Goal: Task Accomplishment & Management: Manage account settings

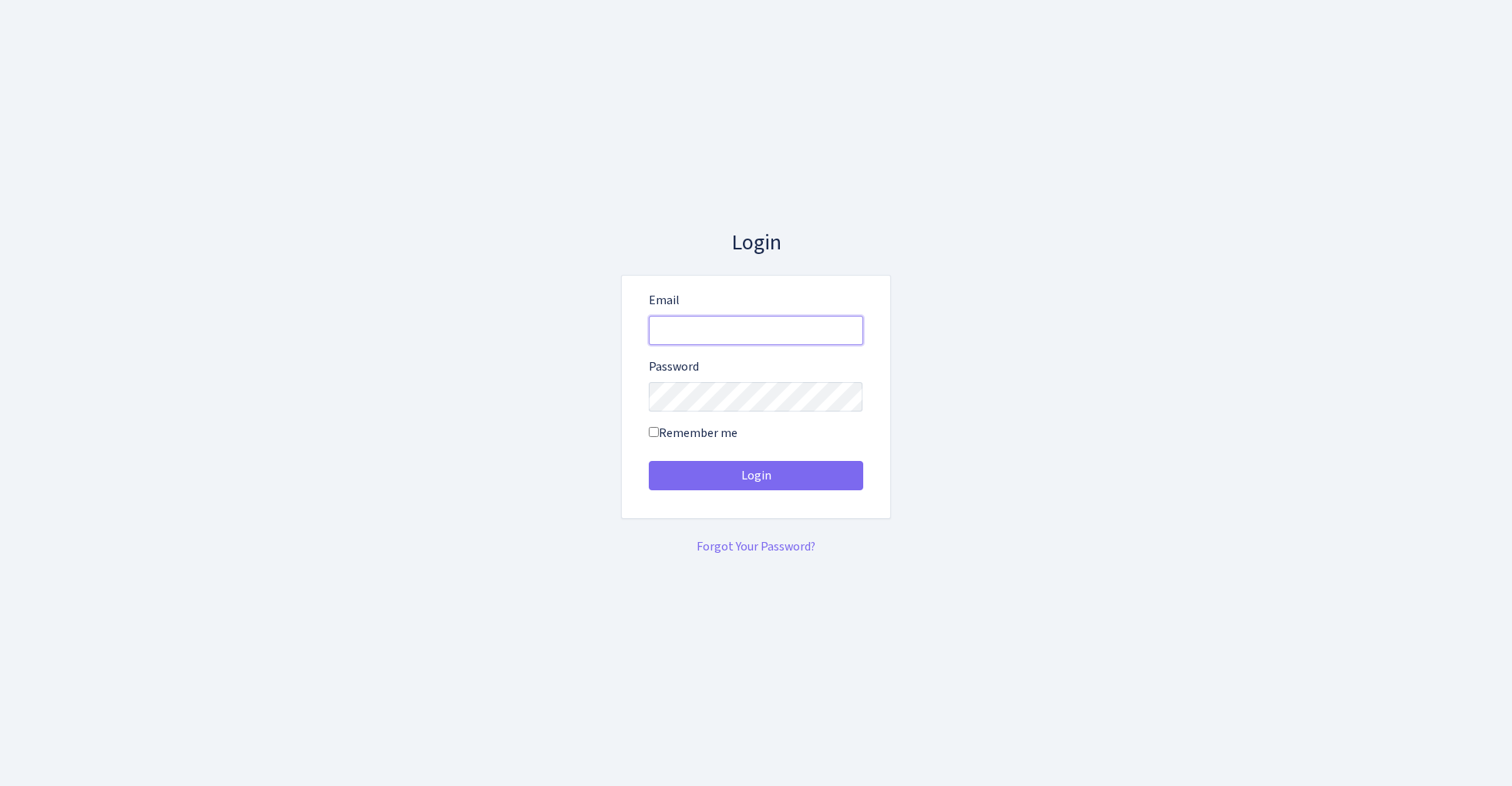
type input "admin@bank.com"
click at [756, 476] on button "Login" at bounding box center [756, 475] width 215 height 29
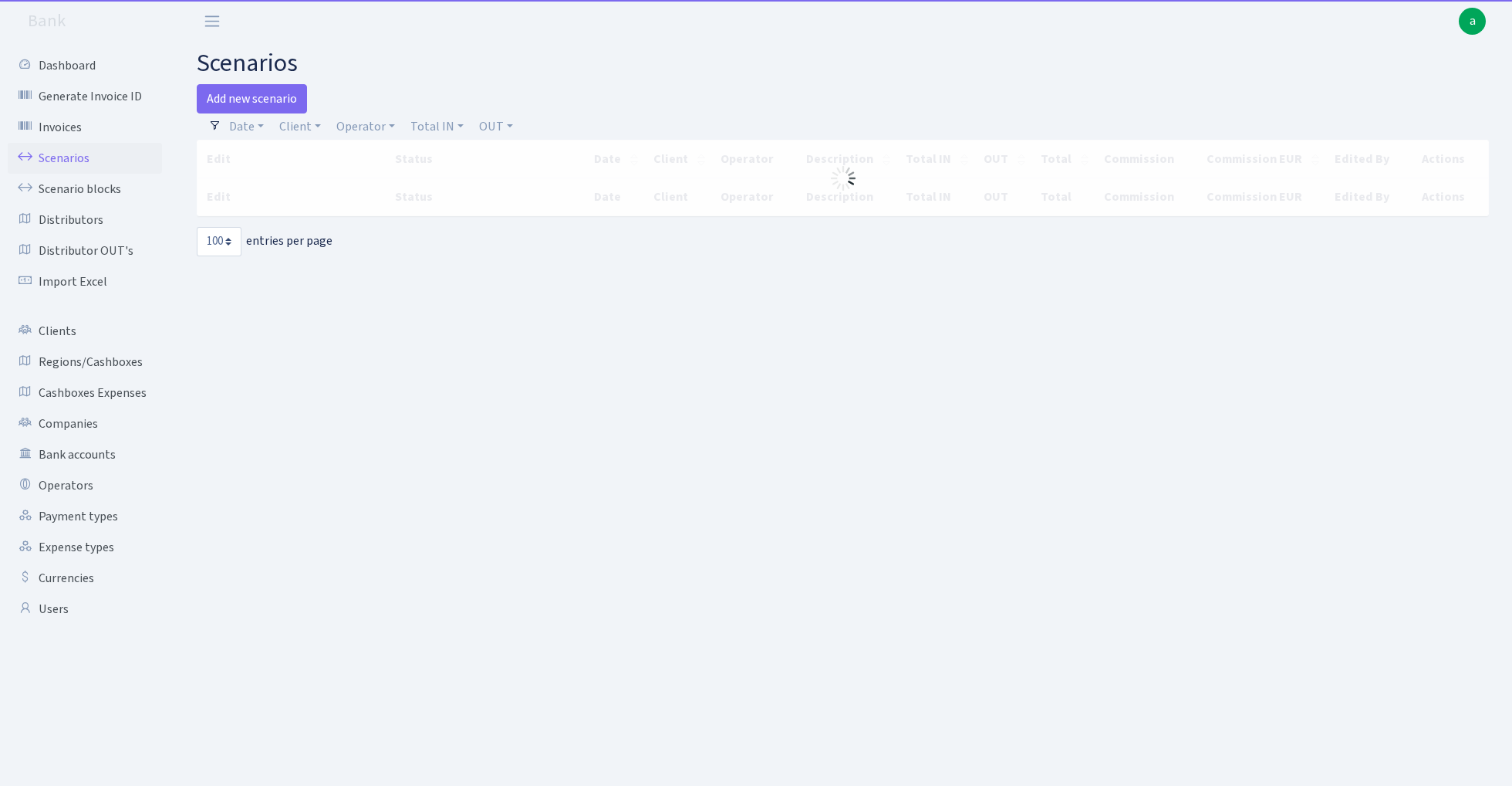
select select "100"
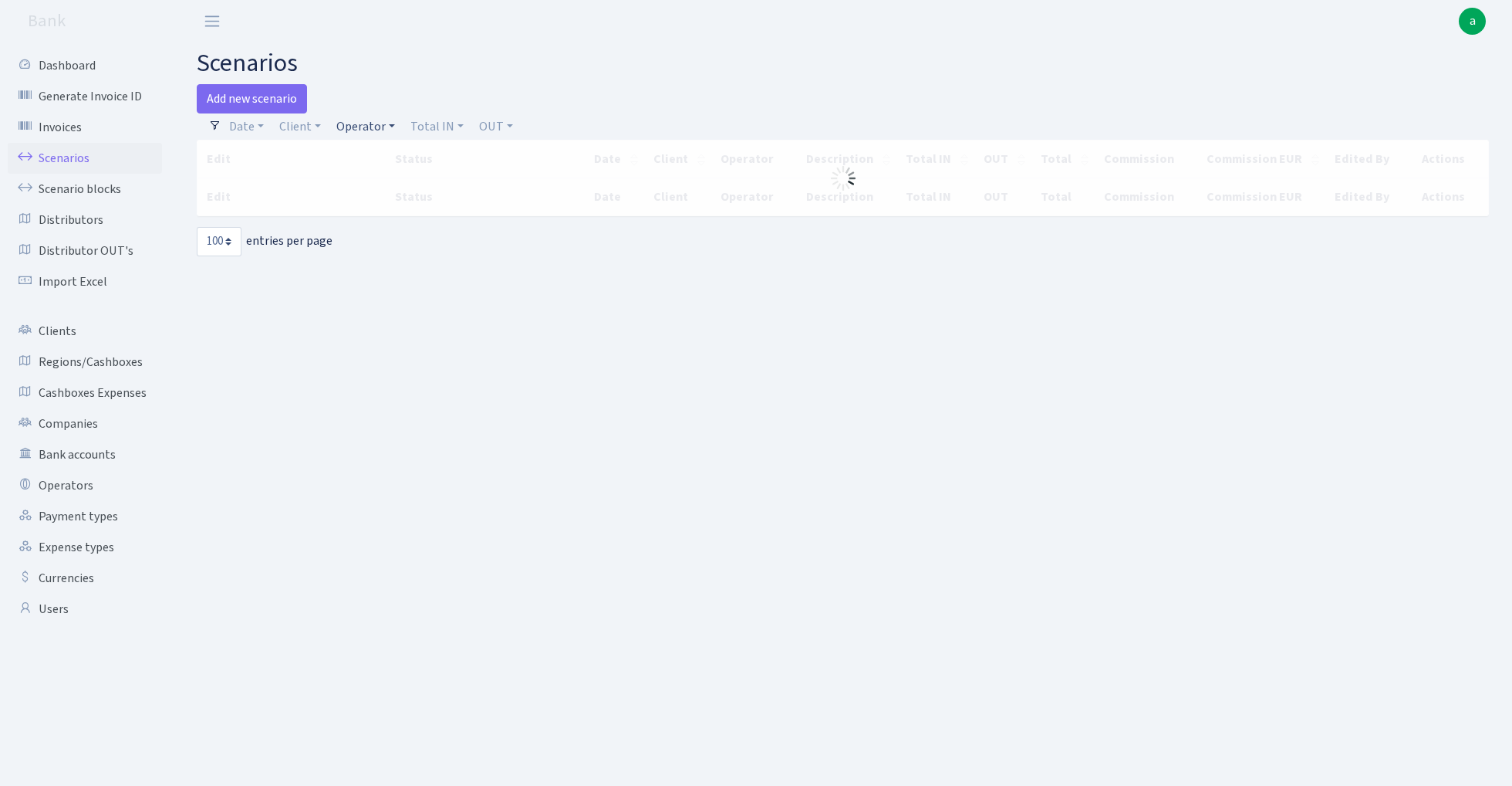
click at [364, 123] on link "Operator" at bounding box center [365, 127] width 71 height 27
click at [384, 188] on input "search" at bounding box center [392, 181] width 114 height 24
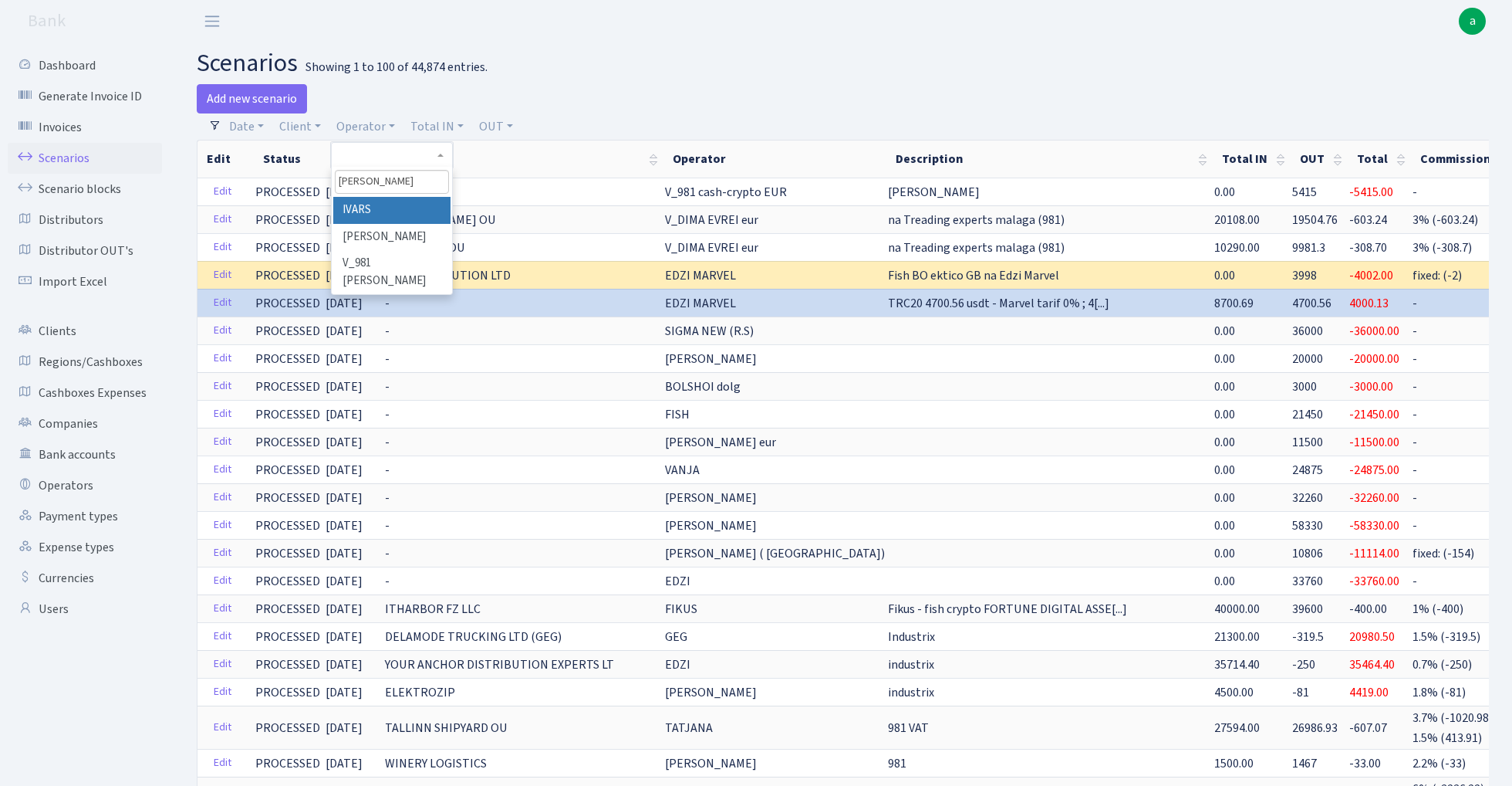
type input "[PERSON_NAME]"
click at [383, 208] on li "IVARS" at bounding box center [391, 210] width 116 height 27
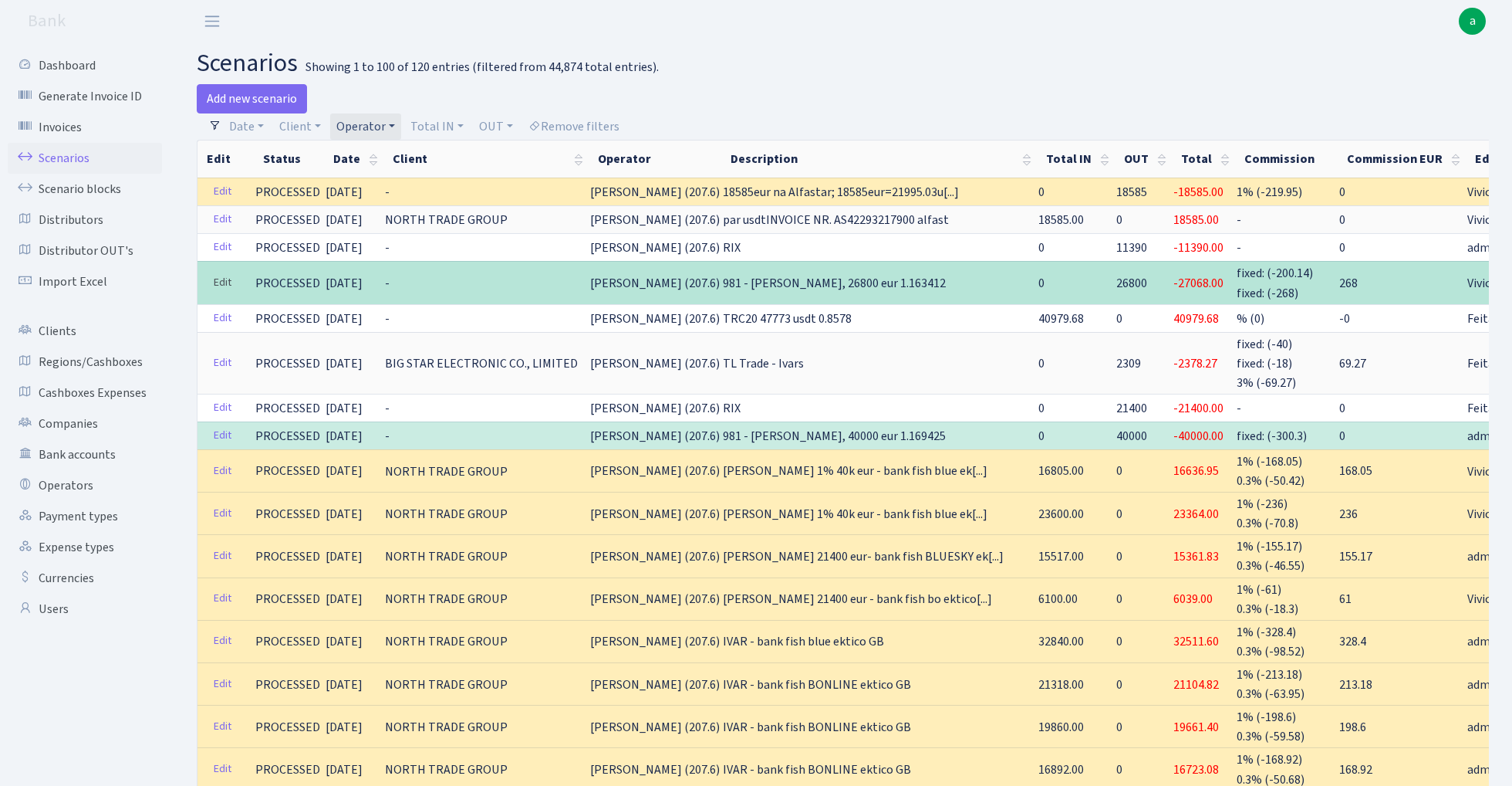
click at [226, 278] on link "Edit" at bounding box center [223, 282] width 32 height 24
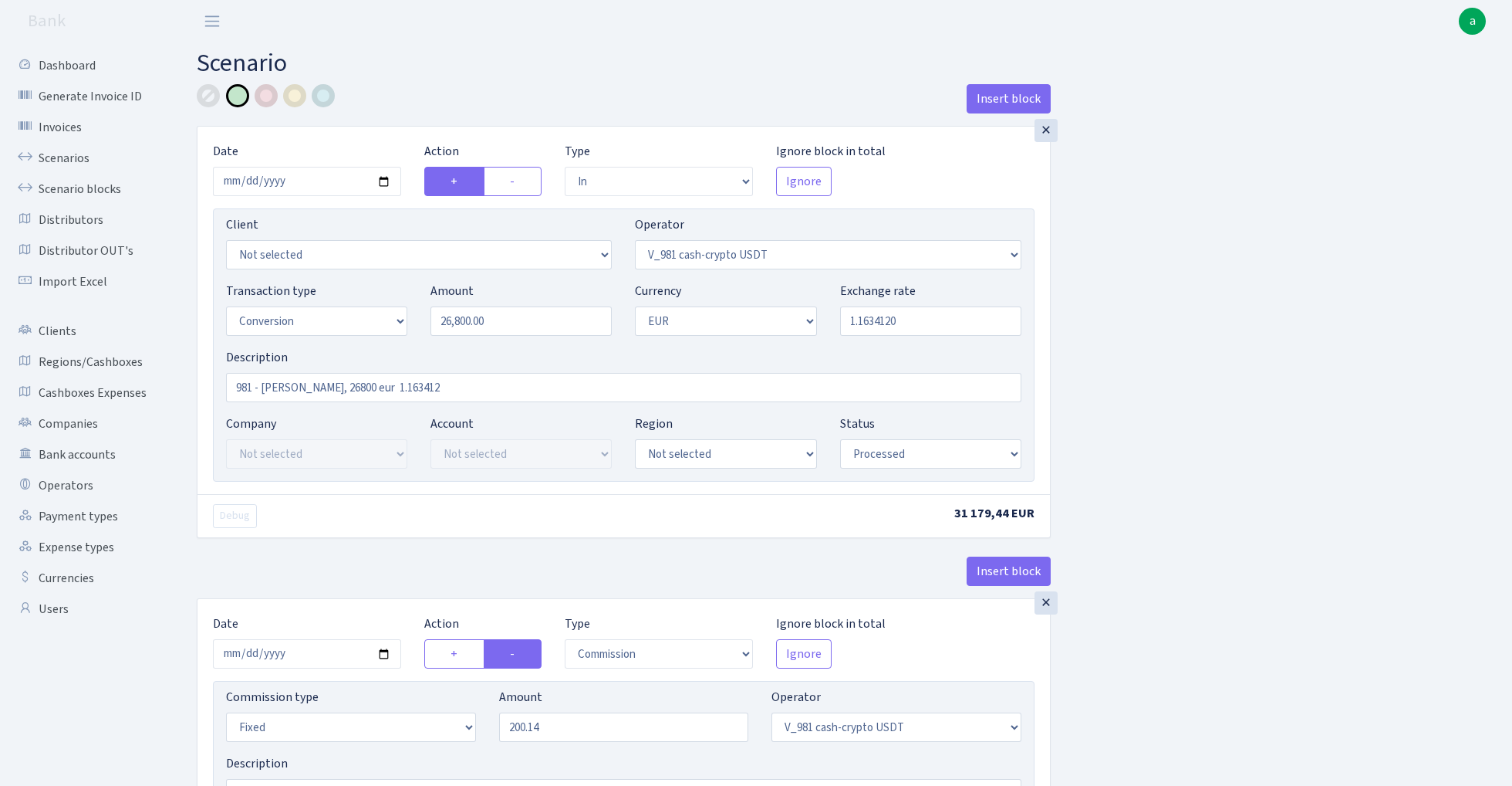
select select "in"
select select "435"
select select "15"
select select "1"
select select "processed"
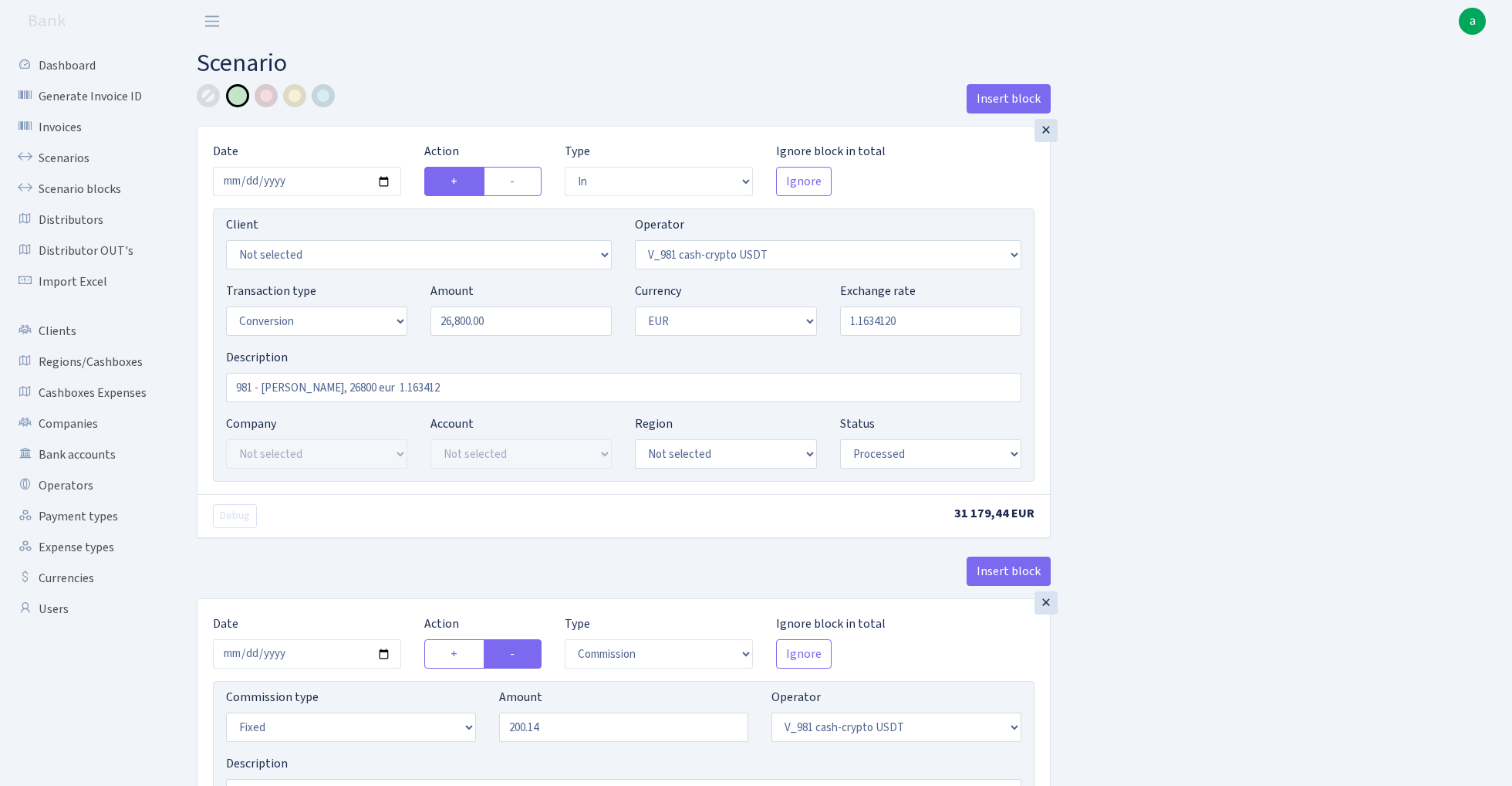
select select "commission"
select select "fixed"
select select "435"
select select "processed"
select select "out"
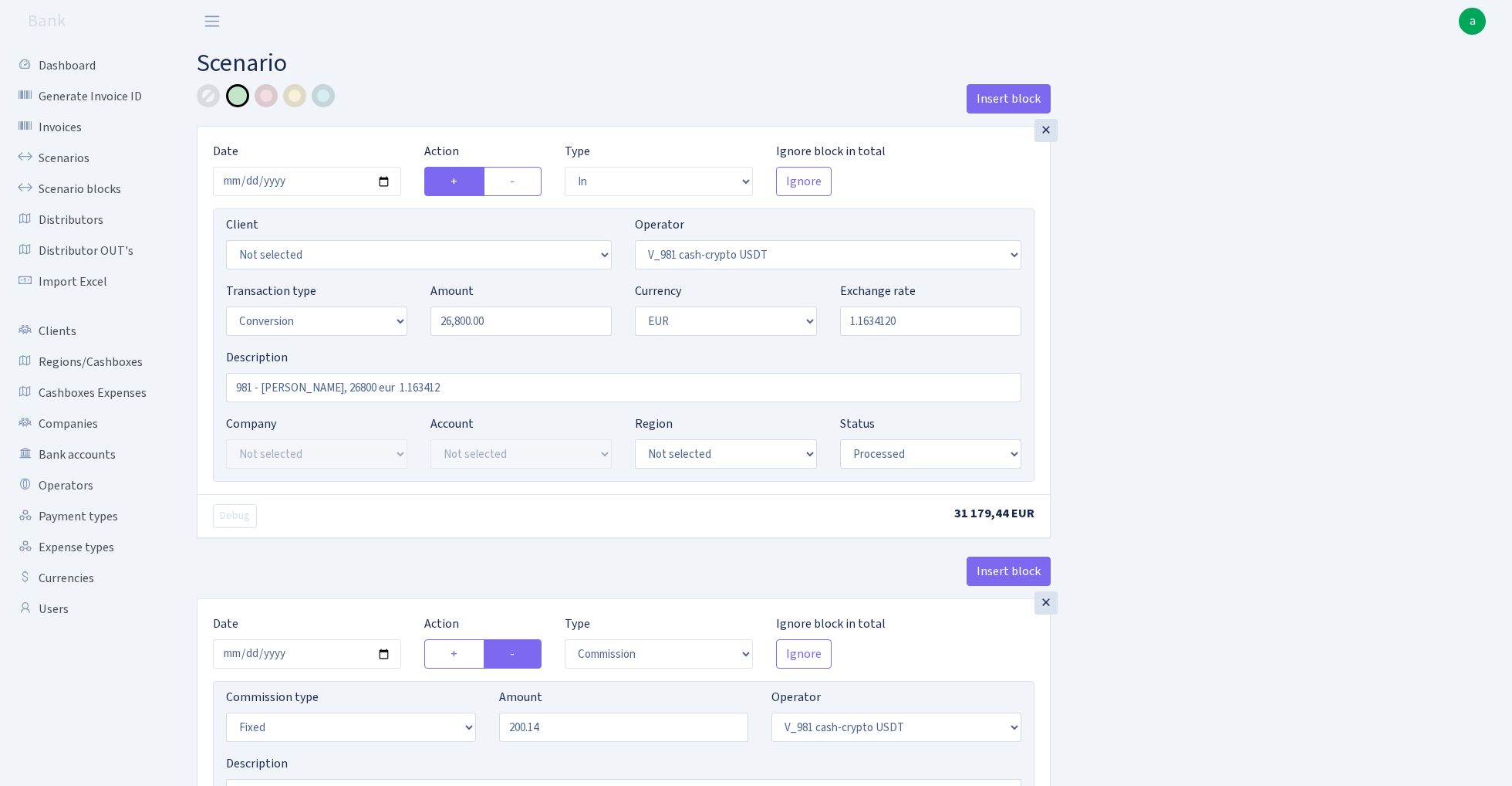
select select "434"
select select "15"
select select "1"
select select "processed"
select select "in"
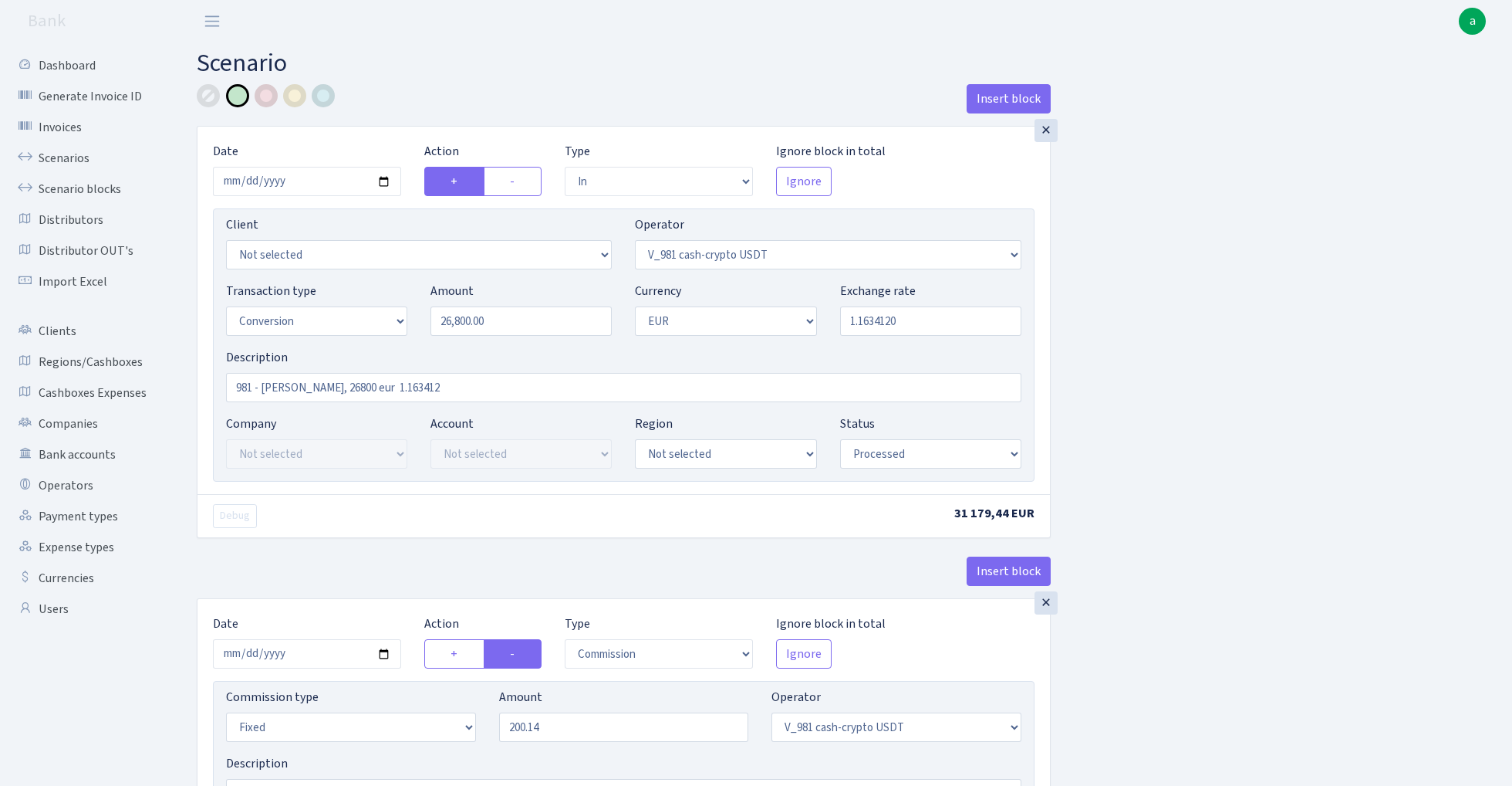
select select "434"
select select "1"
select select "22"
select select "processed"
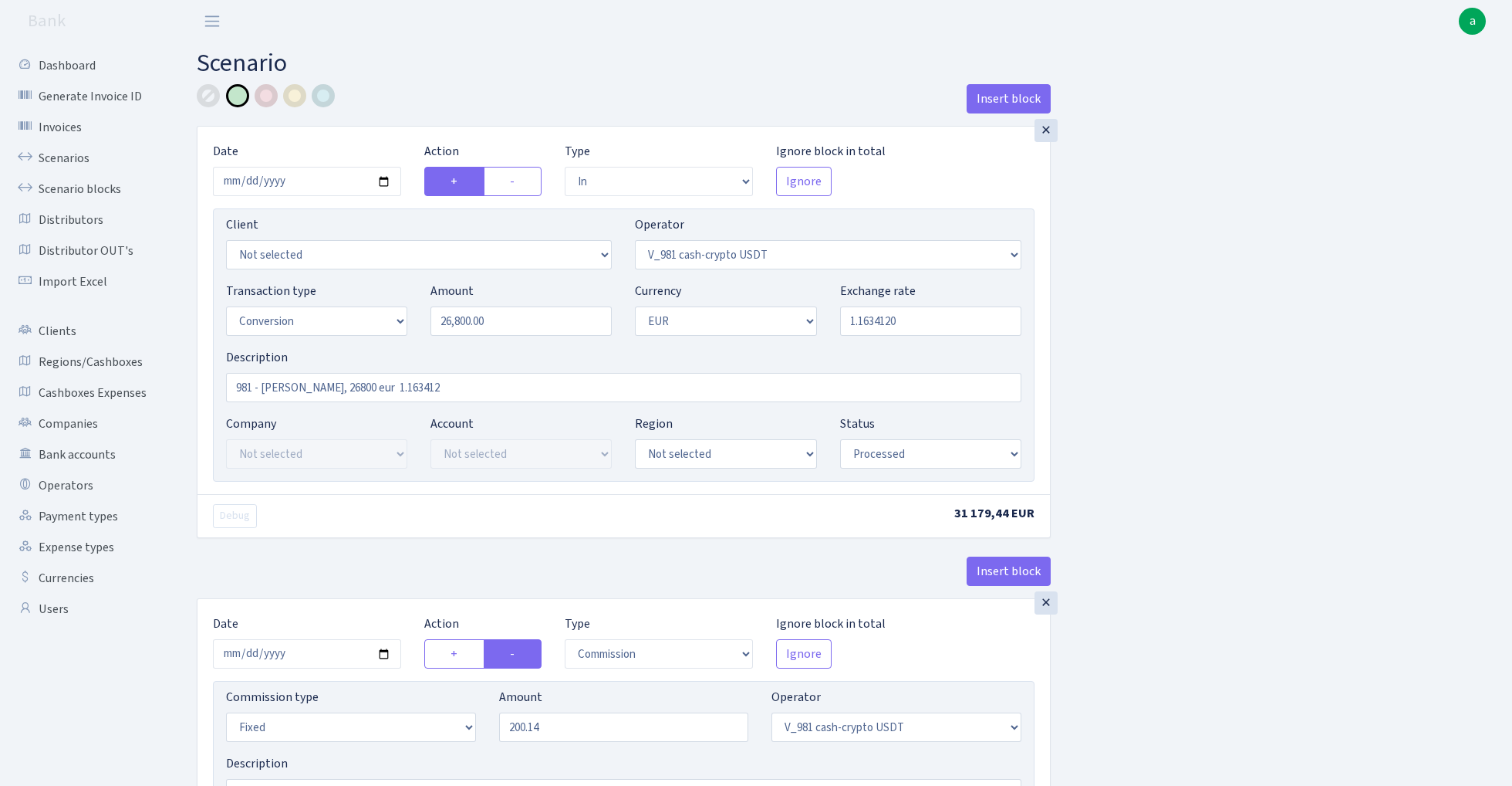
select select "out"
select select "199"
select select "1"
select select "22"
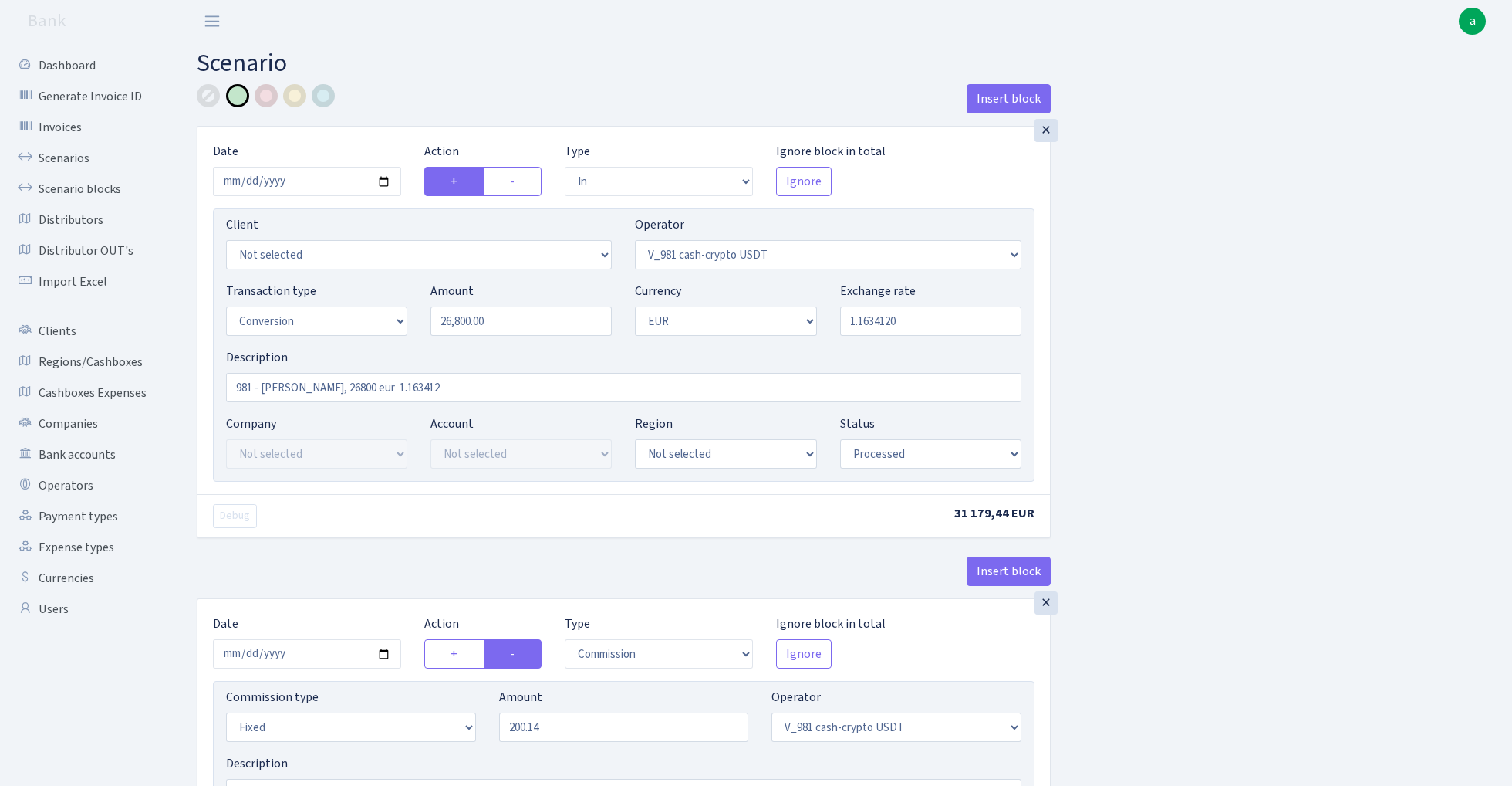
select select "processed"
select select "commission"
select select "fixed"
select select "199"
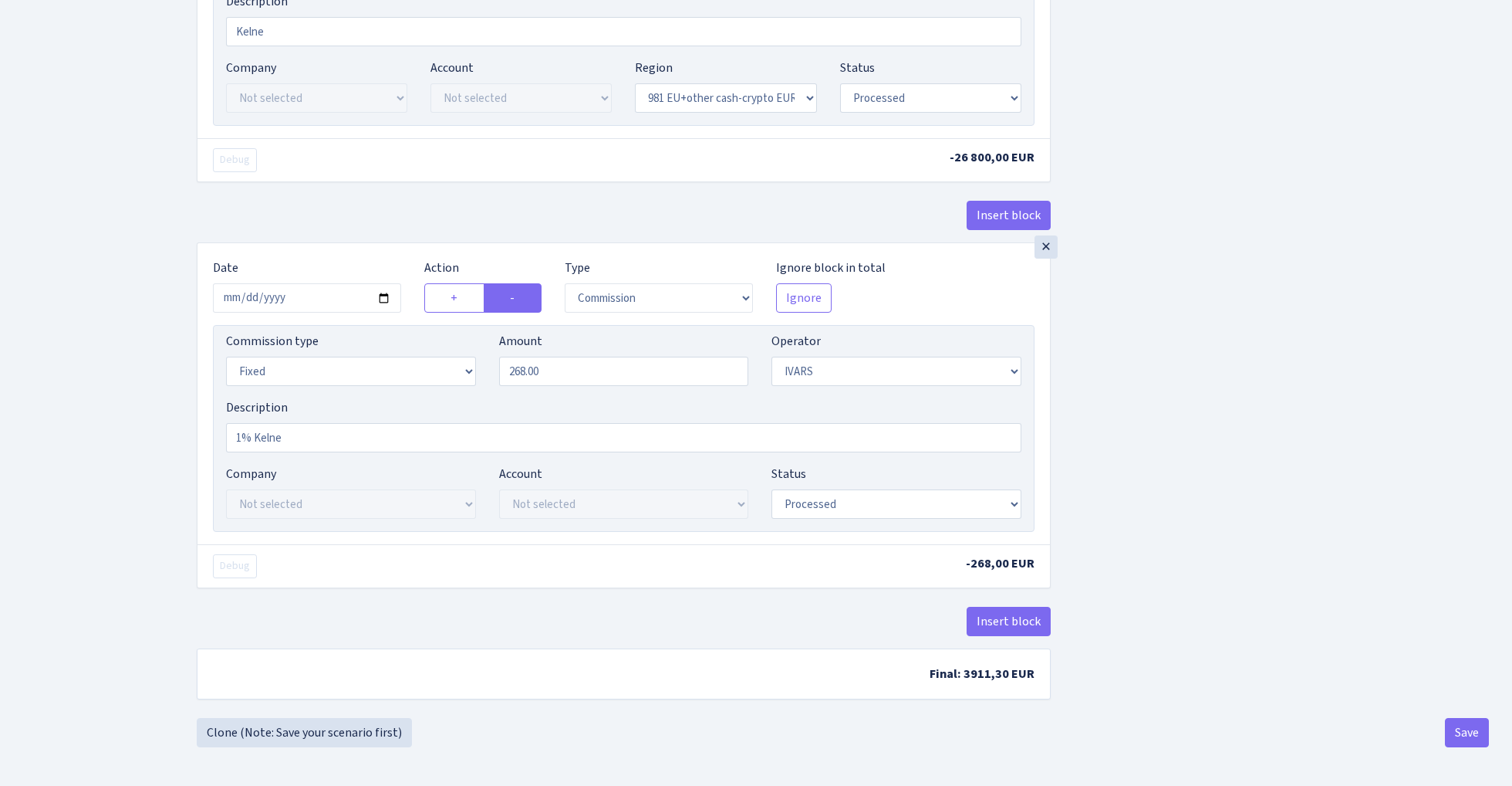
scroll to position [2192, 0]
select select "pending"
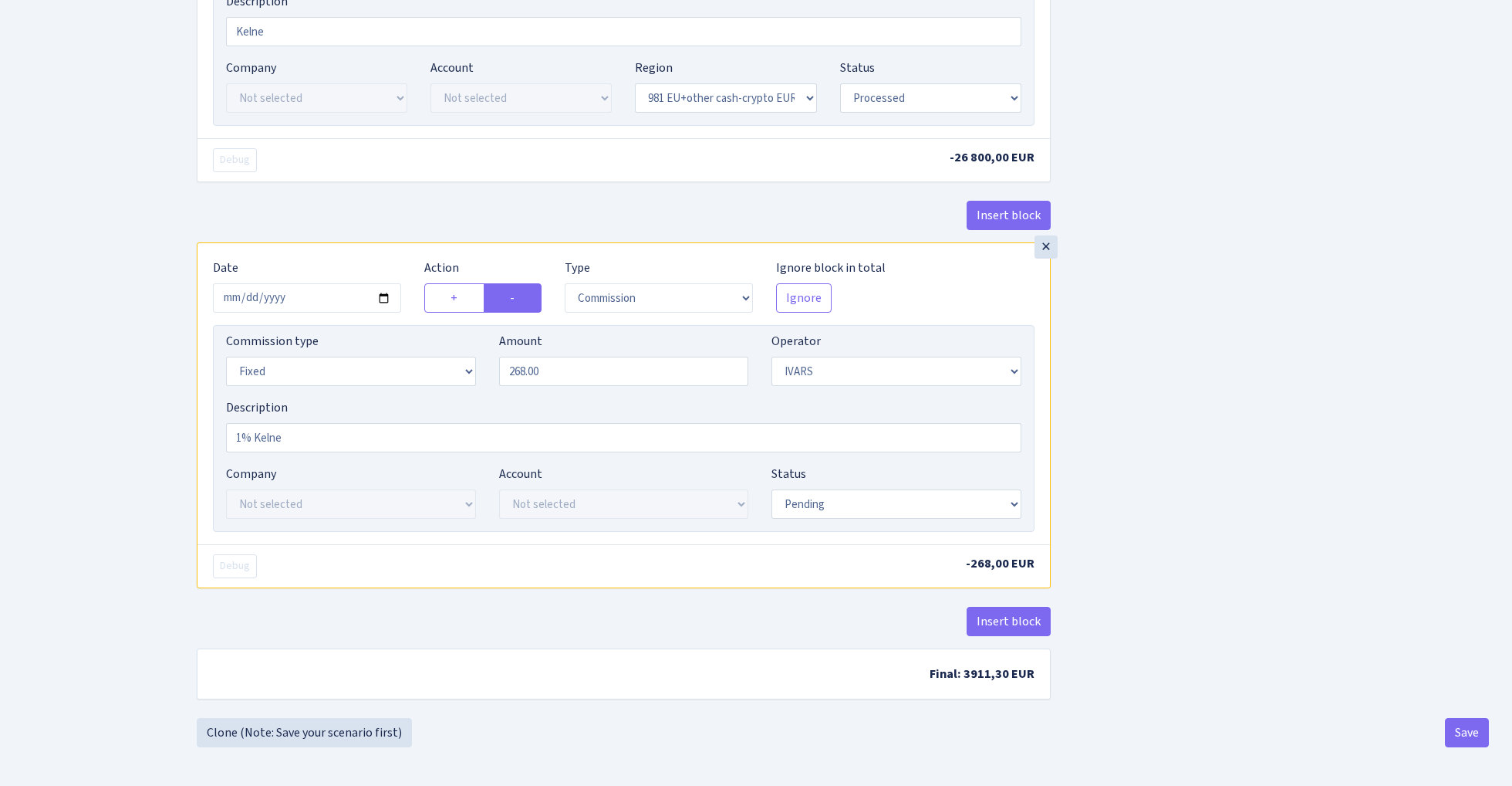
click at [1477, 736] on button "Save" at bounding box center [1468, 732] width 44 height 29
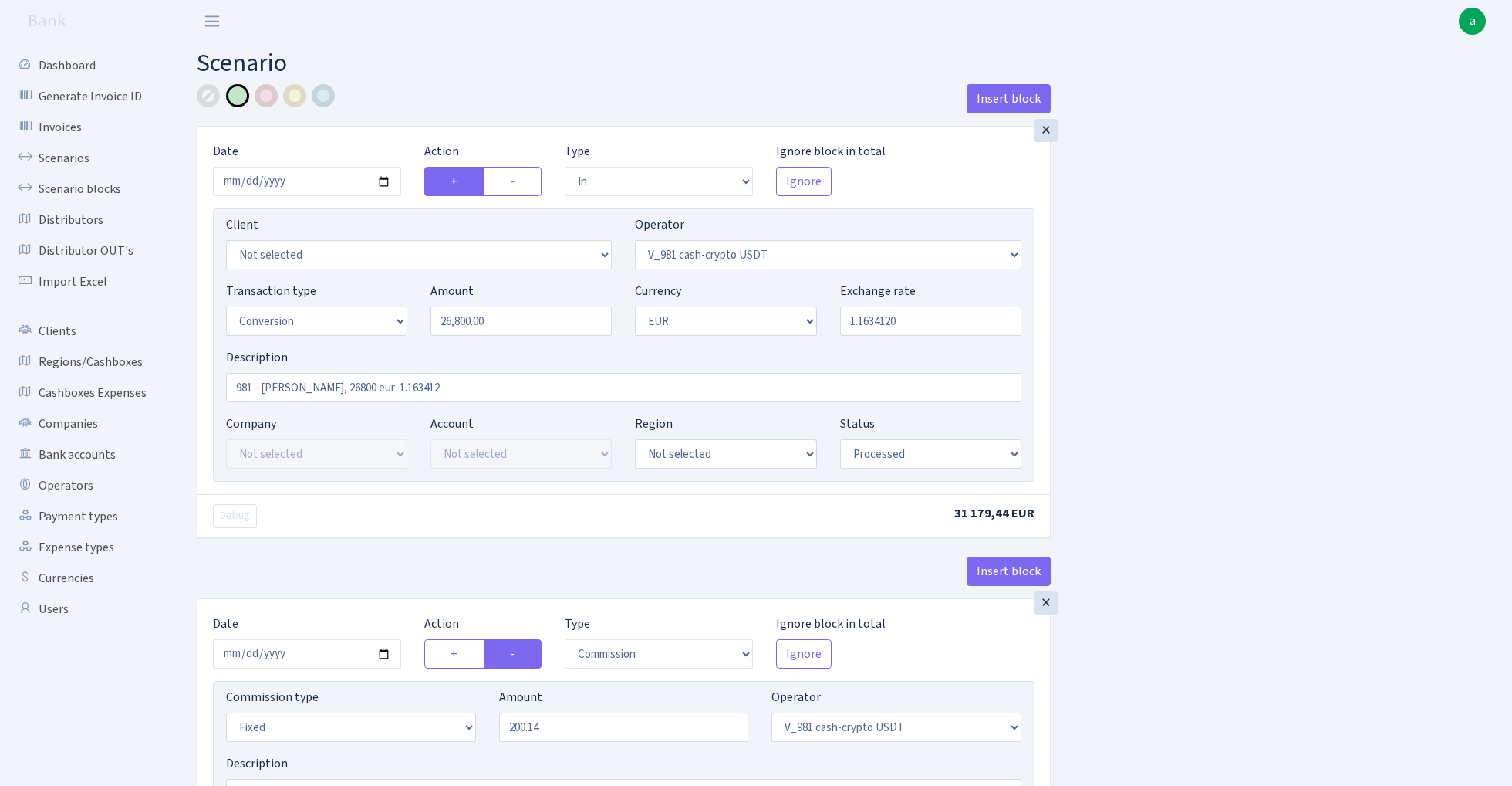
select select "in"
select select "435"
select select "15"
select select "1"
select select "processed"
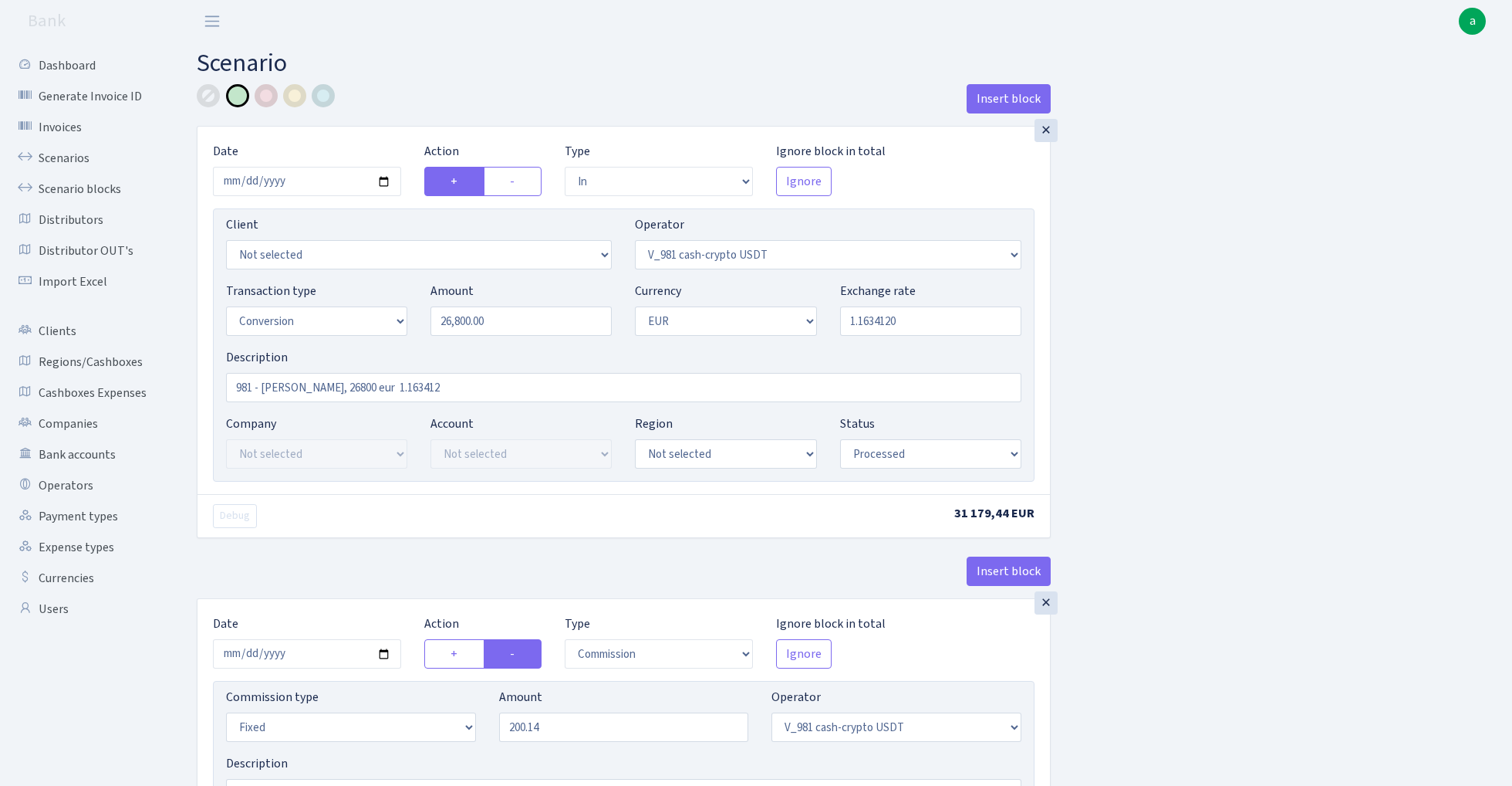
select select "commission"
select select "fixed"
select select "435"
select select "processed"
select select "out"
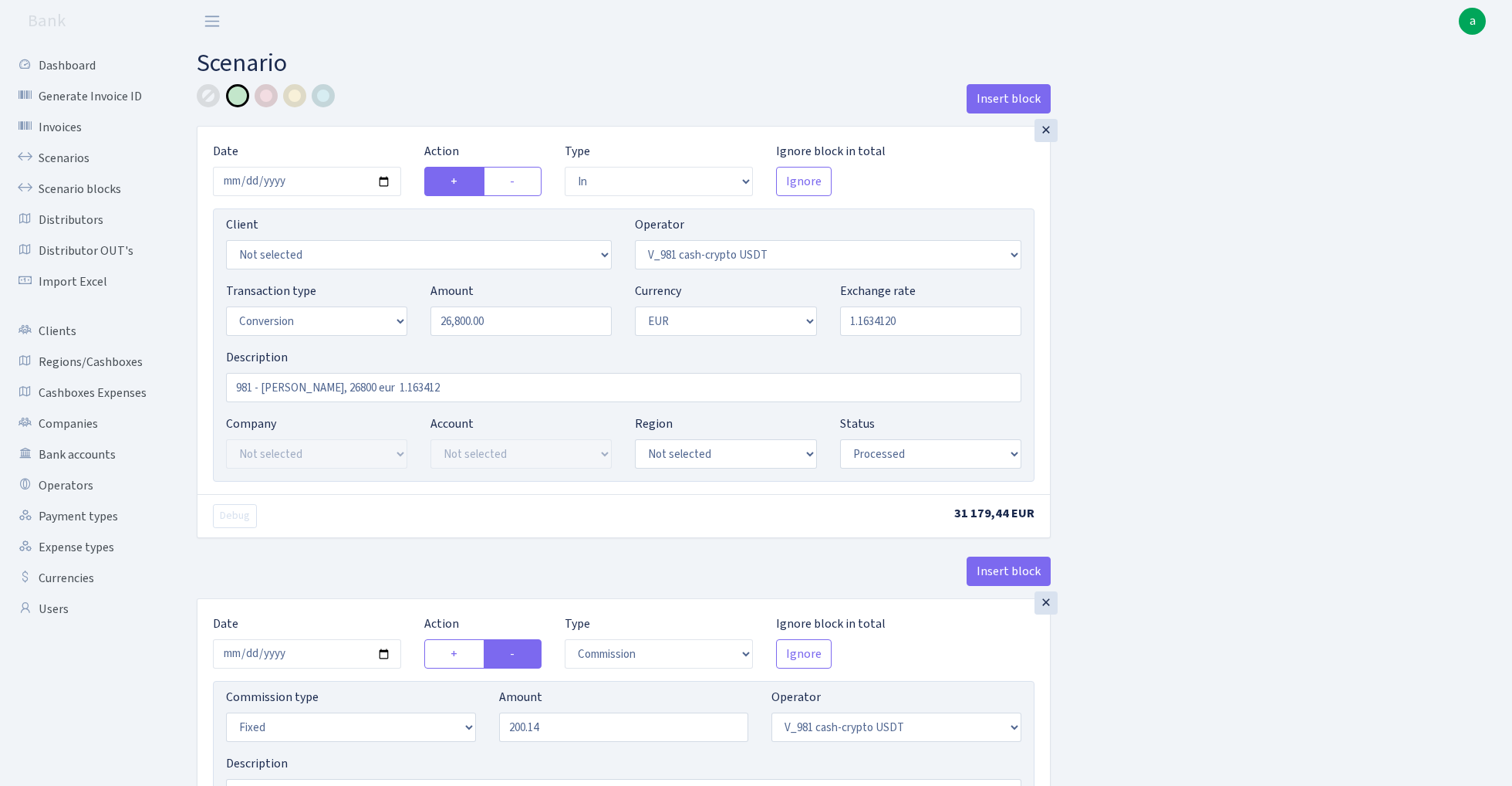
select select "434"
select select "15"
select select "1"
select select "processed"
select select "in"
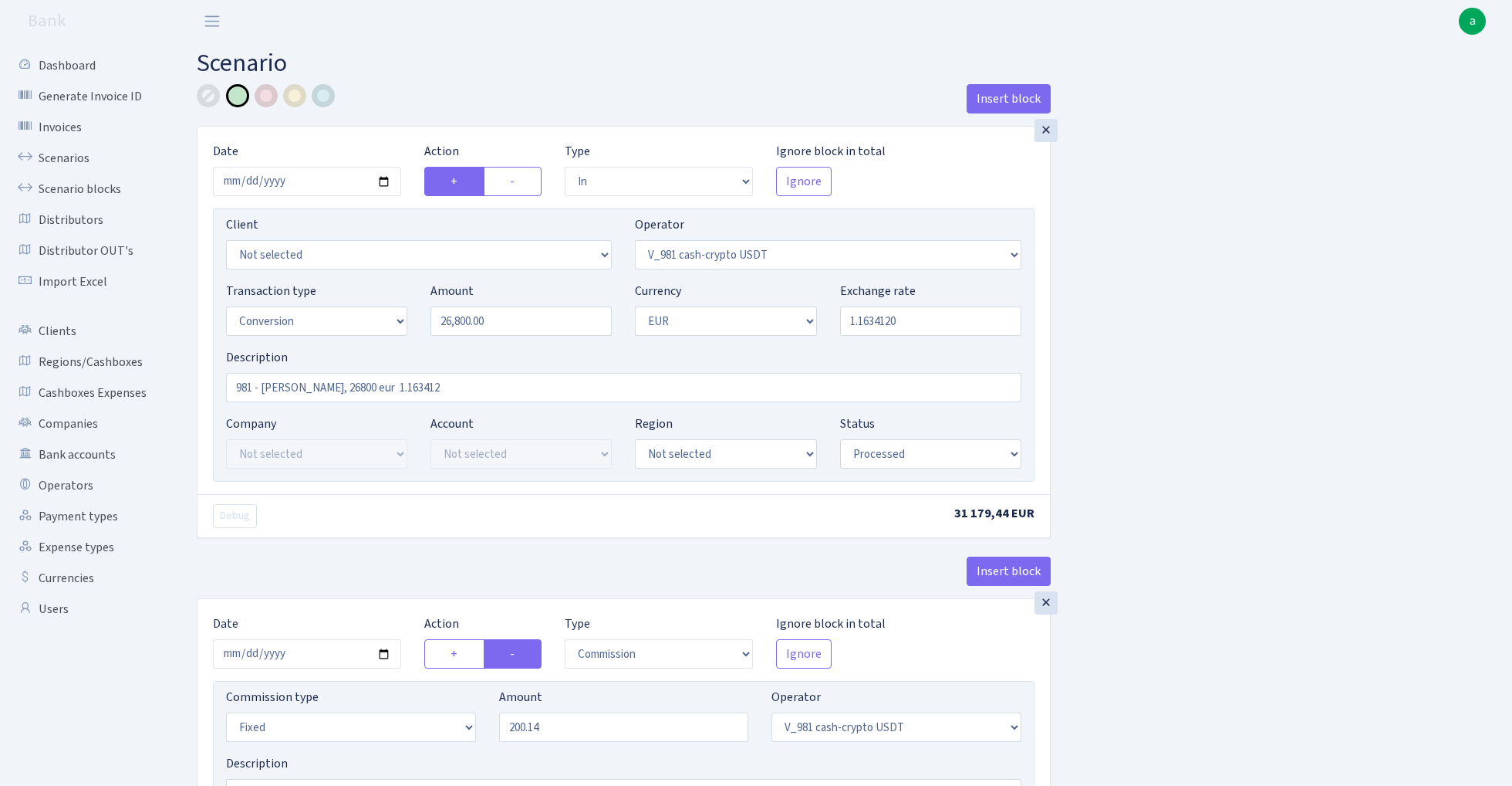
select select "434"
select select "1"
select select "22"
select select "processed"
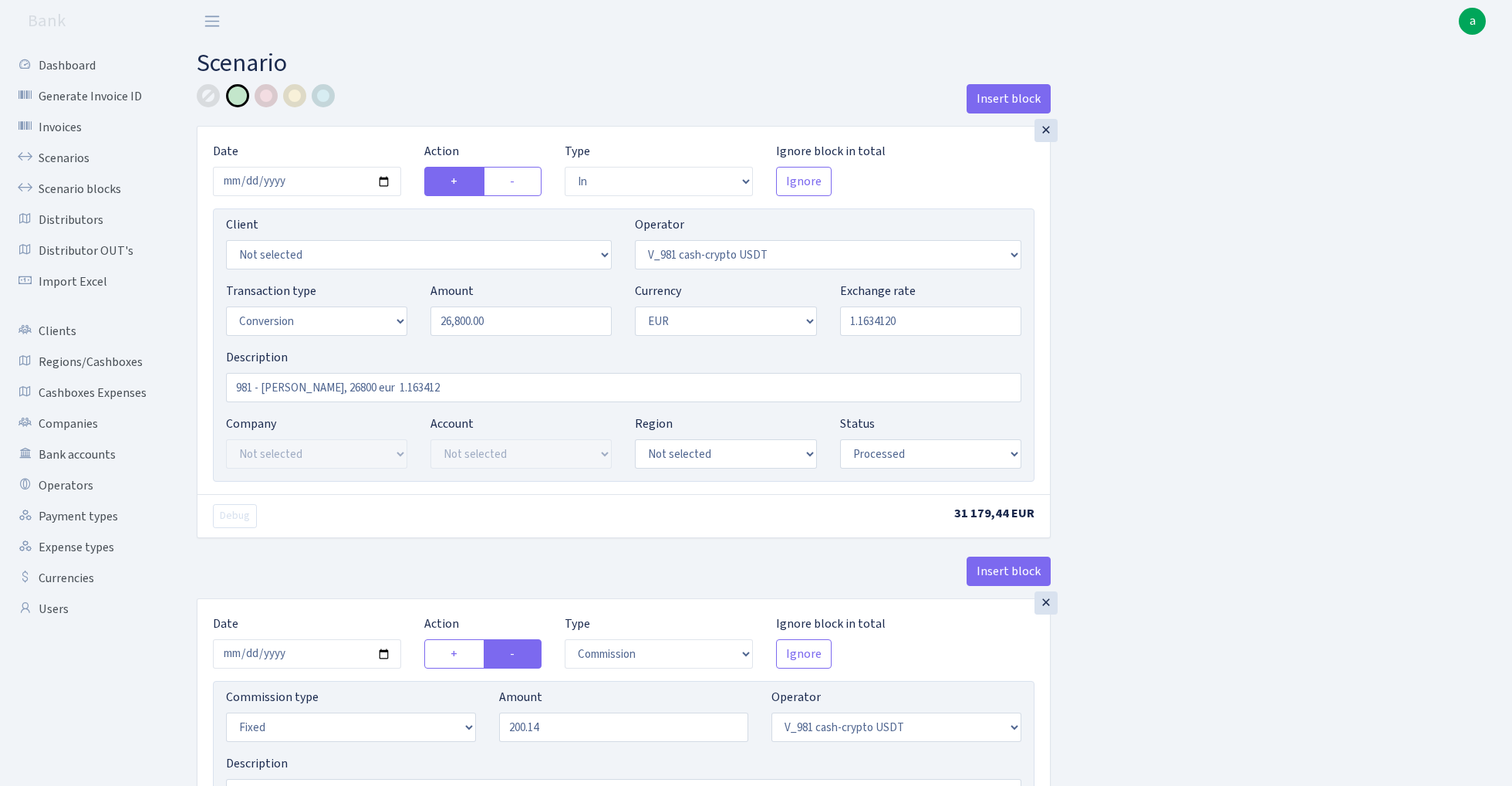
select select "out"
select select "199"
select select "1"
select select "22"
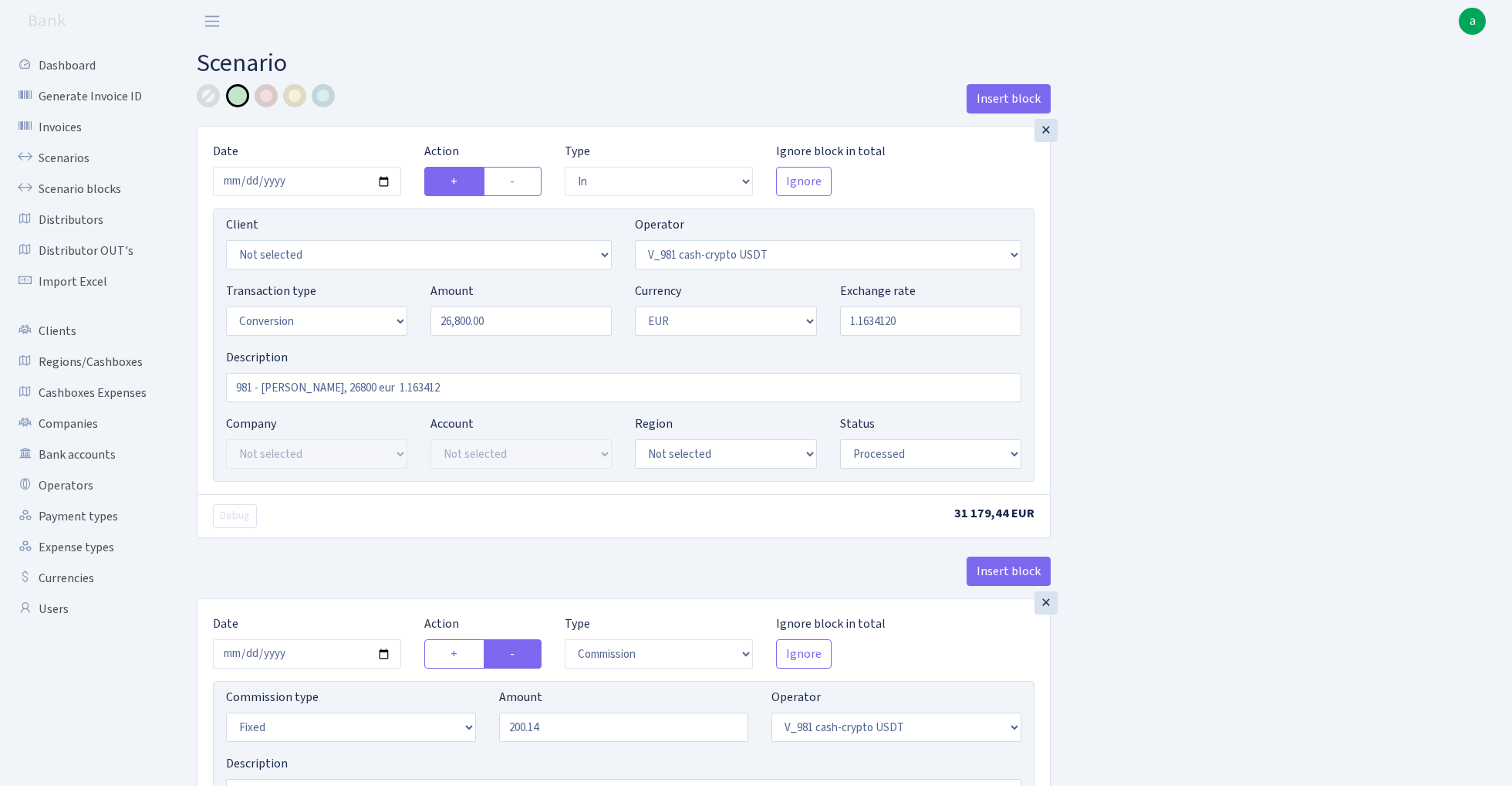
select select "processed"
select select "commission"
select select "fixed"
select select "199"
select select "pending"
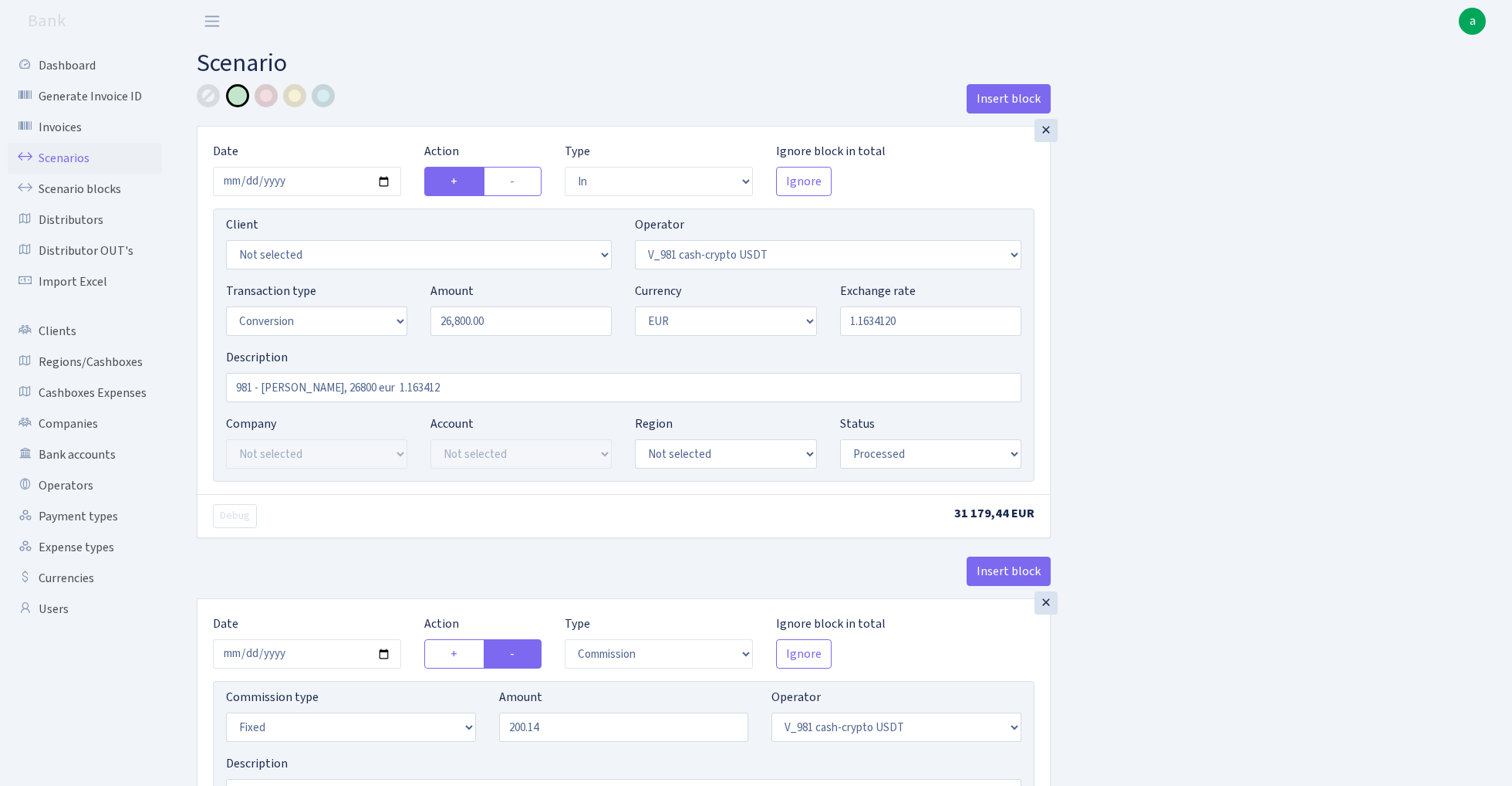
click at [62, 158] on link "Scenarios" at bounding box center [85, 158] width 154 height 31
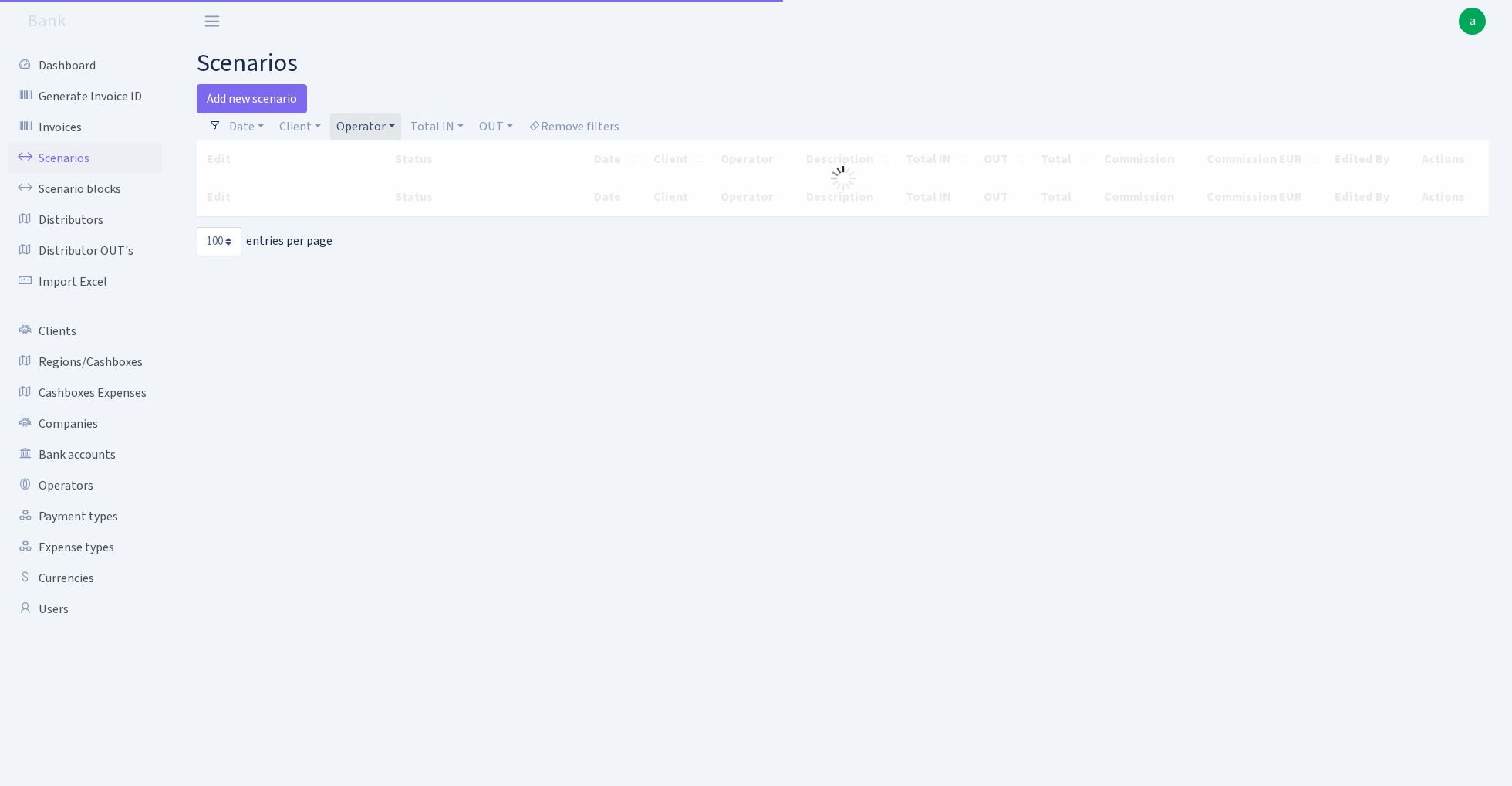
select select "100"
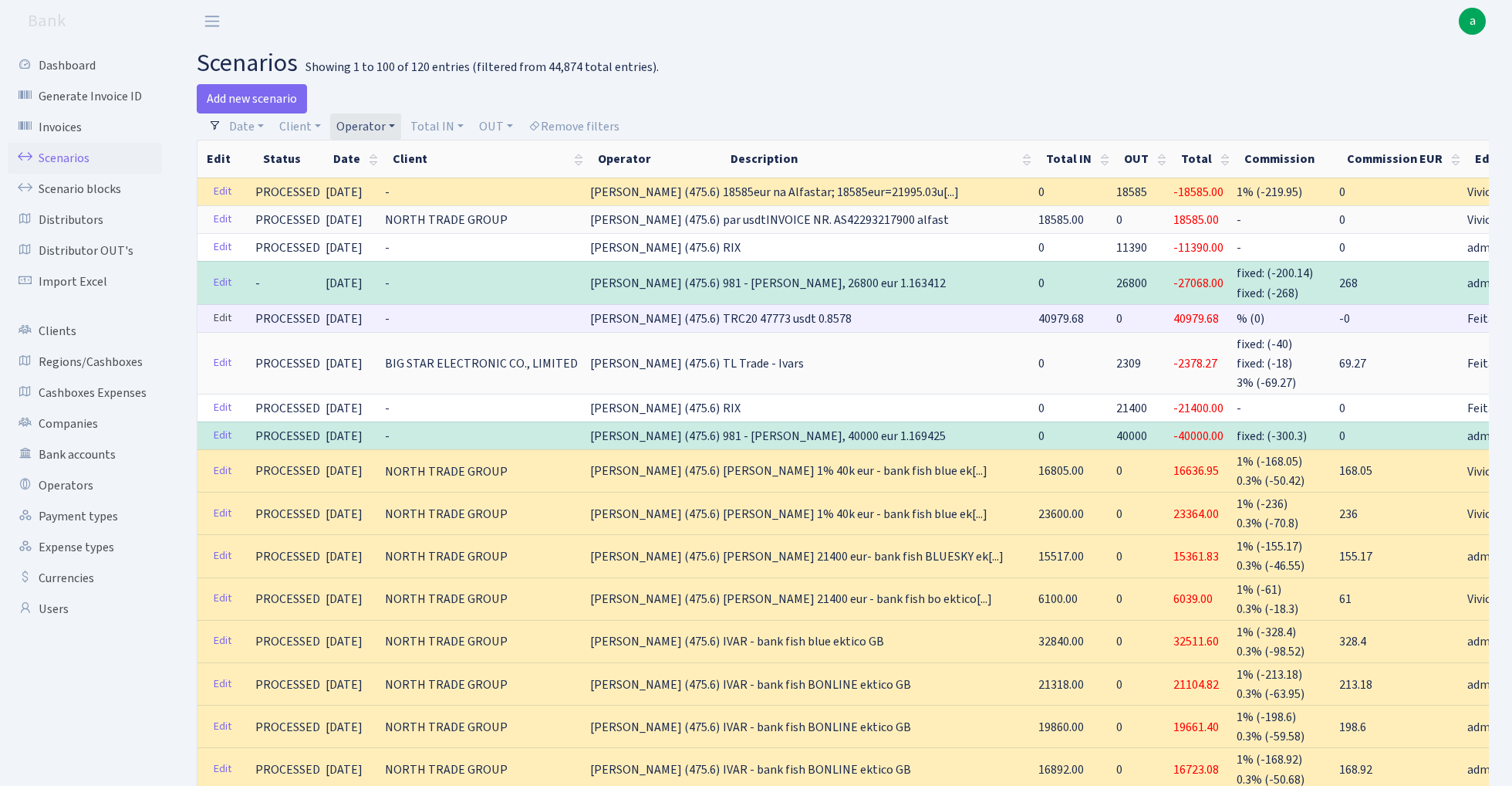
click at [223, 318] on link "Edit" at bounding box center [223, 318] width 32 height 24
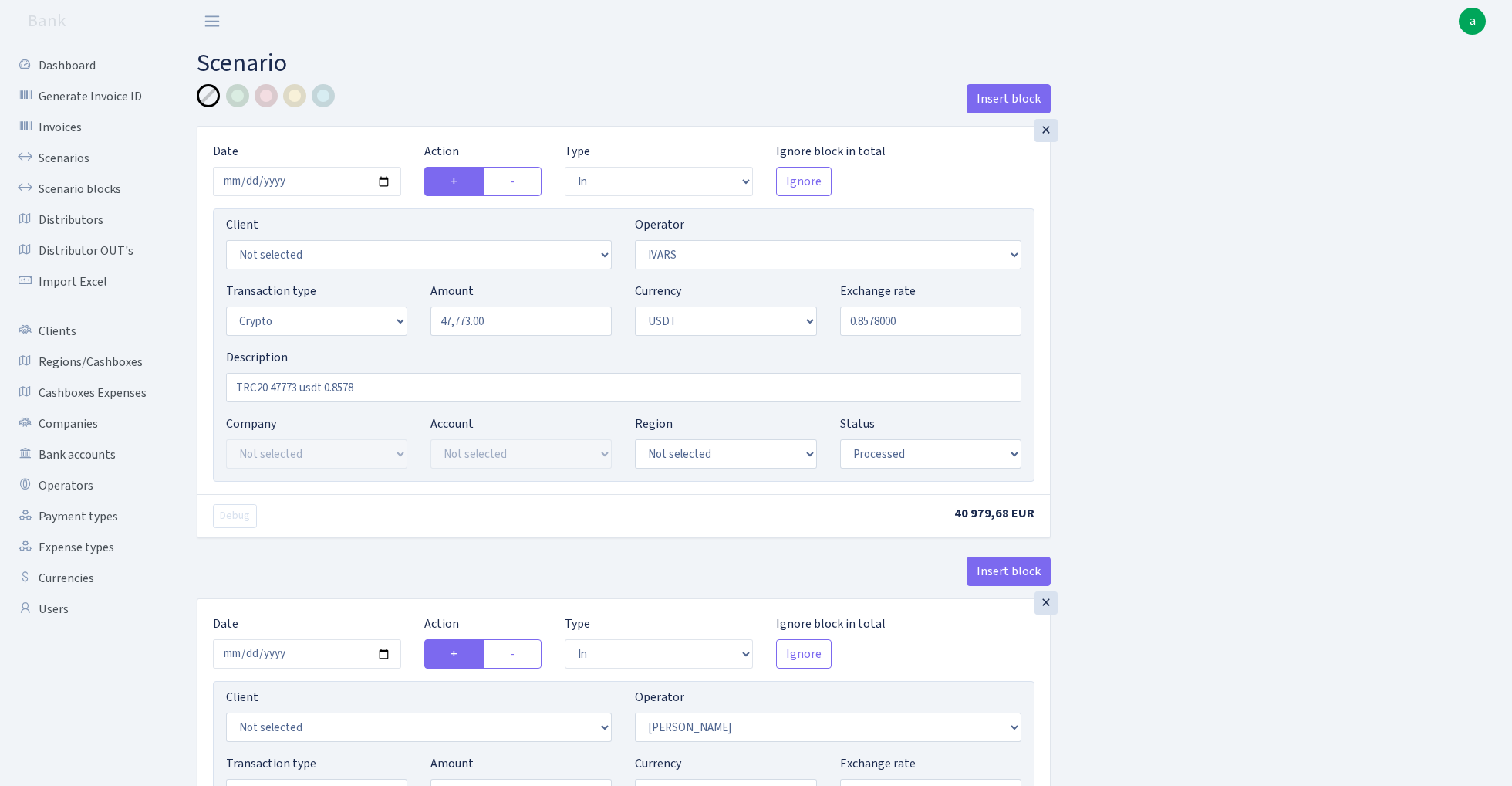
select select "in"
select select "199"
select select "3"
select select "6"
select select "processed"
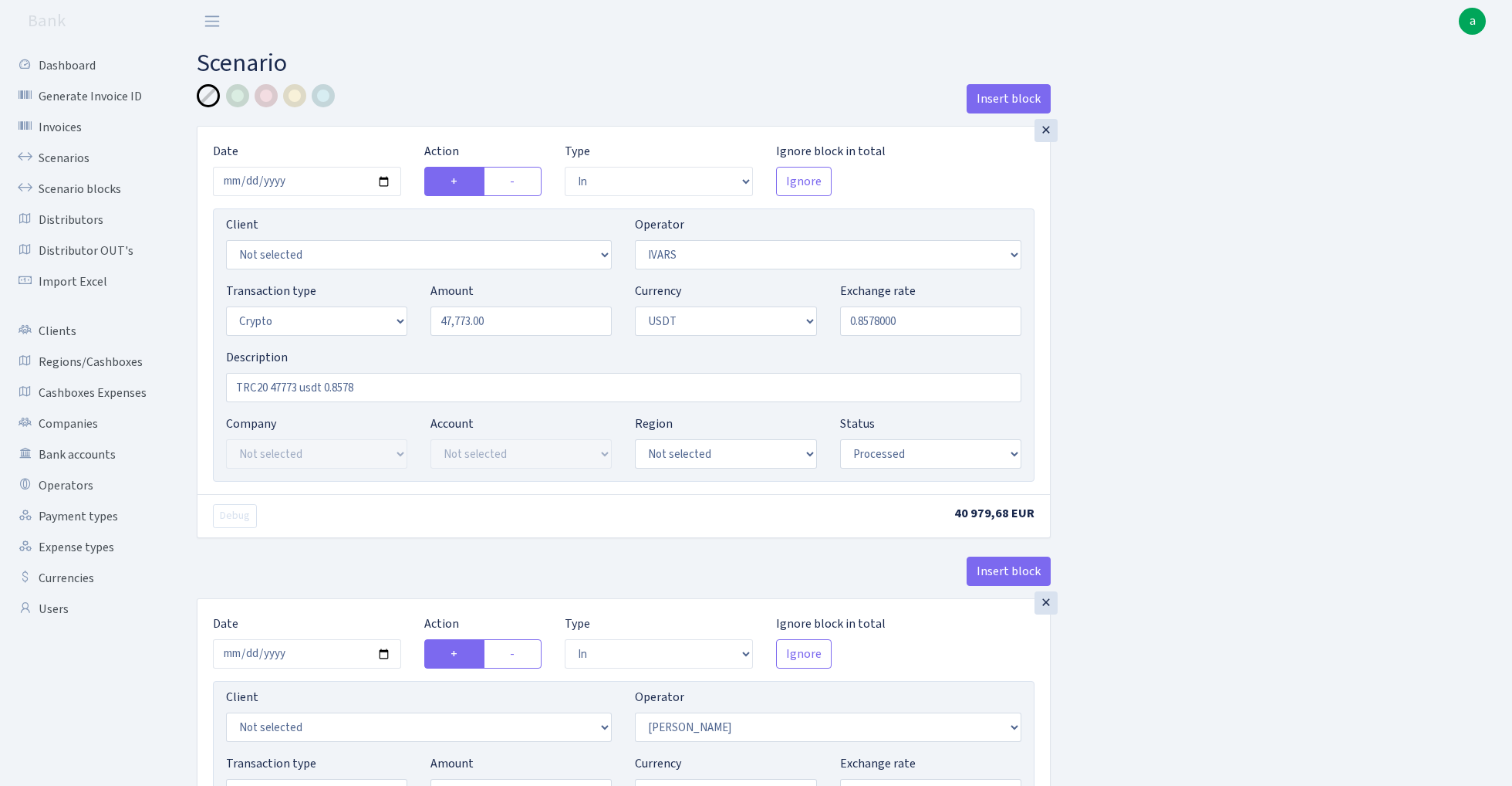
select select "in"
select select "293"
select select "2"
select select "6"
select select "20"
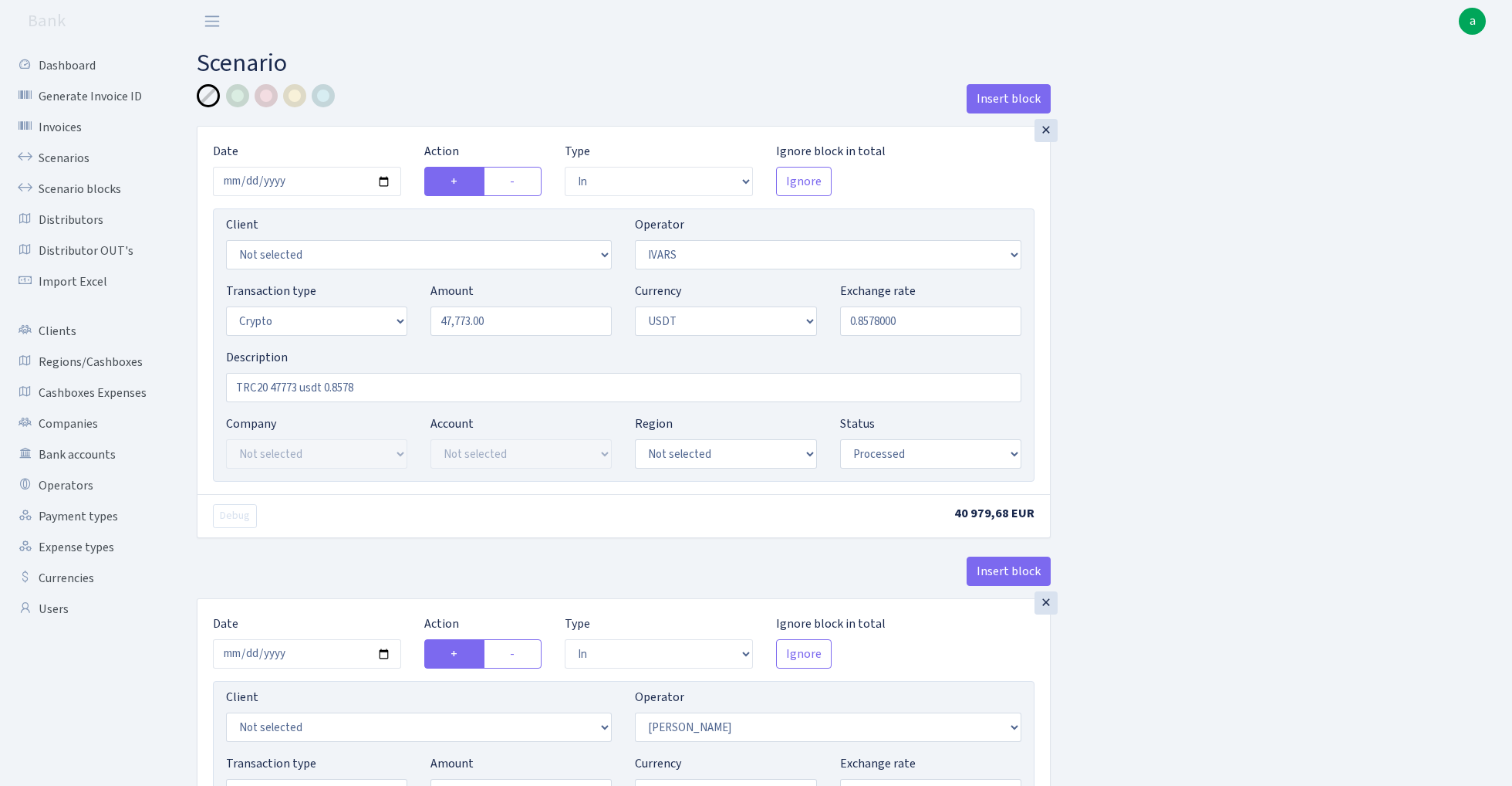
select select "61"
select select "processed"
select select "out"
select select "293"
select select "15"
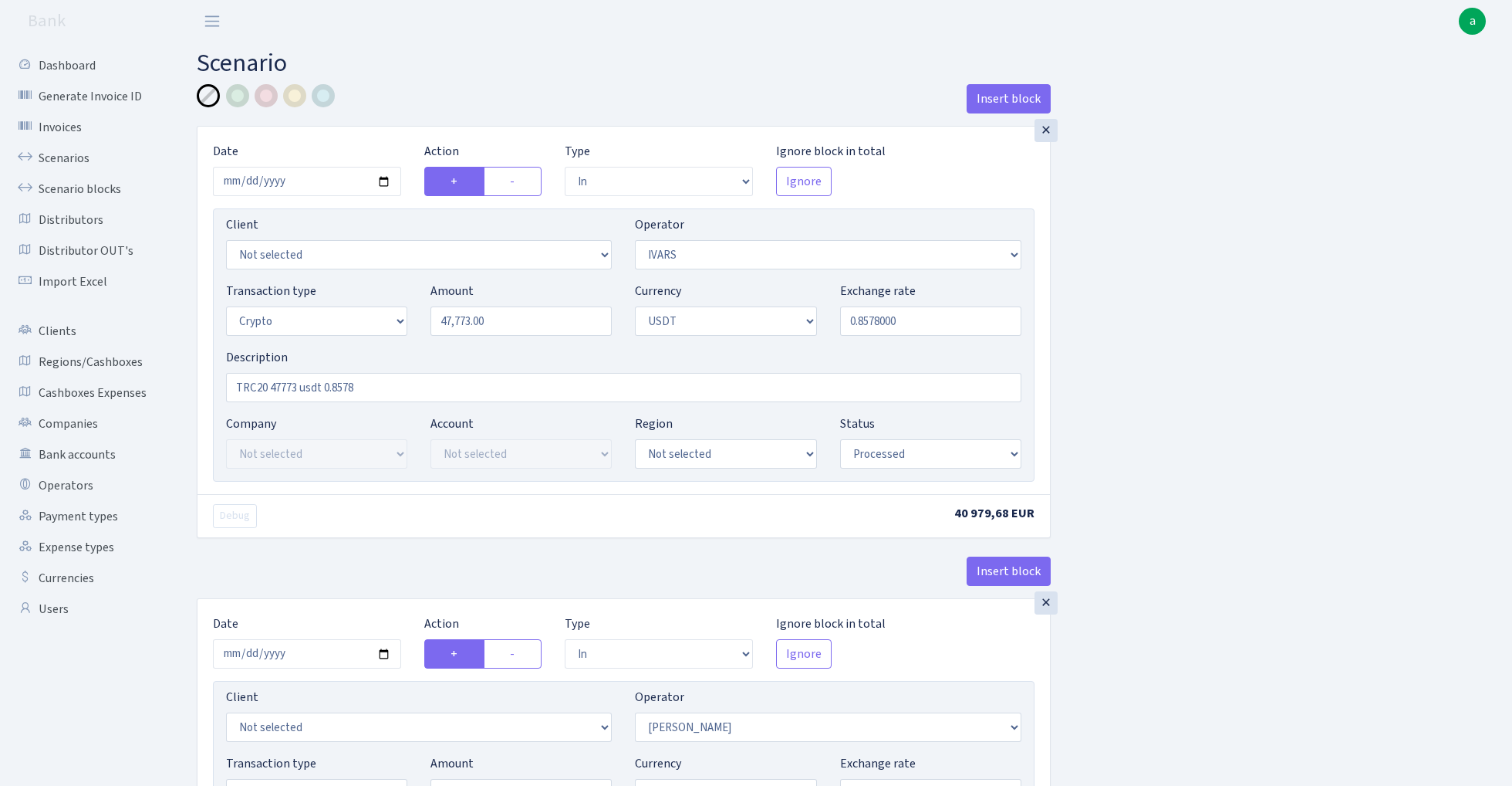
select select "6"
select select "processed"
select select "commission"
select select "199"
select select "processed"
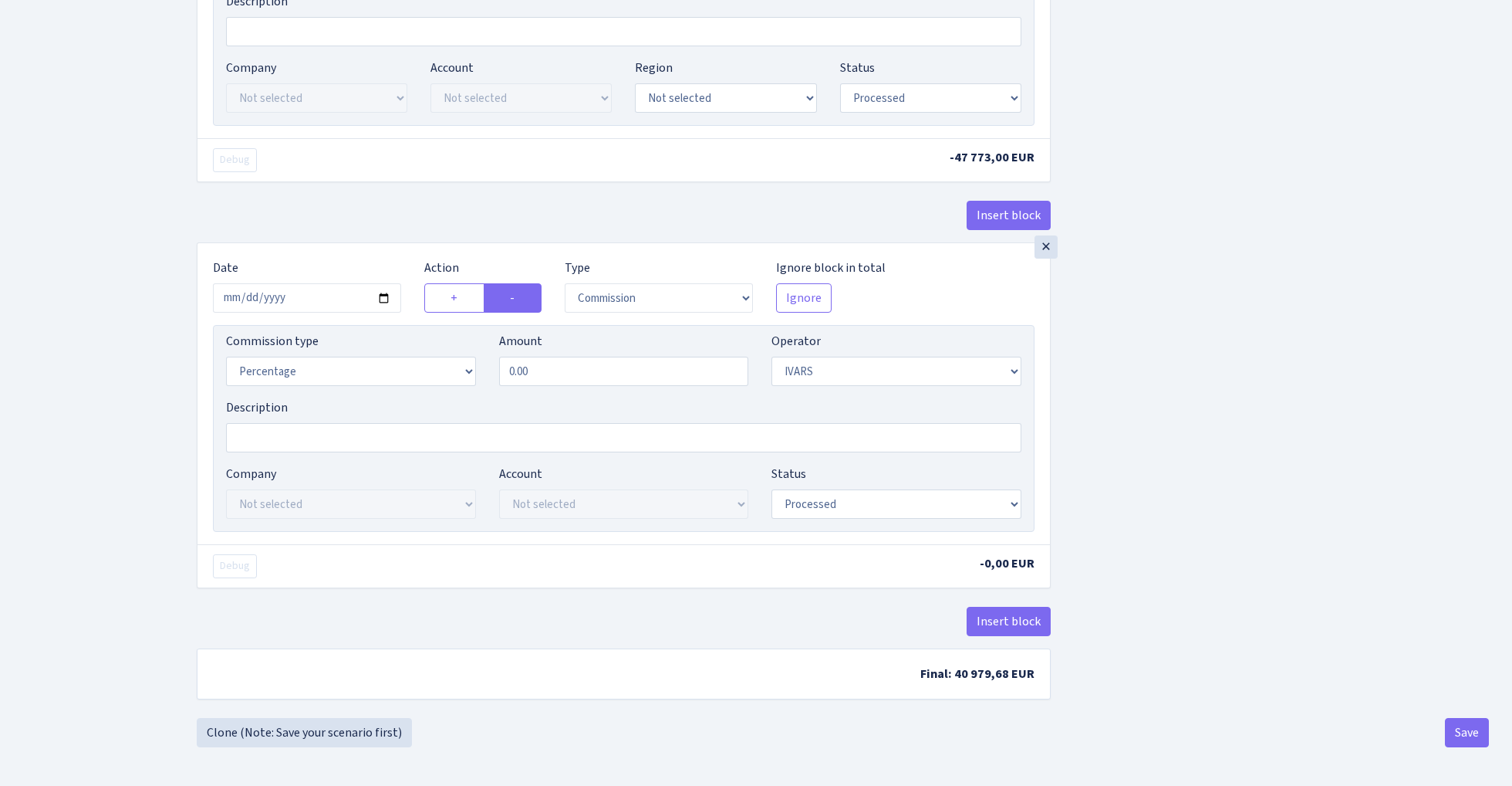
scroll to position [1309, 0]
click at [567, 377] on input "0.00" at bounding box center [624, 371] width 250 height 29
type input "1.00"
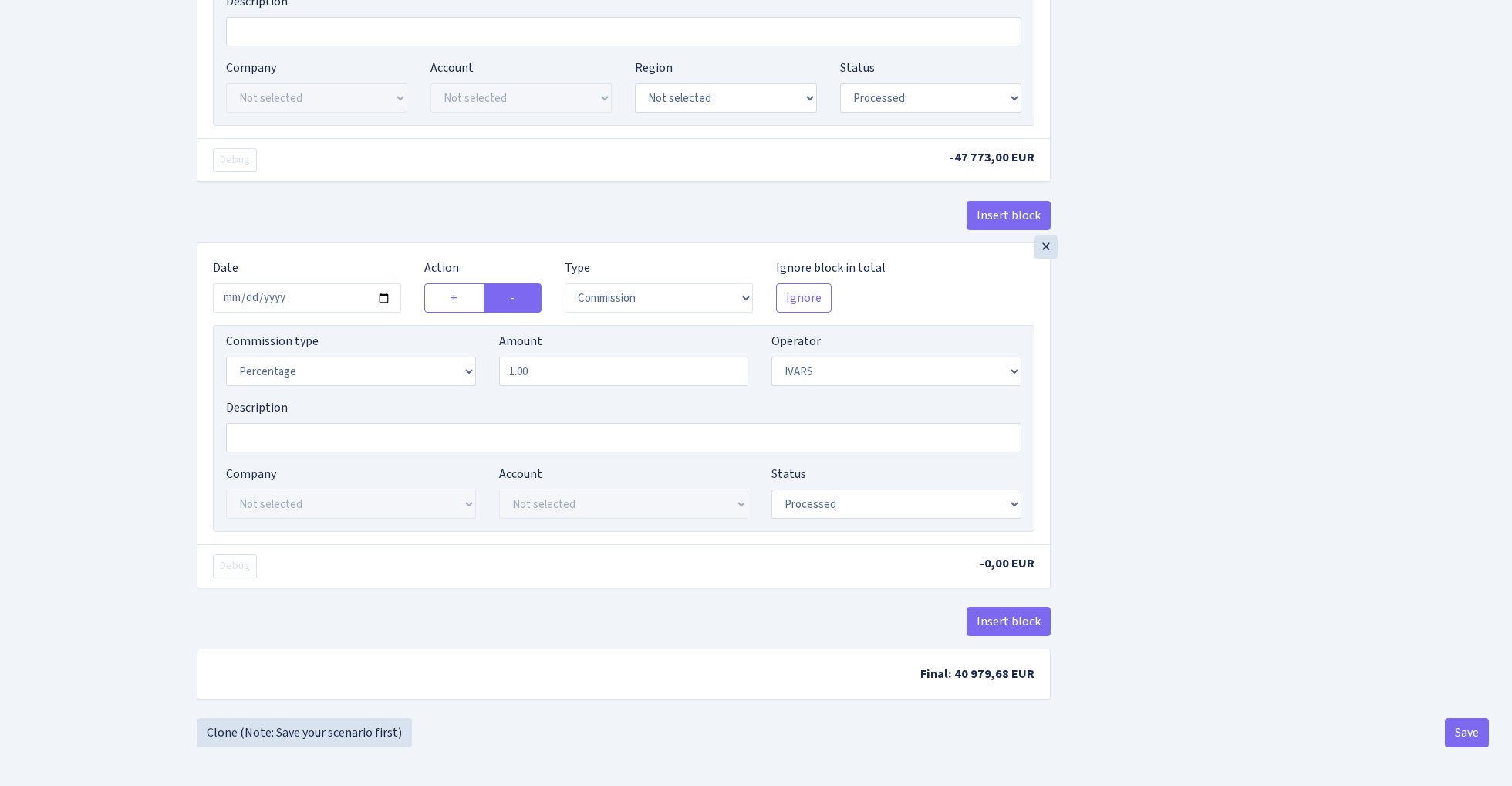
scroll to position [1303, 0]
click at [1463, 744] on button "Save" at bounding box center [1468, 732] width 44 height 29
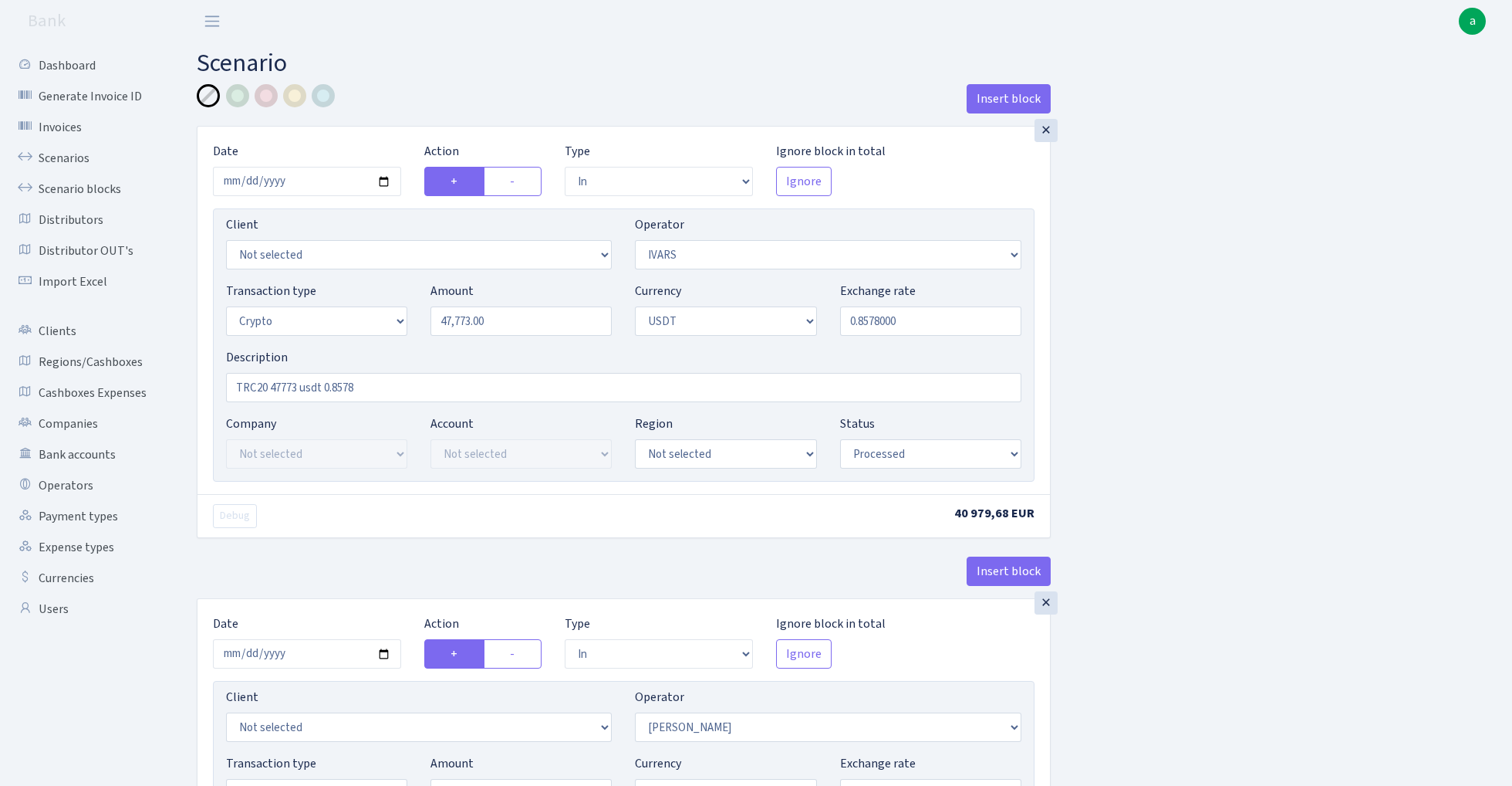
select select "in"
select select "199"
select select "3"
select select "6"
select select "processed"
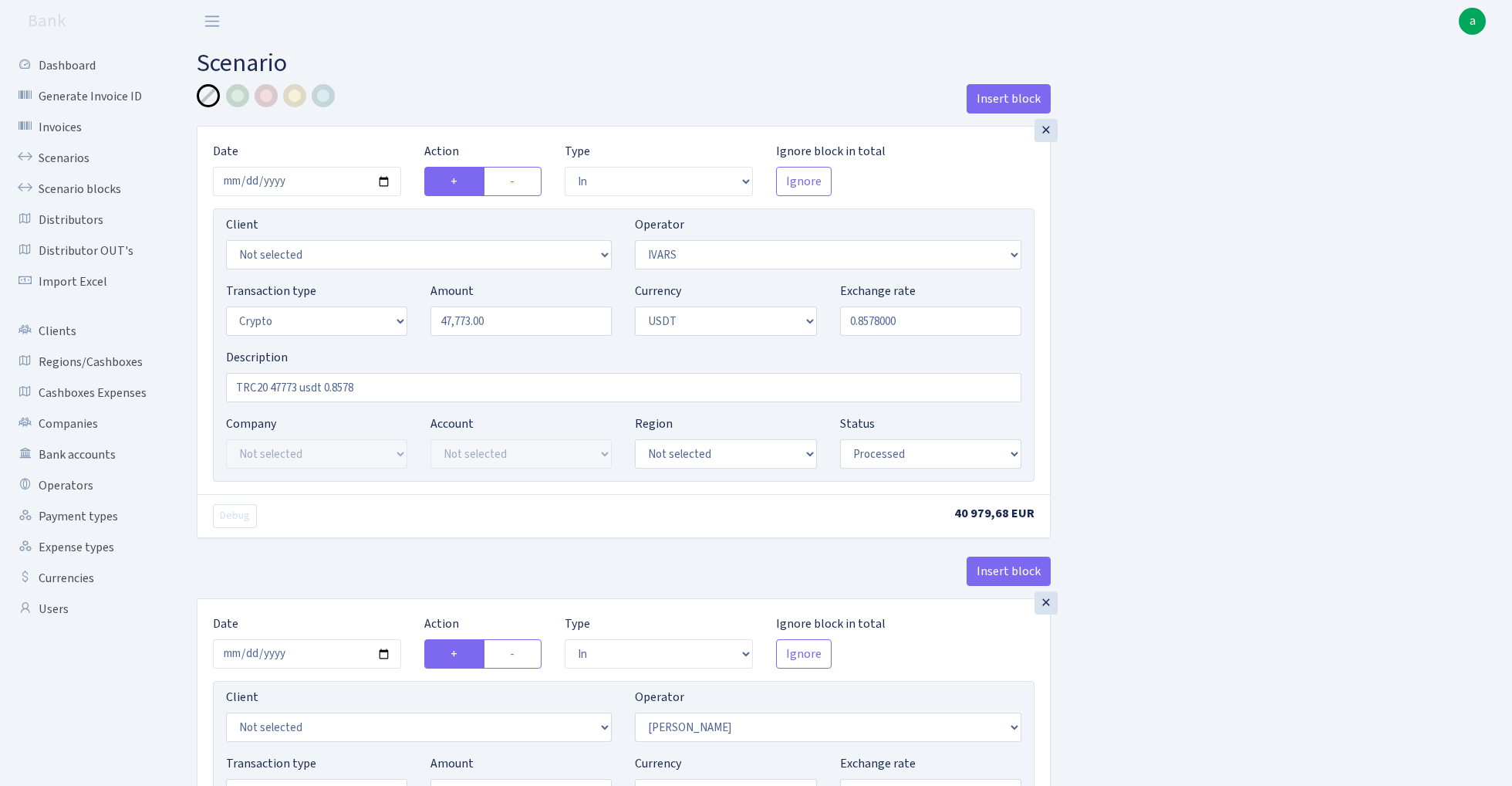
select select "in"
select select "293"
select select "2"
select select "6"
select select "20"
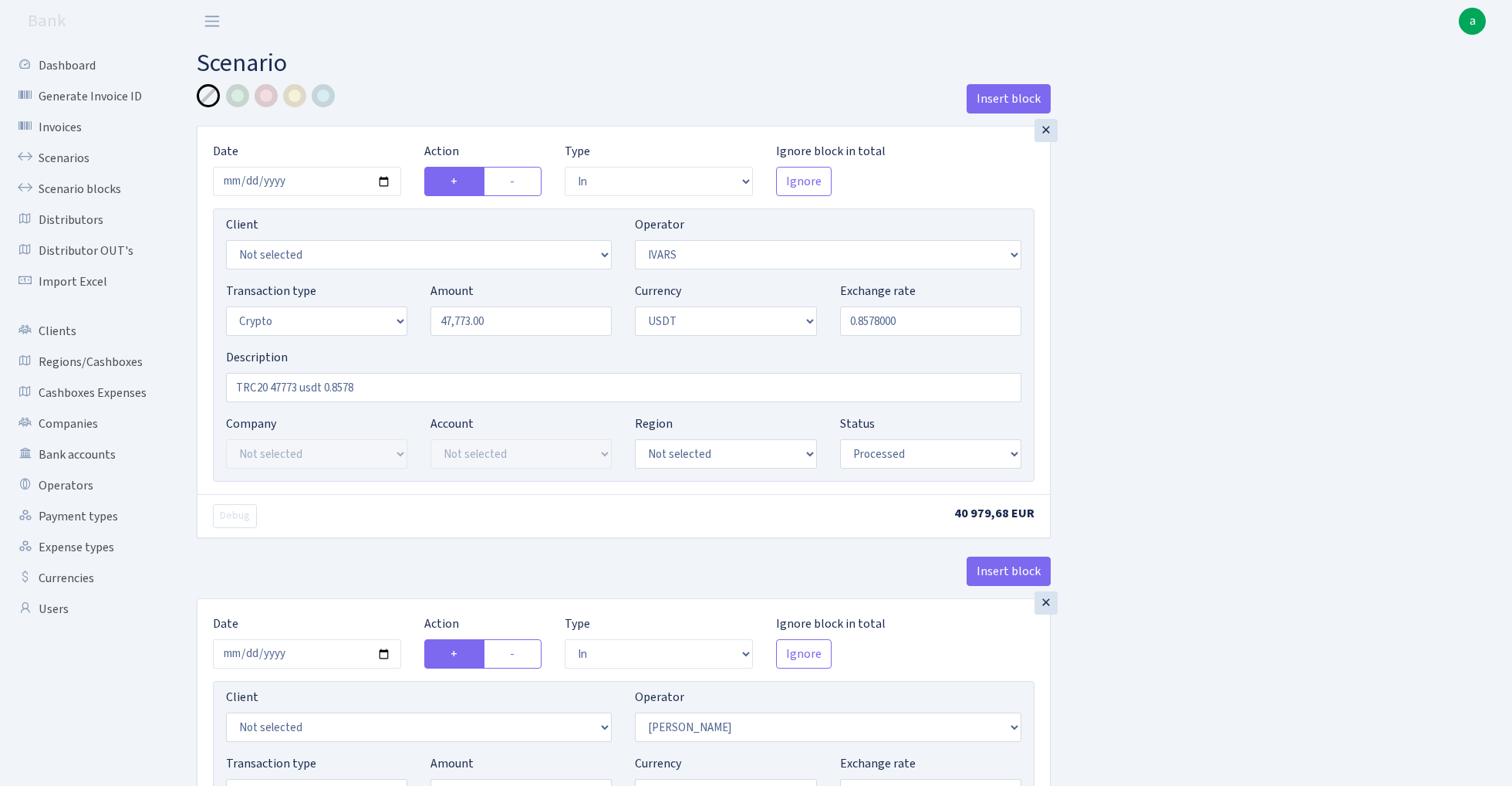
select select "61"
select select "processed"
select select "out"
select select "293"
select select "15"
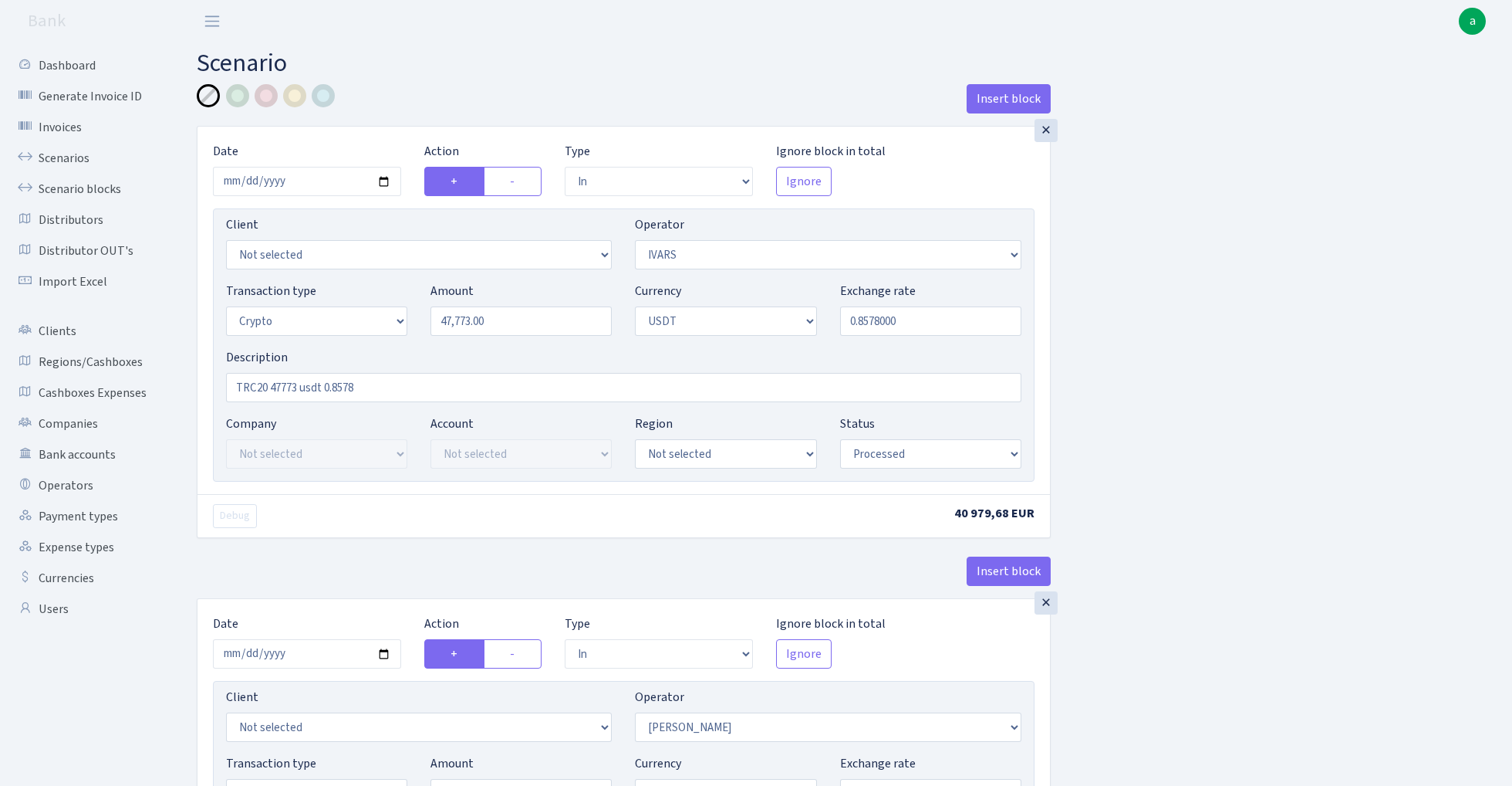
select select "6"
select select "processed"
select select "commission"
select select "199"
select select "processed"
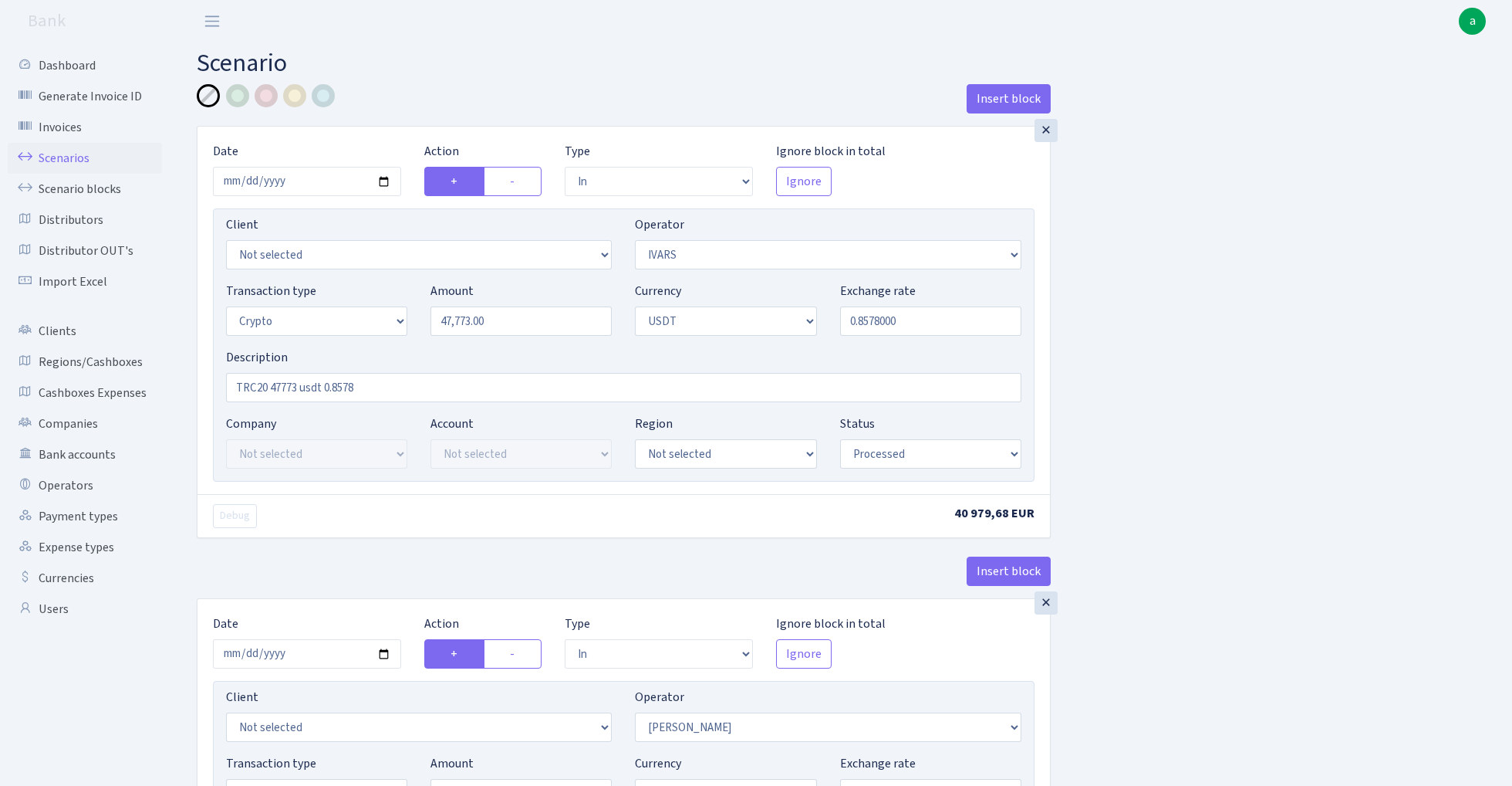
click at [67, 157] on link "Scenarios" at bounding box center [85, 158] width 154 height 31
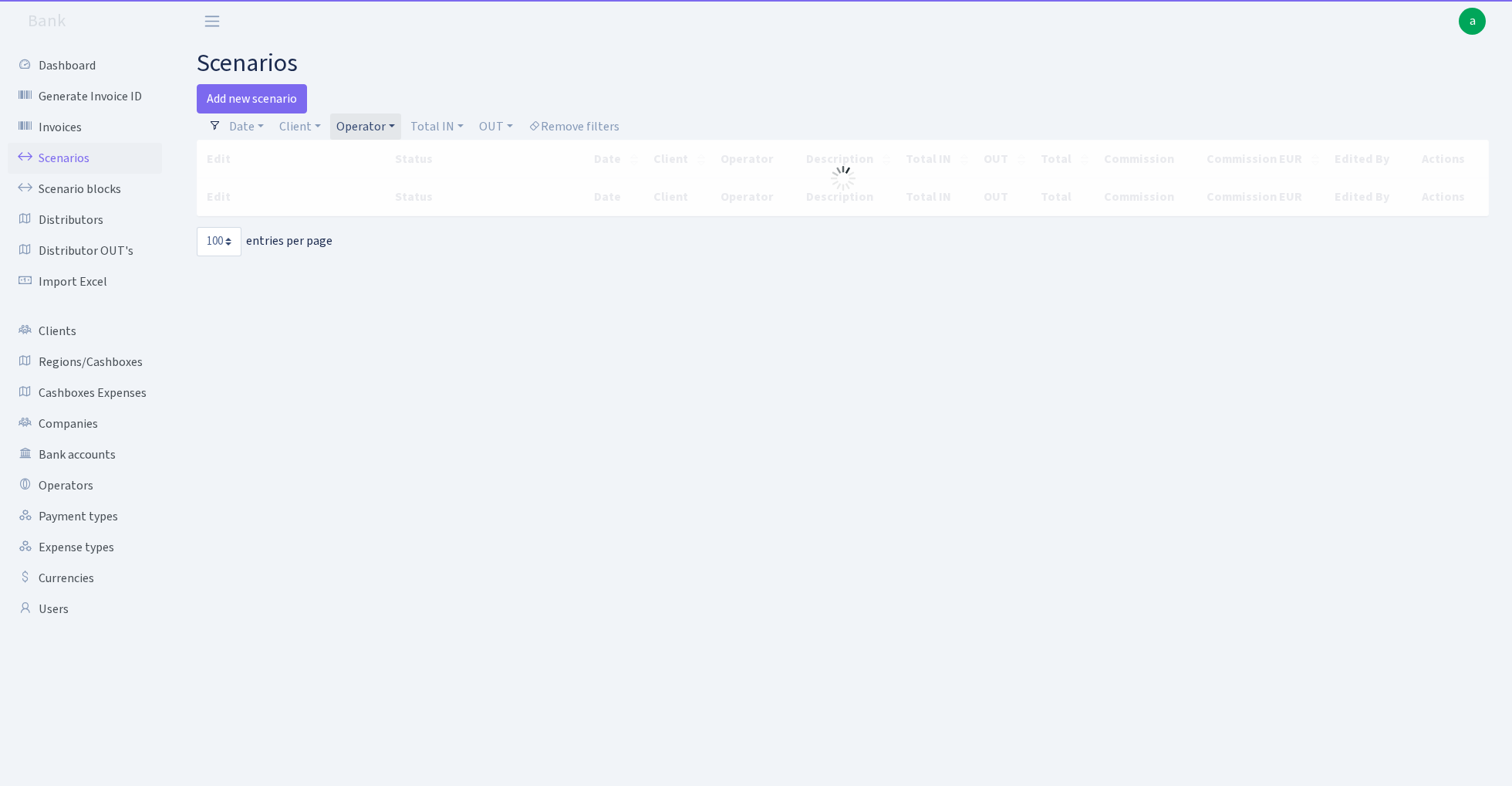
select select "100"
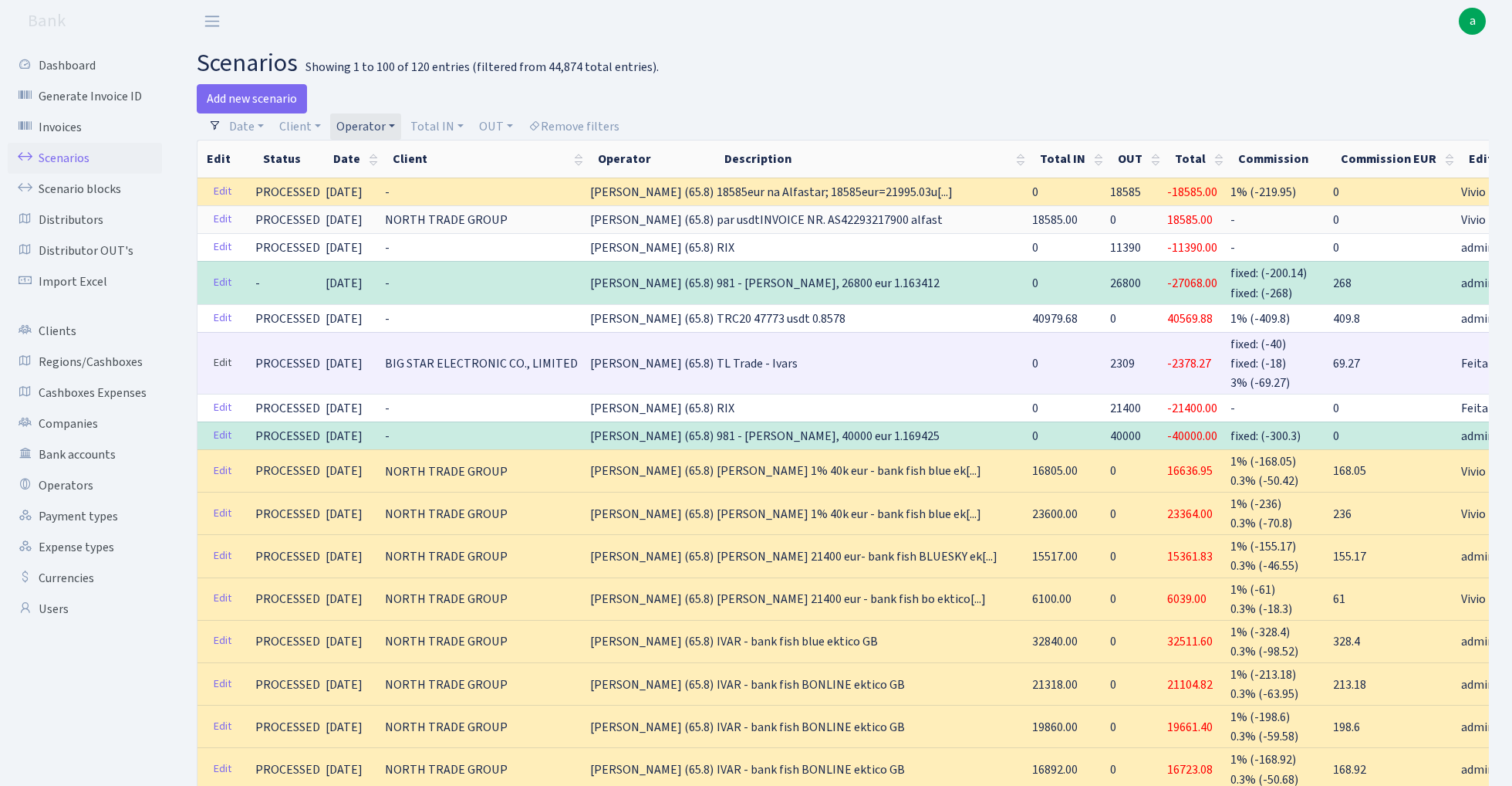
click at [219, 361] on link "Edit" at bounding box center [223, 363] width 32 height 24
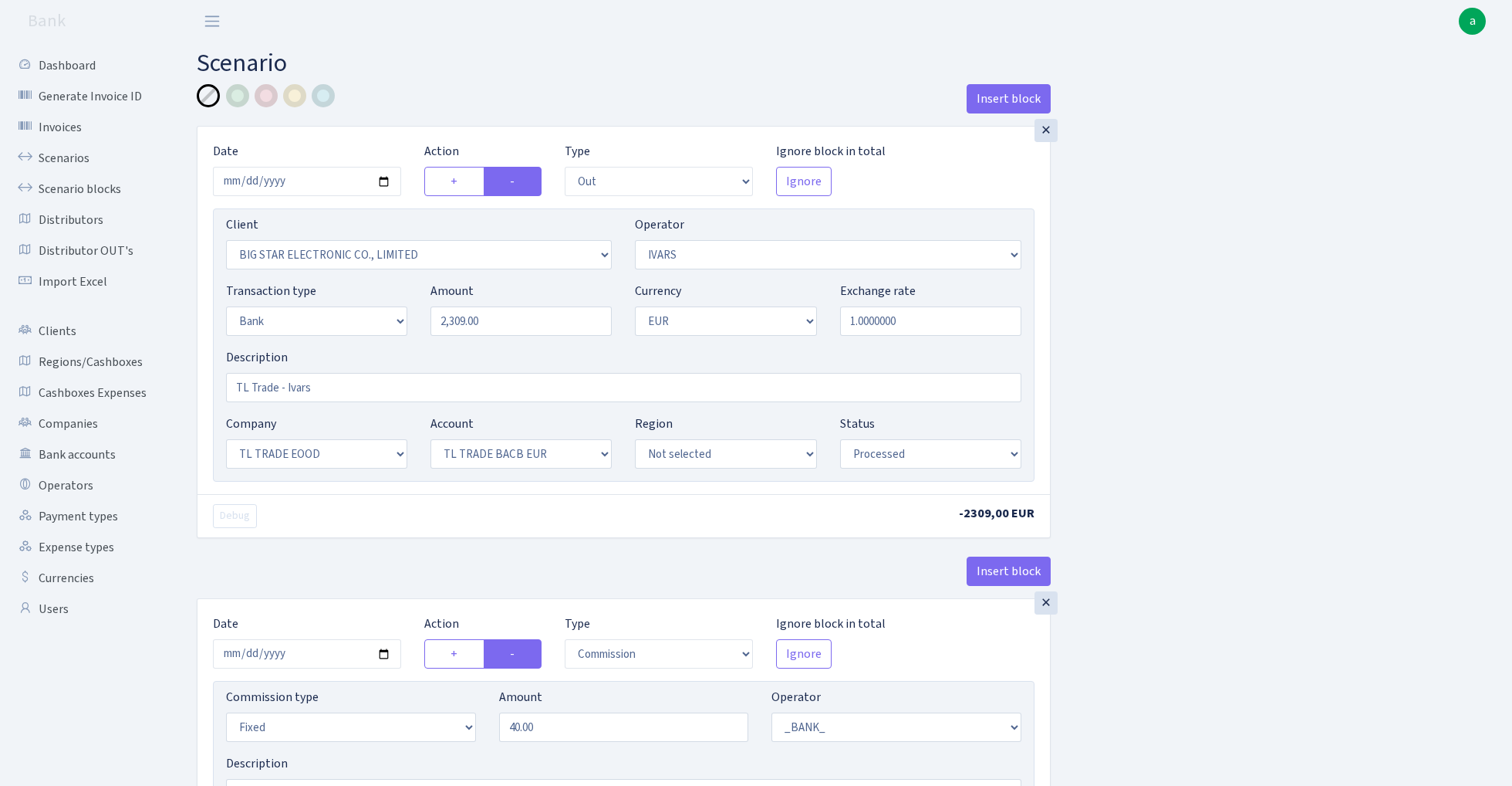
select select "out"
select select "3238"
select select "199"
select select "2"
select select "1"
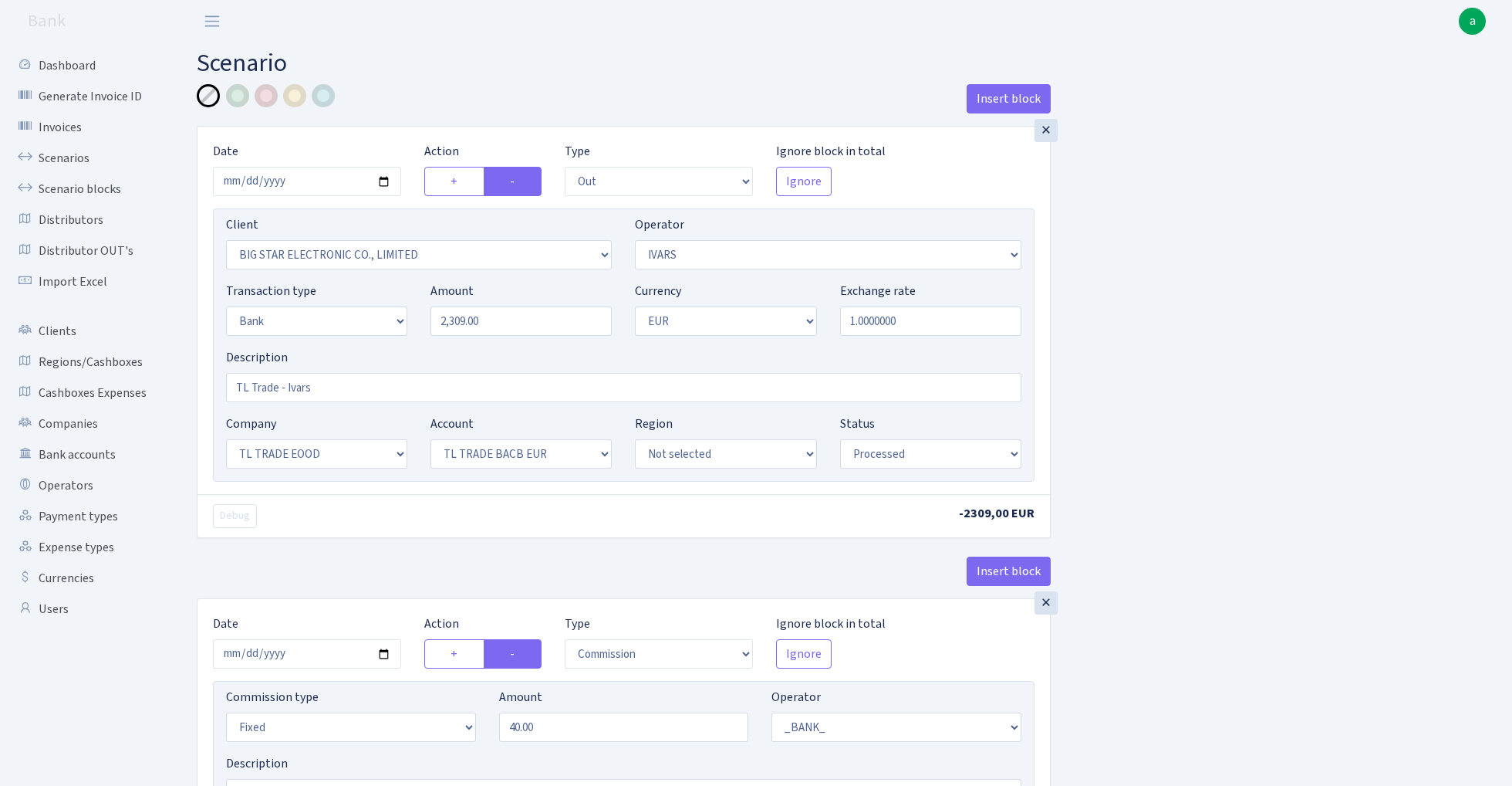
select select "10"
select select "30"
select select "processed"
select select "commission"
select select "fixed"
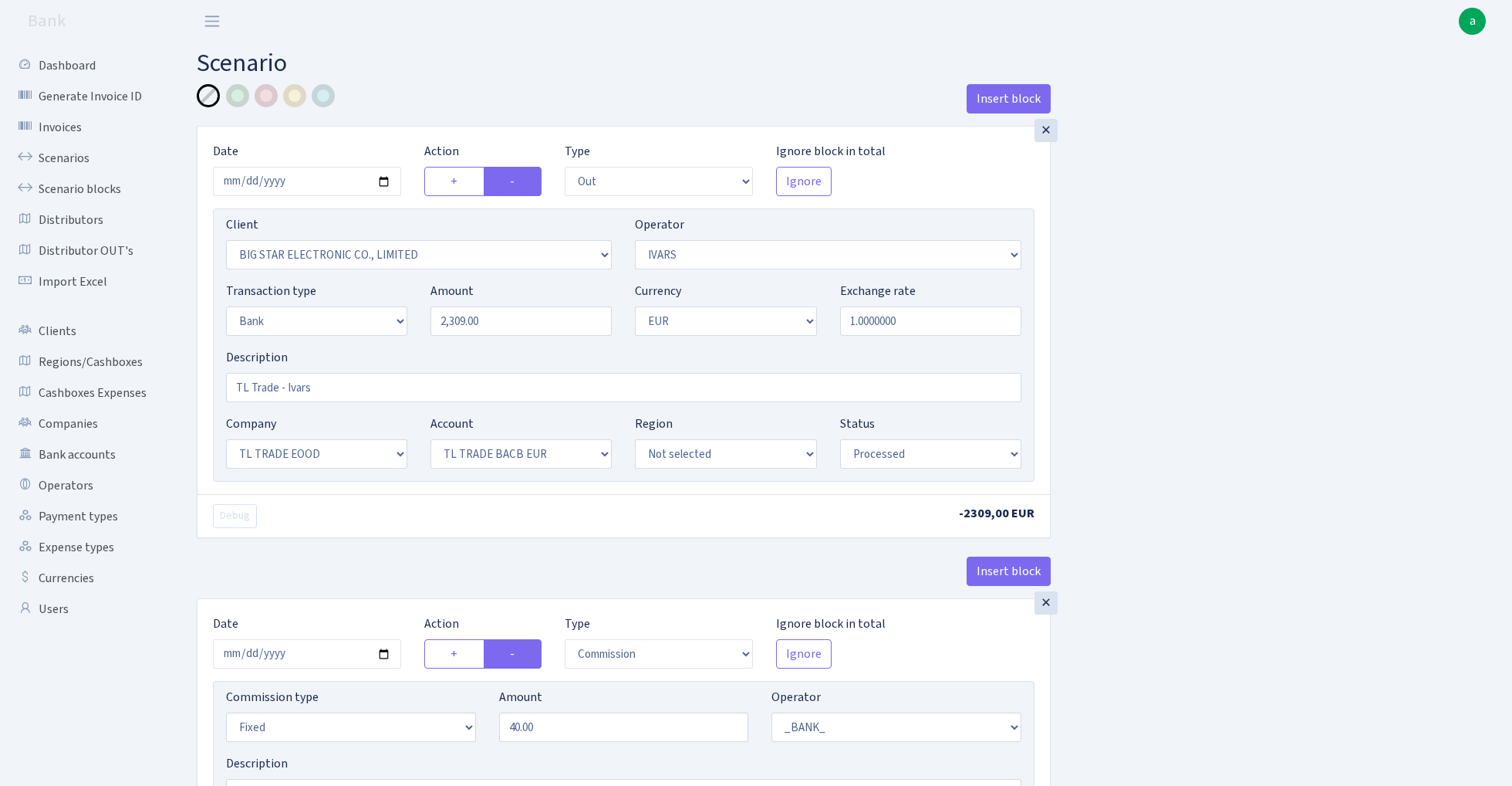
select select "1"
select select "10"
select select "30"
select select "processed"
select select "commission"
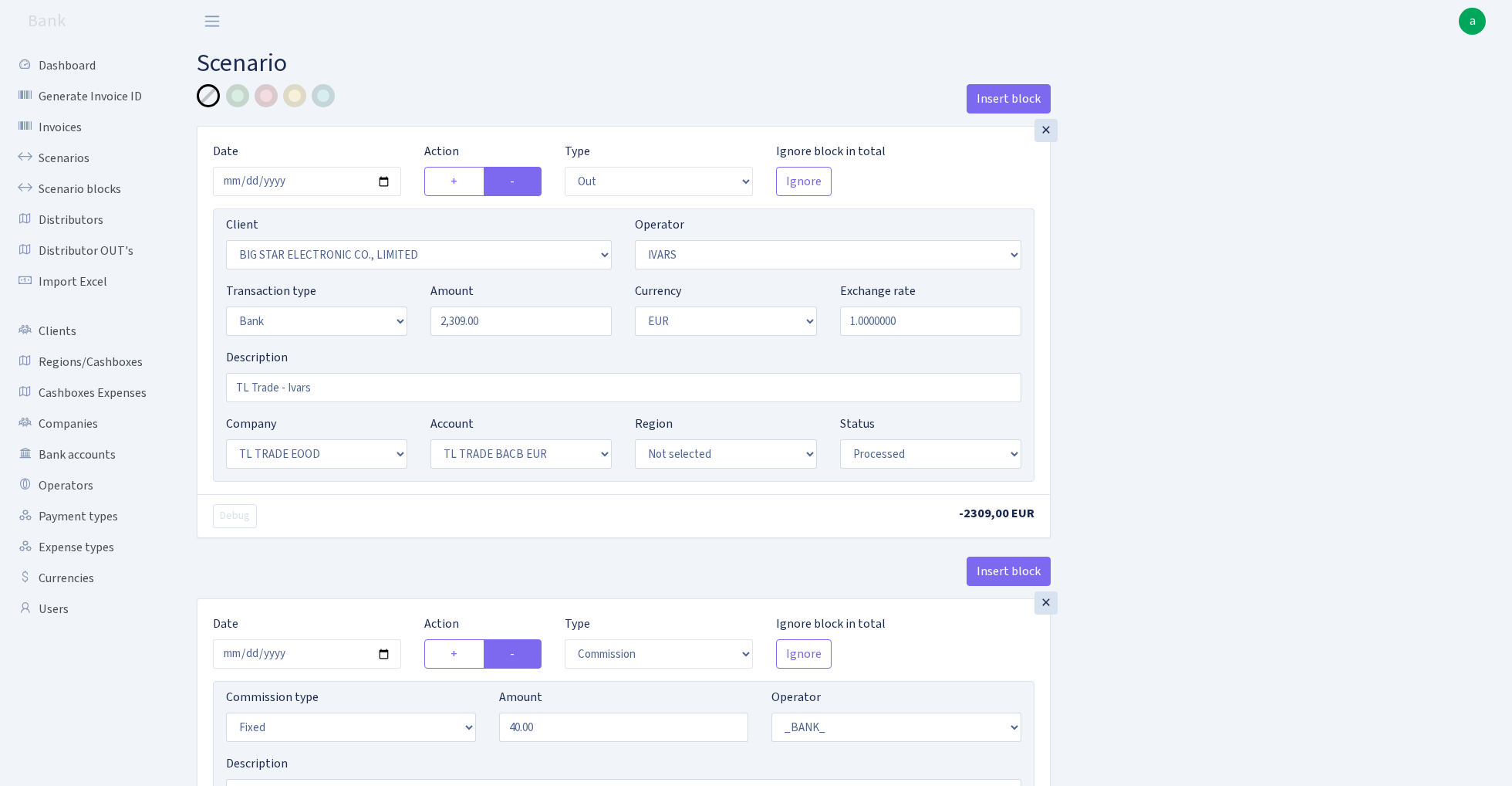
select select "fixed"
select select "1"
select select "10"
select select "30"
select select "processed"
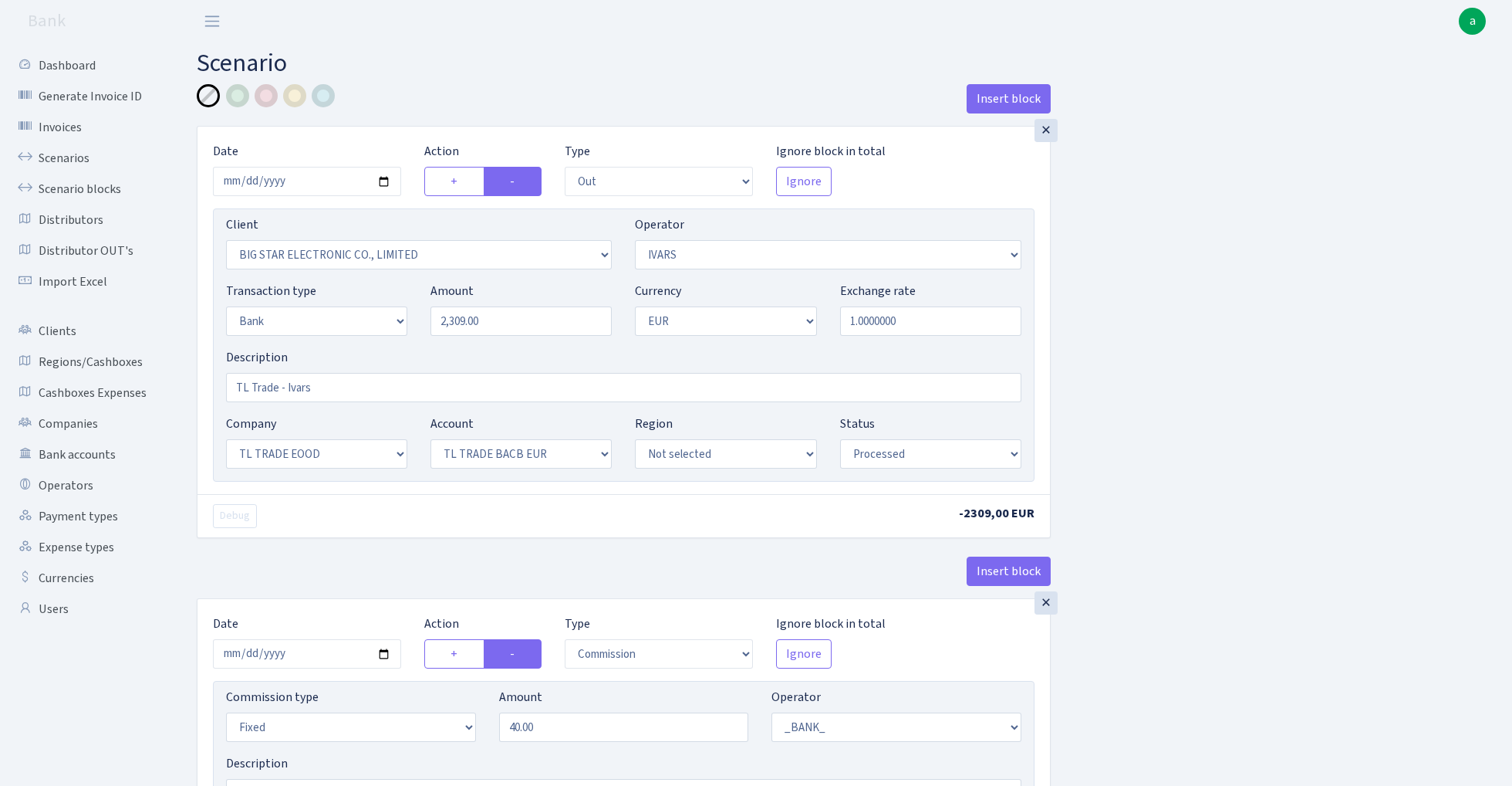
select select "commission"
select select "199"
select select "processed"
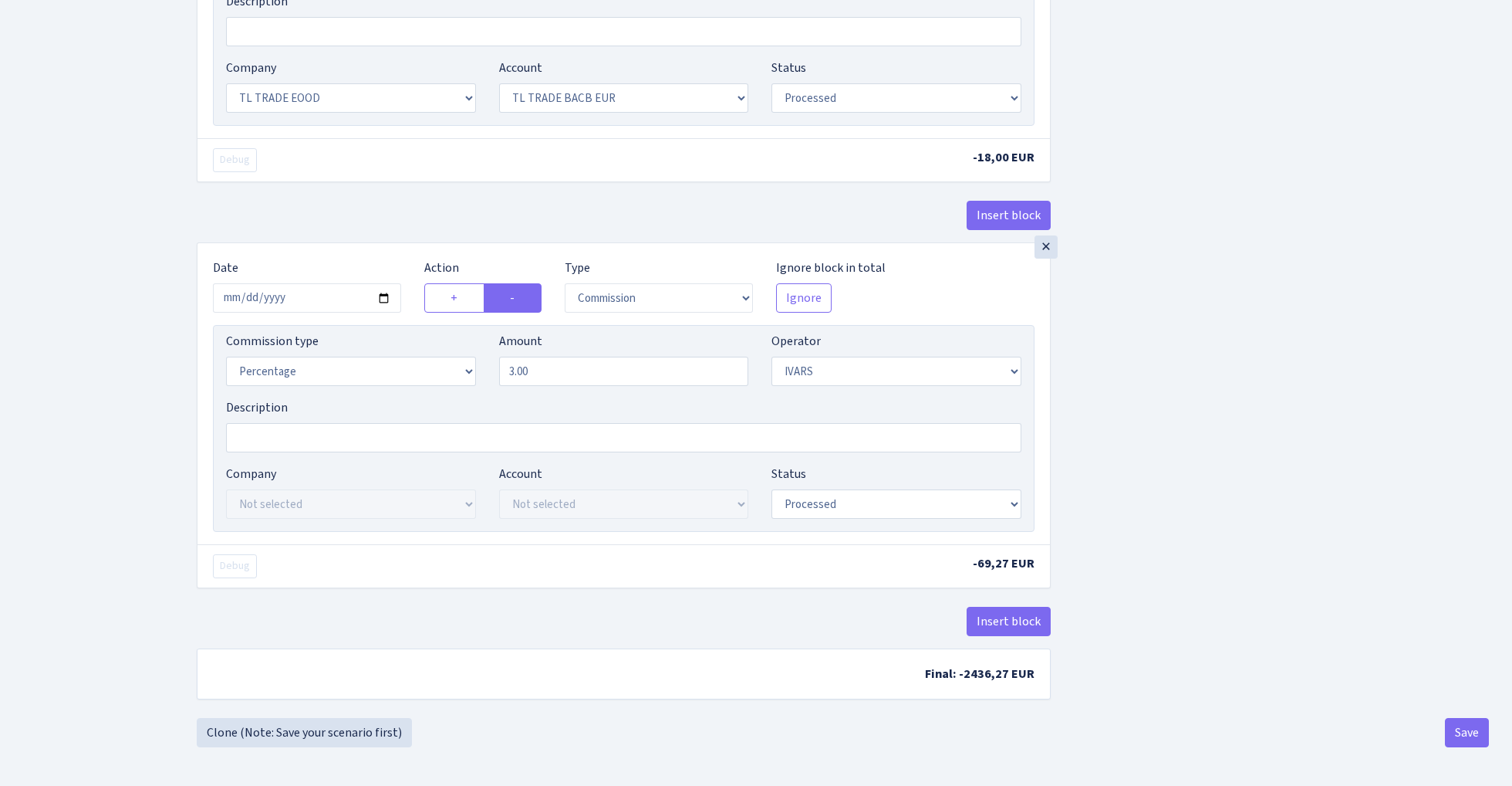
scroll to position [1176, 0]
click at [1012, 616] on button "Insert block" at bounding box center [1008, 621] width 84 height 29
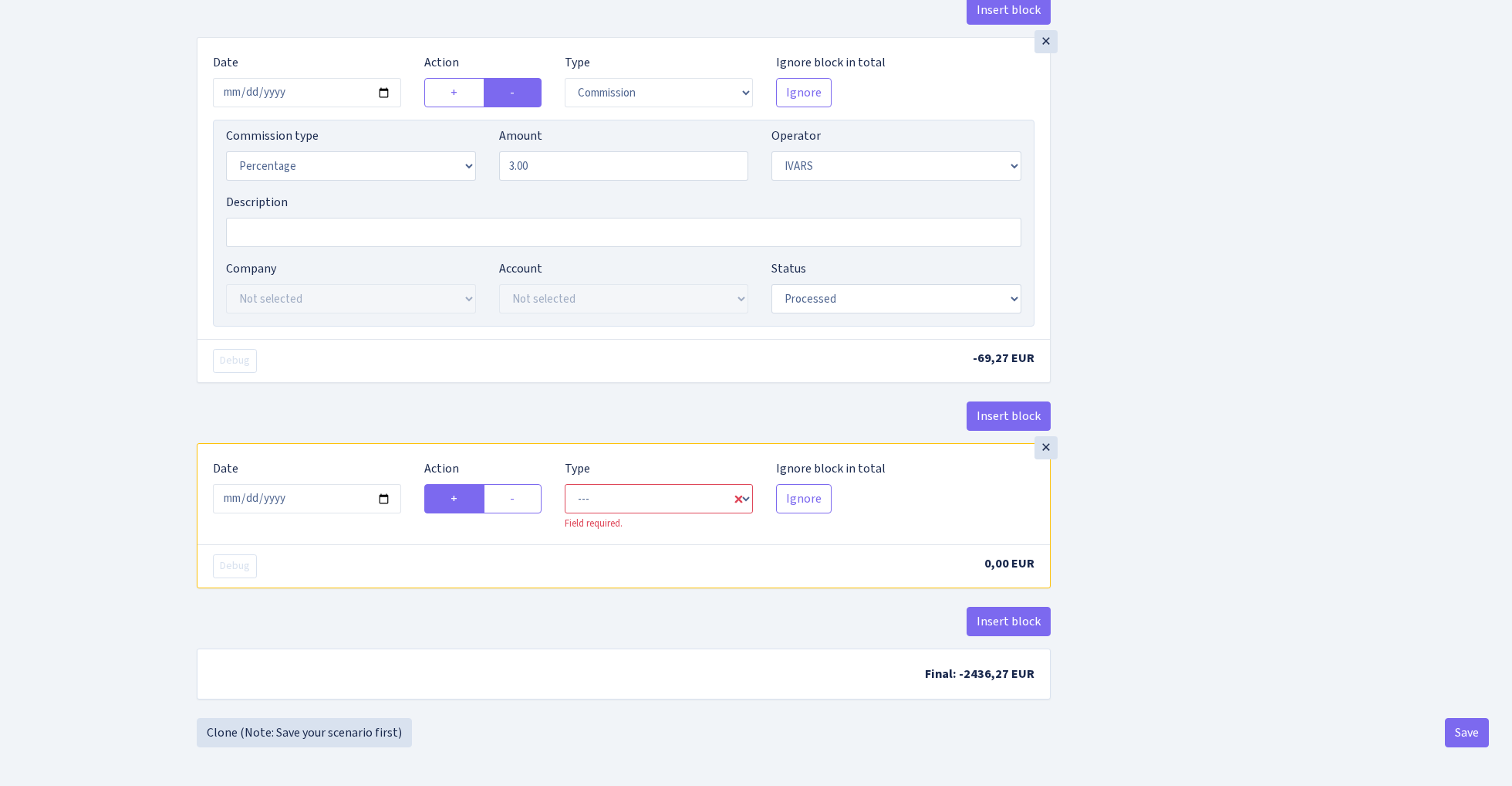
scroll to position [1381, 0]
click at [311, 490] on input "[DATE]" at bounding box center [307, 499] width 188 height 29
type input "2025-08-18"
click at [335, 404] on div "Insert block" at bounding box center [623, 421] width 854 height 42
click at [529, 498] on label "-" at bounding box center [513, 499] width 58 height 29
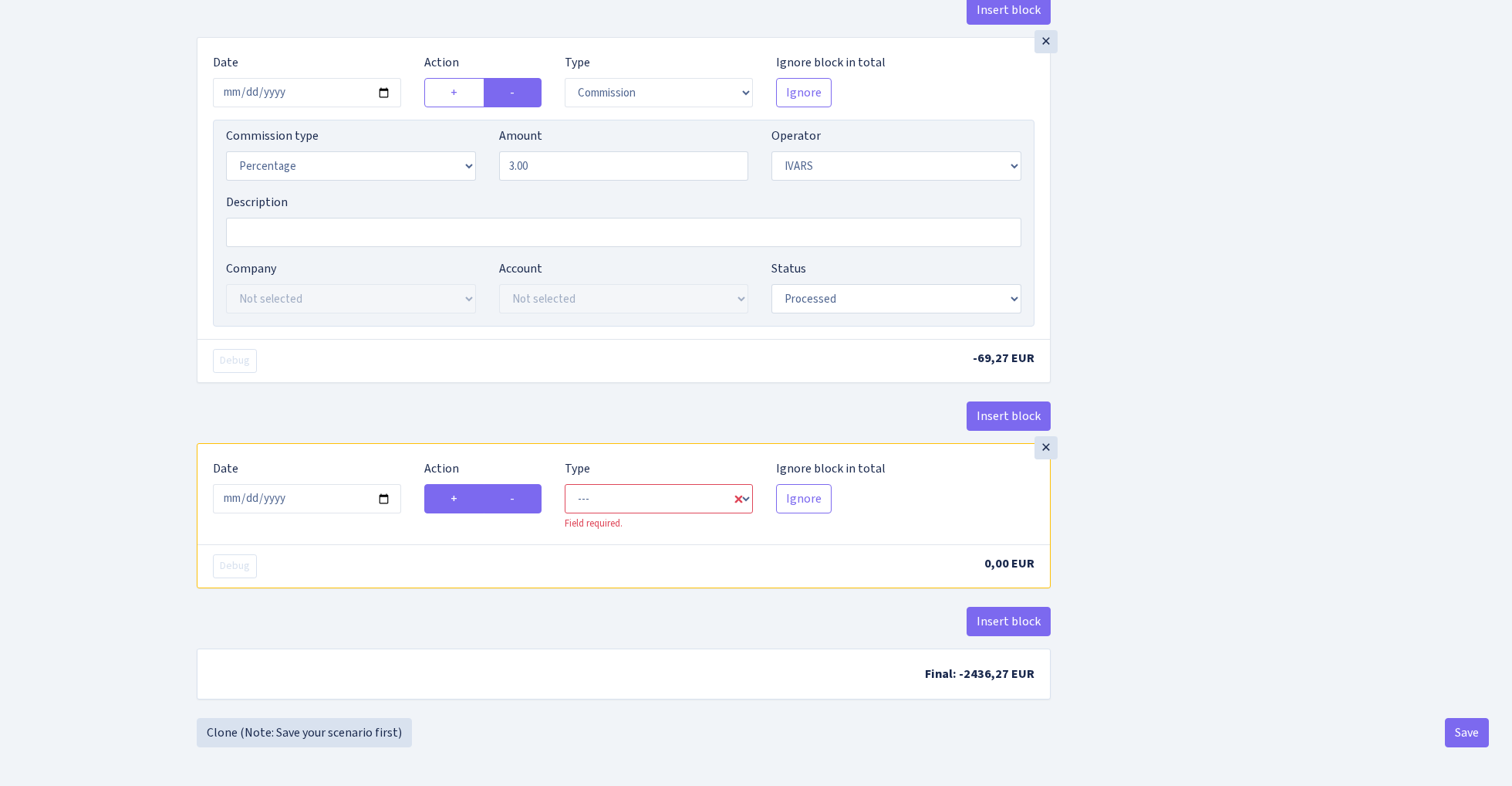
click at [520, 498] on input "-" at bounding box center [514, 494] width 10 height 10
radio input "true"
radio input "false"
select select "commission"
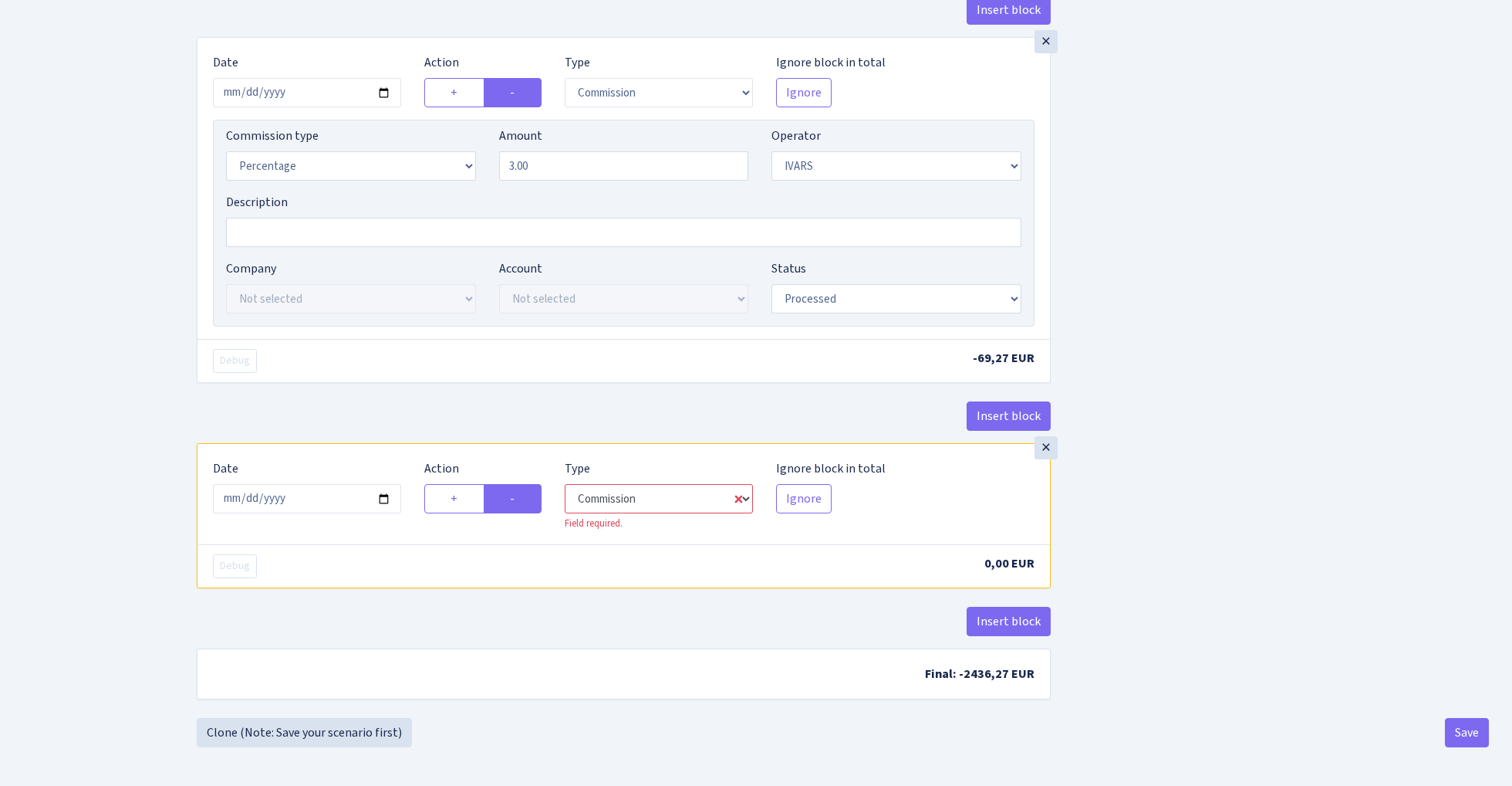
select select "199"
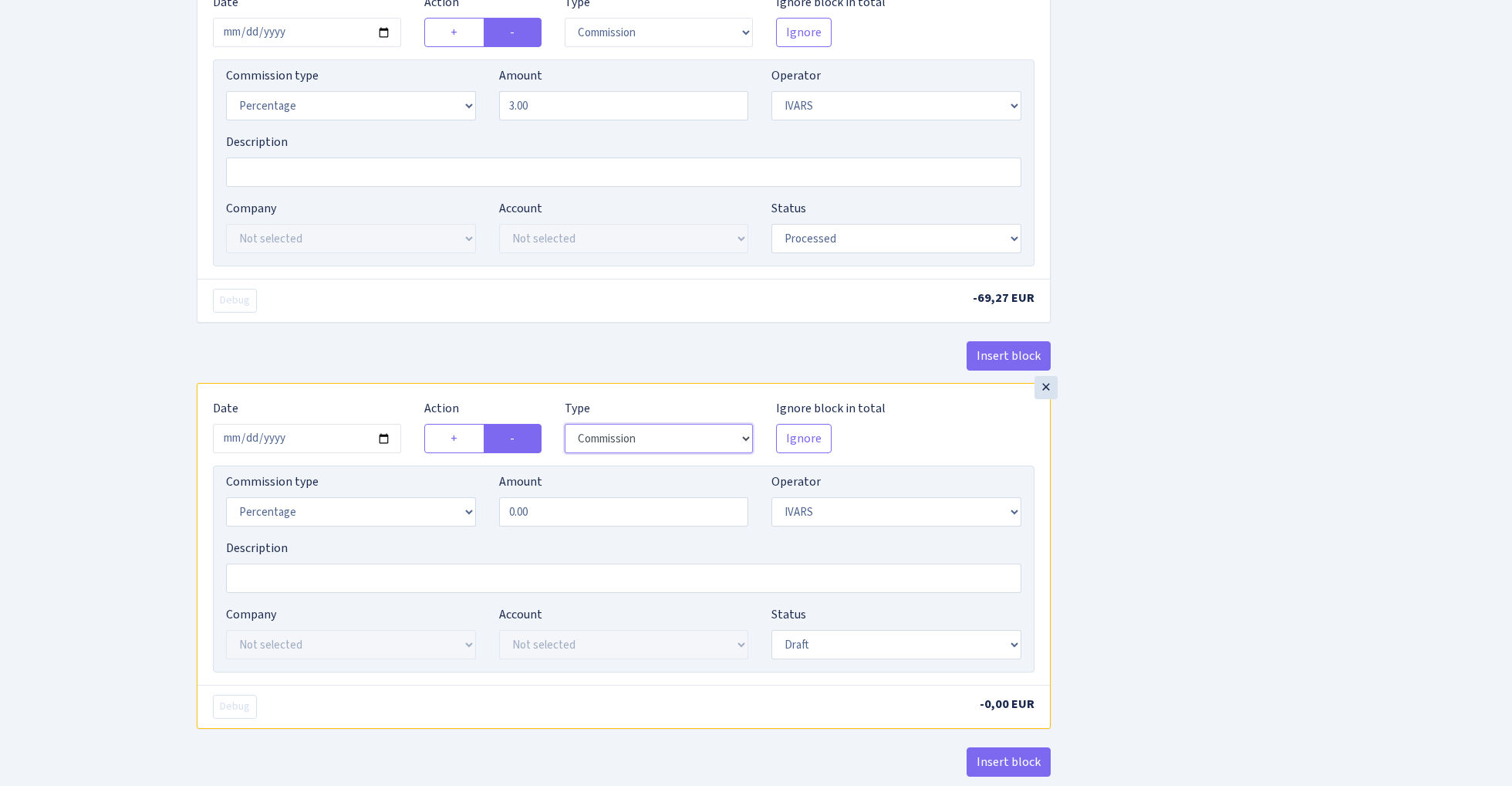
scroll to position [1473, 0]
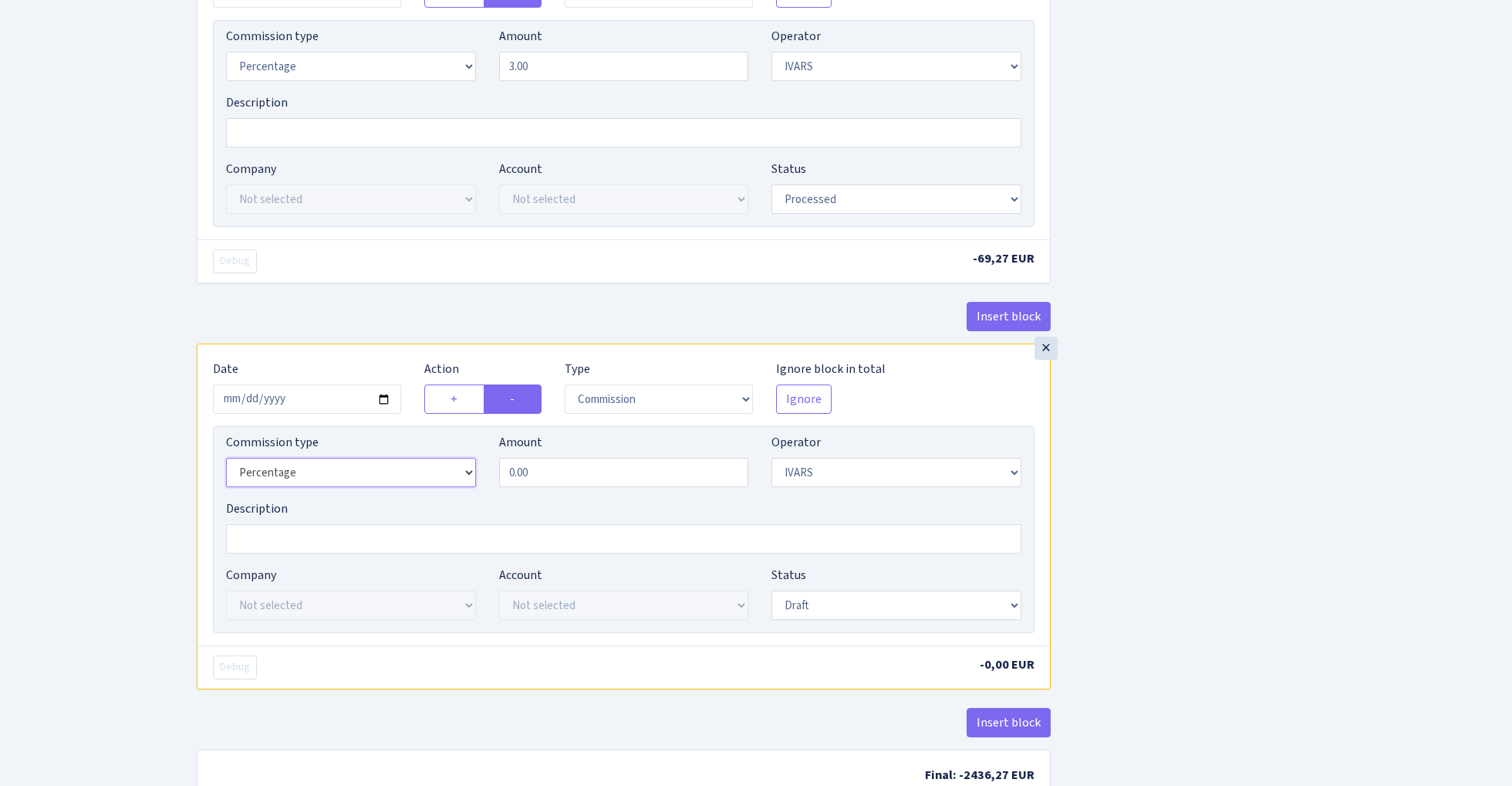
select select "fixed"
click at [562, 483] on input "0.00" at bounding box center [624, 472] width 250 height 29
type input "65.00"
select select "processed"
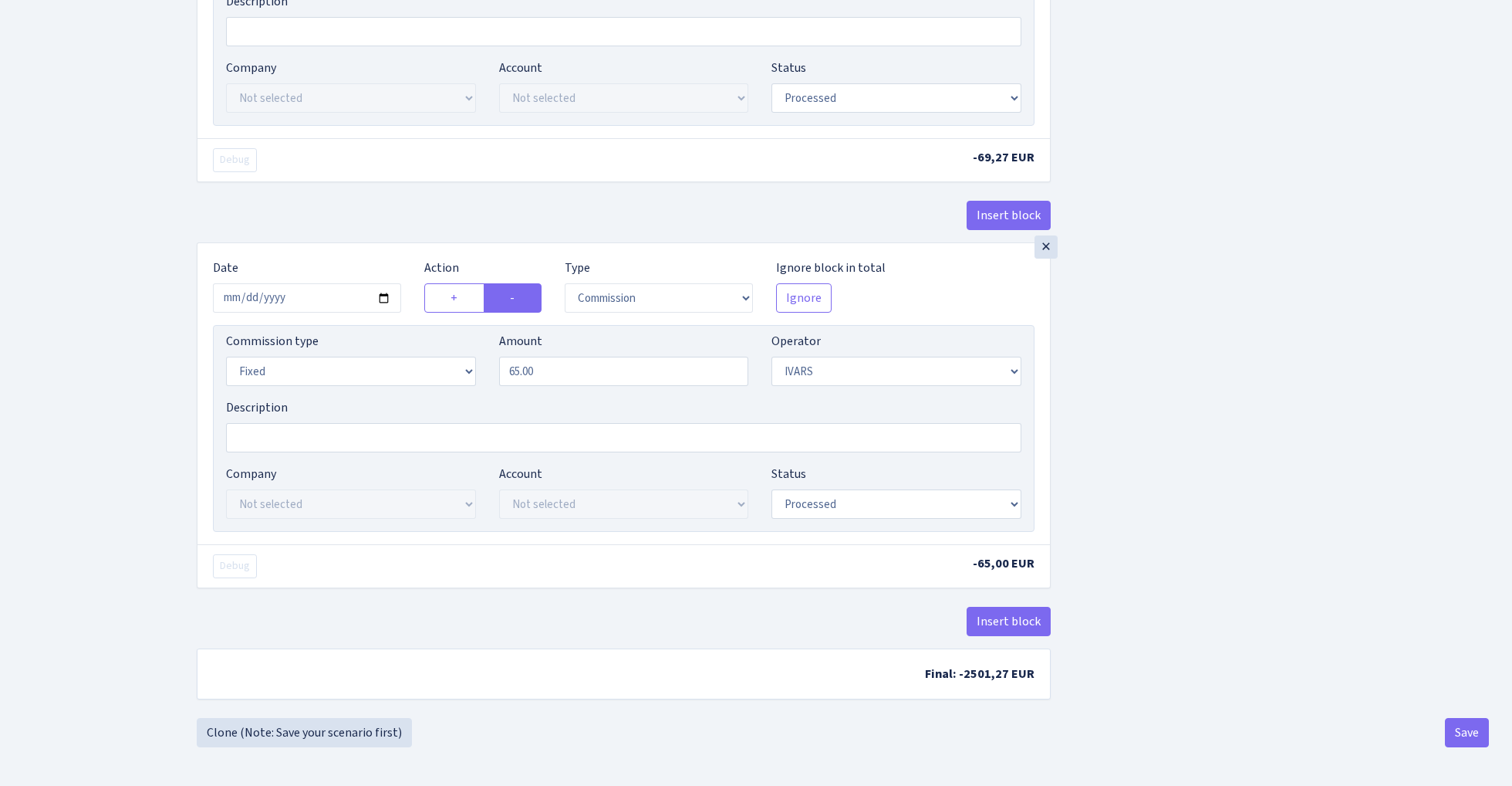
scroll to position [1584, 0]
click at [1474, 734] on button "Save" at bounding box center [1468, 732] width 44 height 29
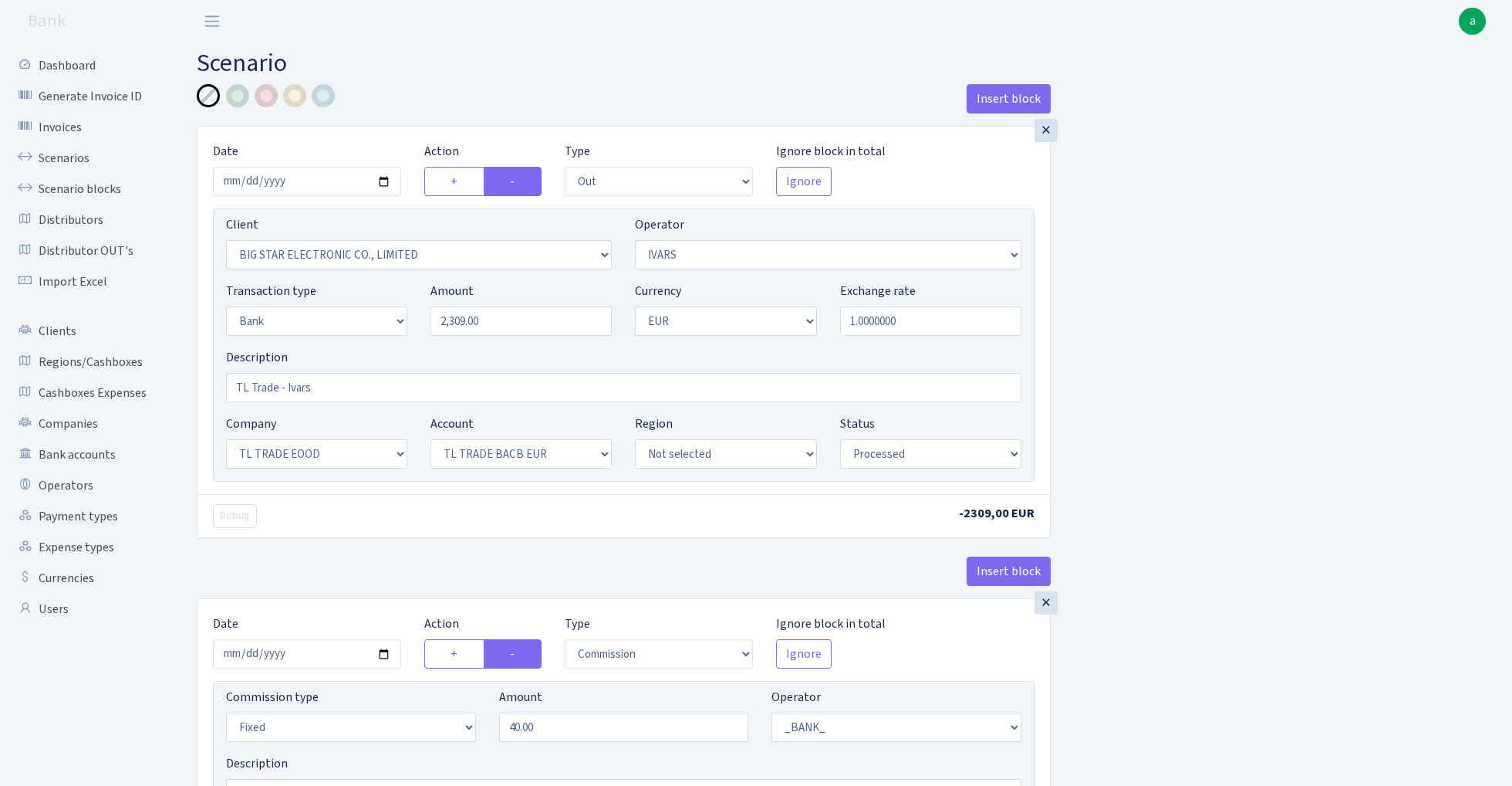
select select "out"
select select "3238"
select select "199"
select select "2"
select select "1"
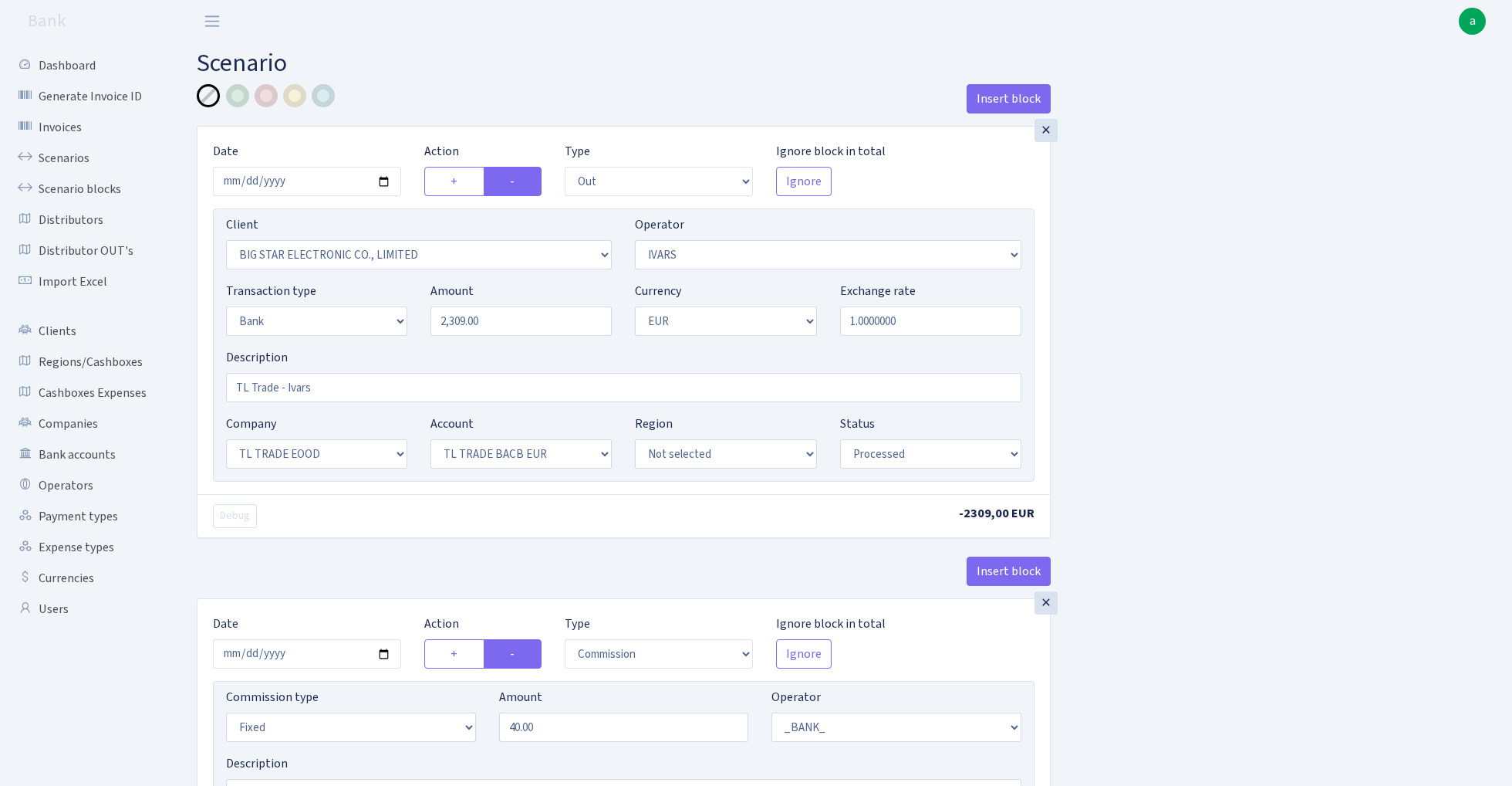
select select "10"
select select "30"
select select "processed"
select select "commission"
select select "fixed"
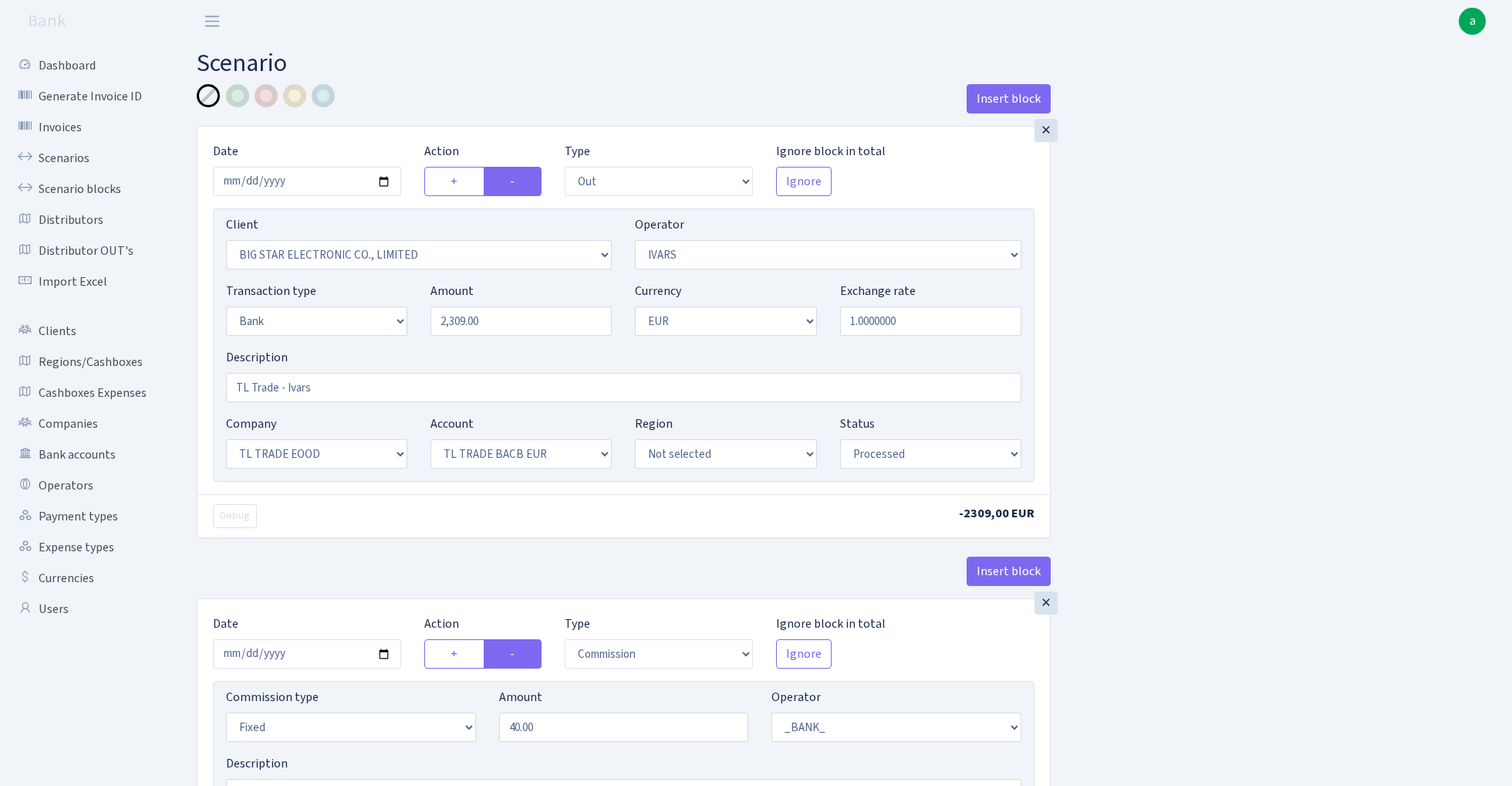
select select "1"
select select "10"
select select "30"
select select "processed"
select select "commission"
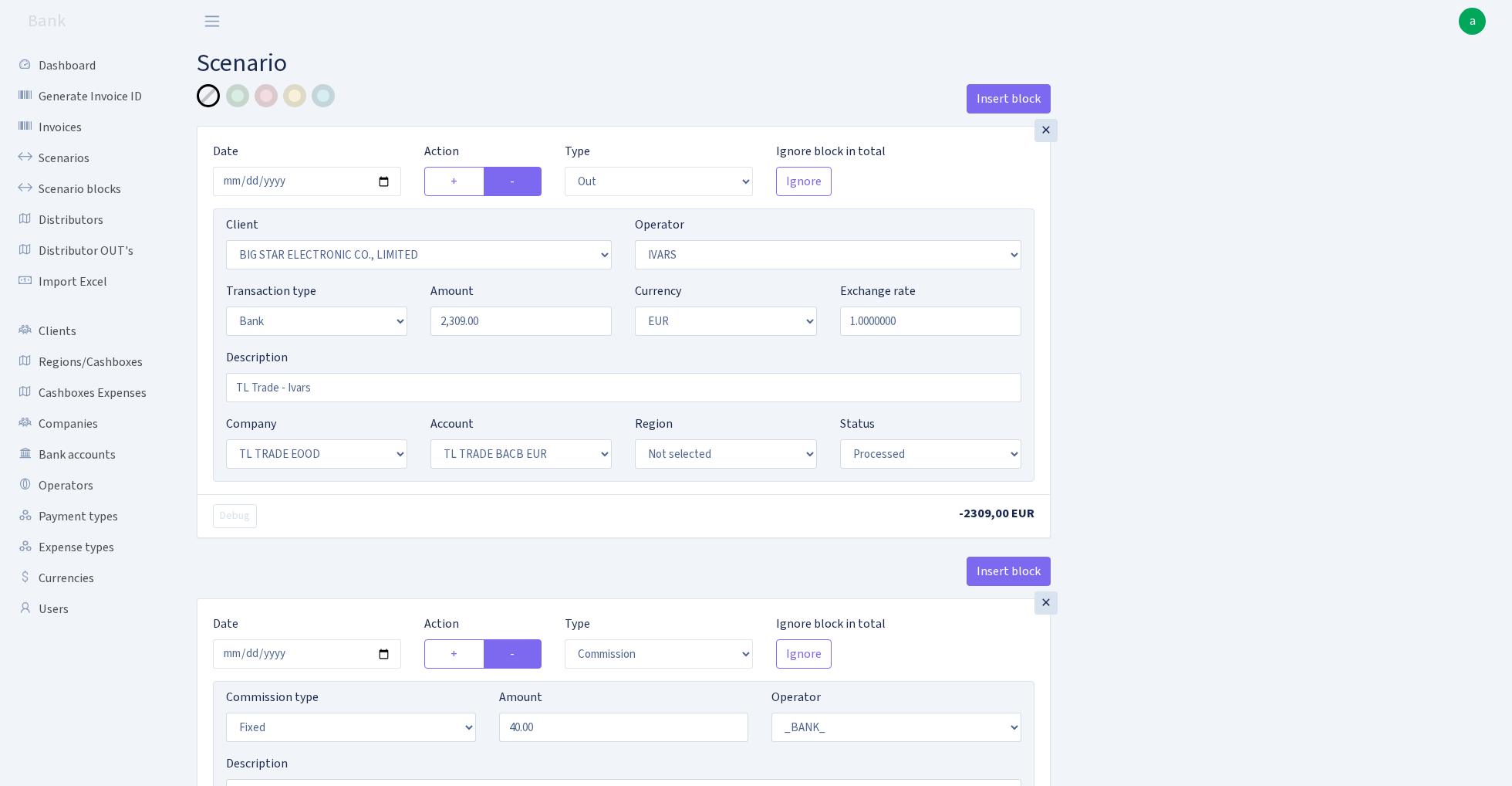
select select "fixed"
select select "1"
select select "10"
select select "30"
select select "processed"
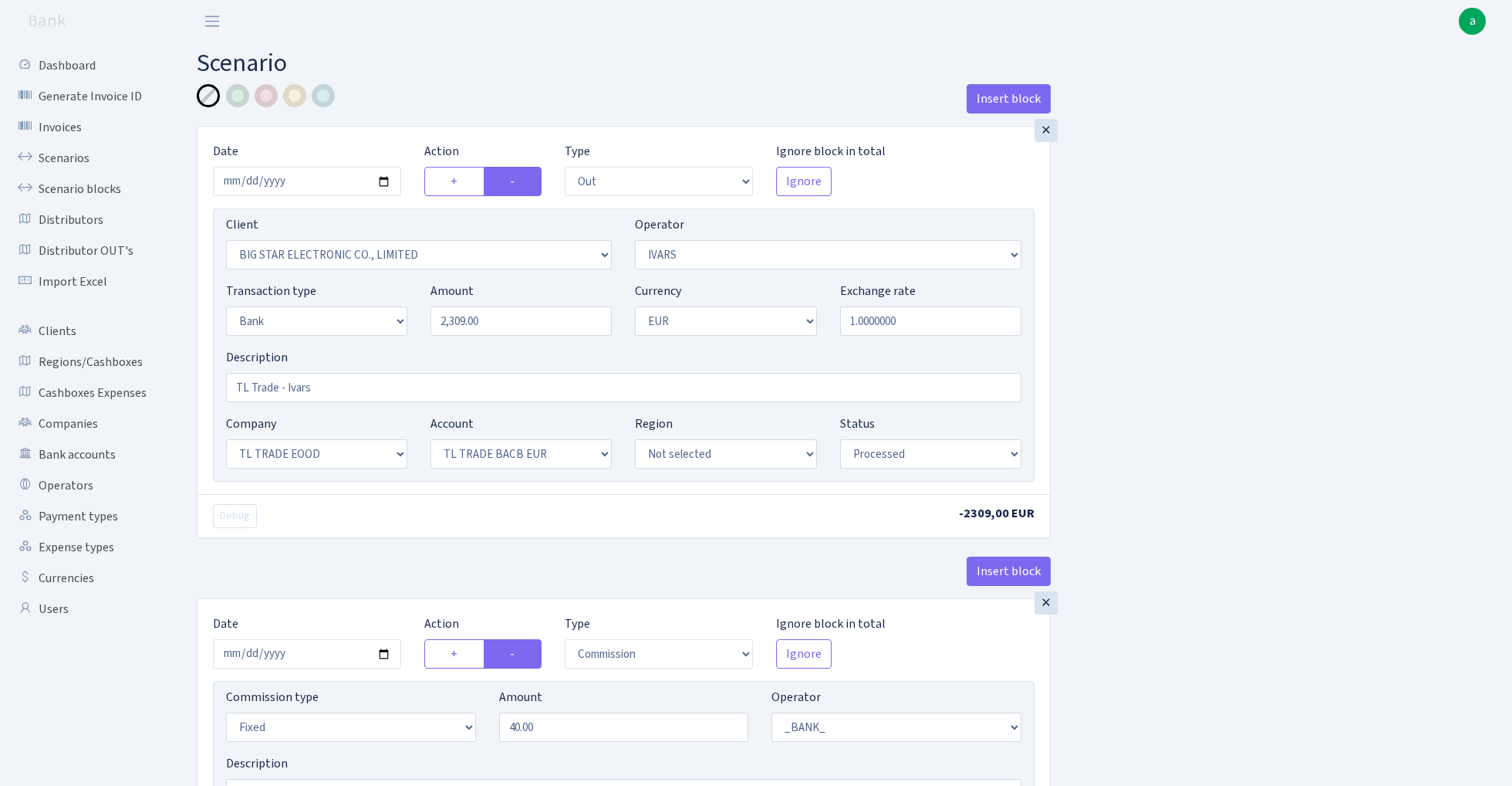
select select "commission"
select select "199"
select select "processed"
select select "commission"
select select "fixed"
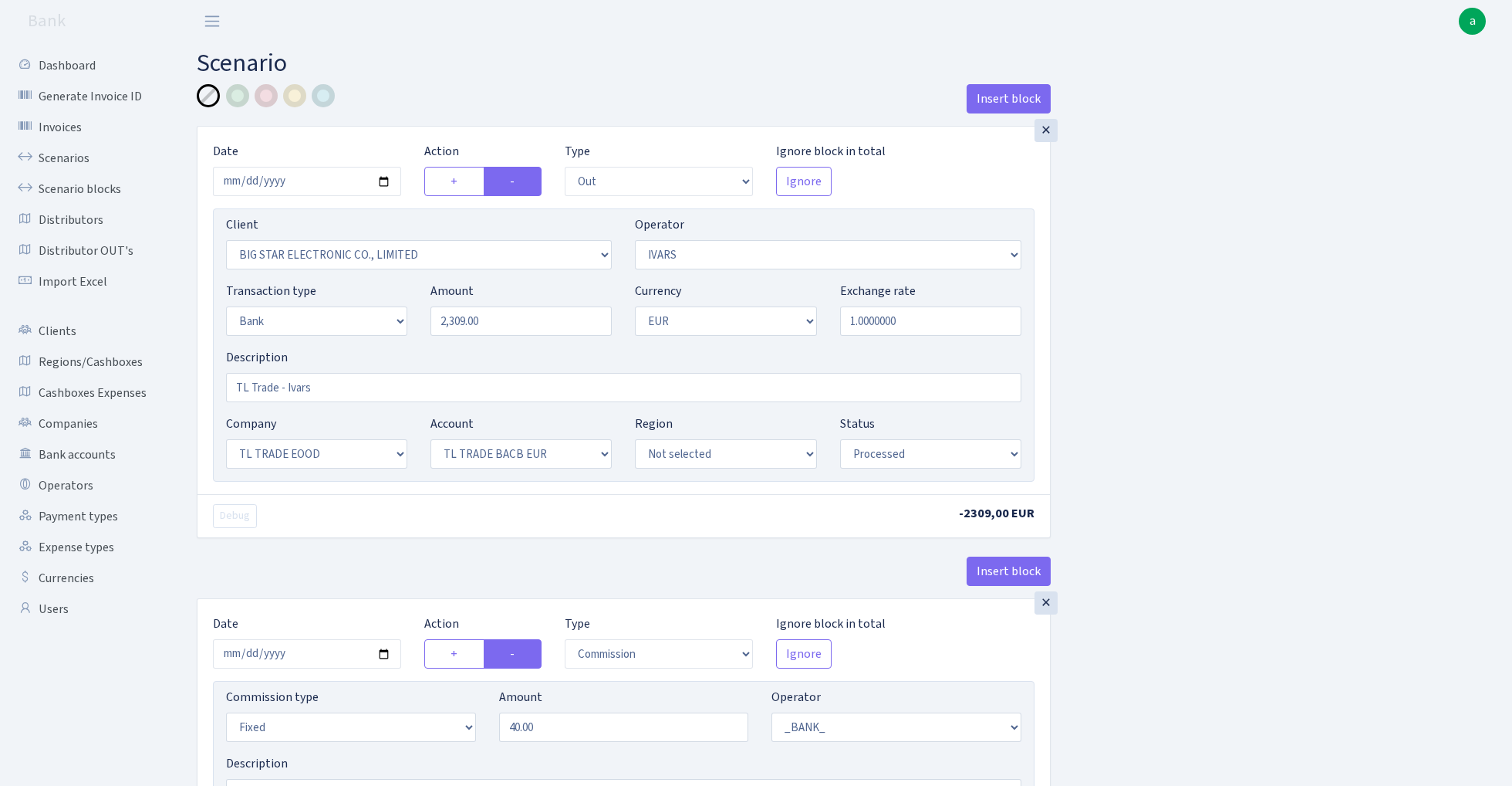
select select "199"
select select "processed"
click at [57, 152] on link "Scenarios" at bounding box center [85, 158] width 154 height 31
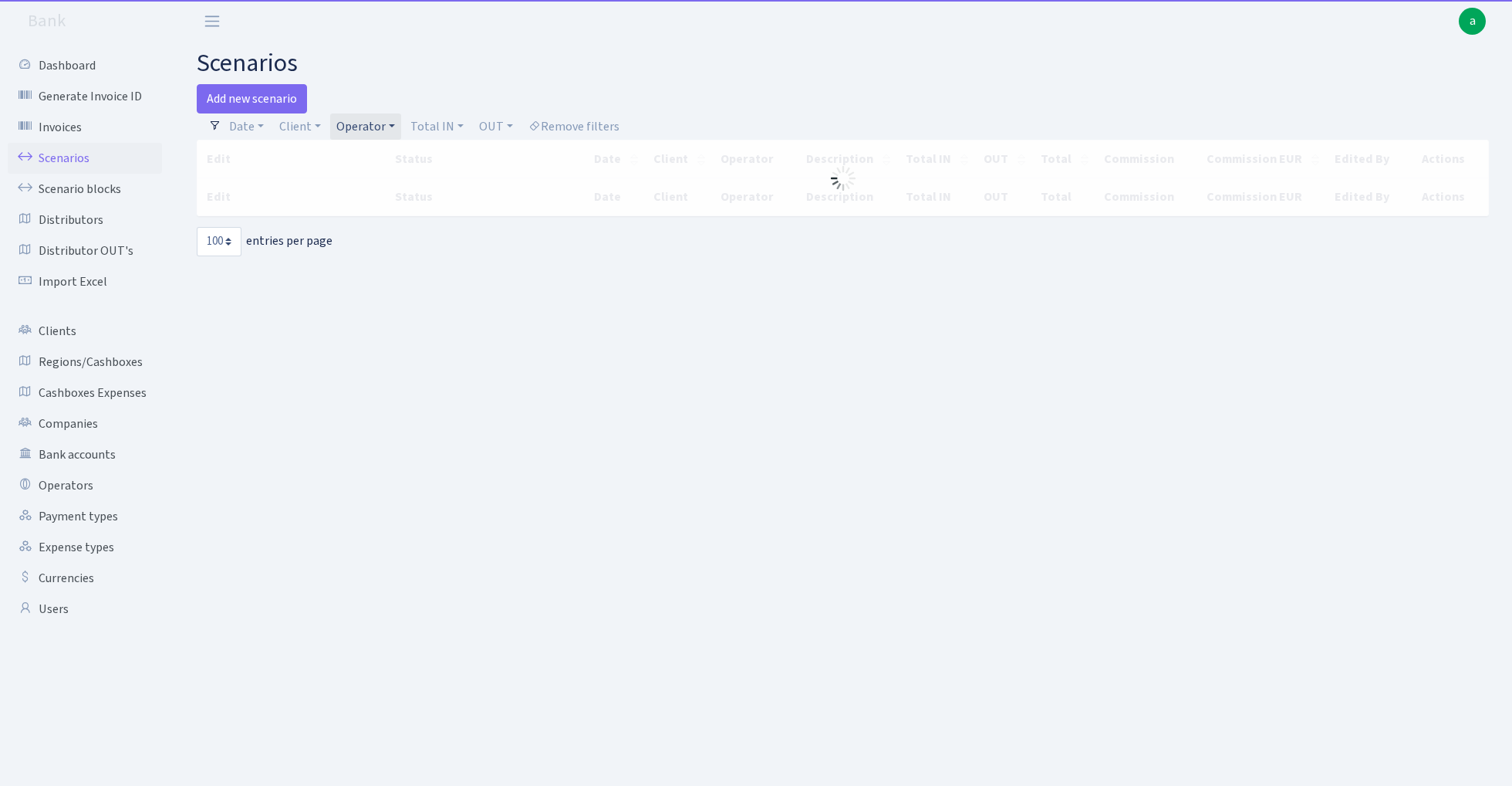
select select "100"
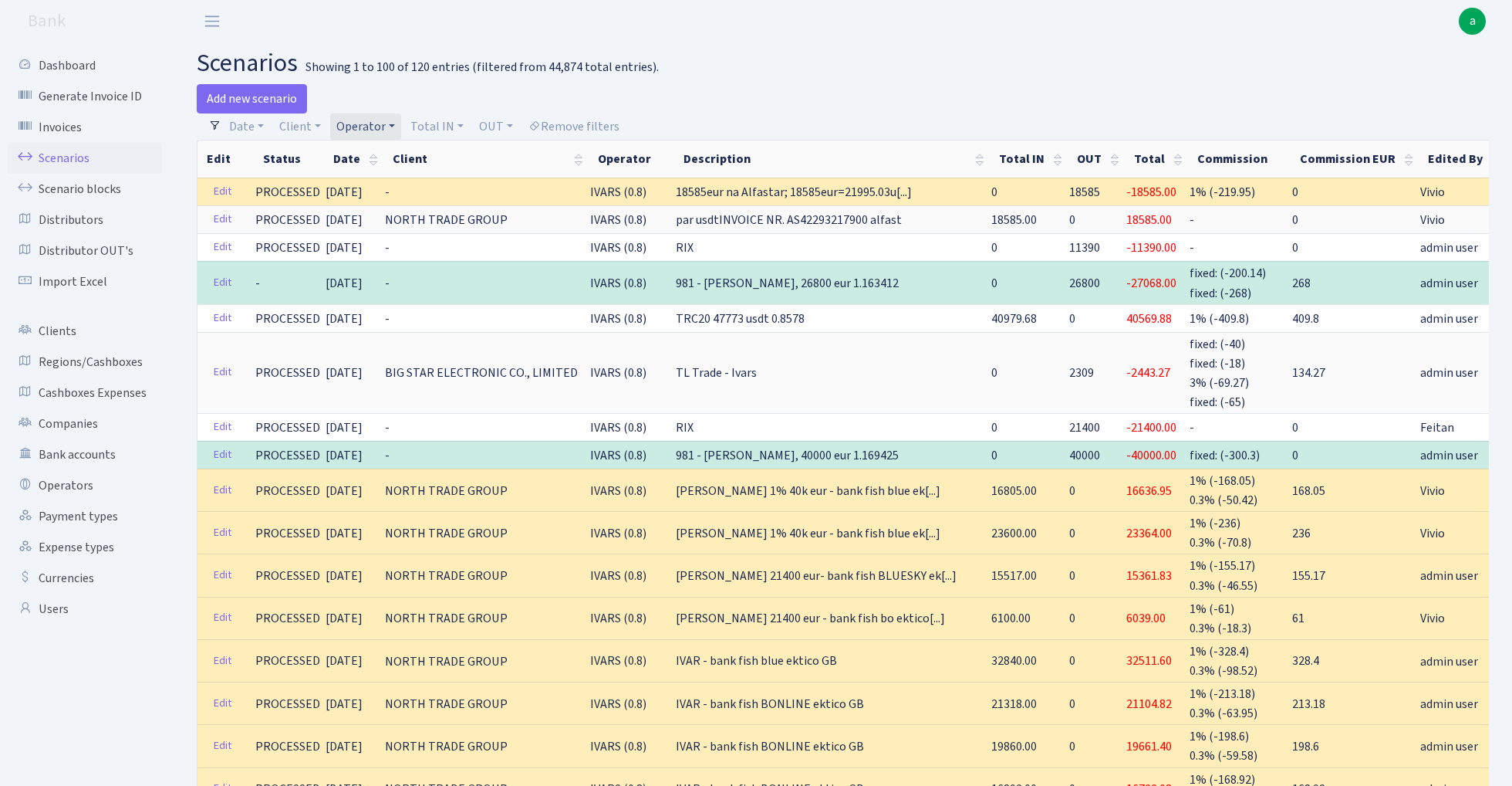
click at [365, 128] on link "Operator" at bounding box center [365, 127] width 71 height 27
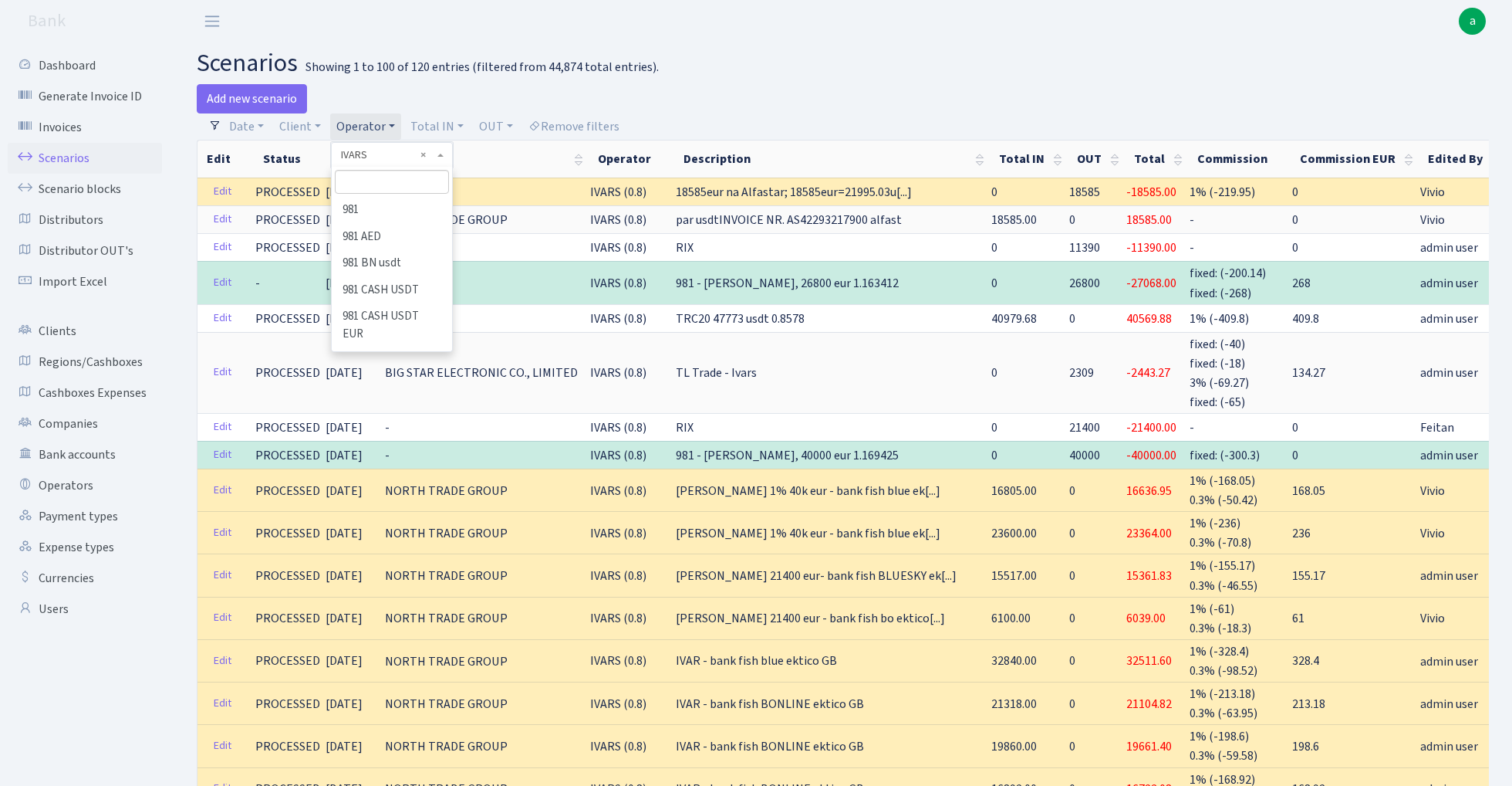
scroll to position [4206, 0]
click at [386, 181] on input "search" at bounding box center [392, 181] width 114 height 24
type input "V_"
click at [398, 329] on li "V_981 cash-crypto EUR" at bounding box center [391, 351] width 116 height 44
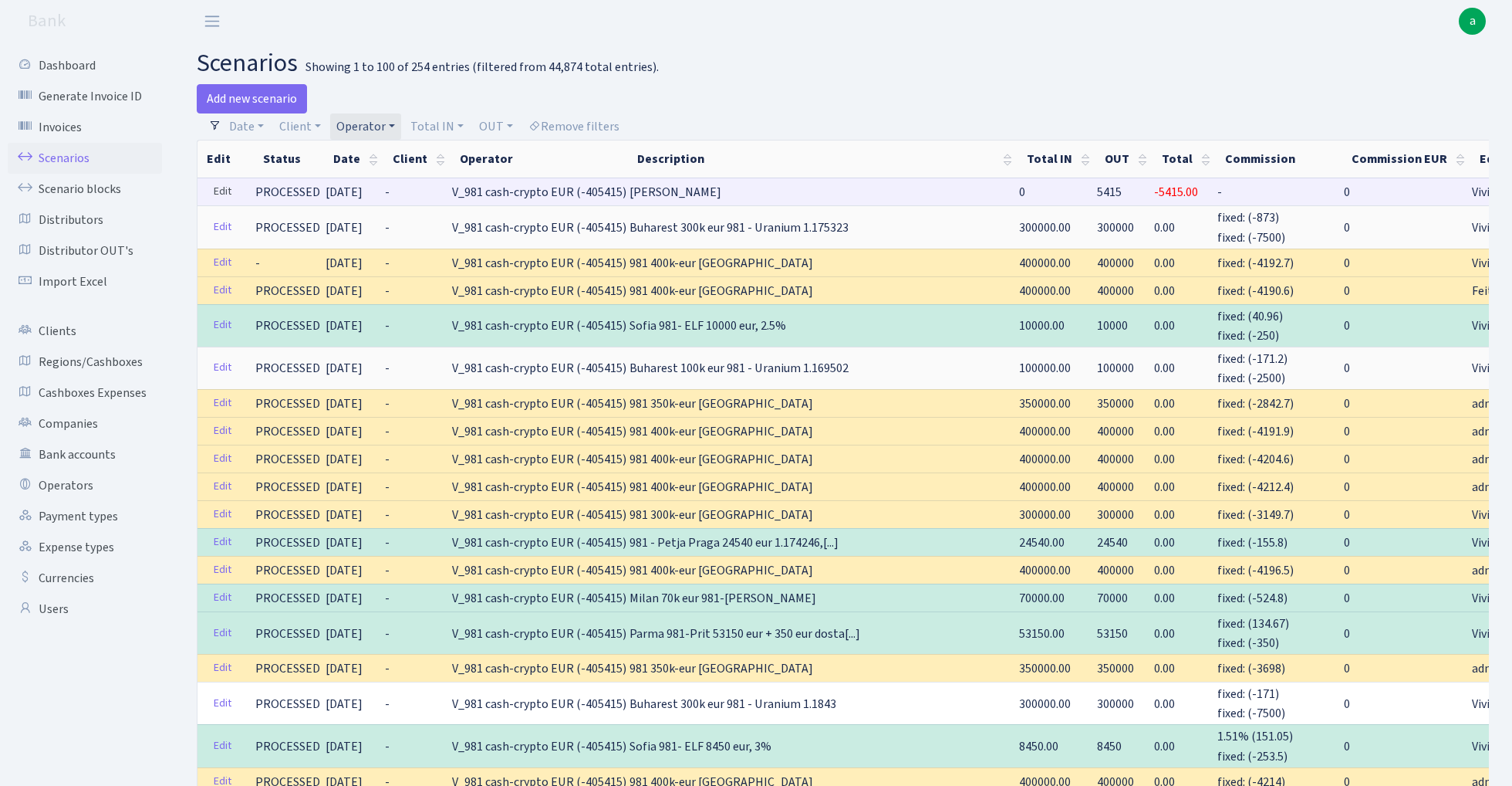
click at [214, 188] on link "Edit" at bounding box center [223, 192] width 32 height 24
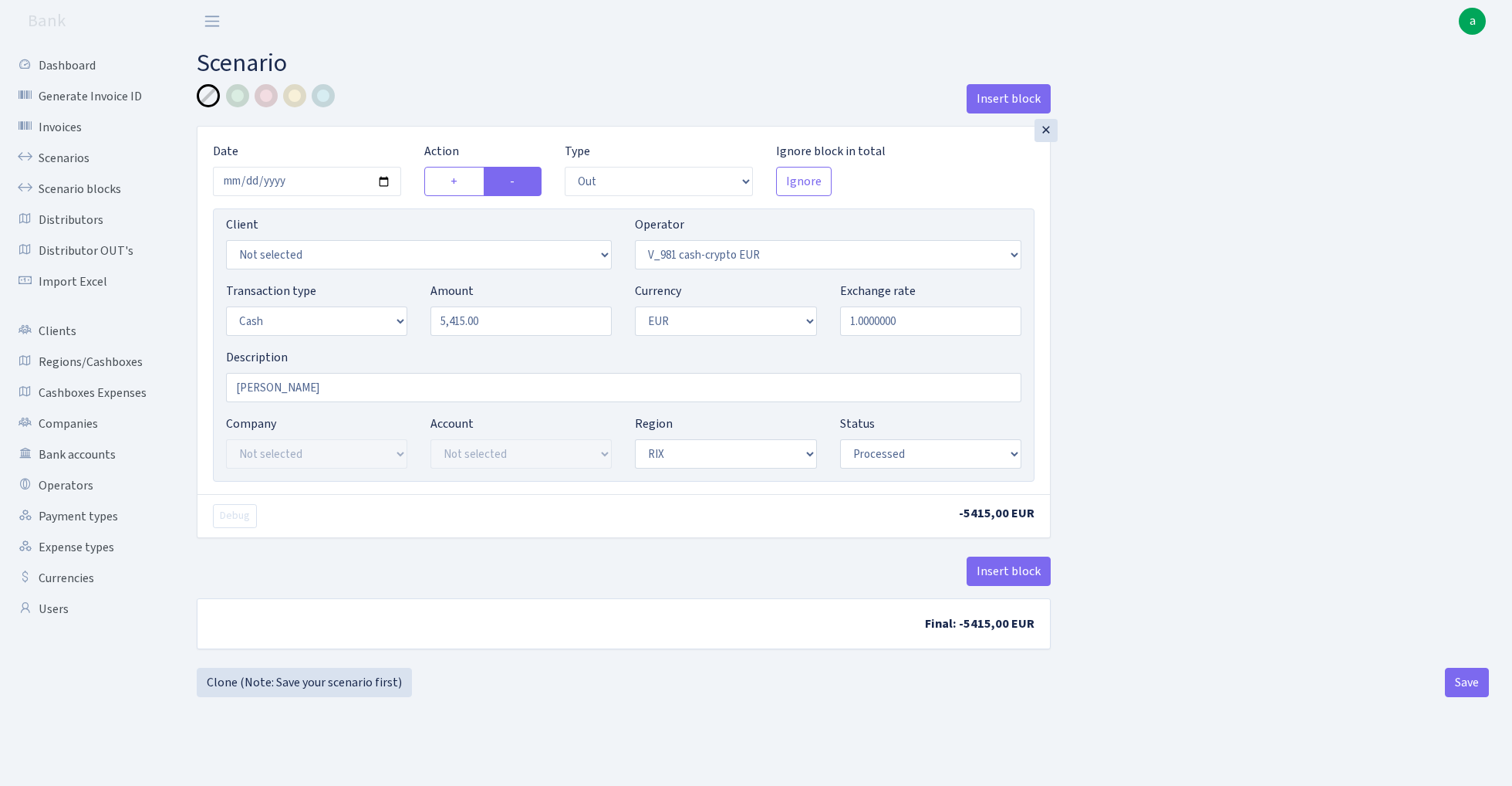
select select "out"
select select "434"
select select "1"
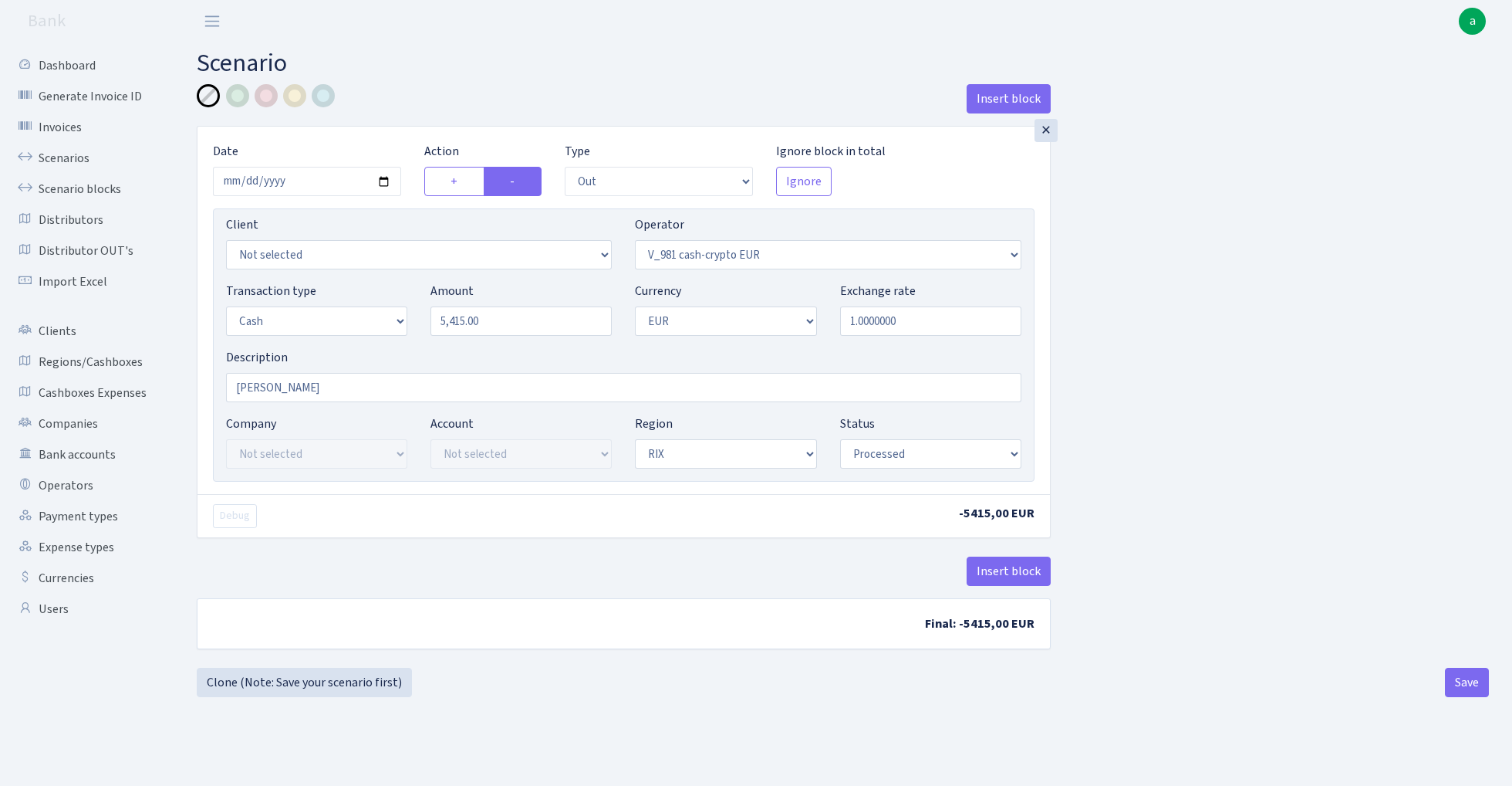
select select "processed"
select select "435"
select select
click at [239, 94] on div at bounding box center [238, 96] width 23 height 23
click at [307, 392] on input "Marija" at bounding box center [623, 387] width 795 height 29
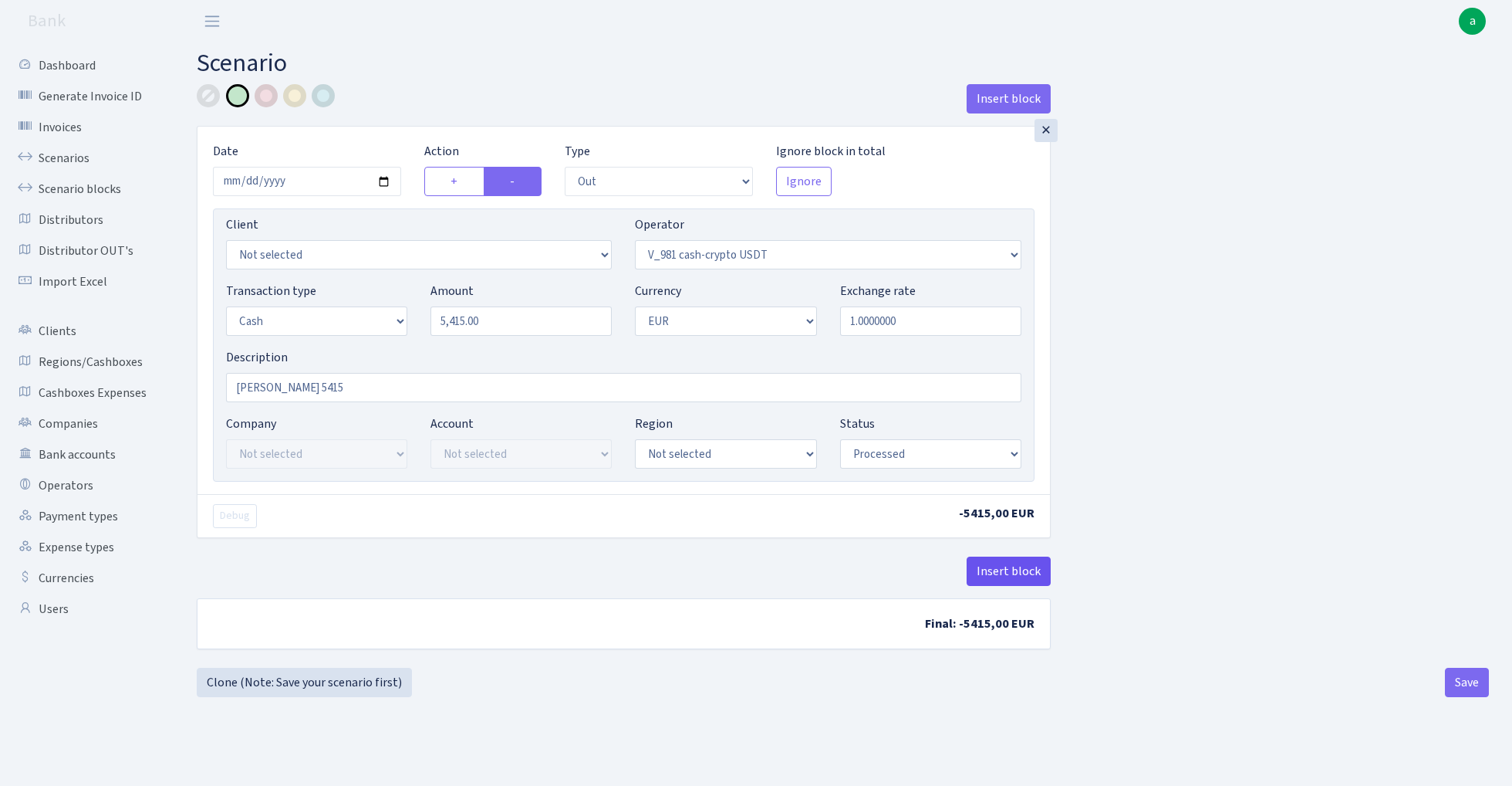
click at [1019, 573] on button "Insert block" at bounding box center [1008, 570] width 84 height 29
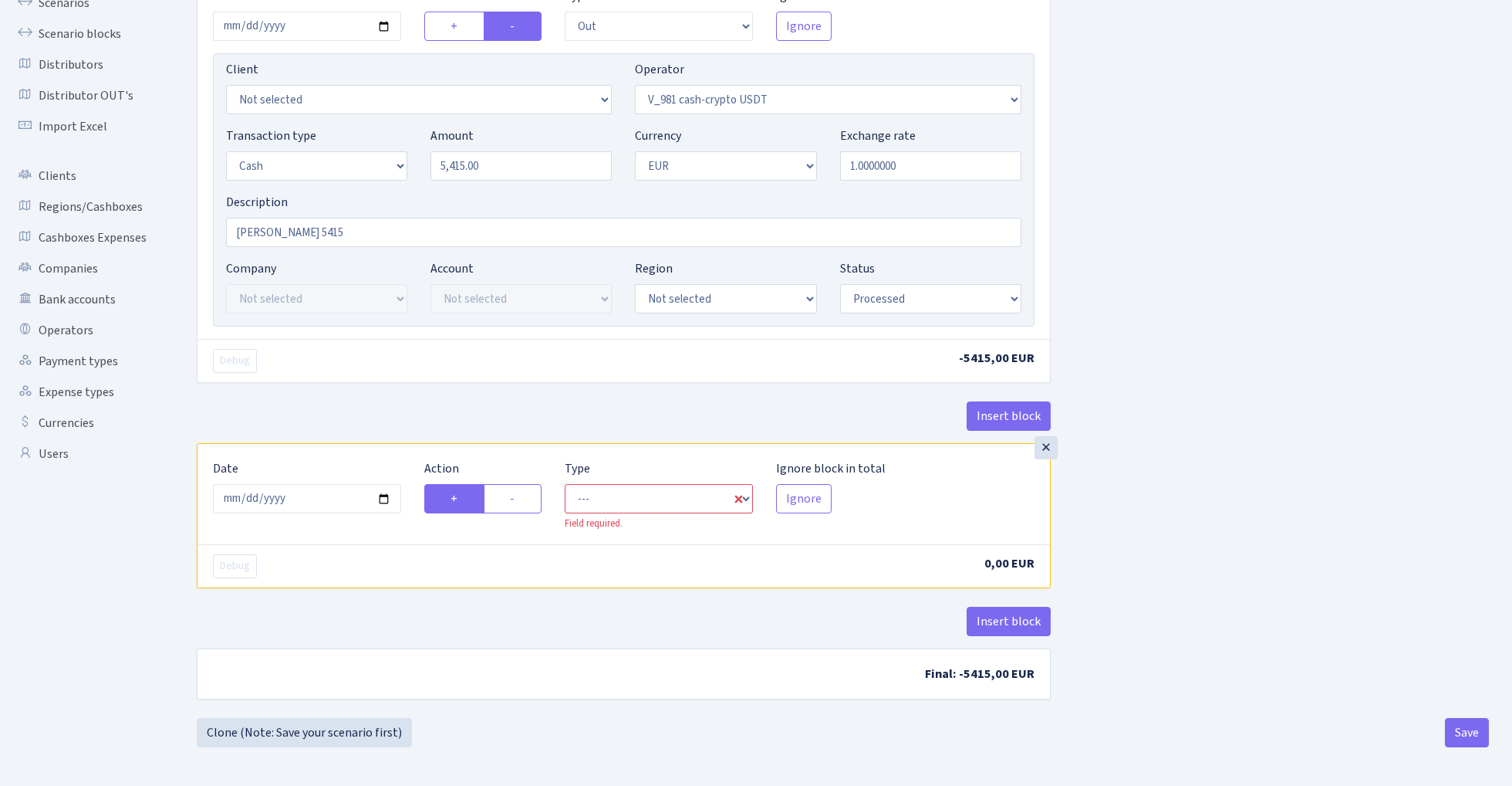
scroll to position [157, 0]
click at [341, 233] on input "Marija RIX 5415" at bounding box center [623, 232] width 795 height 29
type input "Marija RIX 5415 eur"
click at [535, 167] on input "5415.00" at bounding box center [521, 166] width 181 height 29
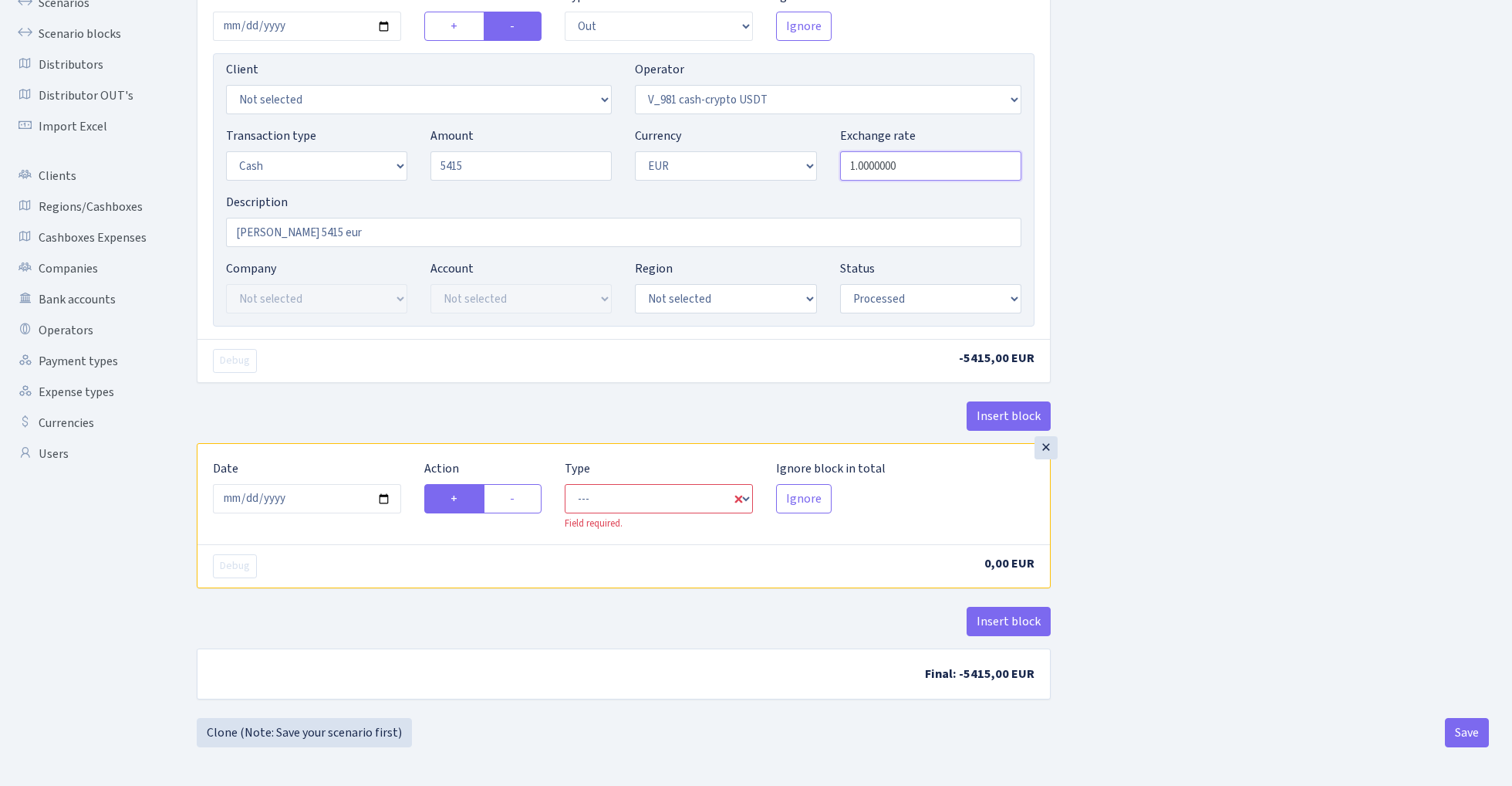
type input "5,415.00"
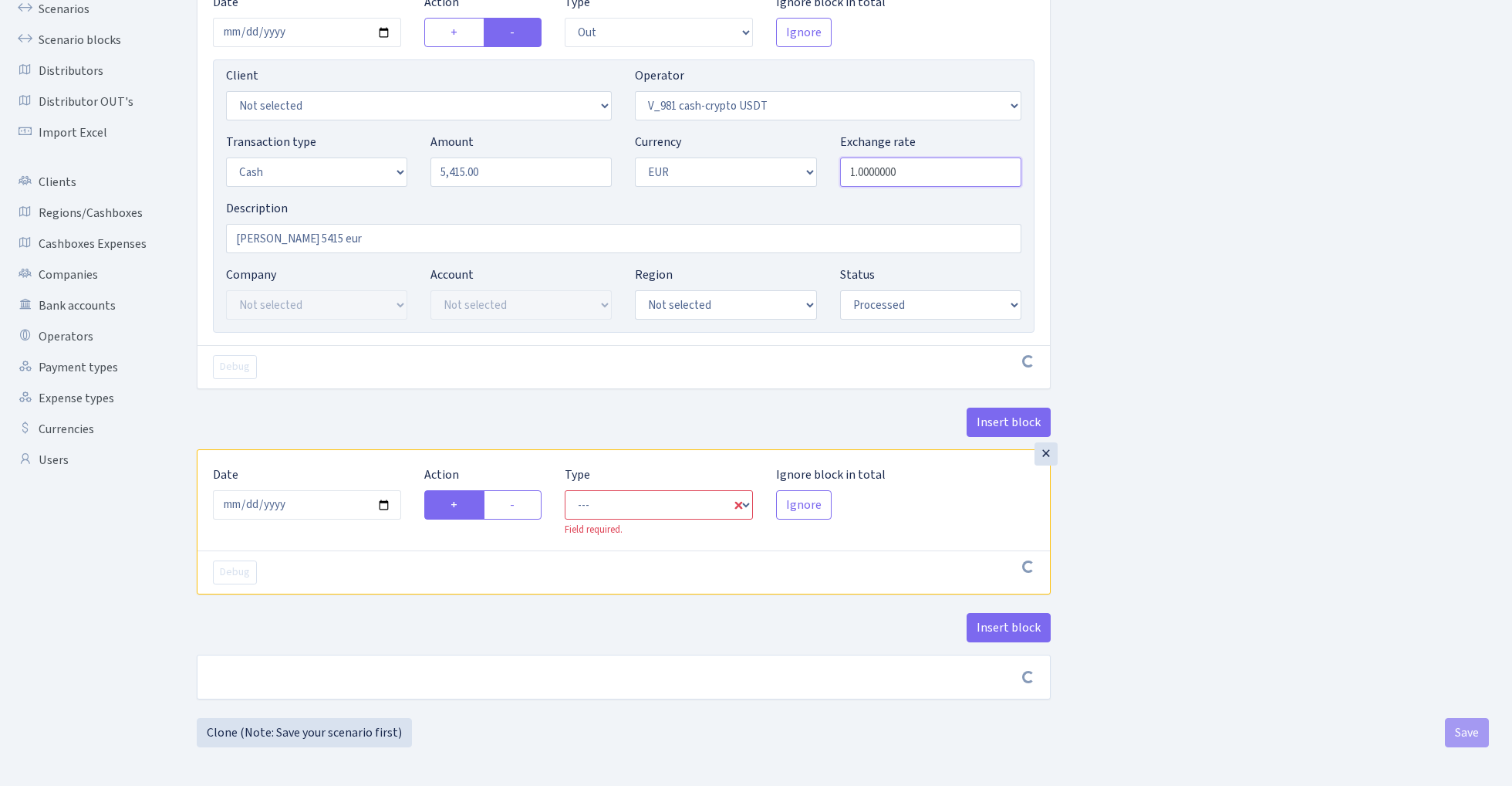
scroll to position [152, 0]
click at [915, 168] on input "1.0000000" at bounding box center [930, 171] width 181 height 29
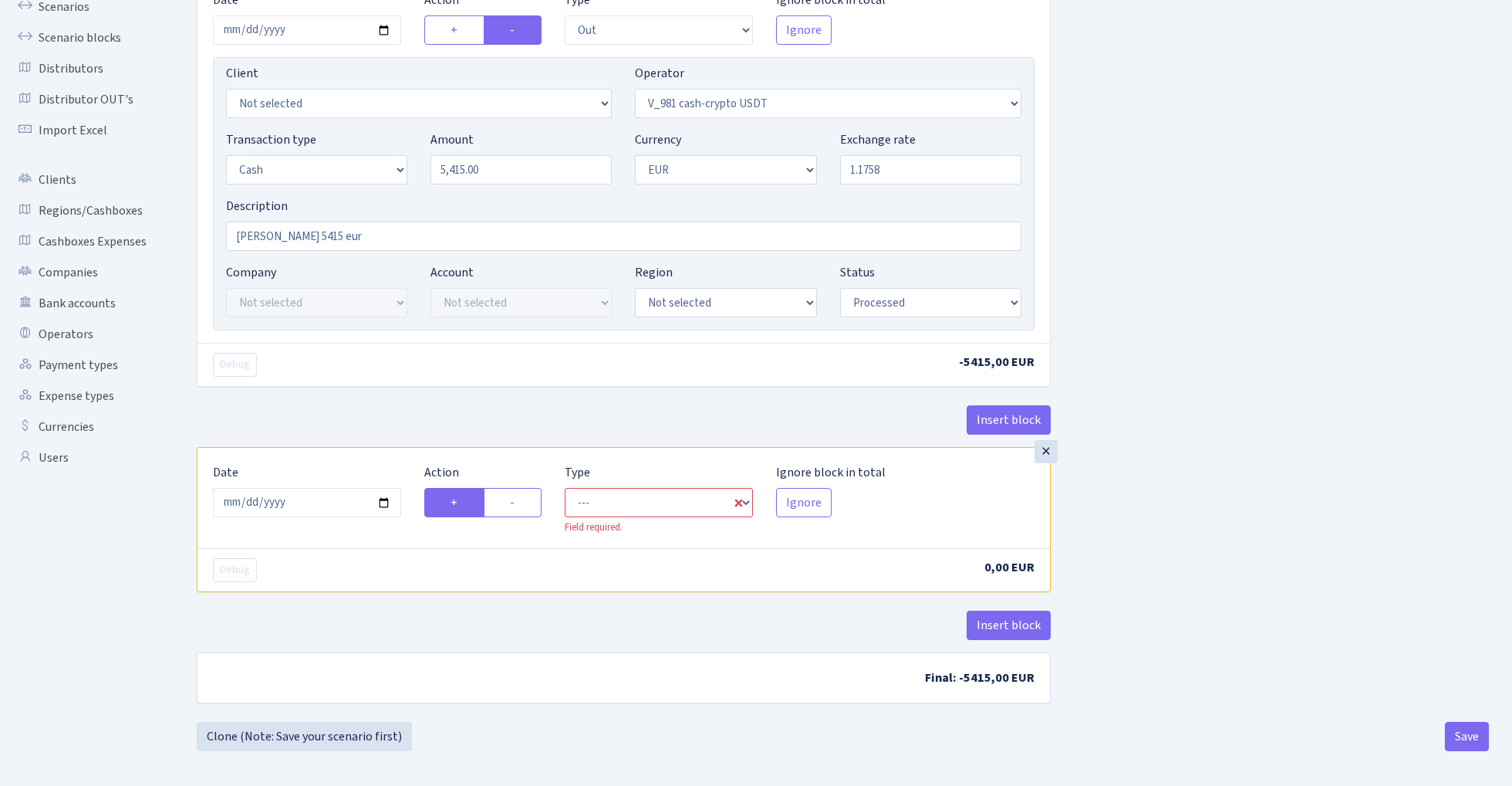
type input "1.1758000"
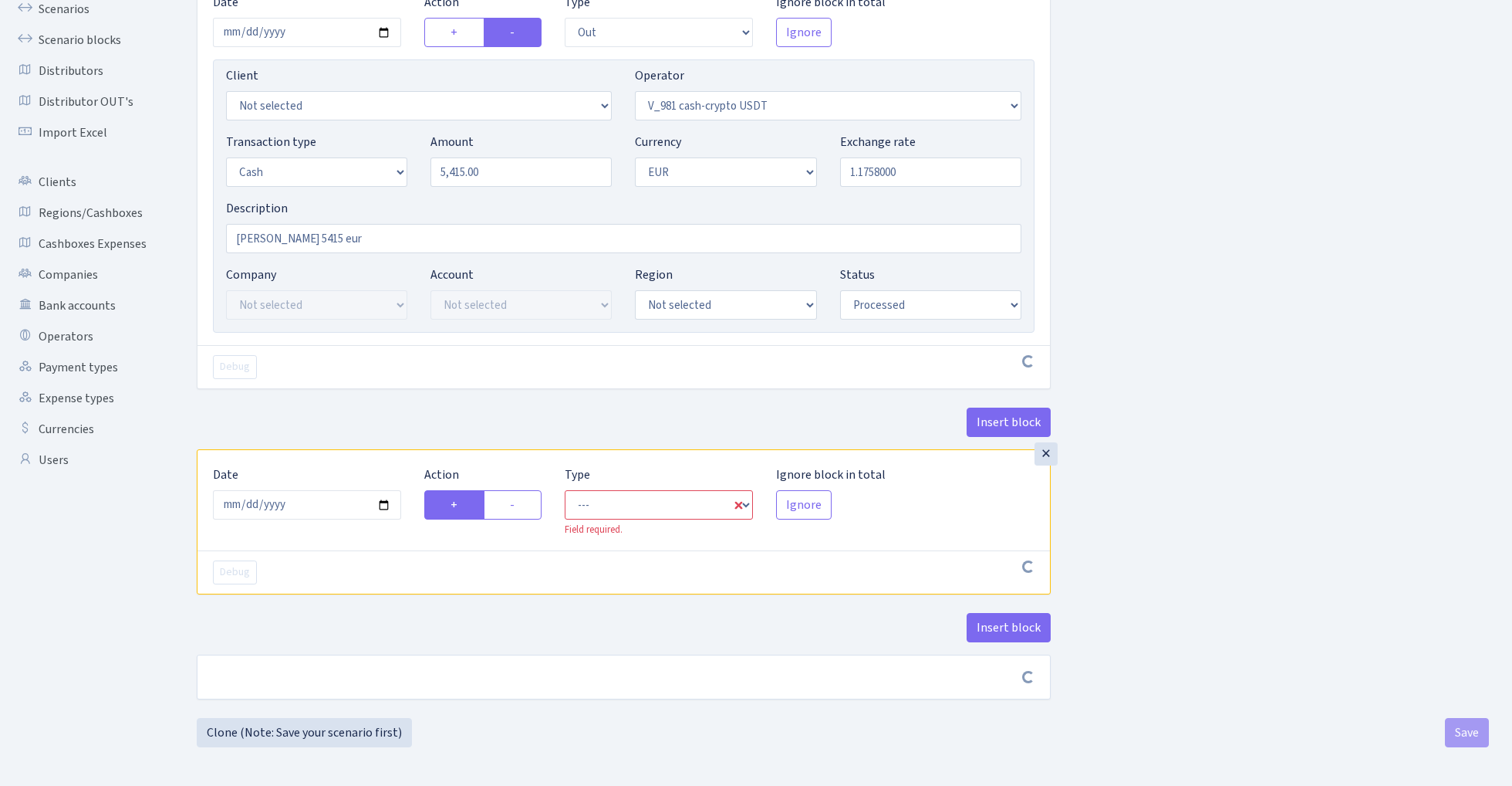
click at [1174, 239] on div "Insert block × Date 2025-10-02 Action + - Type --- In Out Commission Field requ…" at bounding box center [842, 326] width 1315 height 782
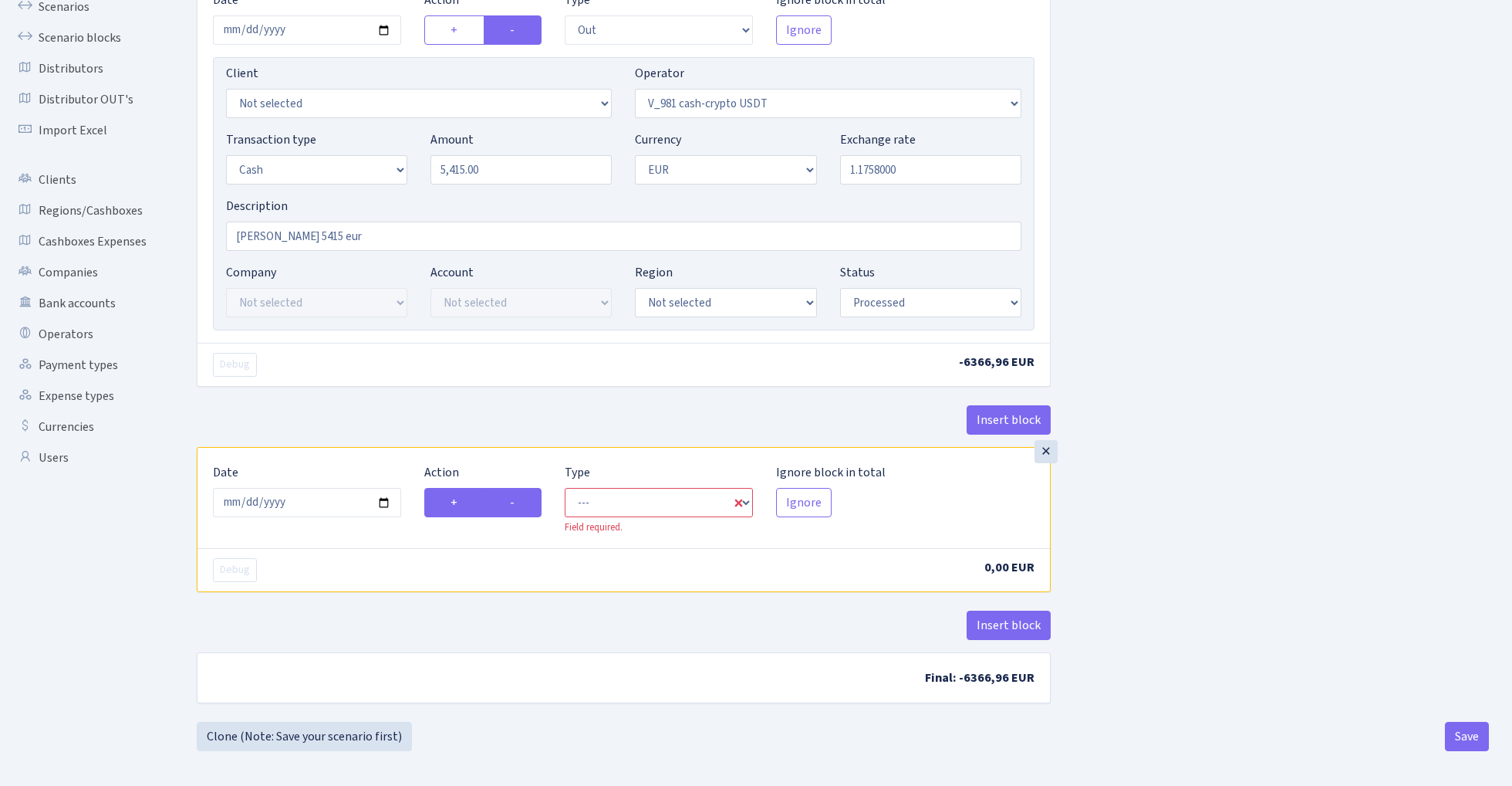
click at [522, 507] on label "-" at bounding box center [513, 502] width 58 height 29
click at [520, 503] on input "-" at bounding box center [514, 498] width 10 height 10
radio input "true"
radio input "false"
select select "commission"
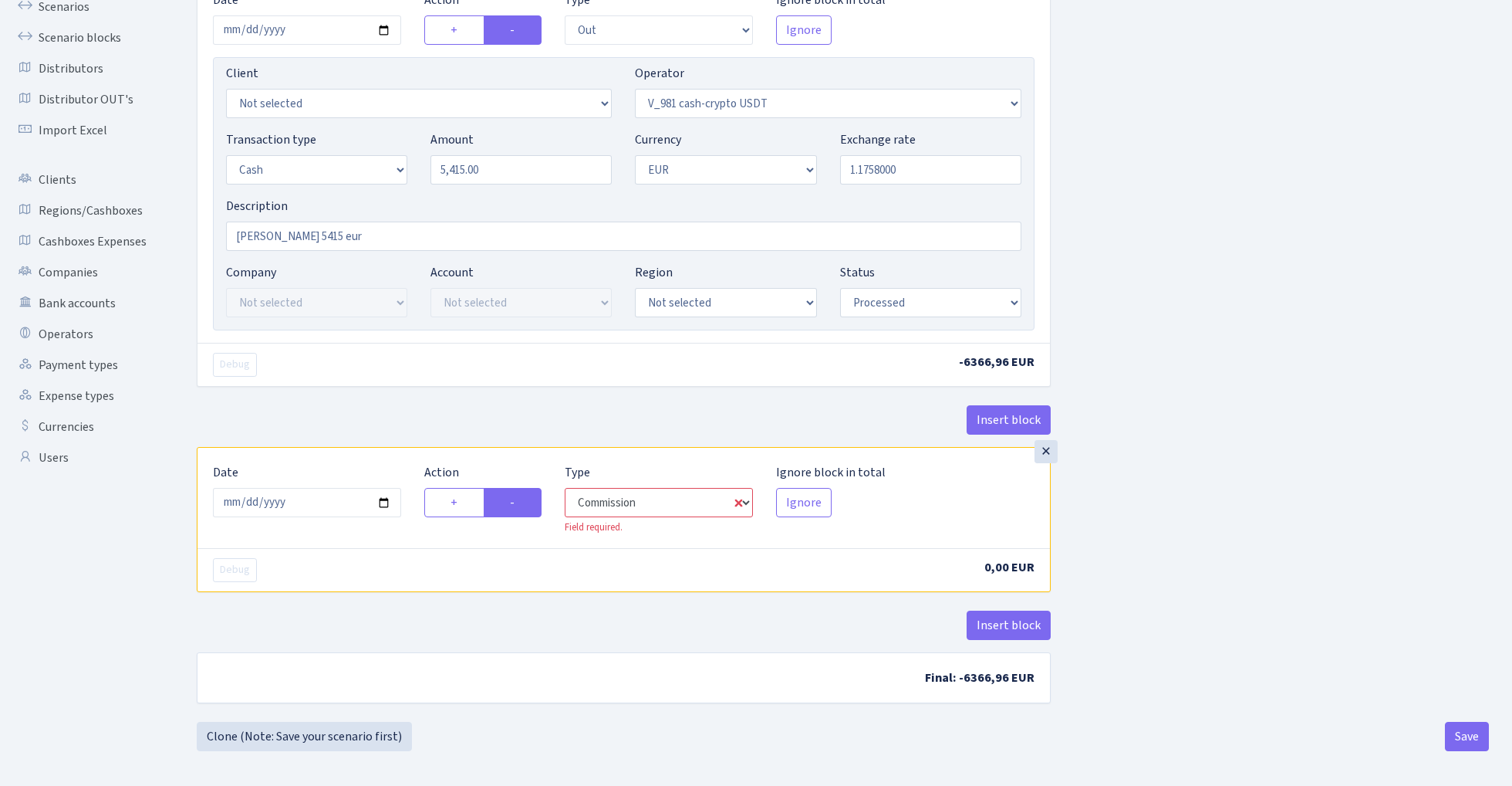
select select "435"
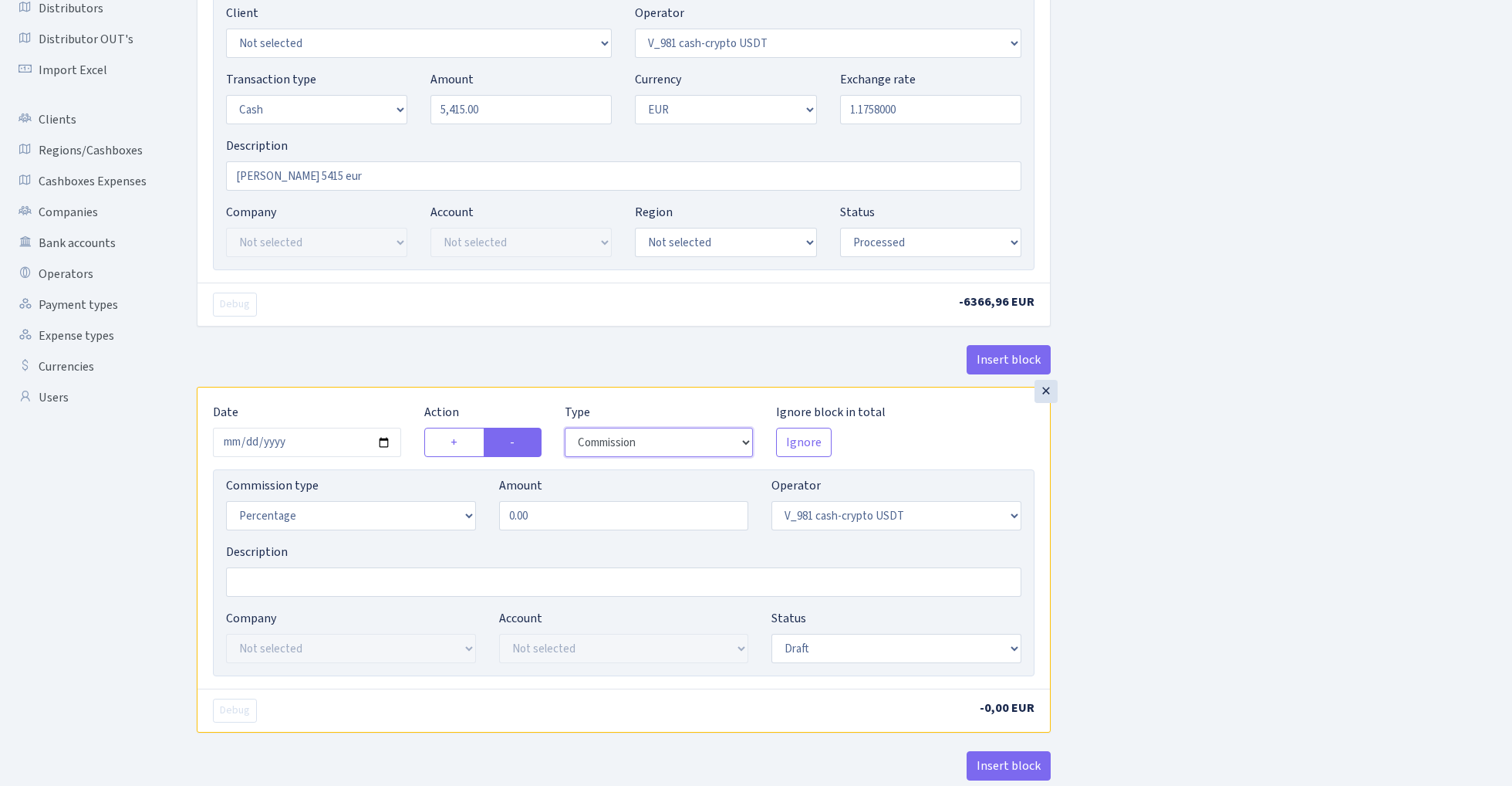
scroll to position [223, 0]
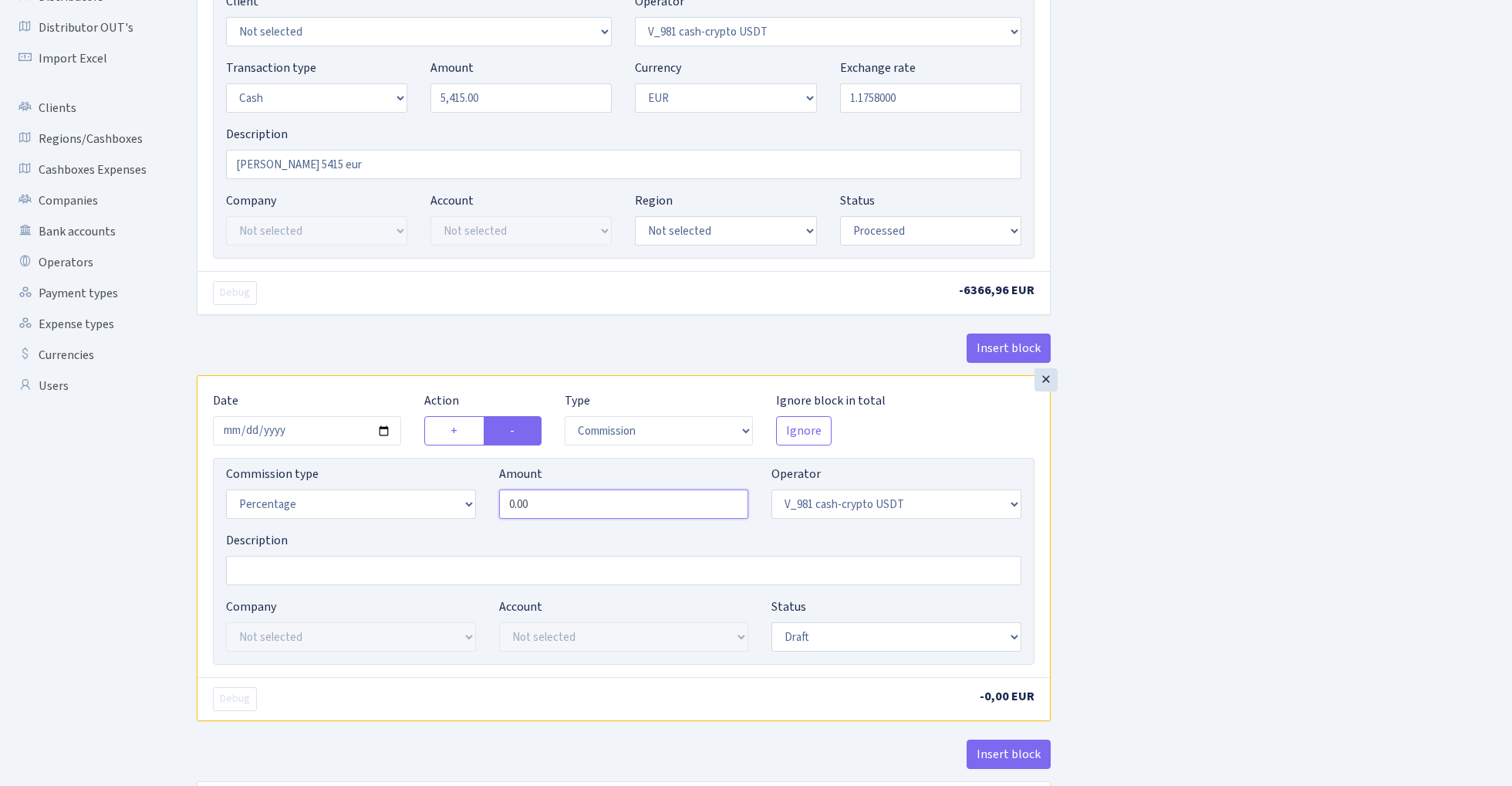
click at [625, 501] on input "0.00" at bounding box center [624, 504] width 250 height 29
type input "0.80"
click at [1195, 483] on div "Insert block × Date 2025-10-02 Action + - Type --- In Out Commission Field requ…" at bounding box center [842, 355] width 1315 height 989
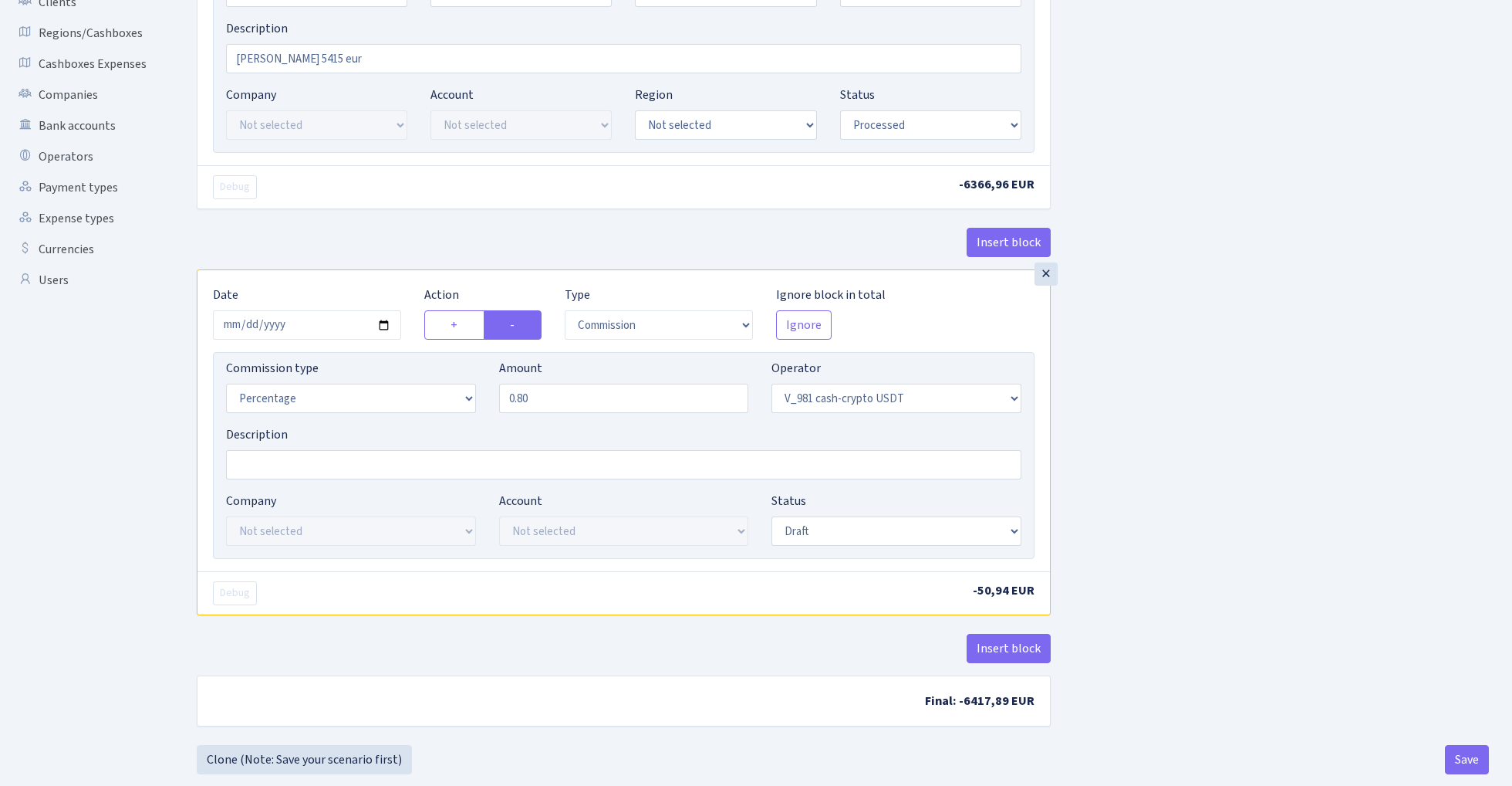
scroll to position [330, 0]
select select "processed"
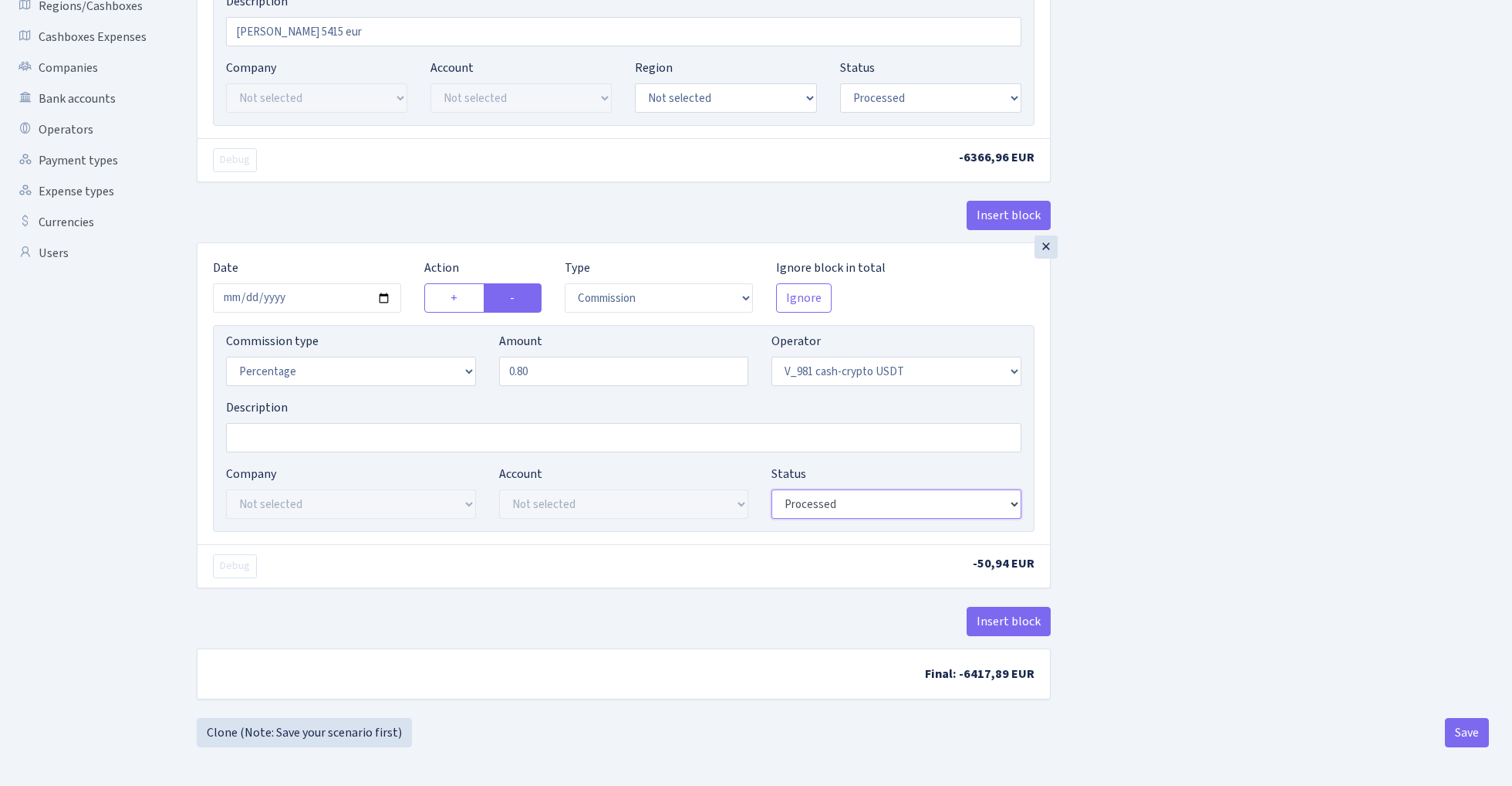
scroll to position [359, 0]
click at [1015, 620] on button "Insert block" at bounding box center [1008, 621] width 84 height 29
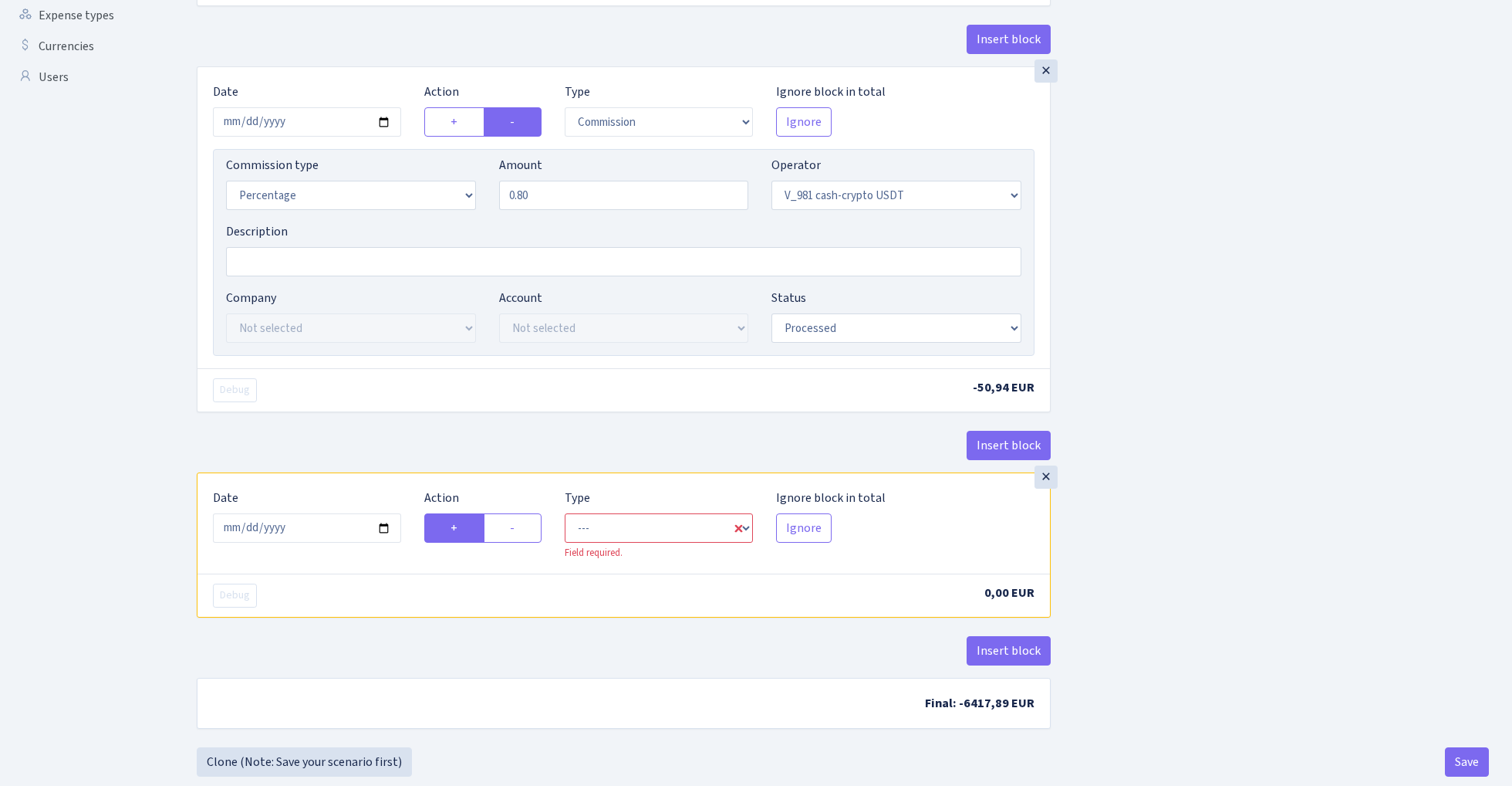
scroll to position [538, 0]
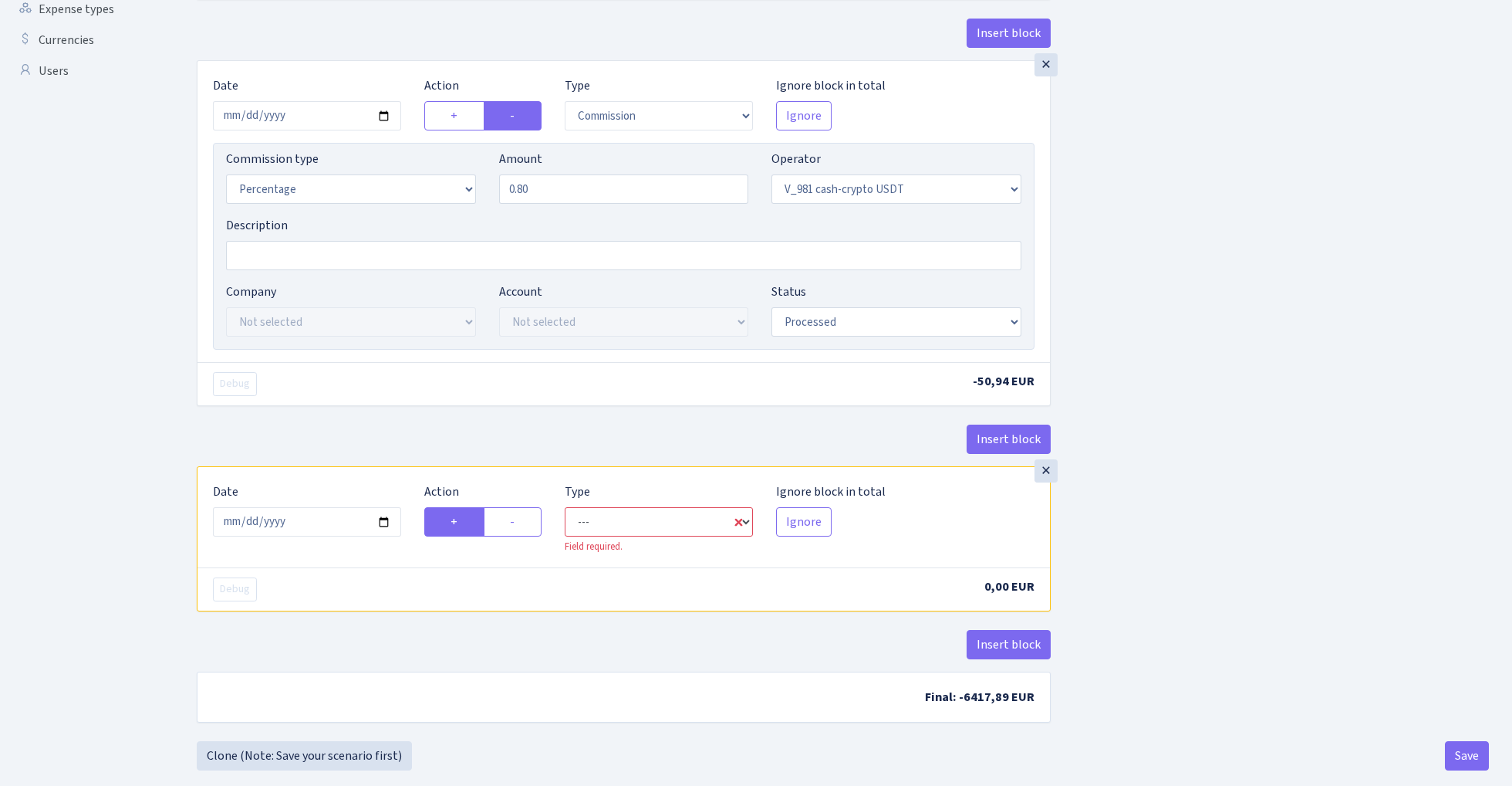
select select "in"
select select "435"
select select "1"
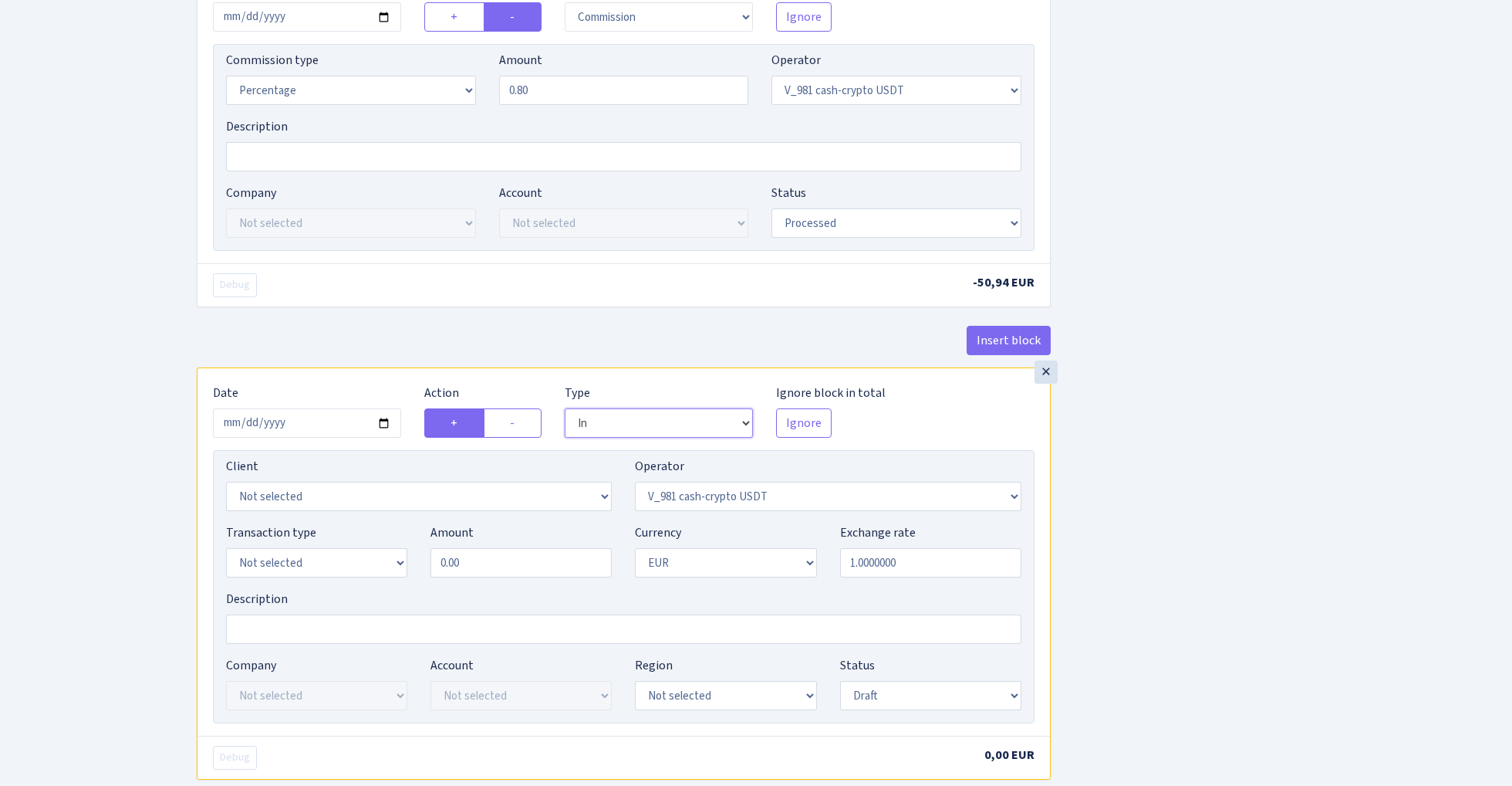
scroll to position [667, 0]
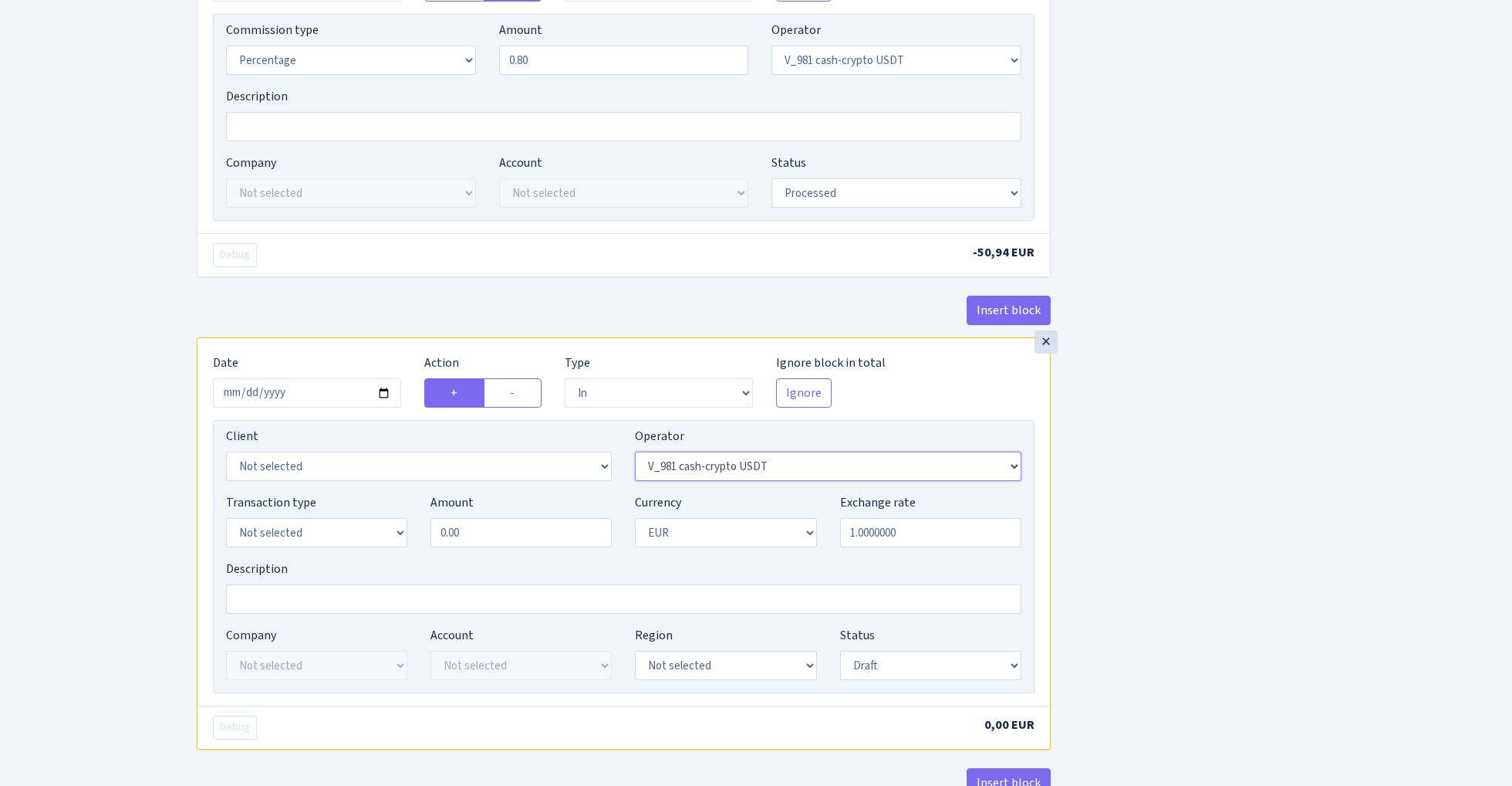
select select "434"
select select "15"
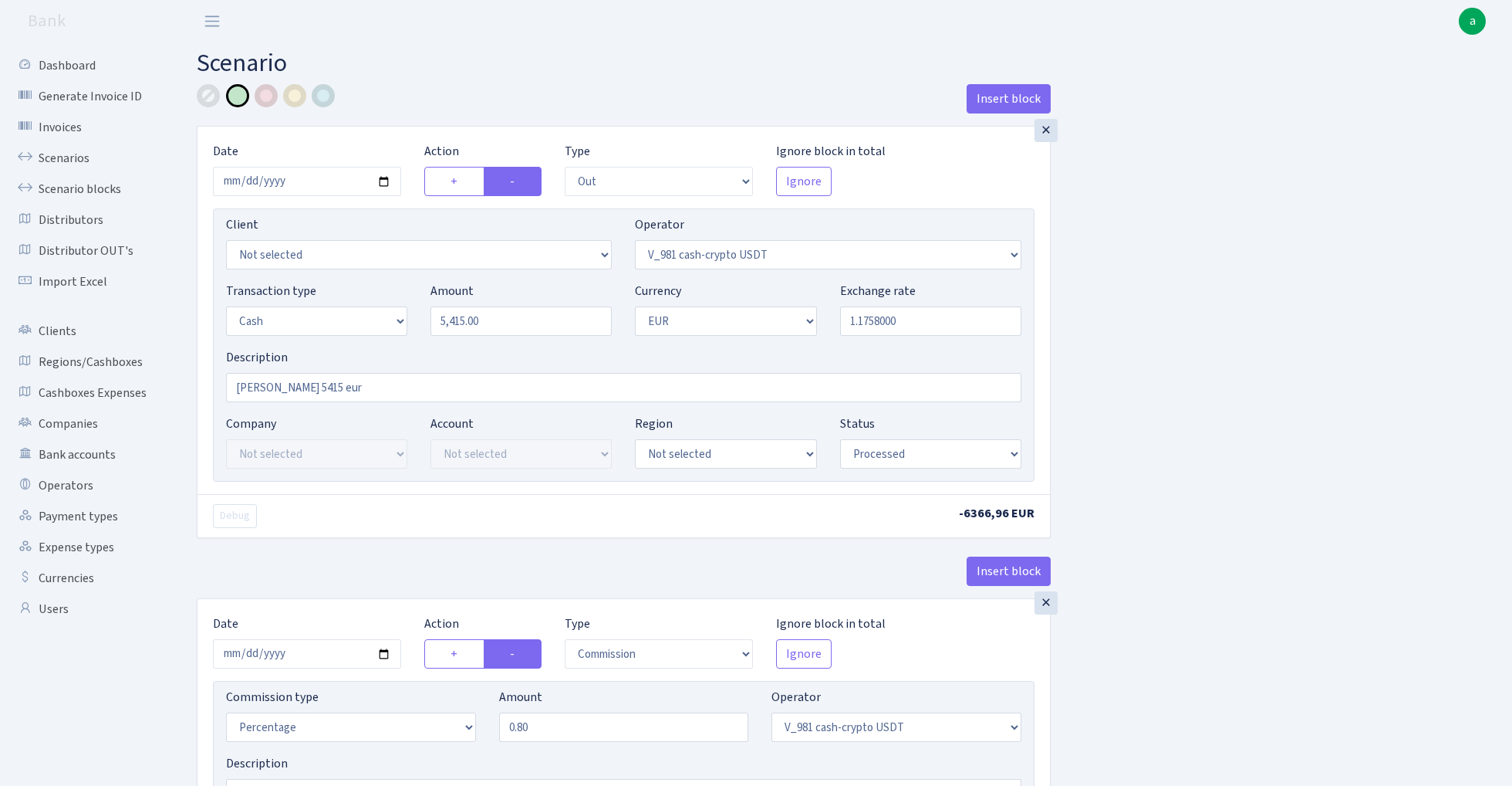
scroll to position [0, 0]
select select "15"
click at [525, 325] on input "5415.00" at bounding box center [521, 320] width 181 height 29
type input "5,415.00"
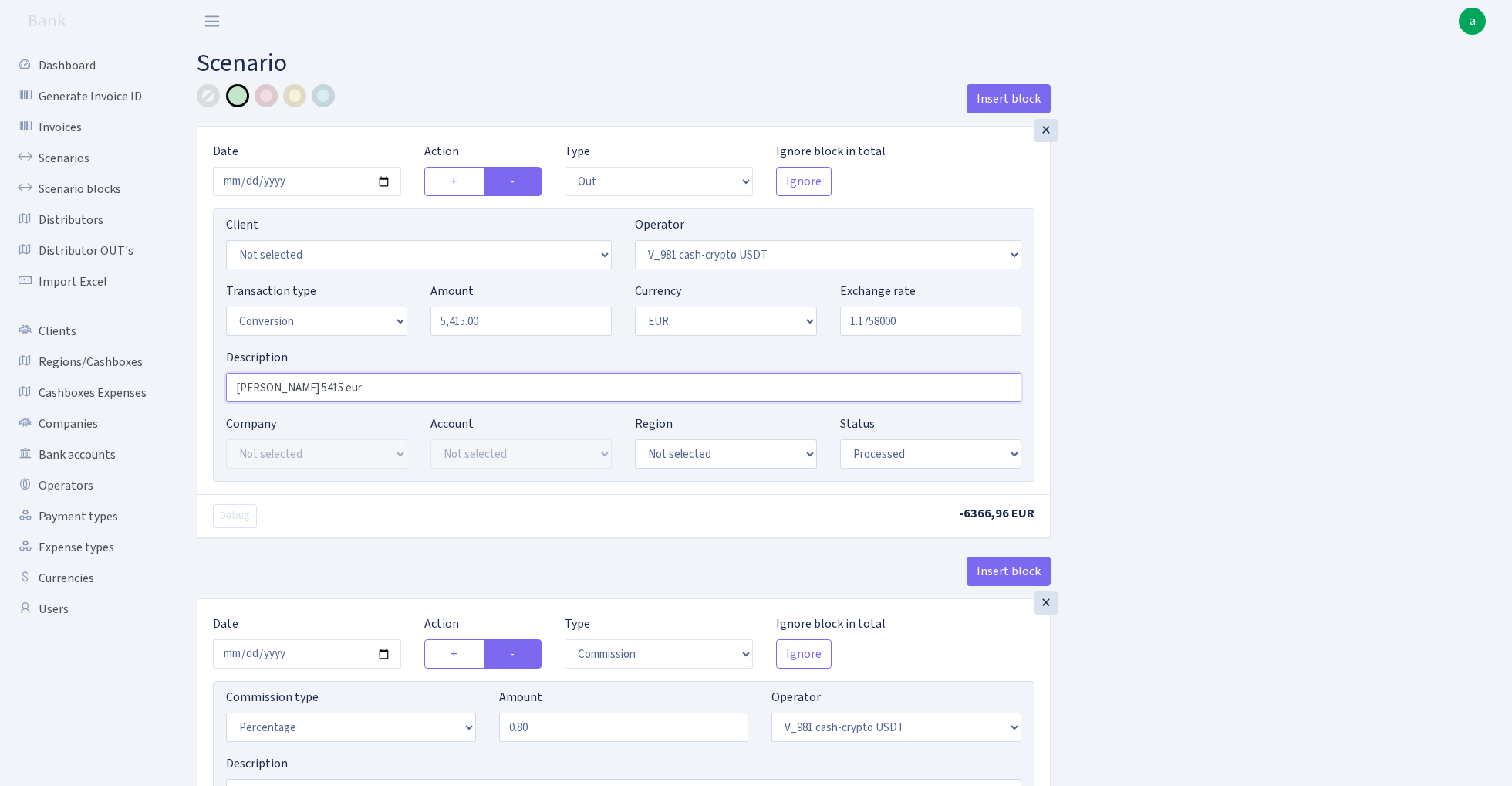
click at [371, 386] on input "Marija RIX 5415 eur" at bounding box center [623, 387] width 795 height 29
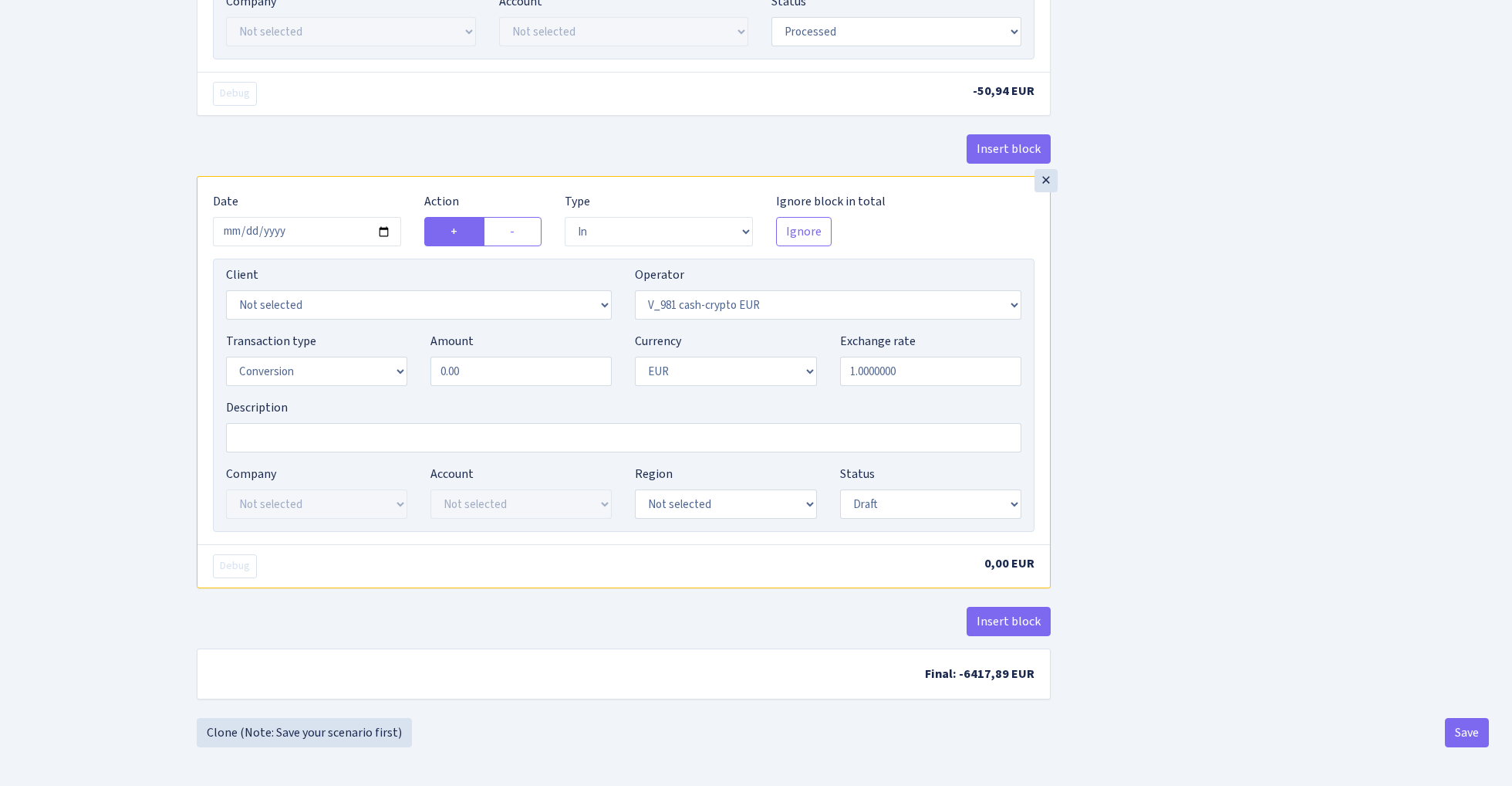
scroll to position [834, 0]
type input "Marija RIX 5415 eur (1.1758)"
click at [520, 372] on input "0.00" at bounding box center [521, 371] width 181 height 29
type input "5,415.00"
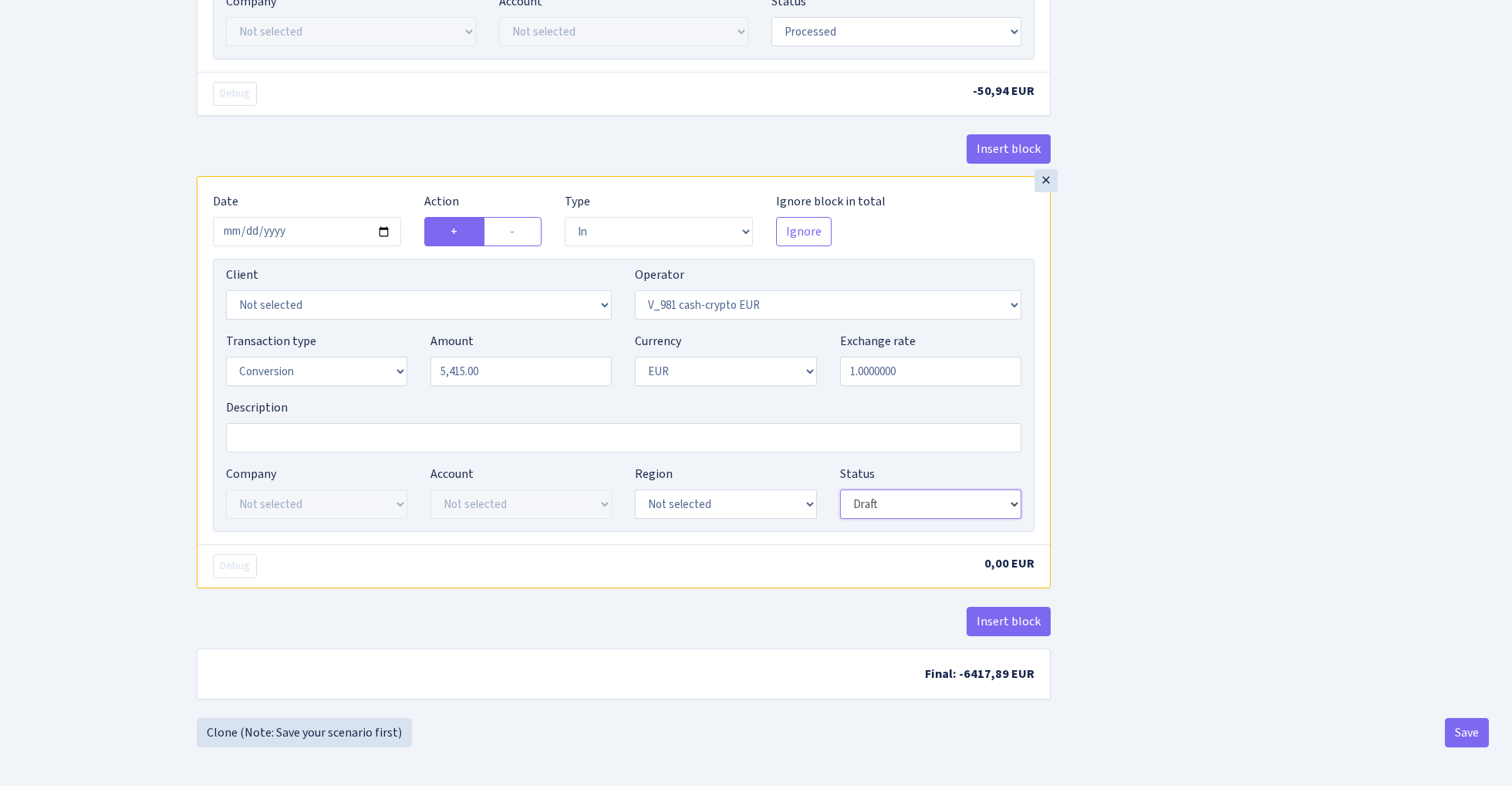
scroll to position [829, 0]
select select "processed"
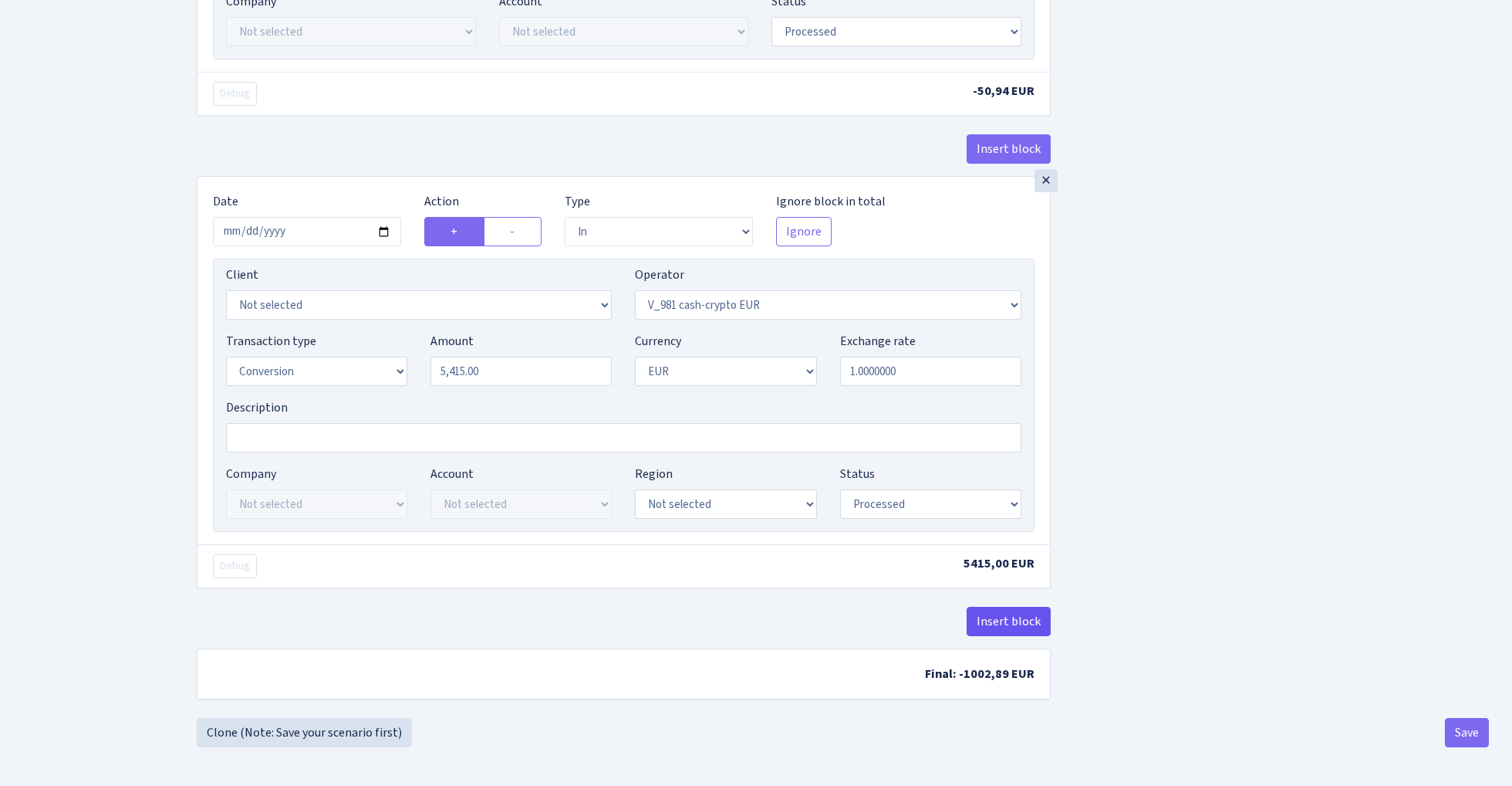
click at [1025, 627] on button "Insert block" at bounding box center [1008, 621] width 84 height 29
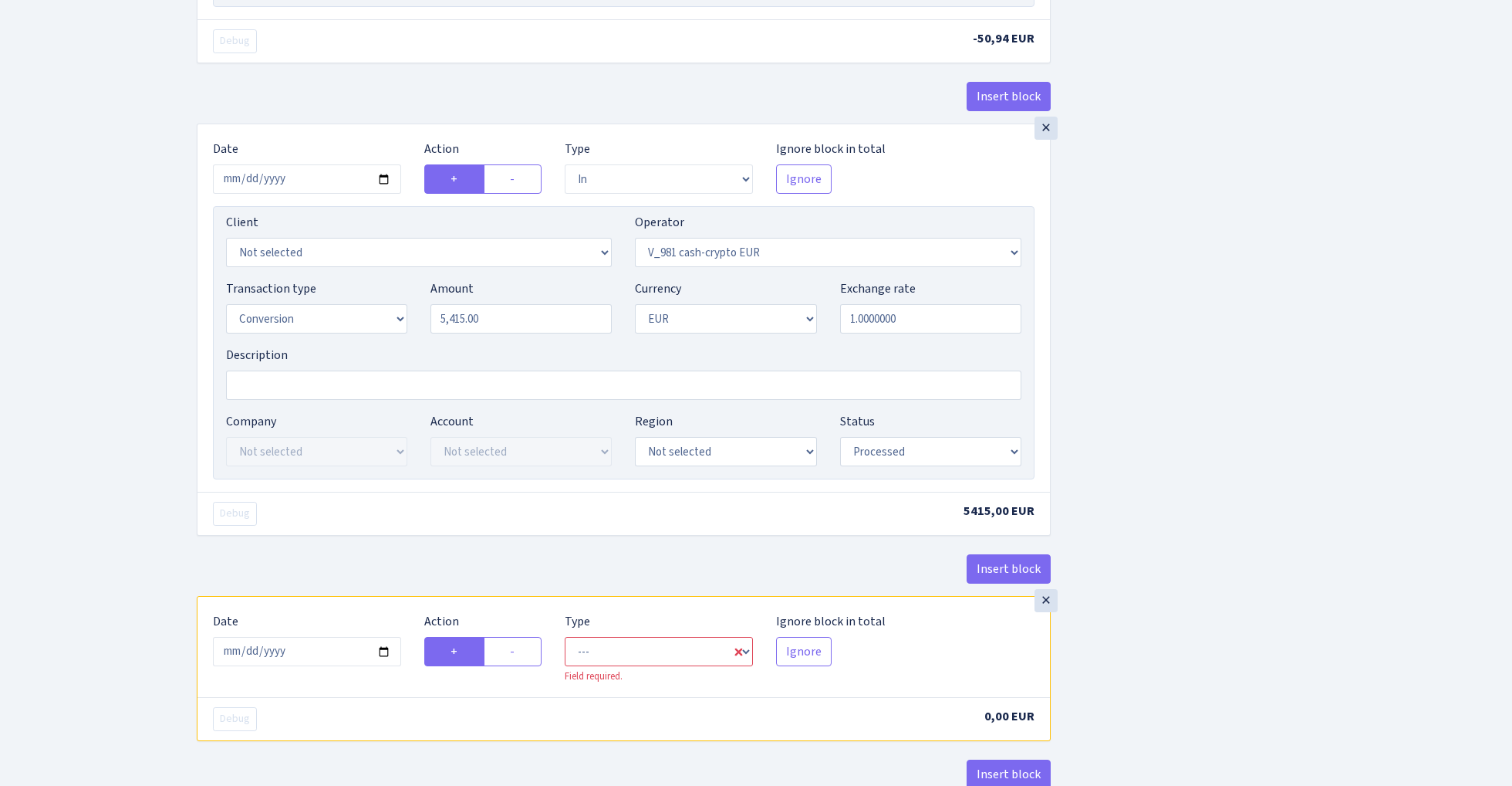
scroll to position [953, 0]
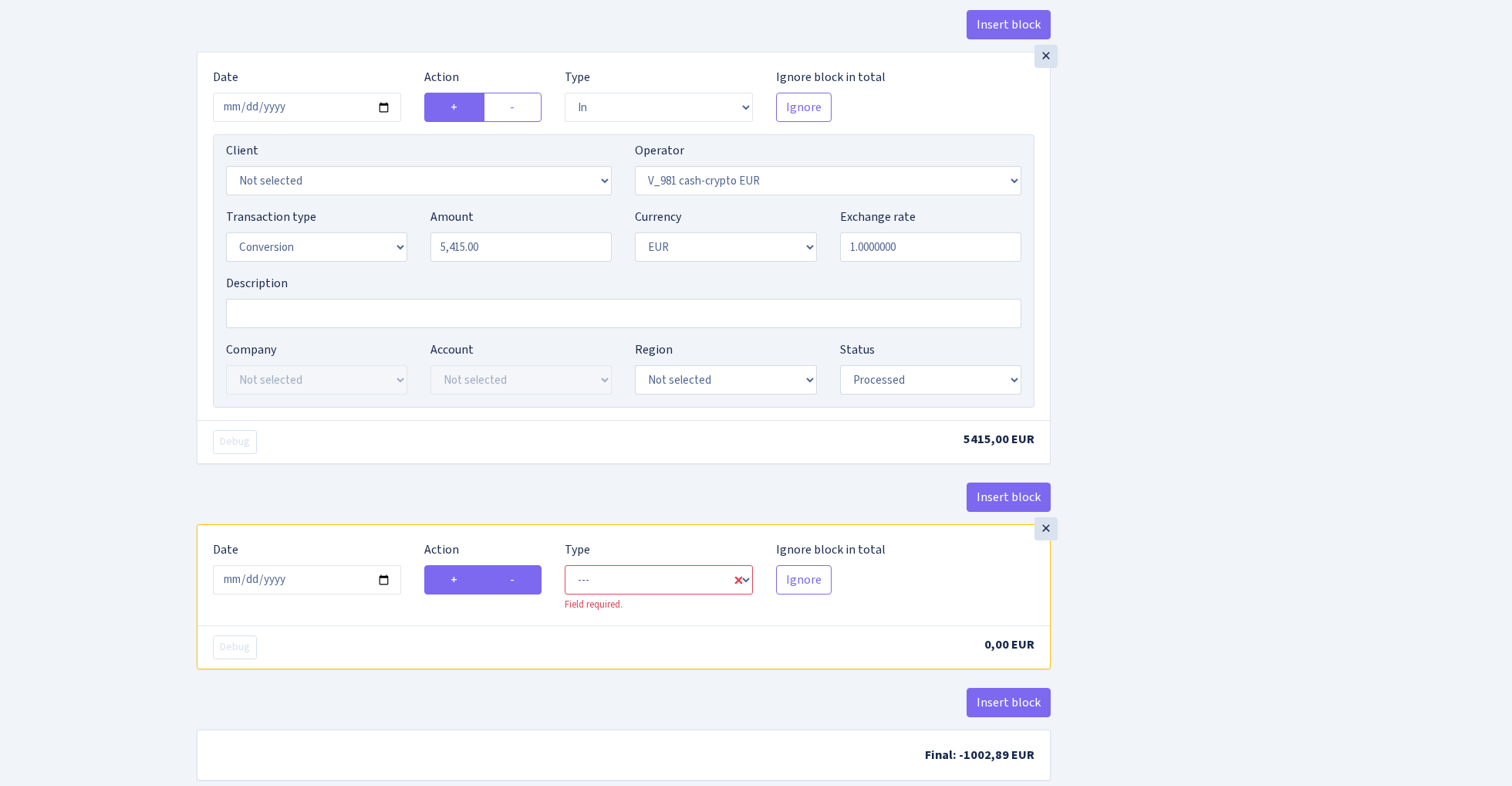
click at [521, 586] on label "-" at bounding box center [513, 579] width 58 height 29
click at [520, 580] on input "-" at bounding box center [514, 575] width 10 height 10
radio input "true"
radio input "false"
select select "out"
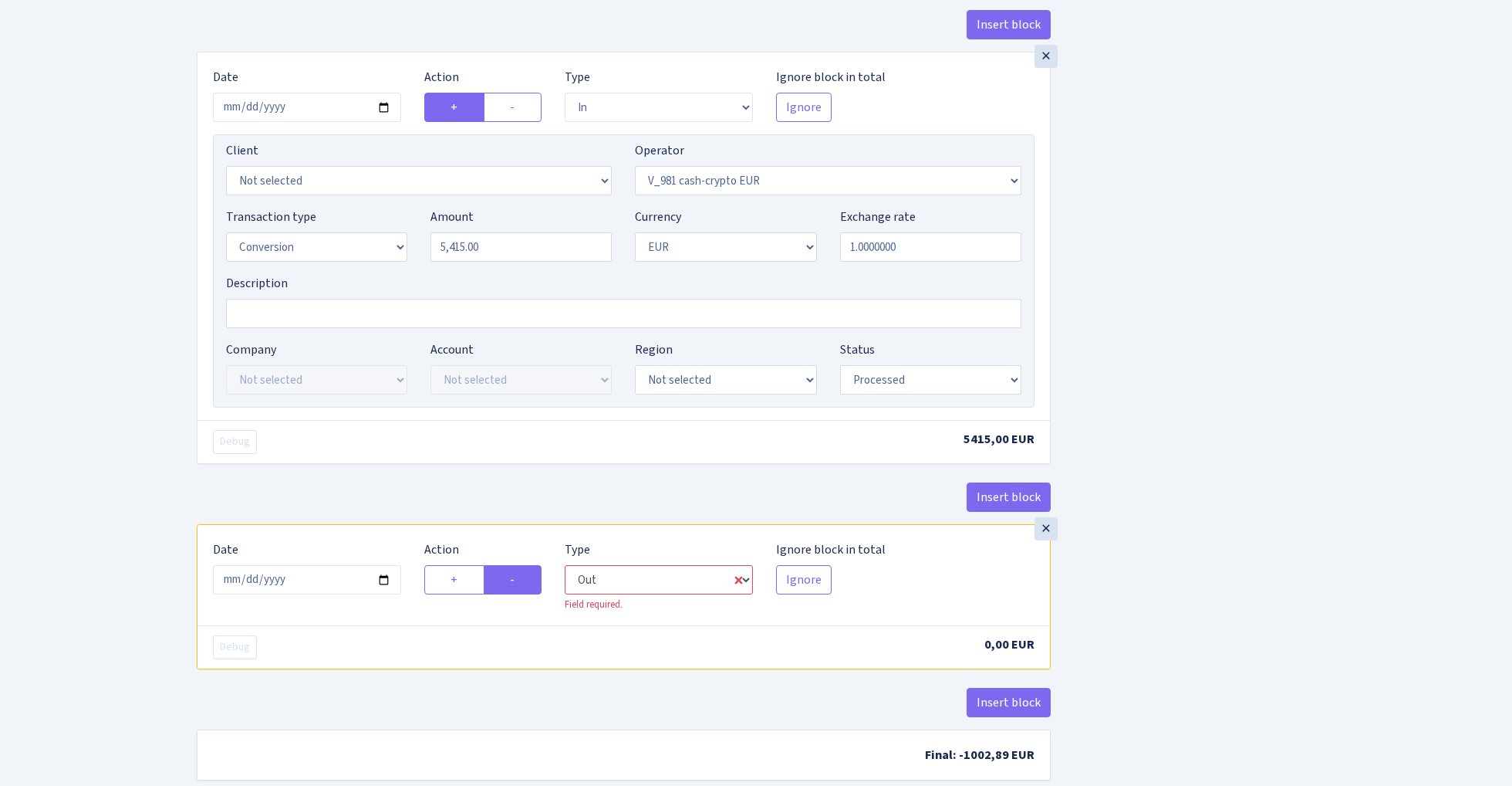
select select "434"
select select "1"
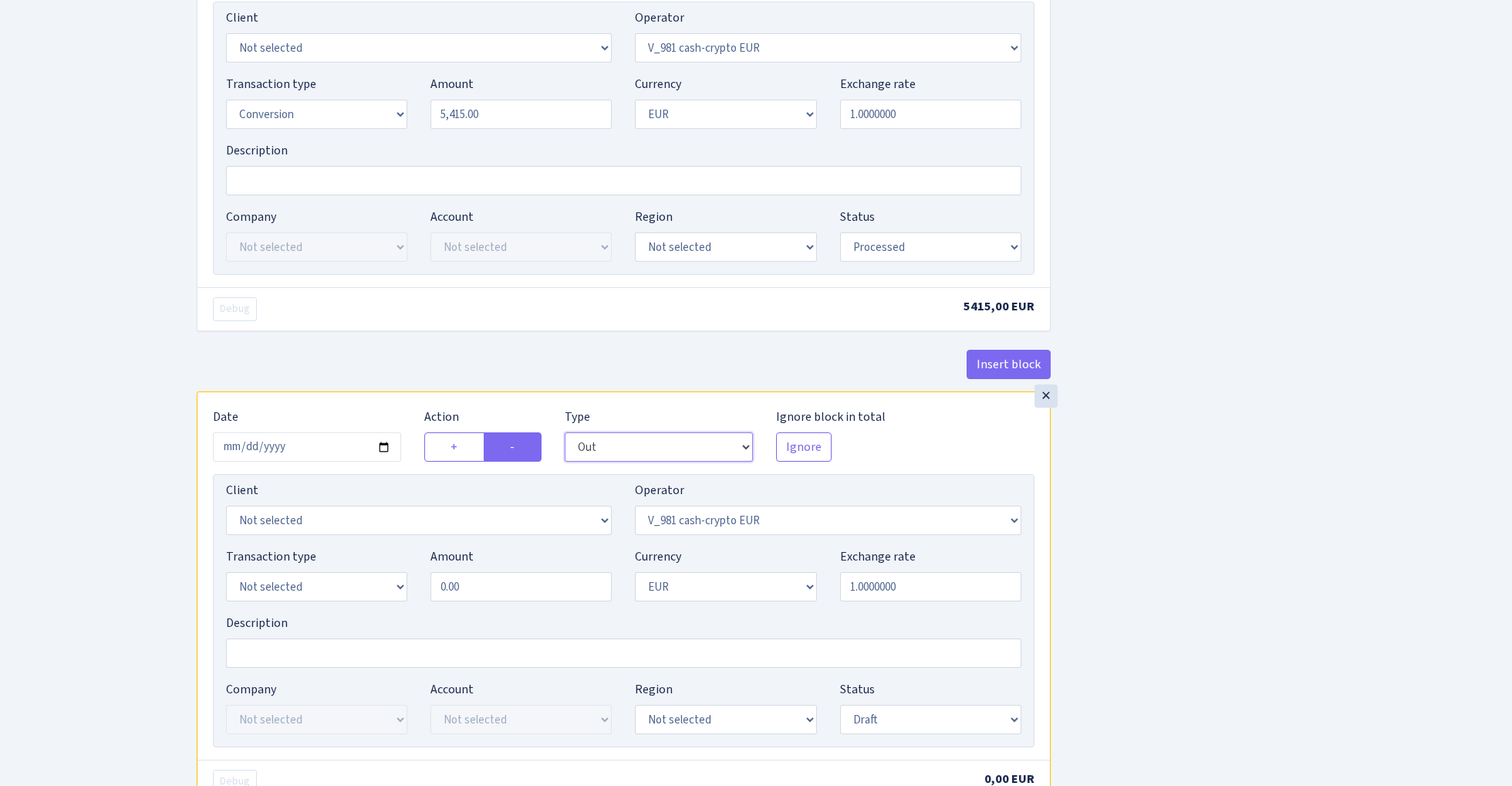
scroll to position [1127, 0]
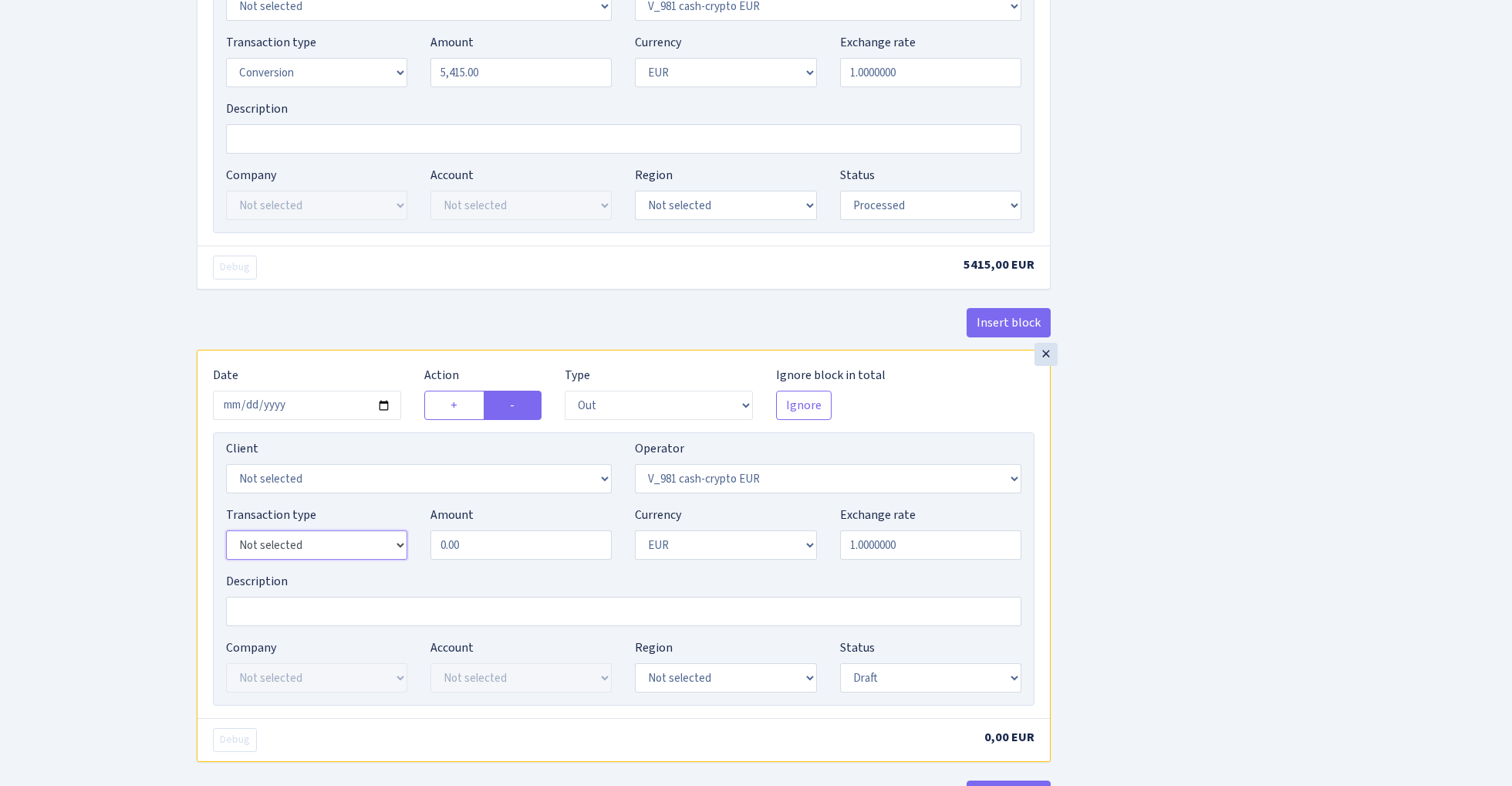
select select "1"
click at [513, 556] on input "0.00" at bounding box center [521, 545] width 181 height 29
type input "5,415.00"
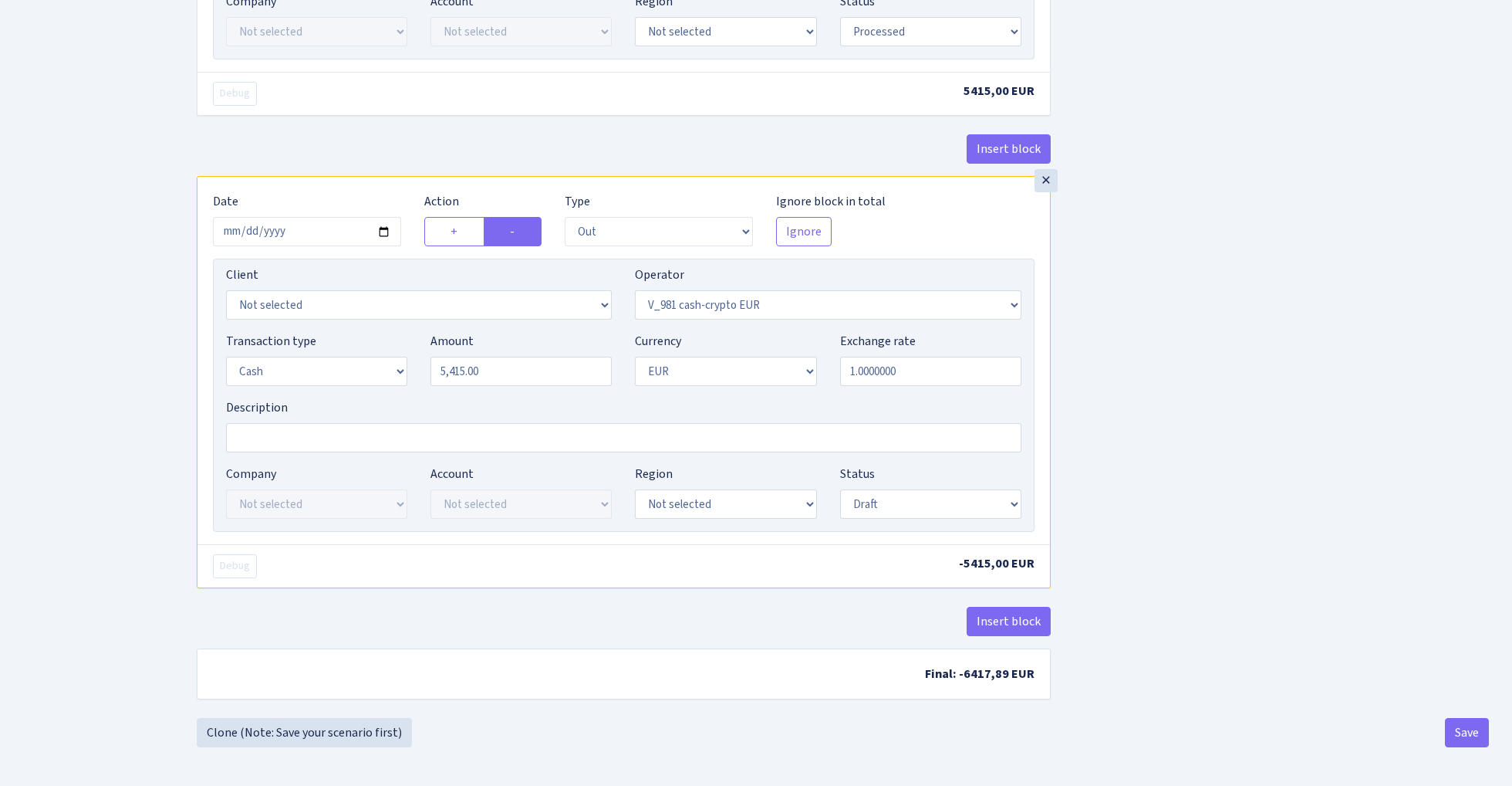
scroll to position [1309, 0]
select select "1"
select select "processed"
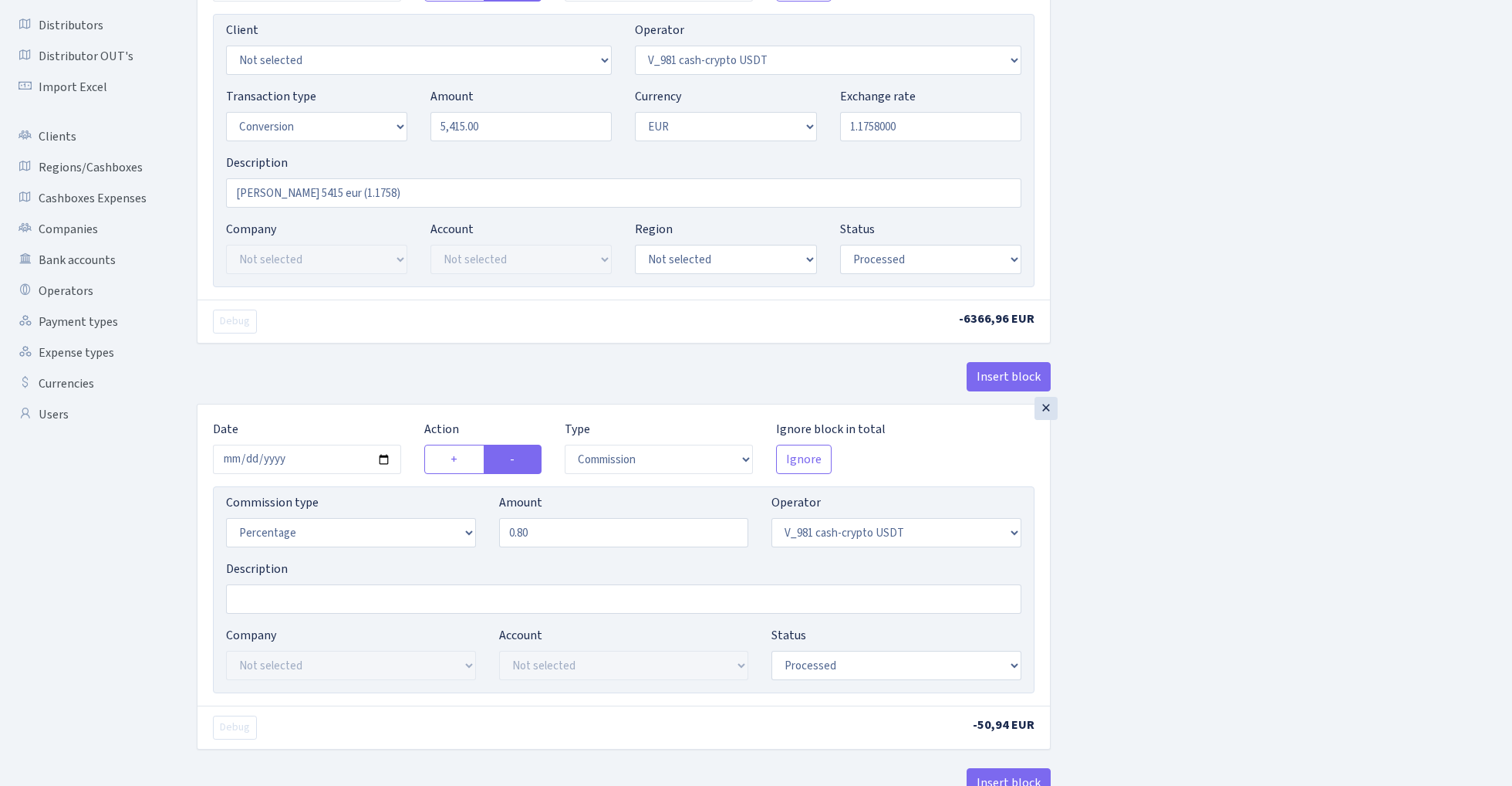
scroll to position [193, 0]
click at [917, 128] on input "1.1758000" at bounding box center [930, 129] width 181 height 29
type input "1.1758196"
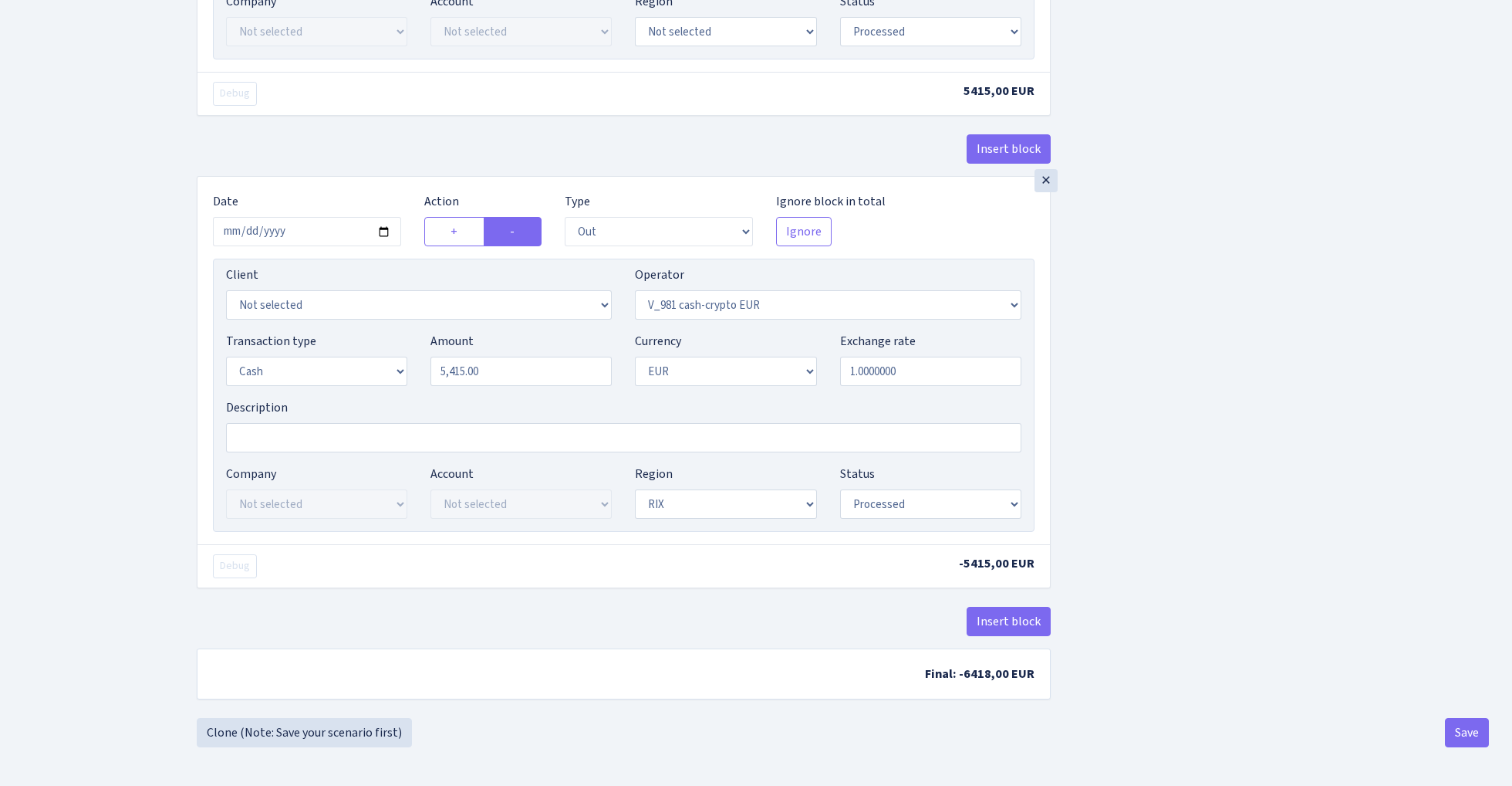
scroll to position [1309, 0]
click at [1467, 729] on button "Save" at bounding box center [1468, 732] width 44 height 29
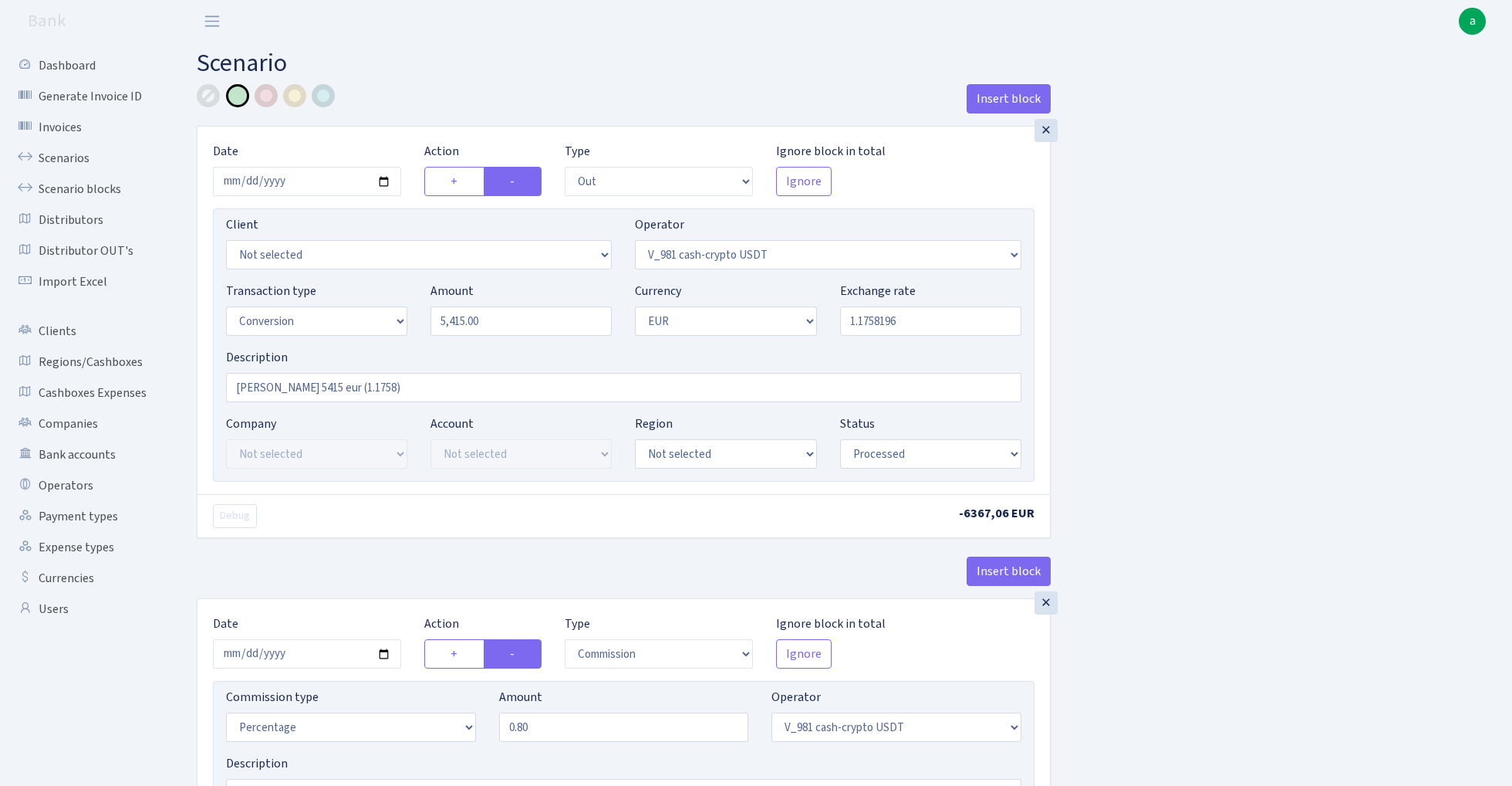
select select "out"
select select "435"
select select "15"
select select "1"
select select "processed"
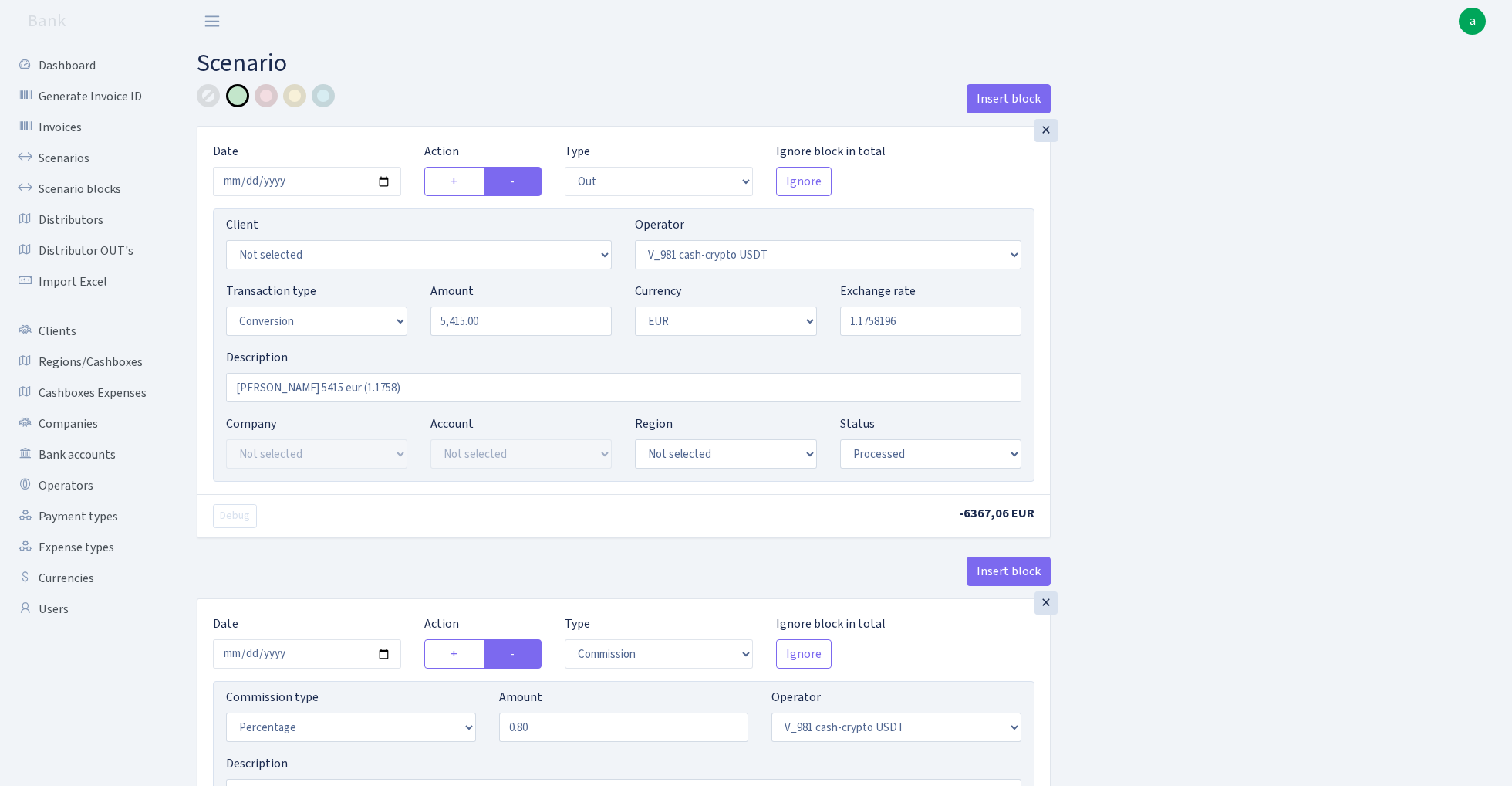
select select "commission"
select select "435"
select select "processed"
select select "in"
select select "434"
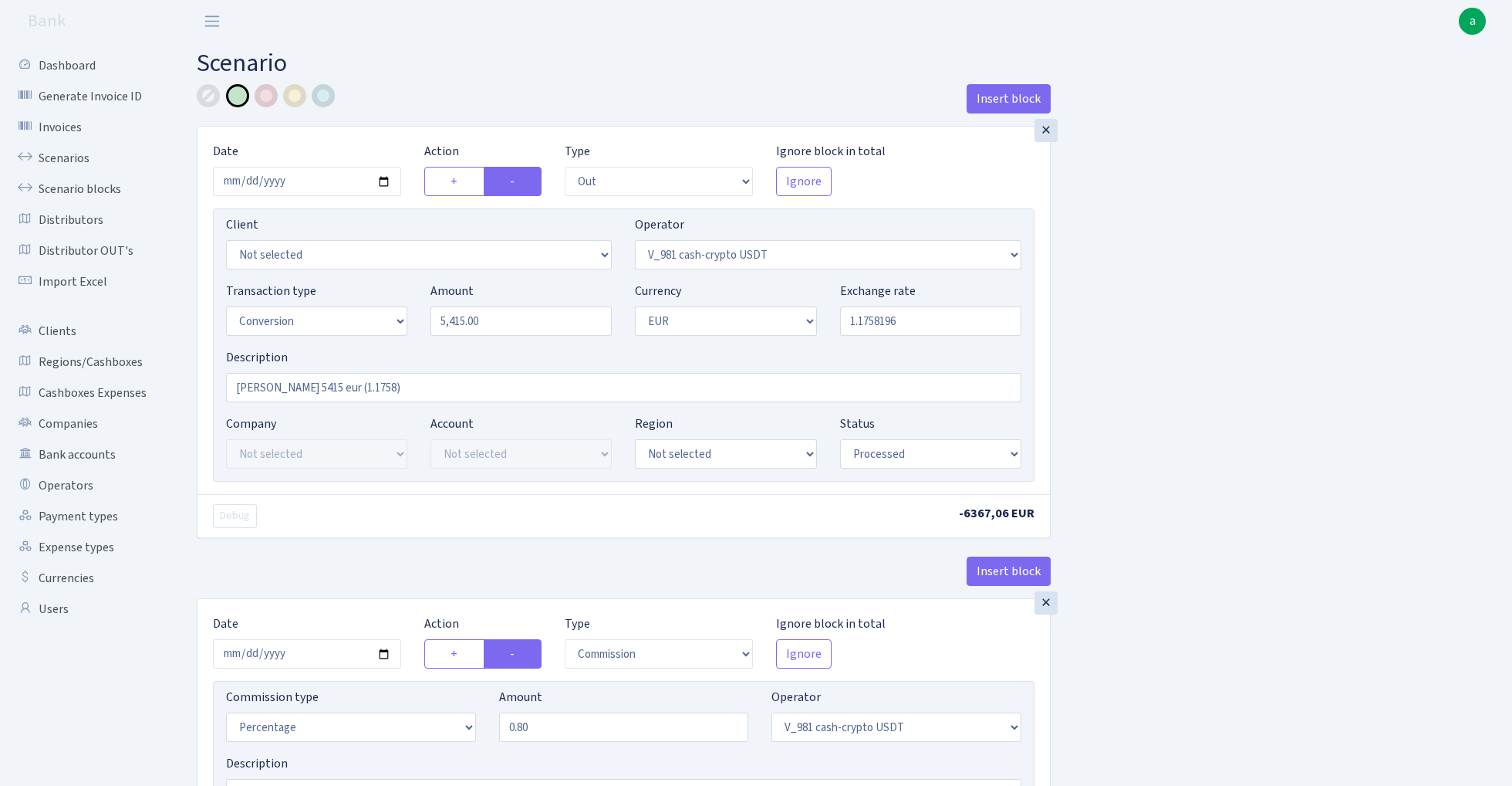
select select "15"
select select "1"
select select "processed"
select select "out"
select select "434"
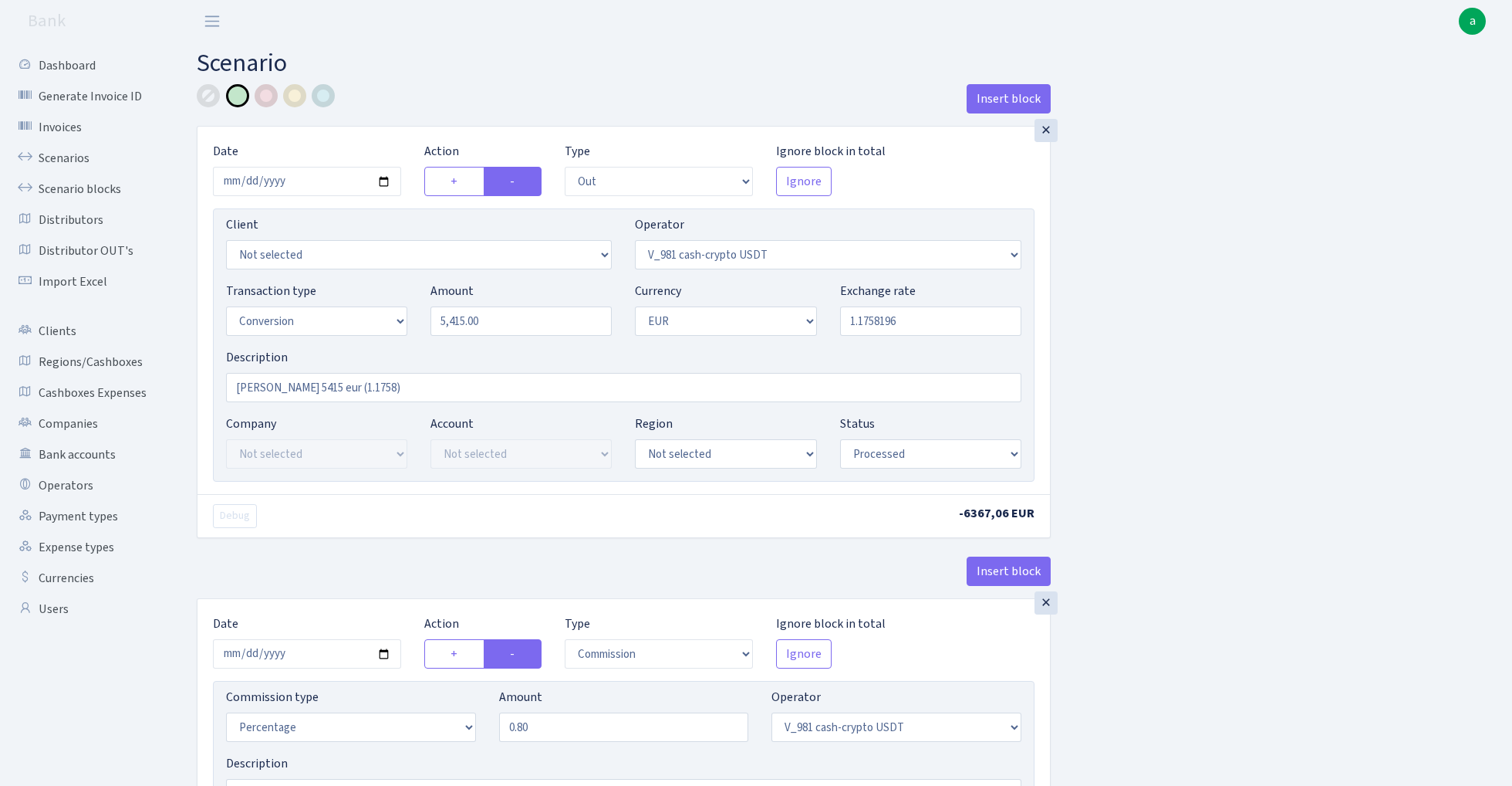
select select "1"
select select "processed"
click at [418, 388] on input "[PERSON_NAME] 5415 eur (1.1758)" at bounding box center [623, 387] width 795 height 29
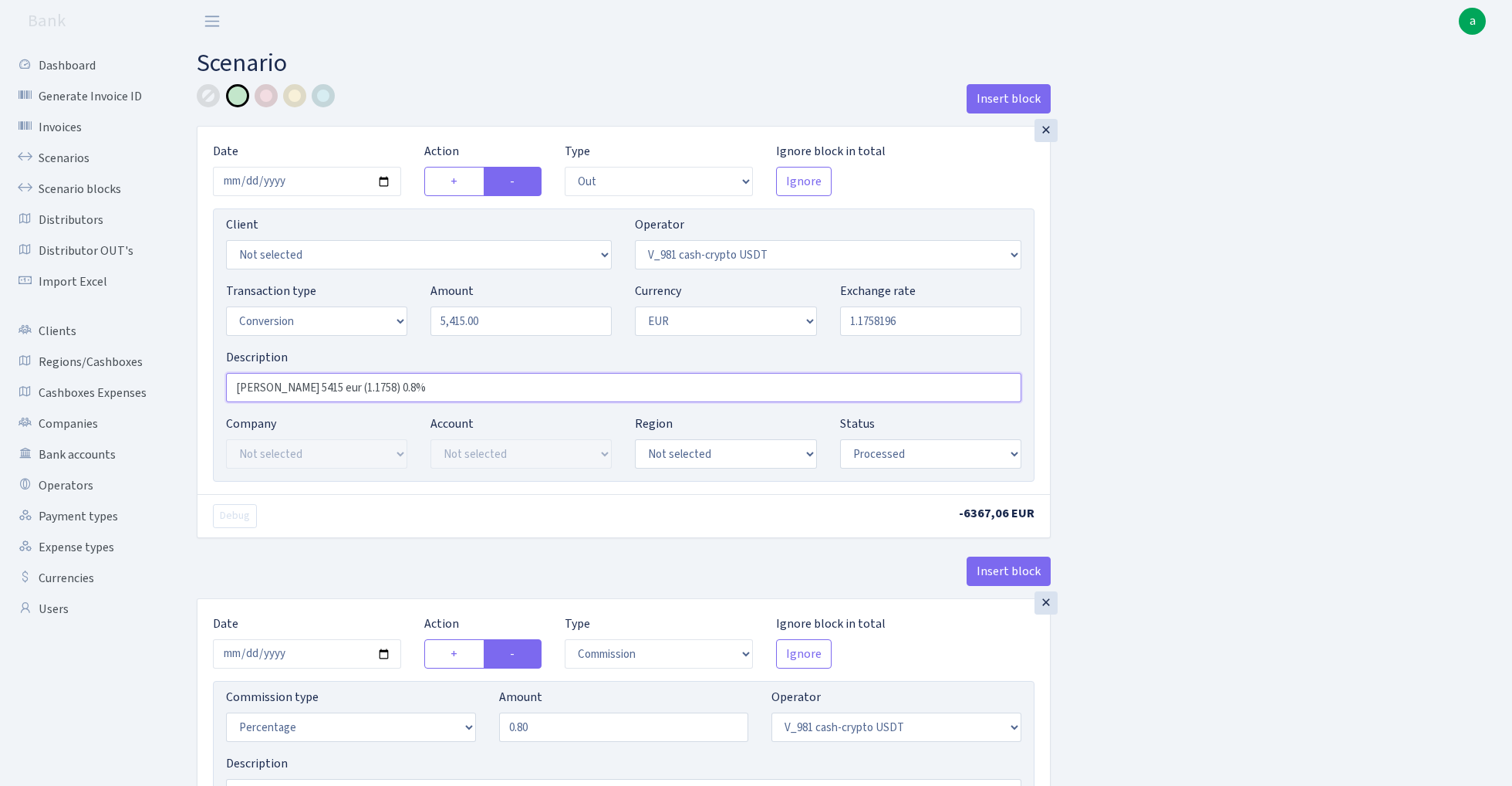
click at [229, 388] on input "Marija RIX 5415 eur (1.1758) 0.8%" at bounding box center [623, 387] width 795 height 29
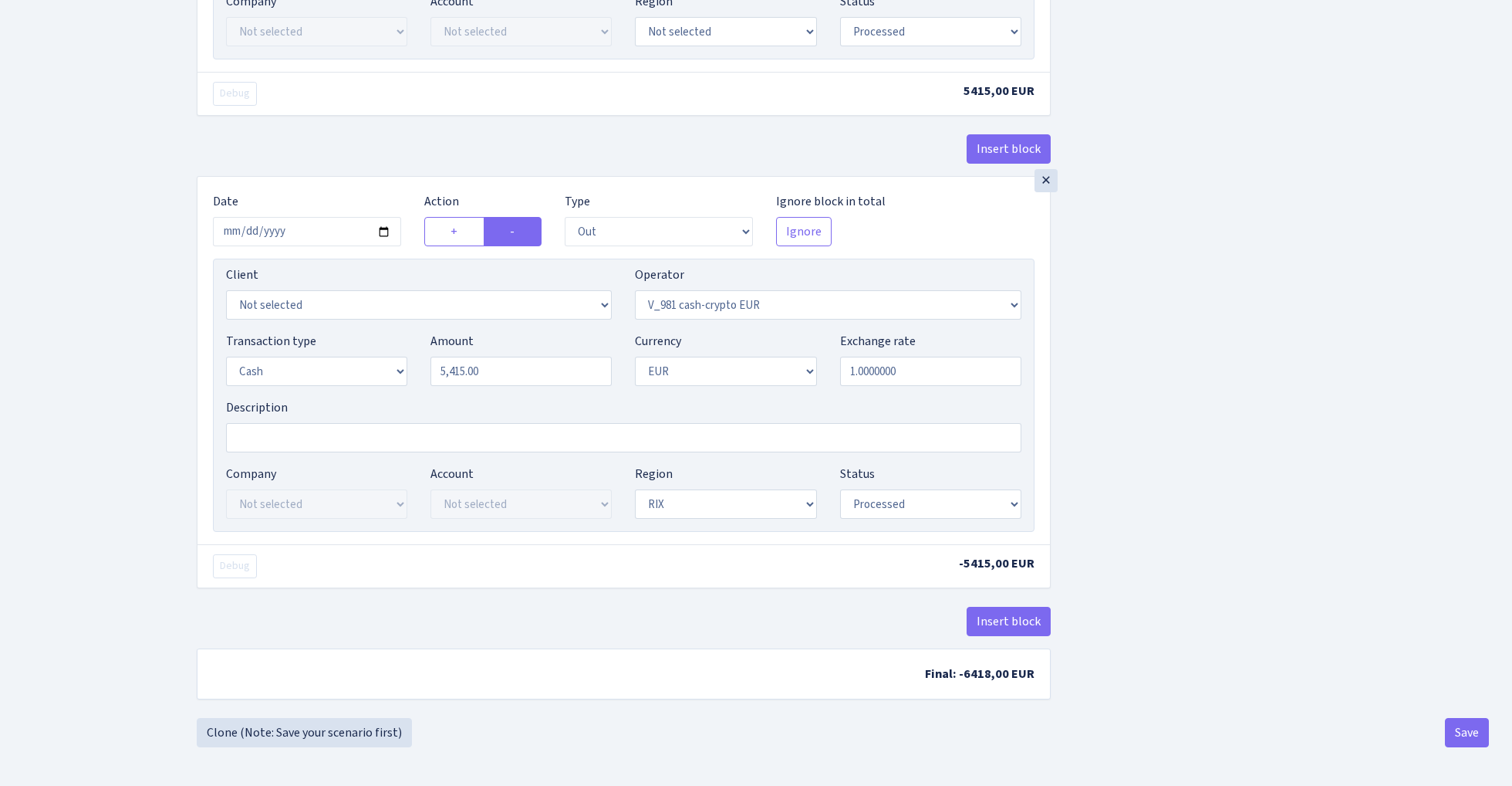
scroll to position [1309, 0]
type input "981 [PERSON_NAME] 5415 eur (1.1758) 0.8%"
click at [1461, 728] on button "Save" at bounding box center [1468, 732] width 44 height 29
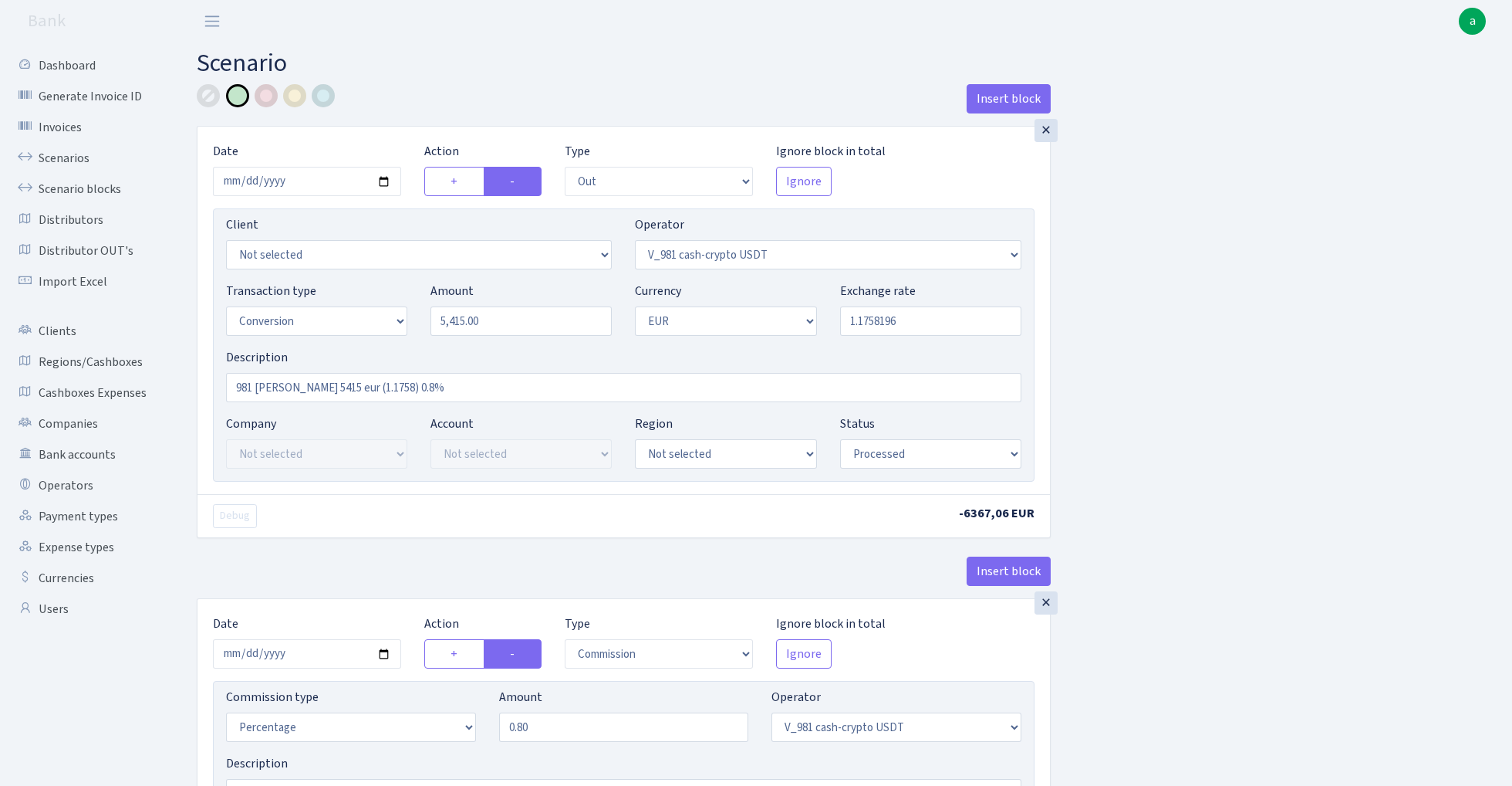
select select "out"
select select "435"
select select "15"
select select "1"
select select "processed"
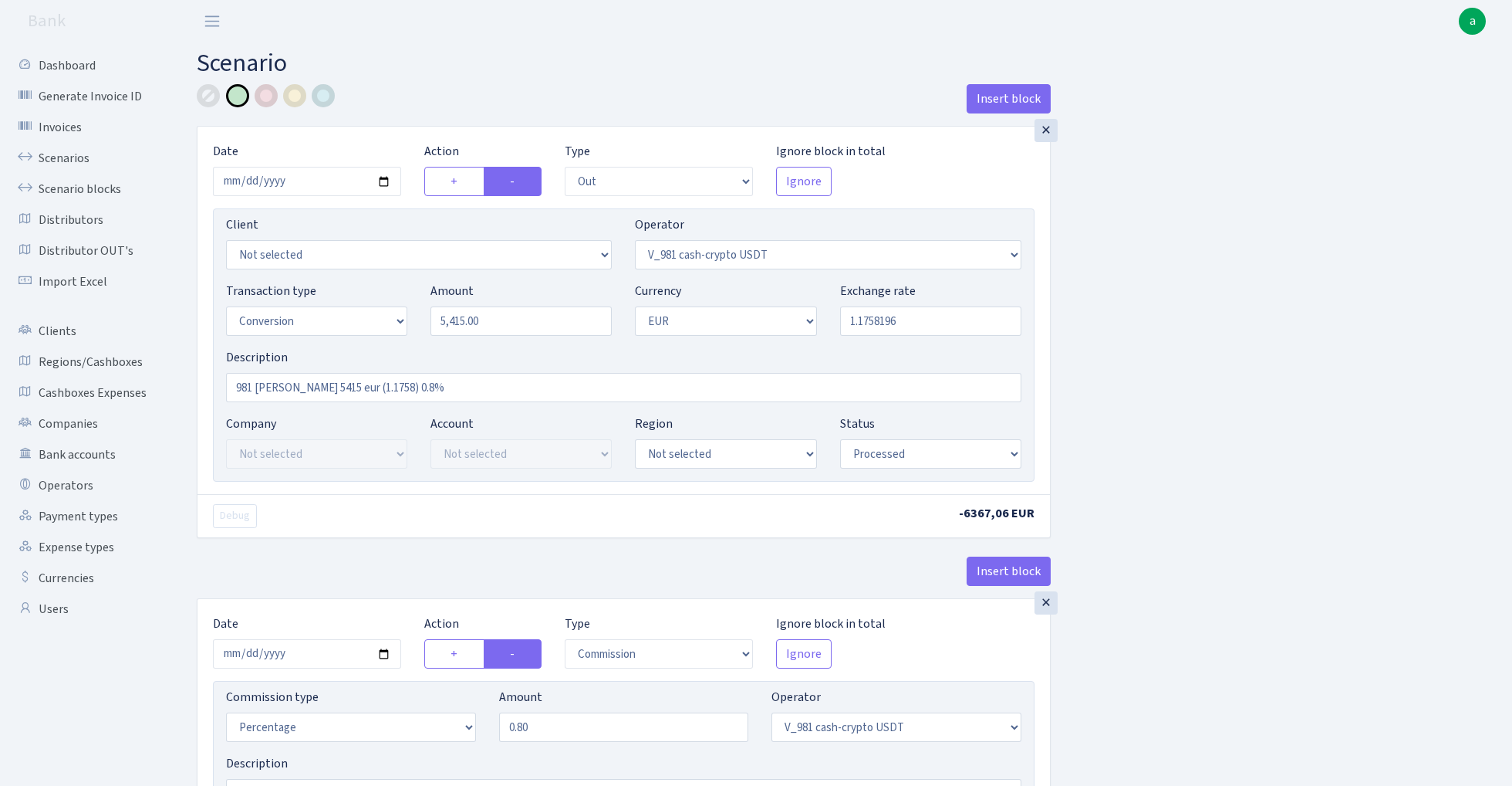
select select "commission"
select select "435"
select select "processed"
select select "in"
select select "434"
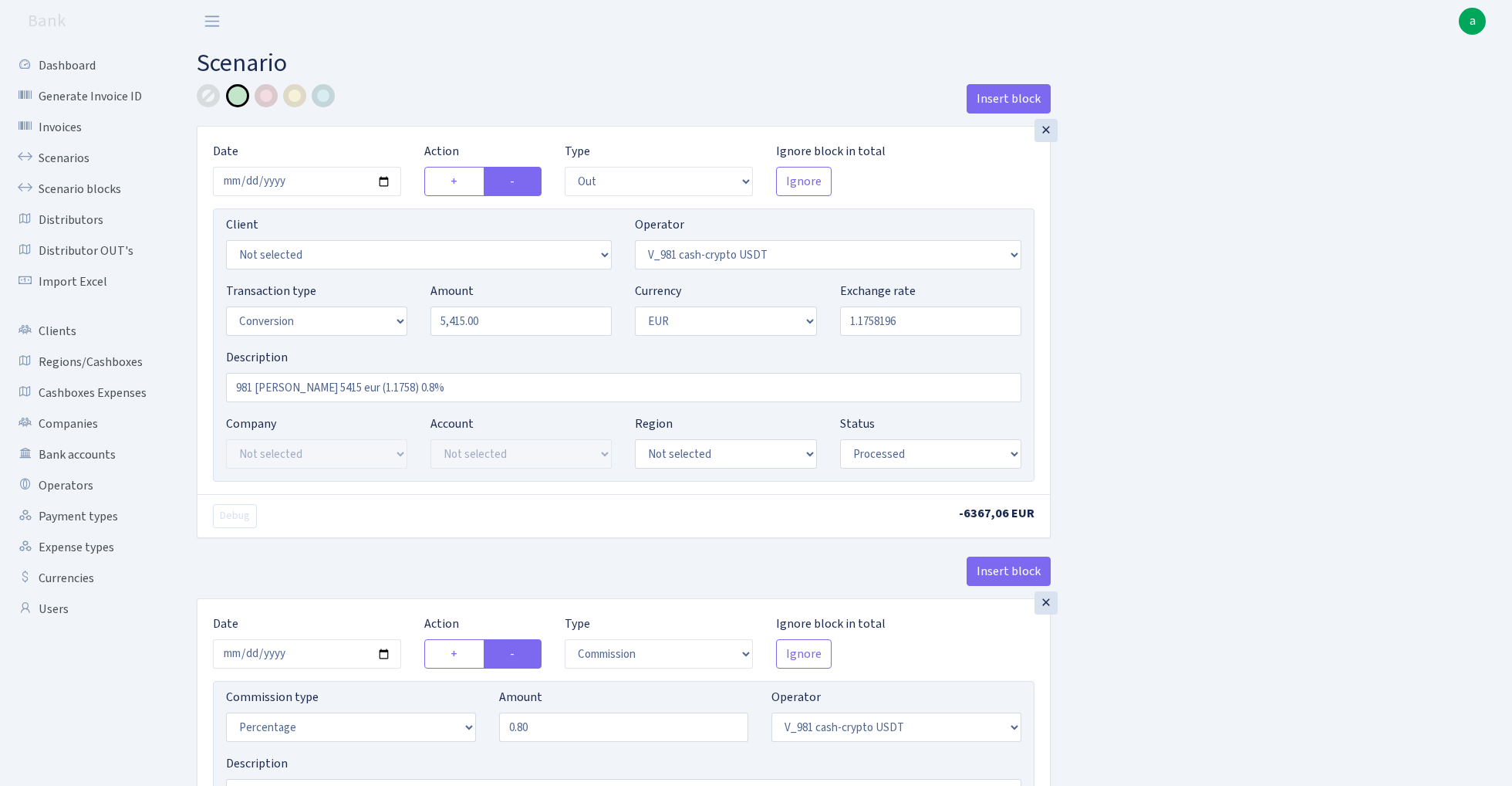
select select "15"
select select "1"
select select "processed"
select select "out"
select select "434"
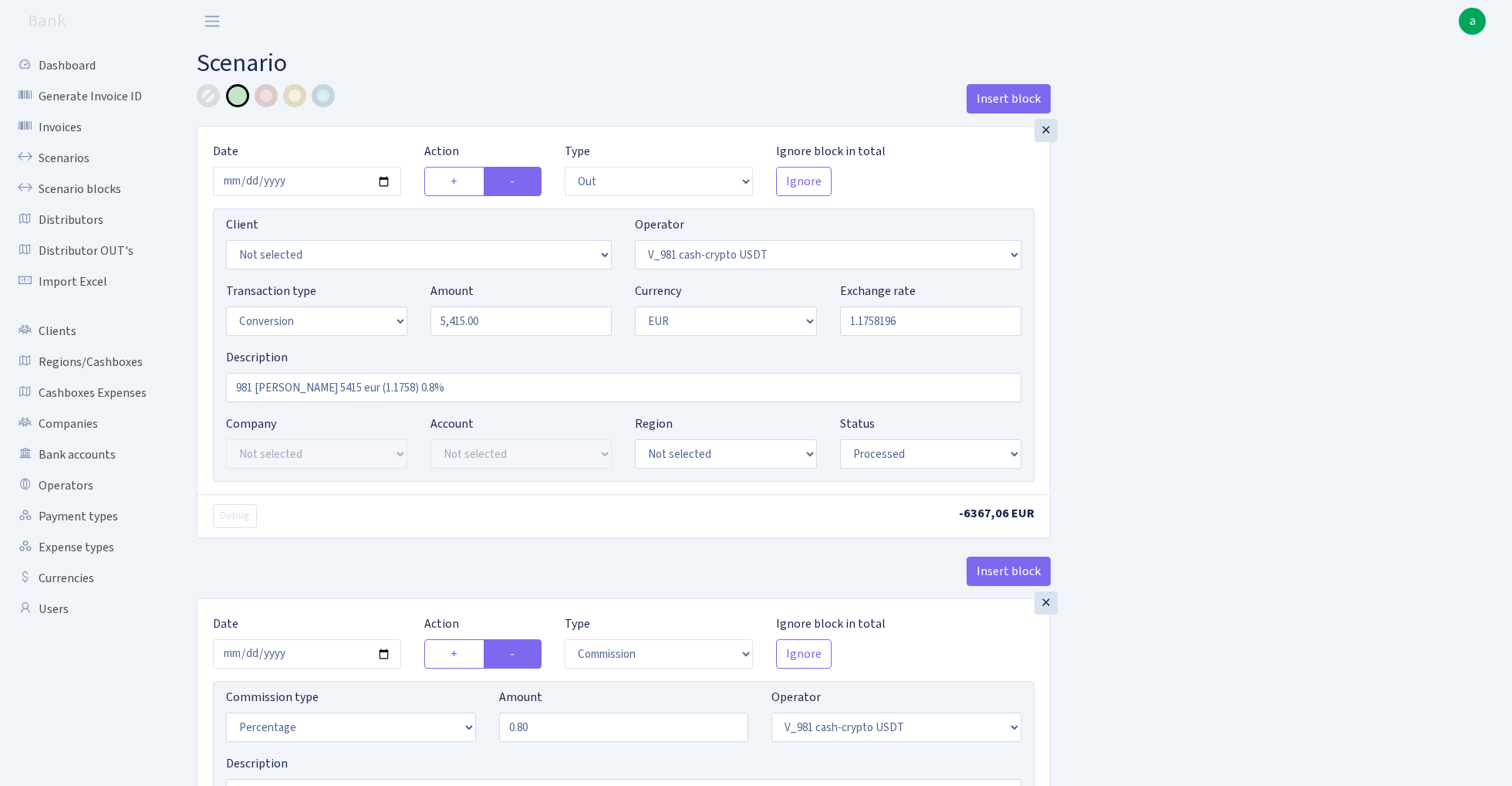
select select "1"
select select "processed"
click at [75, 158] on link "Scenarios" at bounding box center [85, 158] width 154 height 31
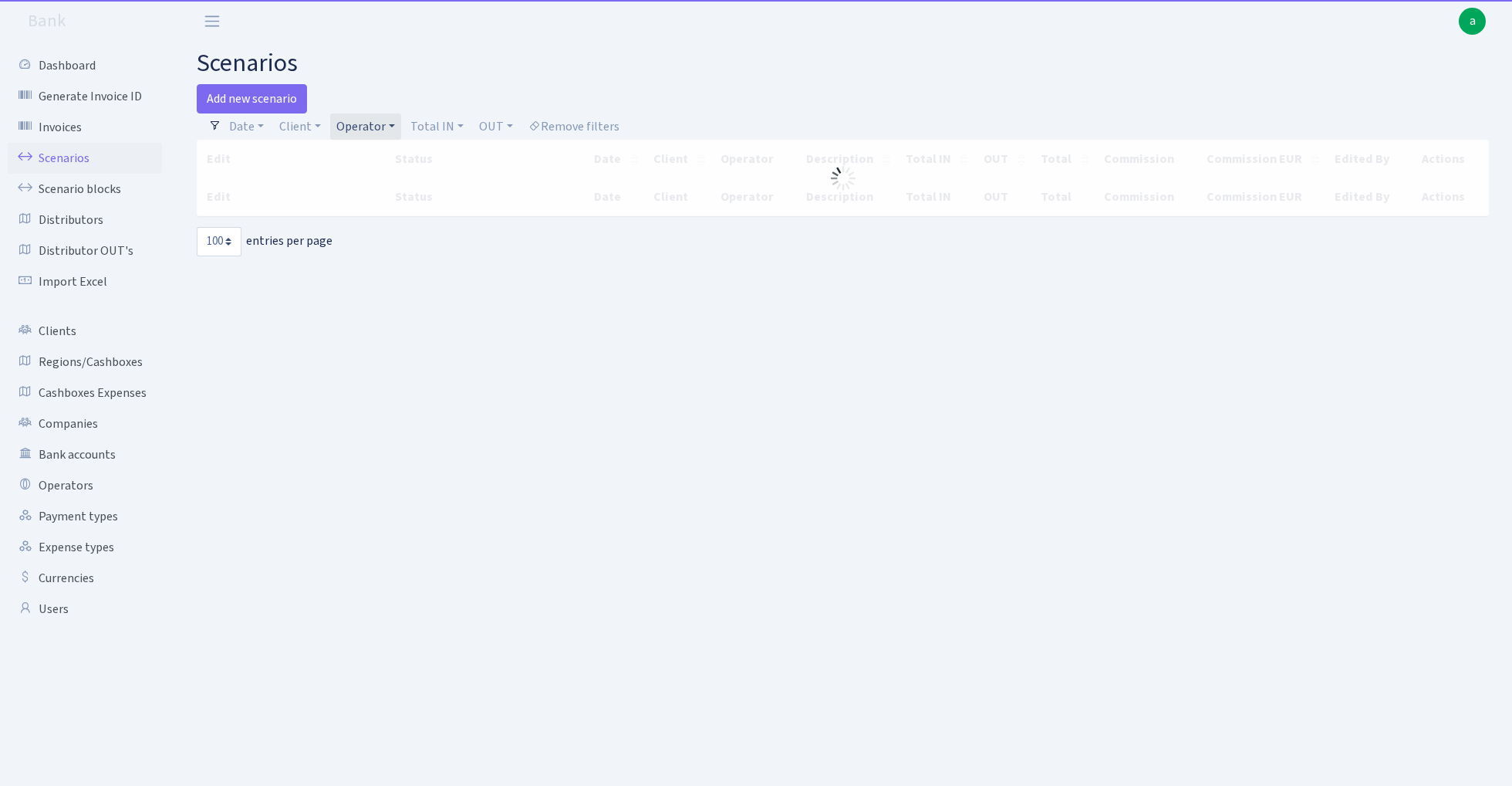
select select "100"
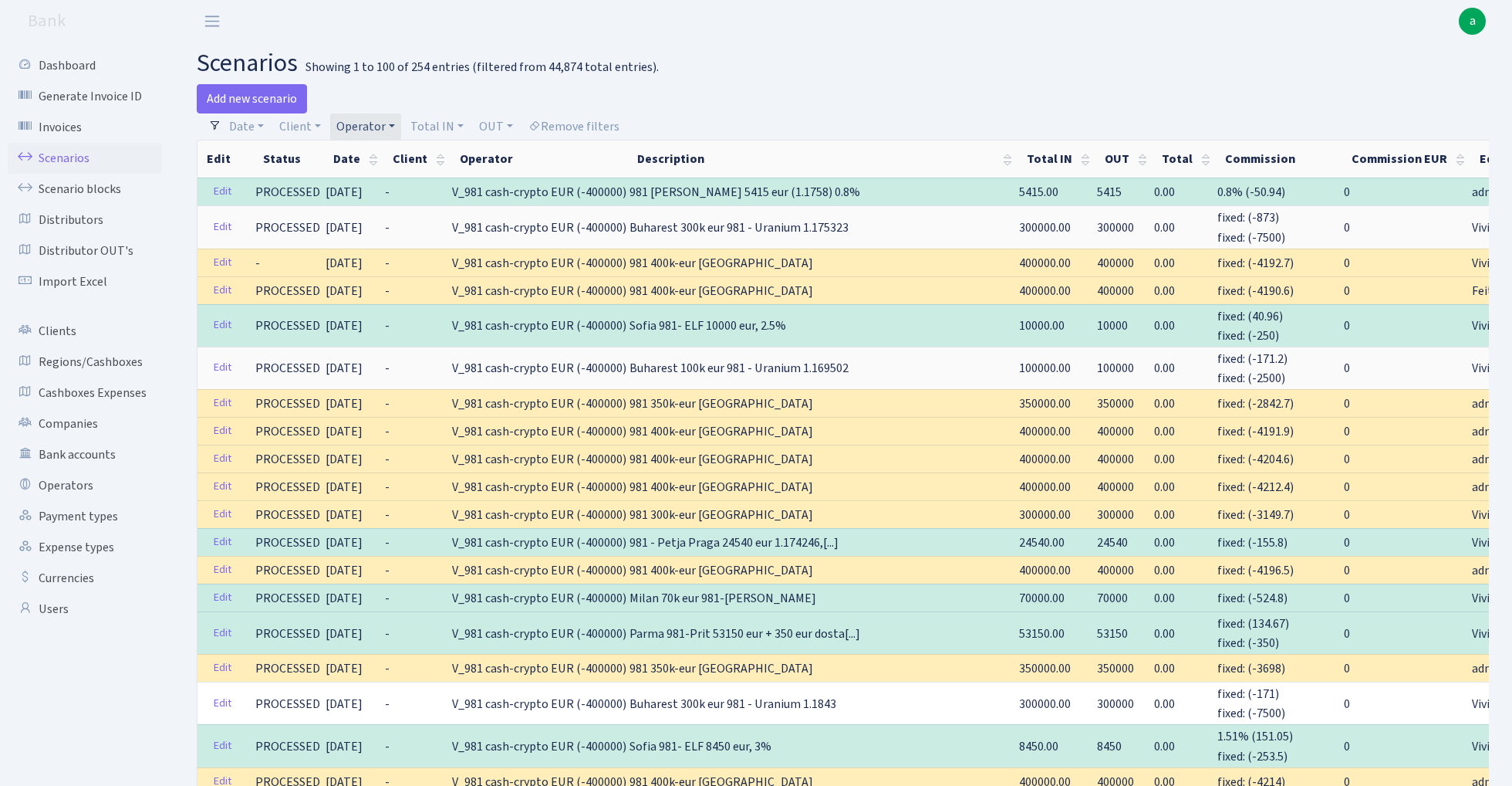
click at [369, 122] on link "Operator" at bounding box center [365, 127] width 71 height 27
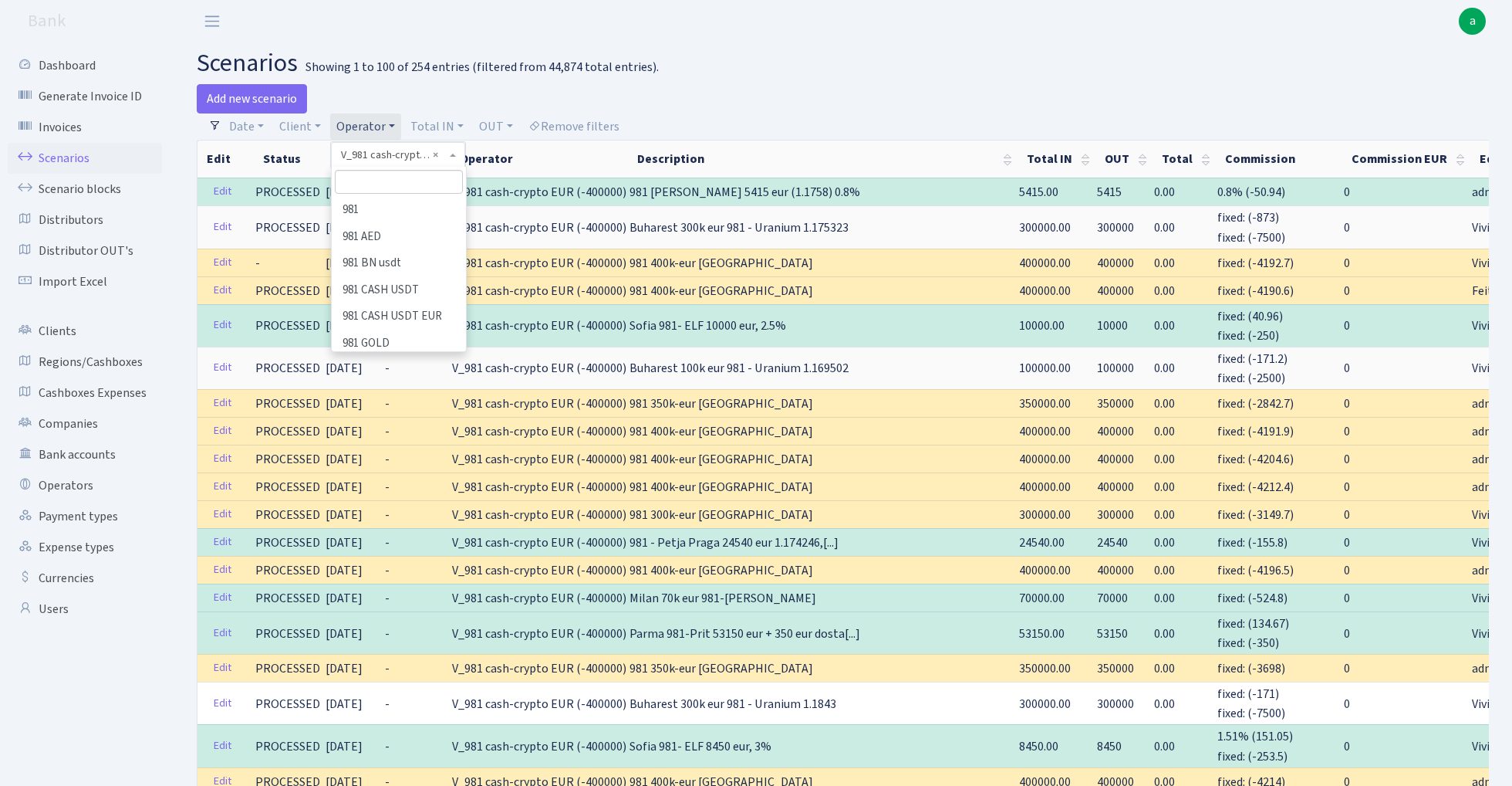
scroll to position [8901, 0]
click at [383, 181] on input "search" at bounding box center [399, 181] width 128 height 24
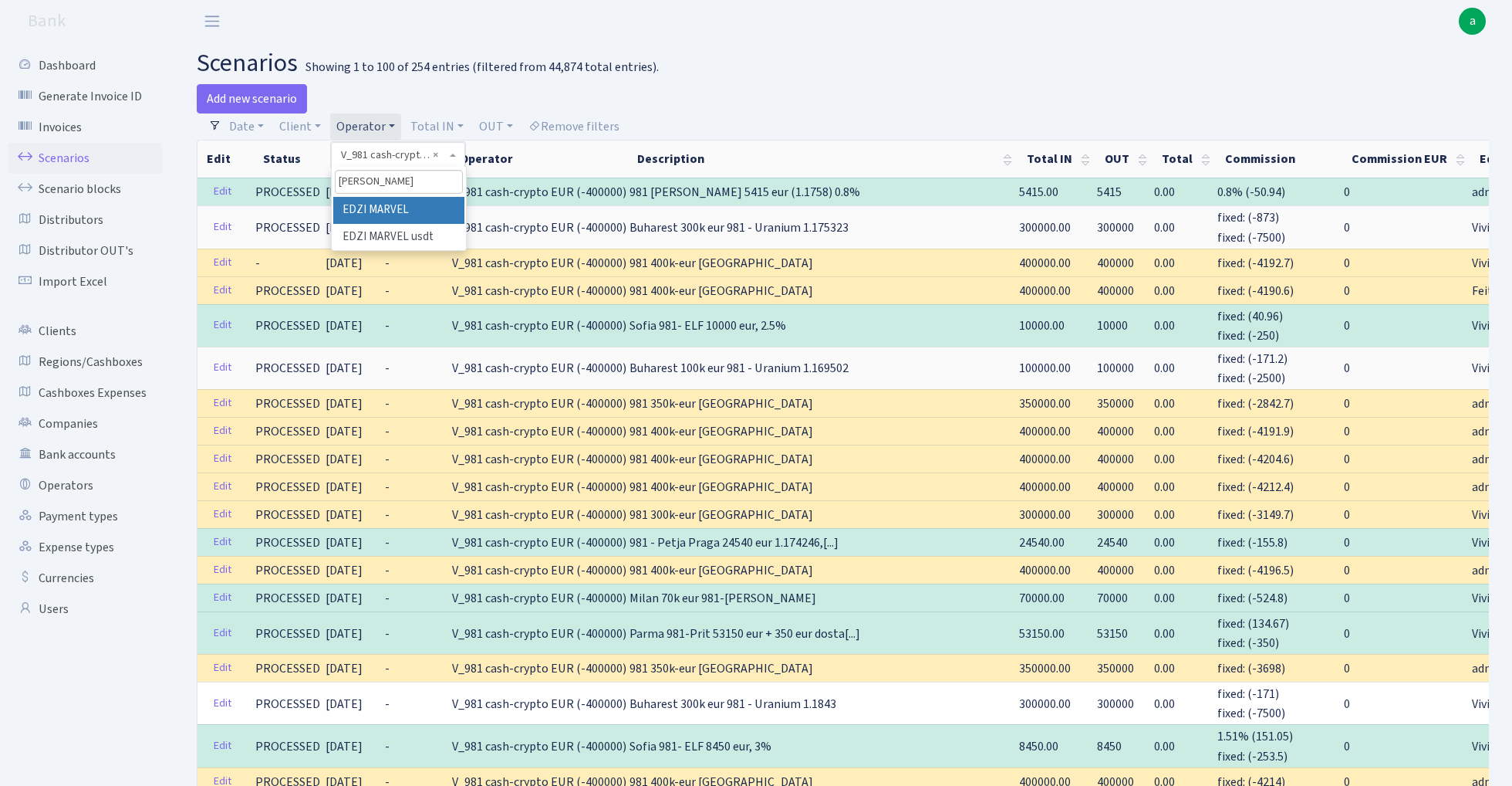
type input "[PERSON_NAME]"
click at [383, 207] on li "EDZI MARVEL" at bounding box center [399, 210] width 131 height 27
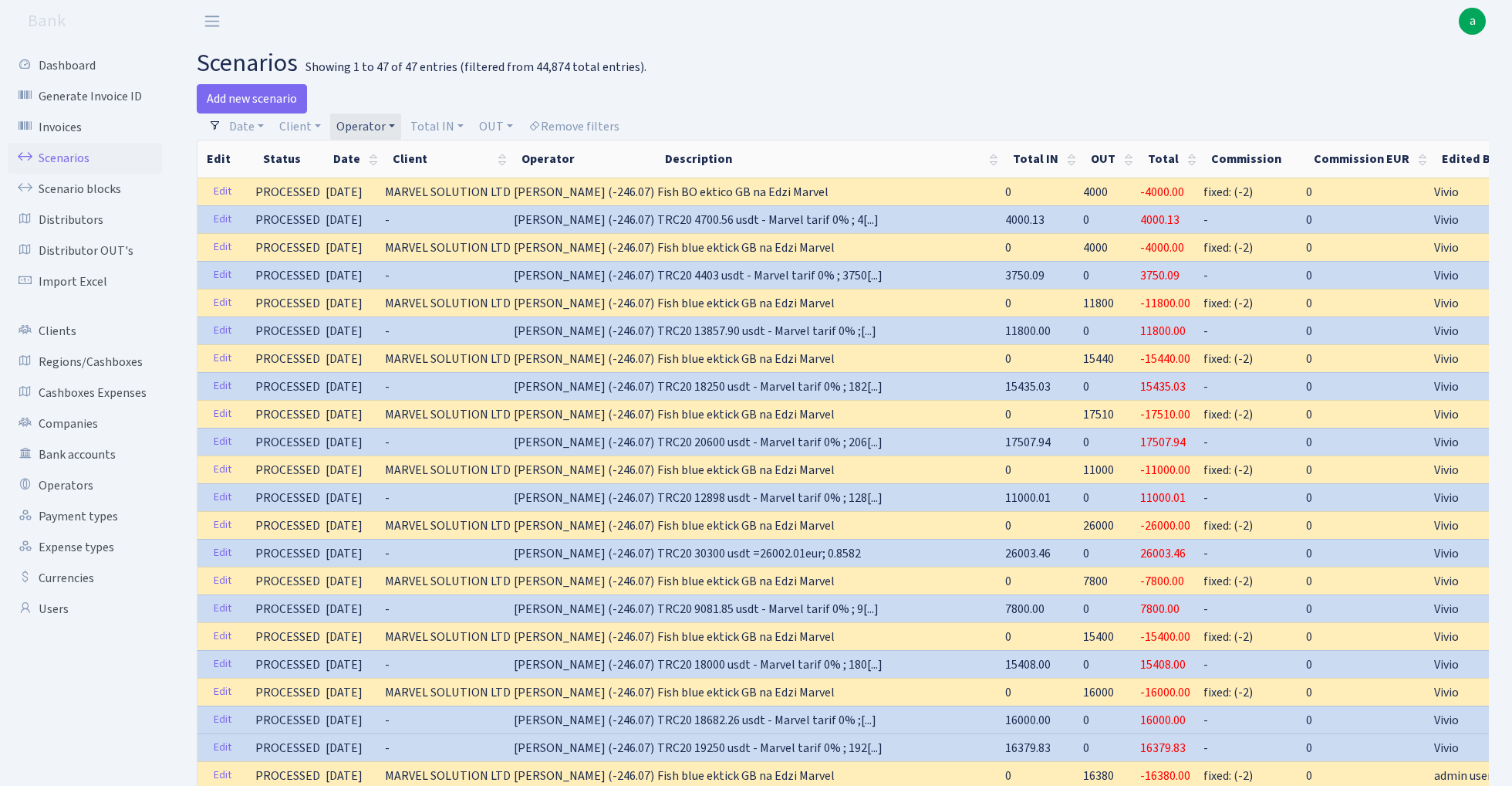
click at [369, 124] on link "Operator" at bounding box center [365, 127] width 71 height 27
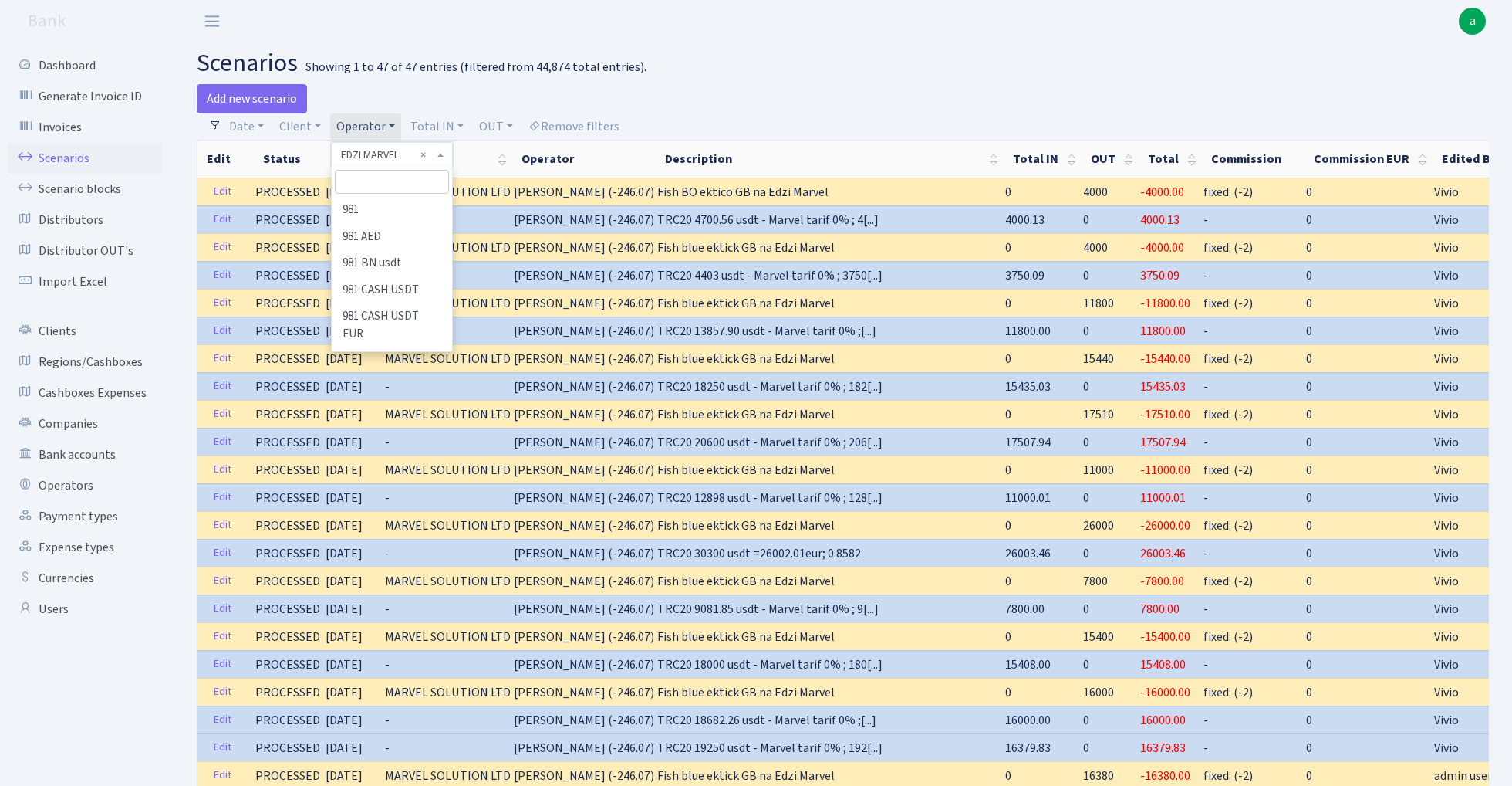
scroll to position [2386, 0]
click at [387, 538] on li "EDZI MARVEL usdt" at bounding box center [391, 551] width 116 height 27
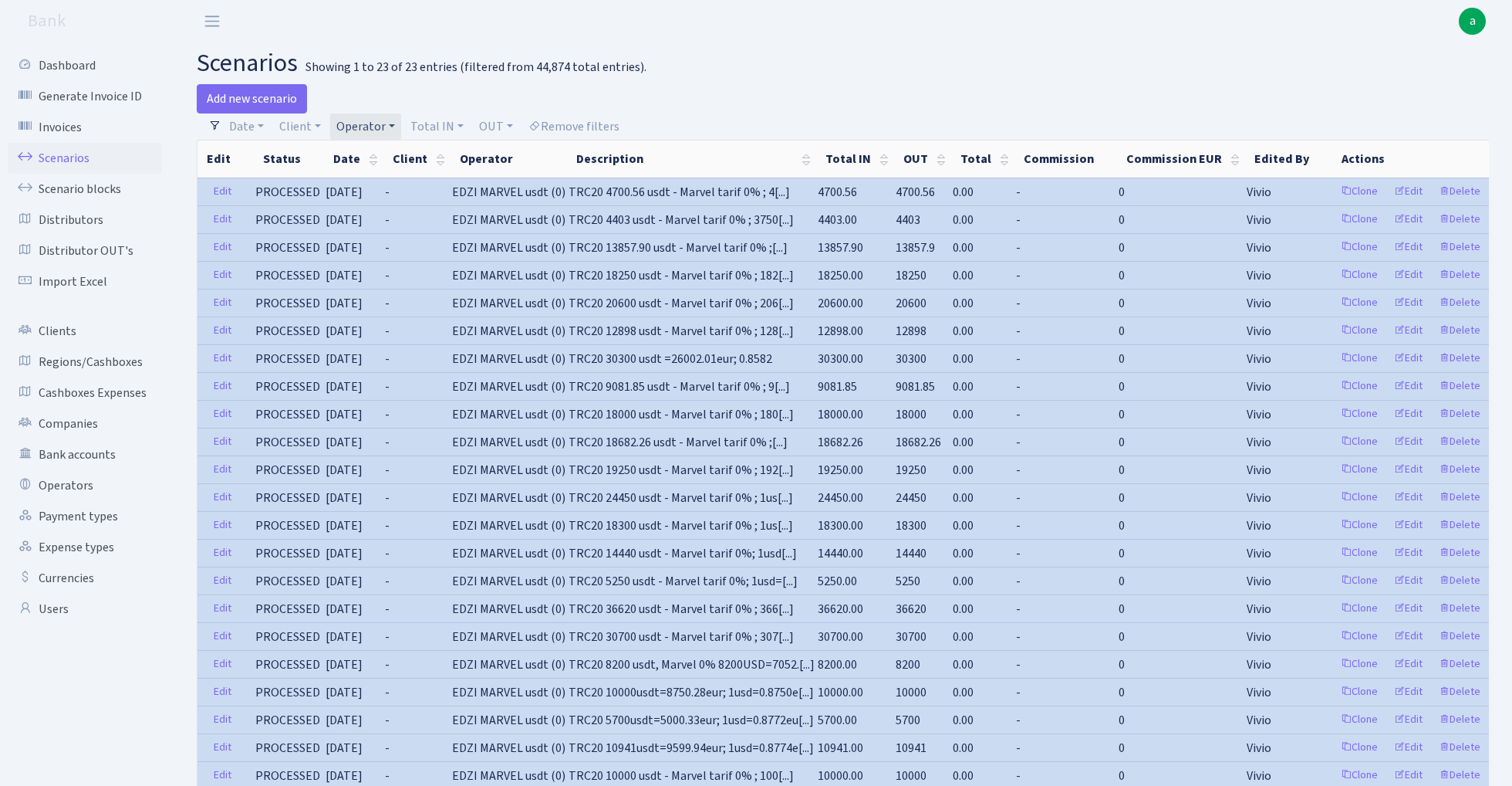
click at [369, 125] on link "Operator" at bounding box center [365, 127] width 71 height 27
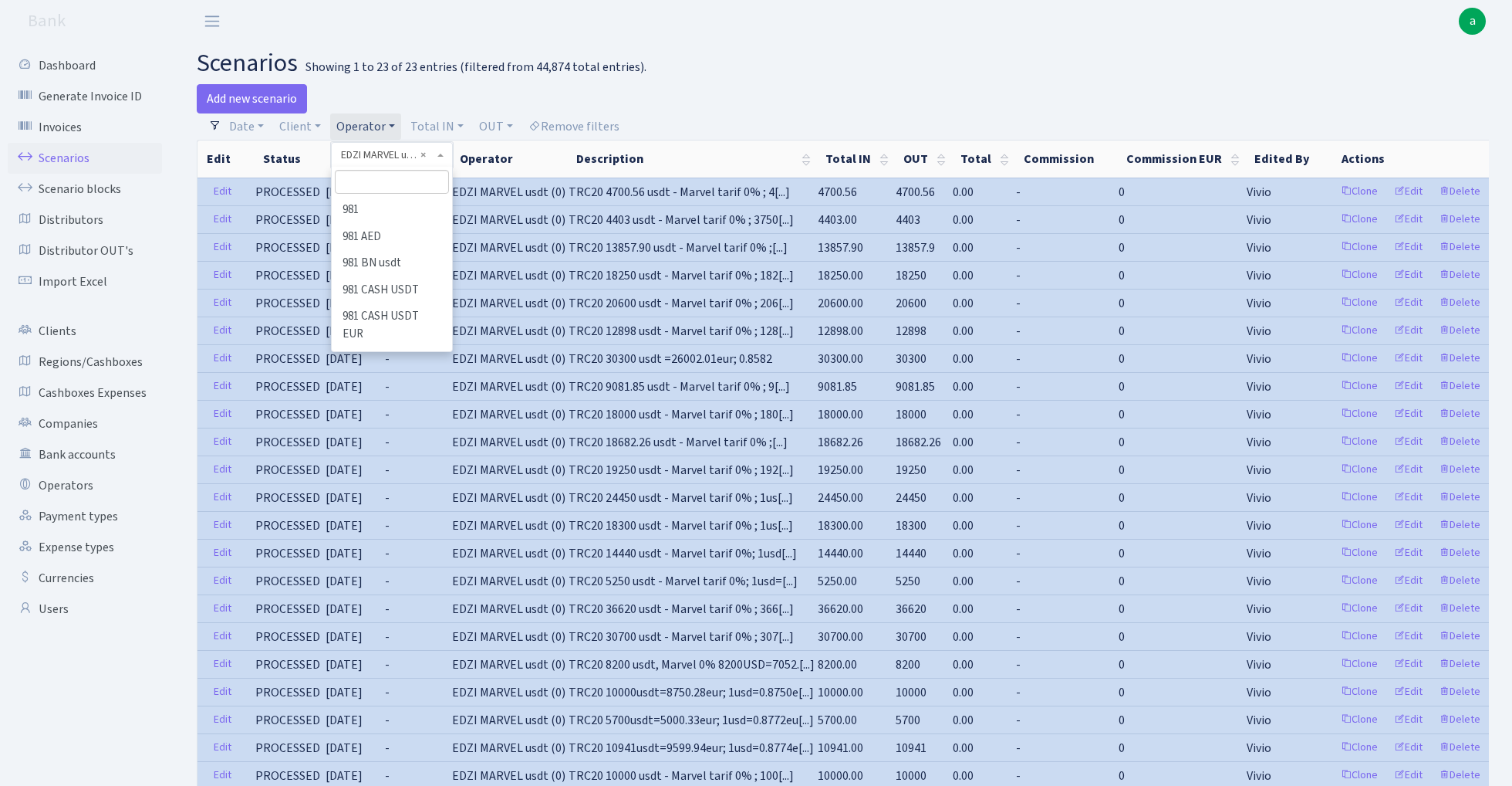
scroll to position [2437, 0]
click at [390, 460] on li "EDZI MARVEL" at bounding box center [391, 474] width 116 height 27
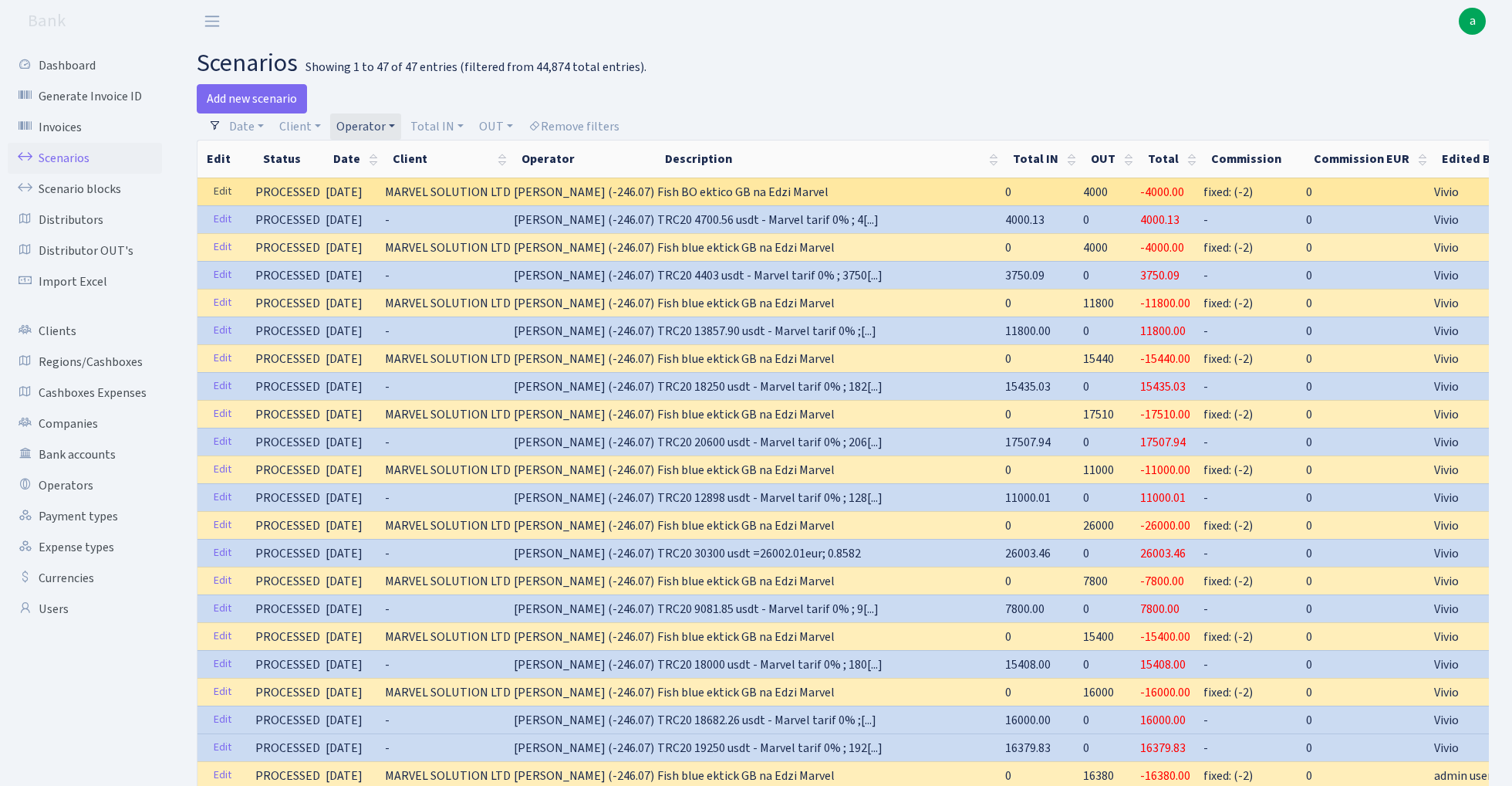
click at [226, 193] on link "Edit" at bounding box center [223, 192] width 32 height 24
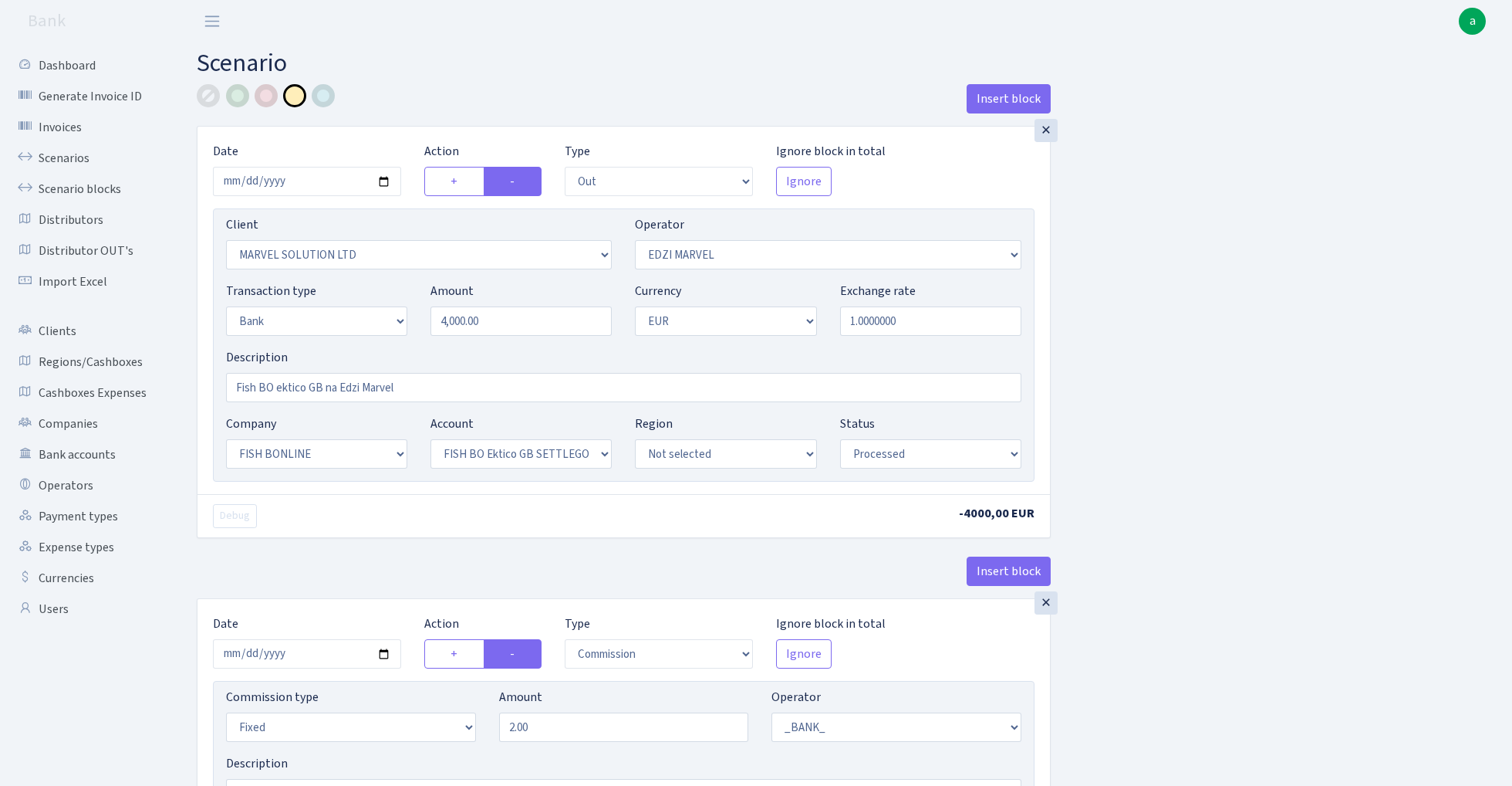
select select "out"
select select "3154"
select select "494"
select select "2"
select select "1"
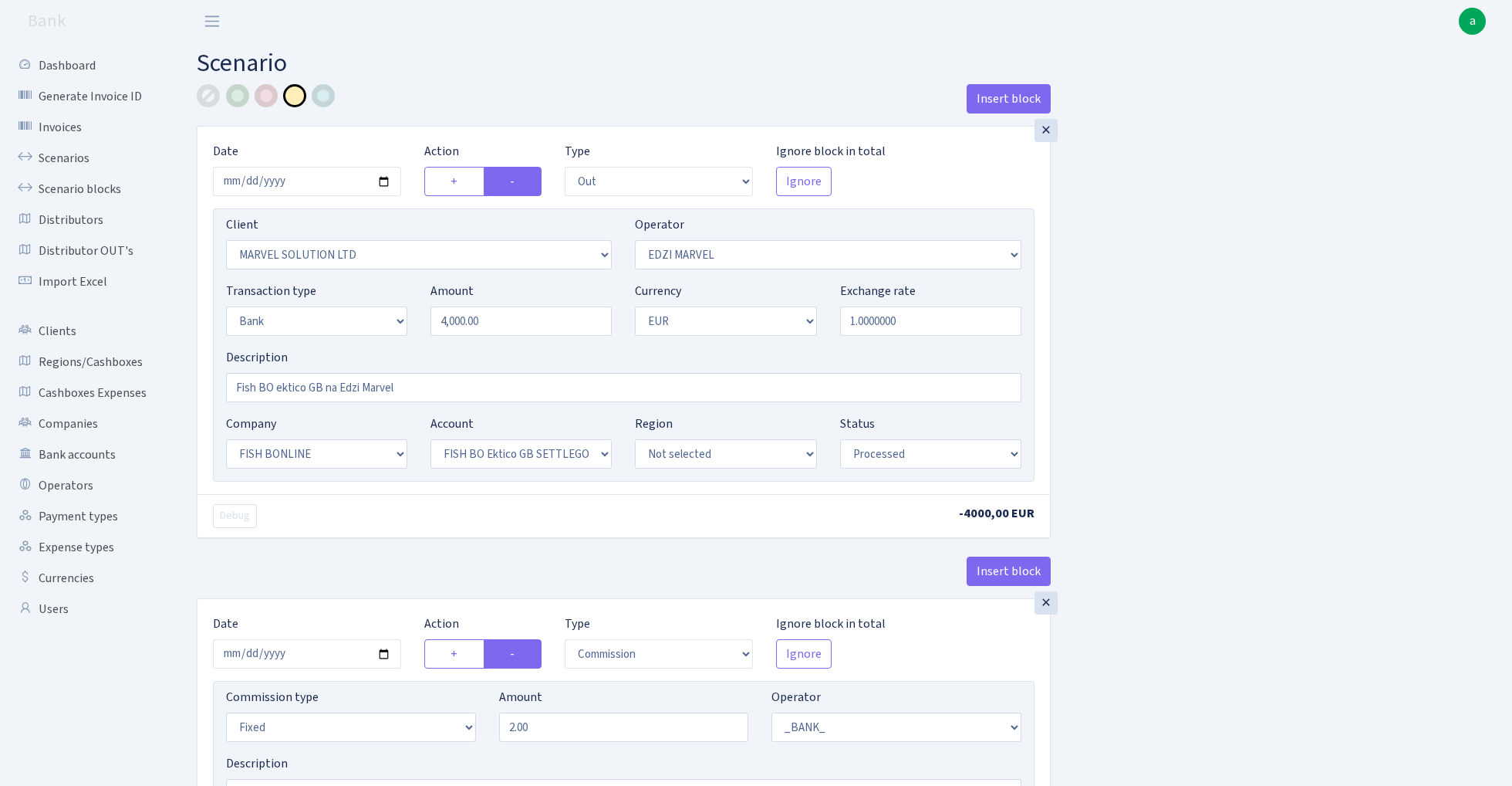
select select "22"
select select "63"
select select "processed"
select select "commission"
select select "fixed"
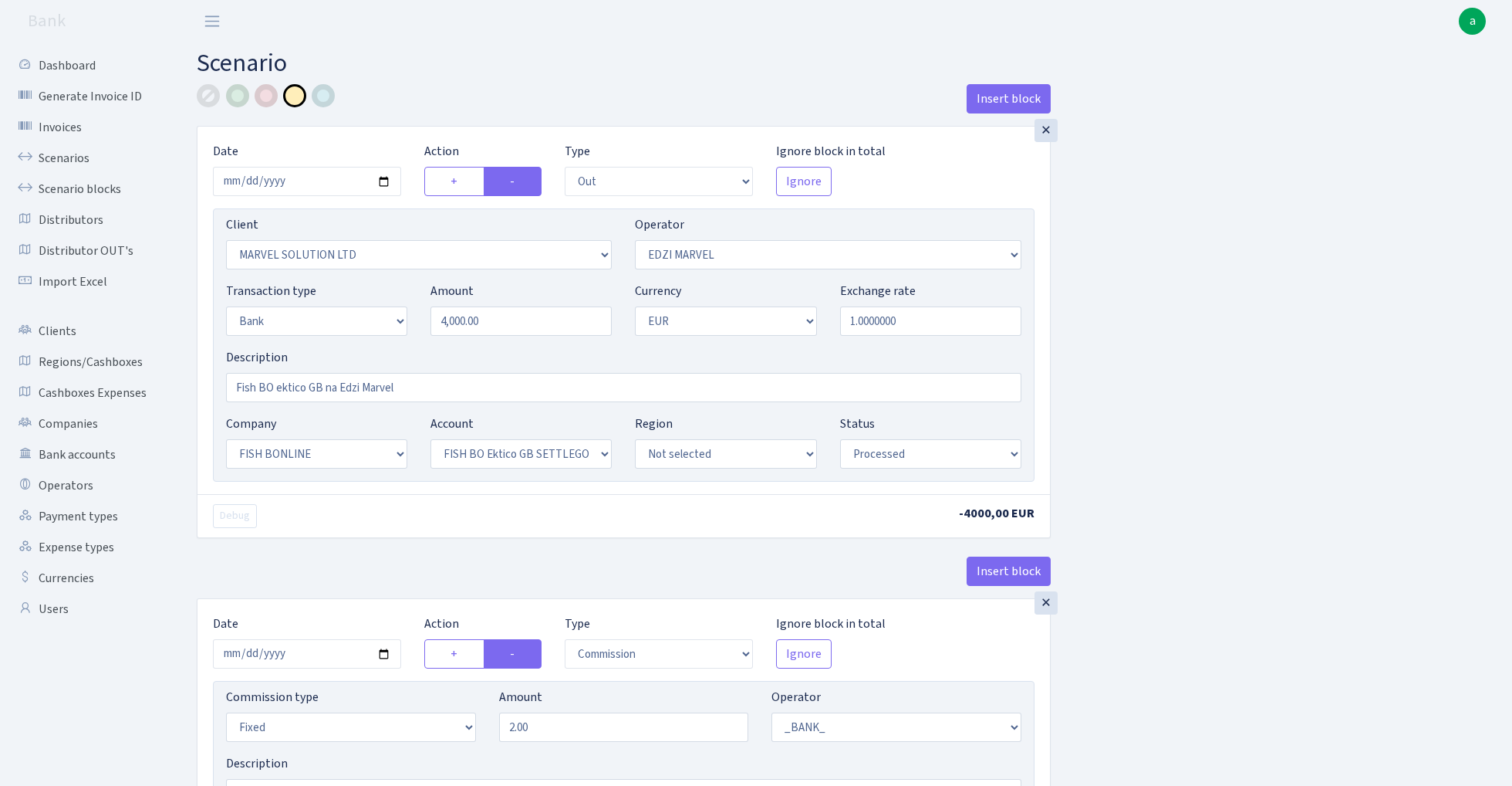
select select "1"
select select "22"
select select "63"
select select "processed"
click at [455, 393] on input "Fish BO ektico GB na Edzi Marvel" at bounding box center [623, 387] width 795 height 29
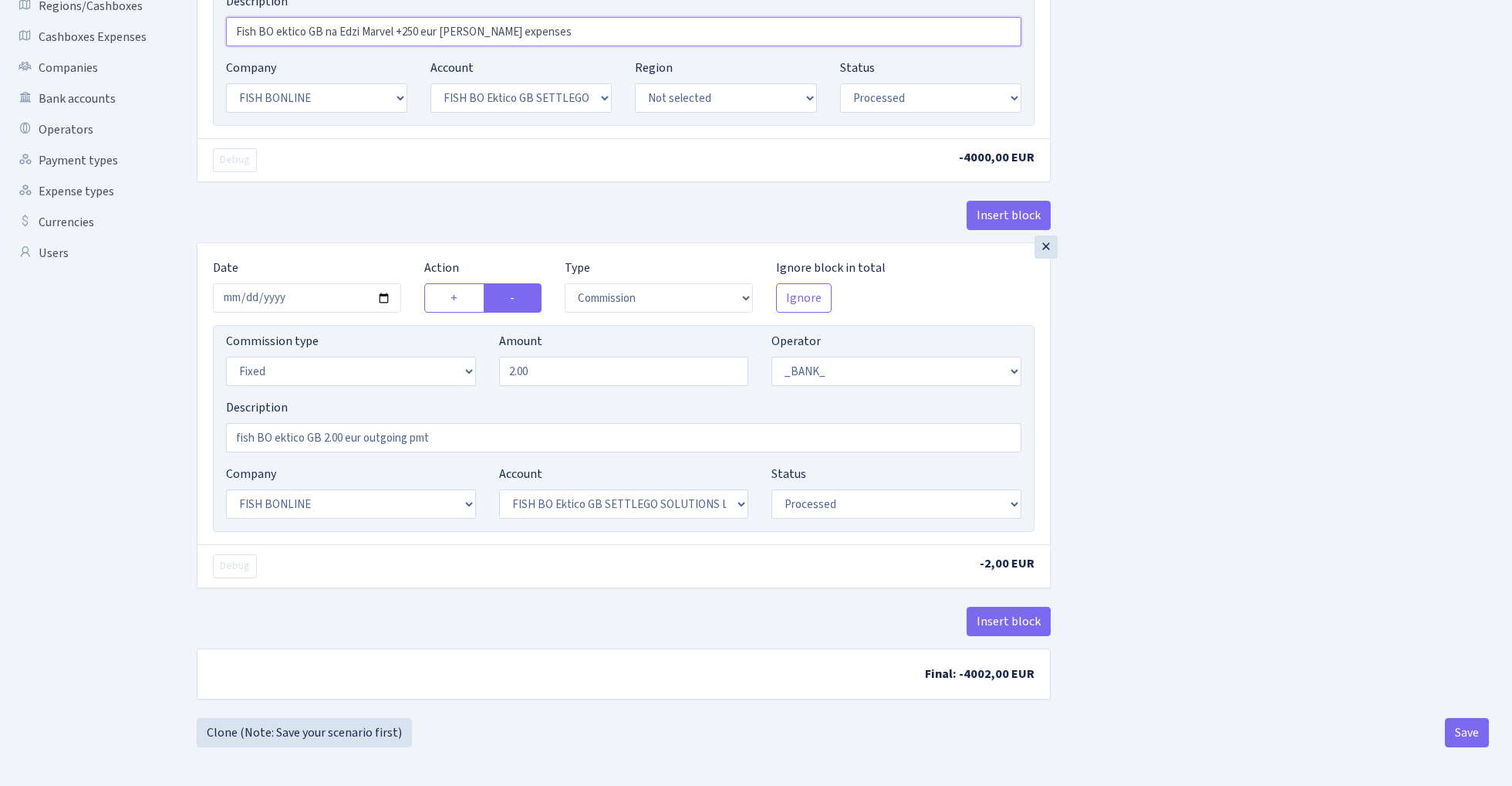
scroll to position [359, 0]
type input "Fish BO ektico GB na Edzi Marvel +250 eur Igor KOS expenses"
click at [1011, 623] on button "Insert block" at bounding box center [1008, 621] width 84 height 29
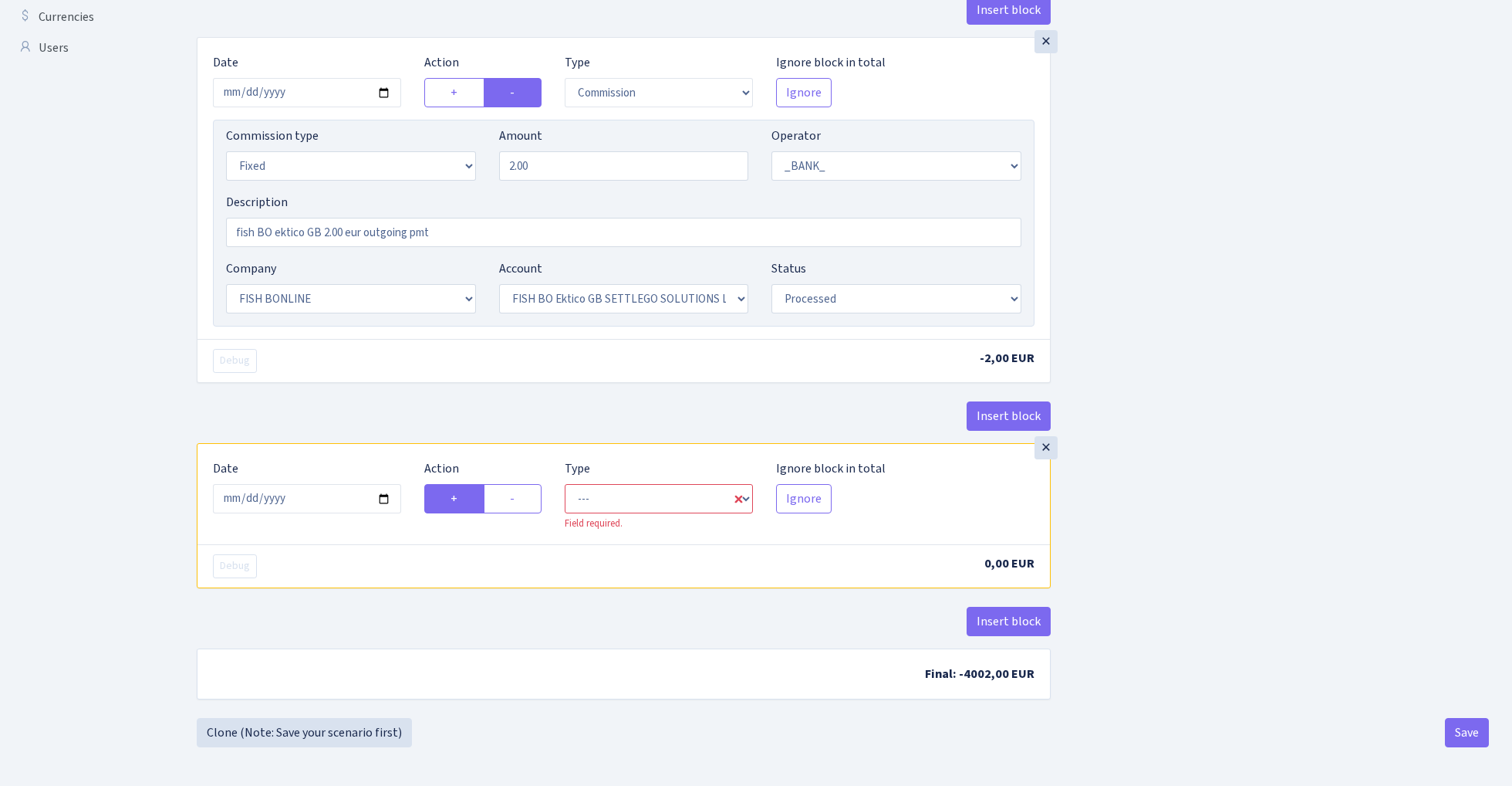
scroll to position [566, 0]
select select "in"
select select "1"
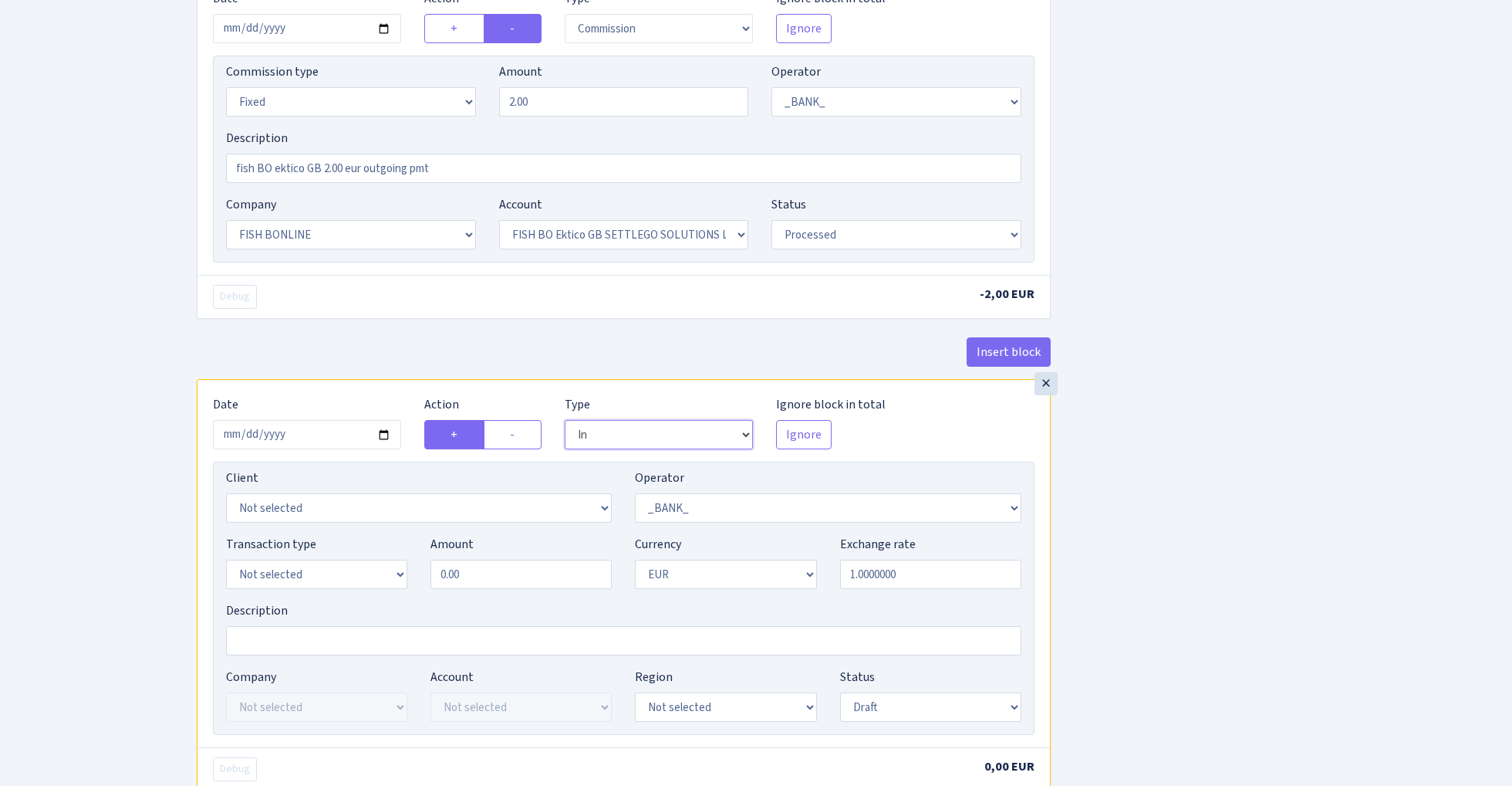
scroll to position [640, 0]
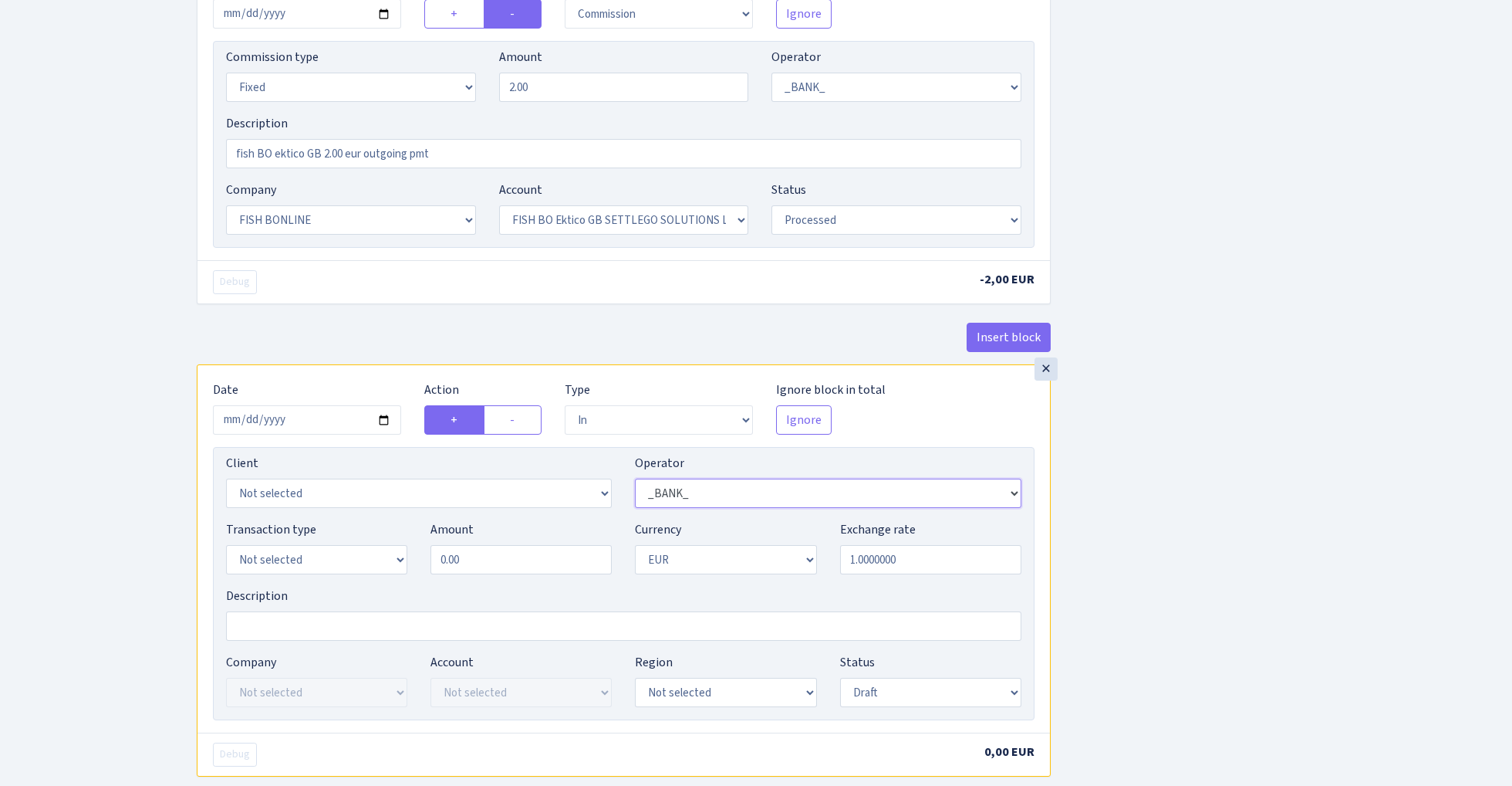
select select "494"
select select "7"
click at [505, 562] on input "0.00" at bounding box center [521, 559] width 181 height 29
type input "250.00"
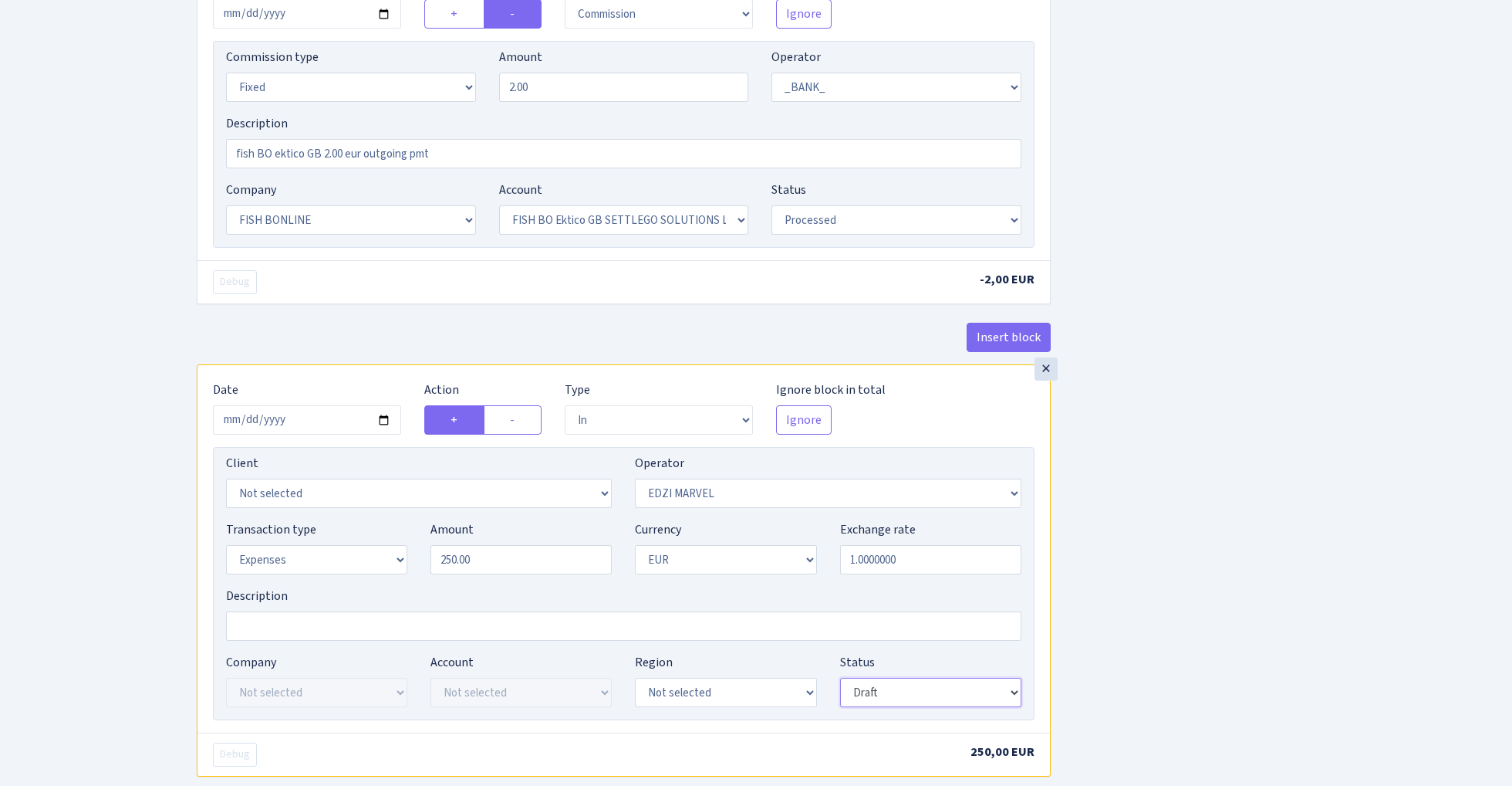
select select "processed"
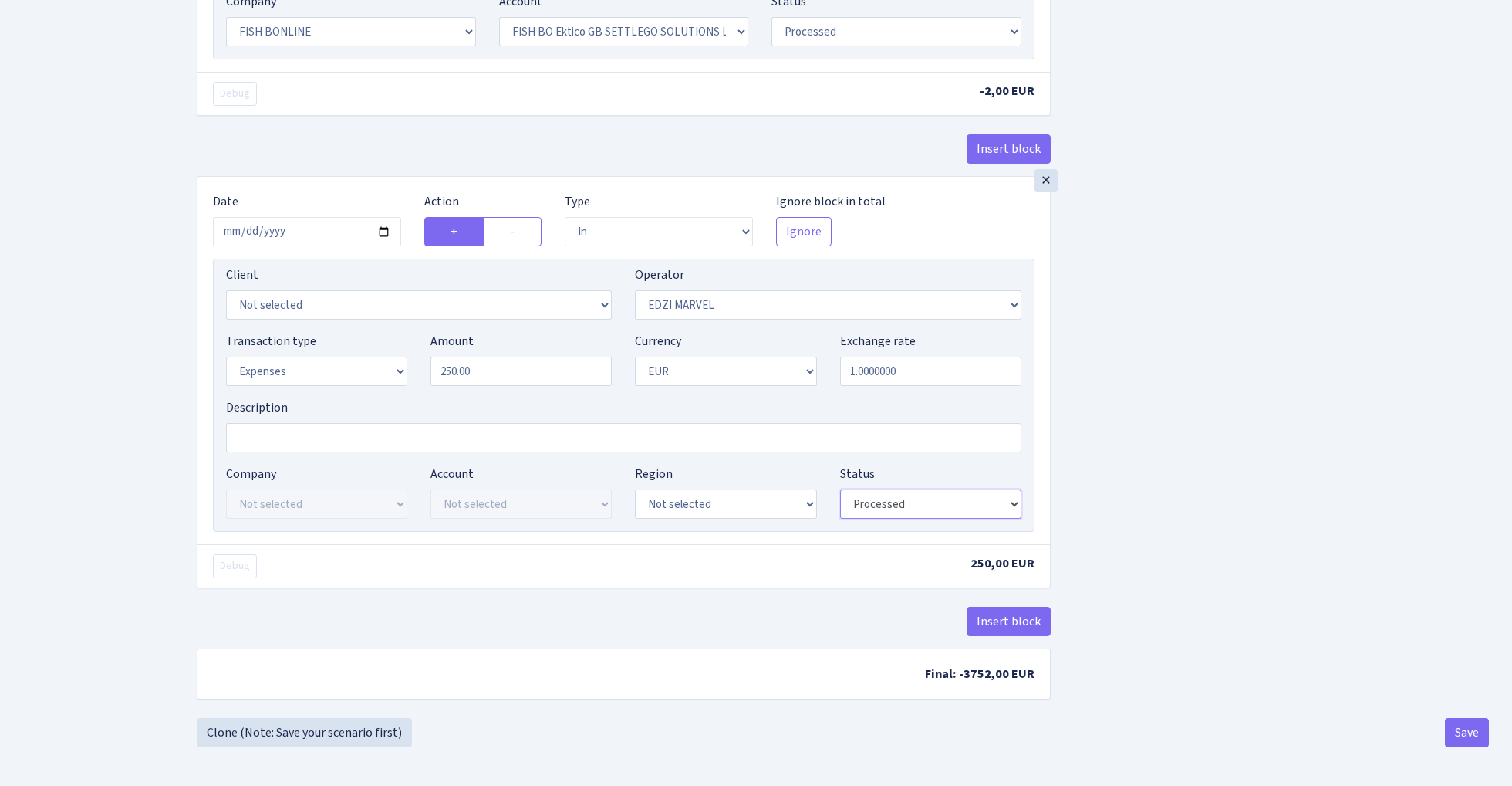
scroll to position [834, 0]
click at [1015, 619] on button "Insert block" at bounding box center [1008, 621] width 84 height 29
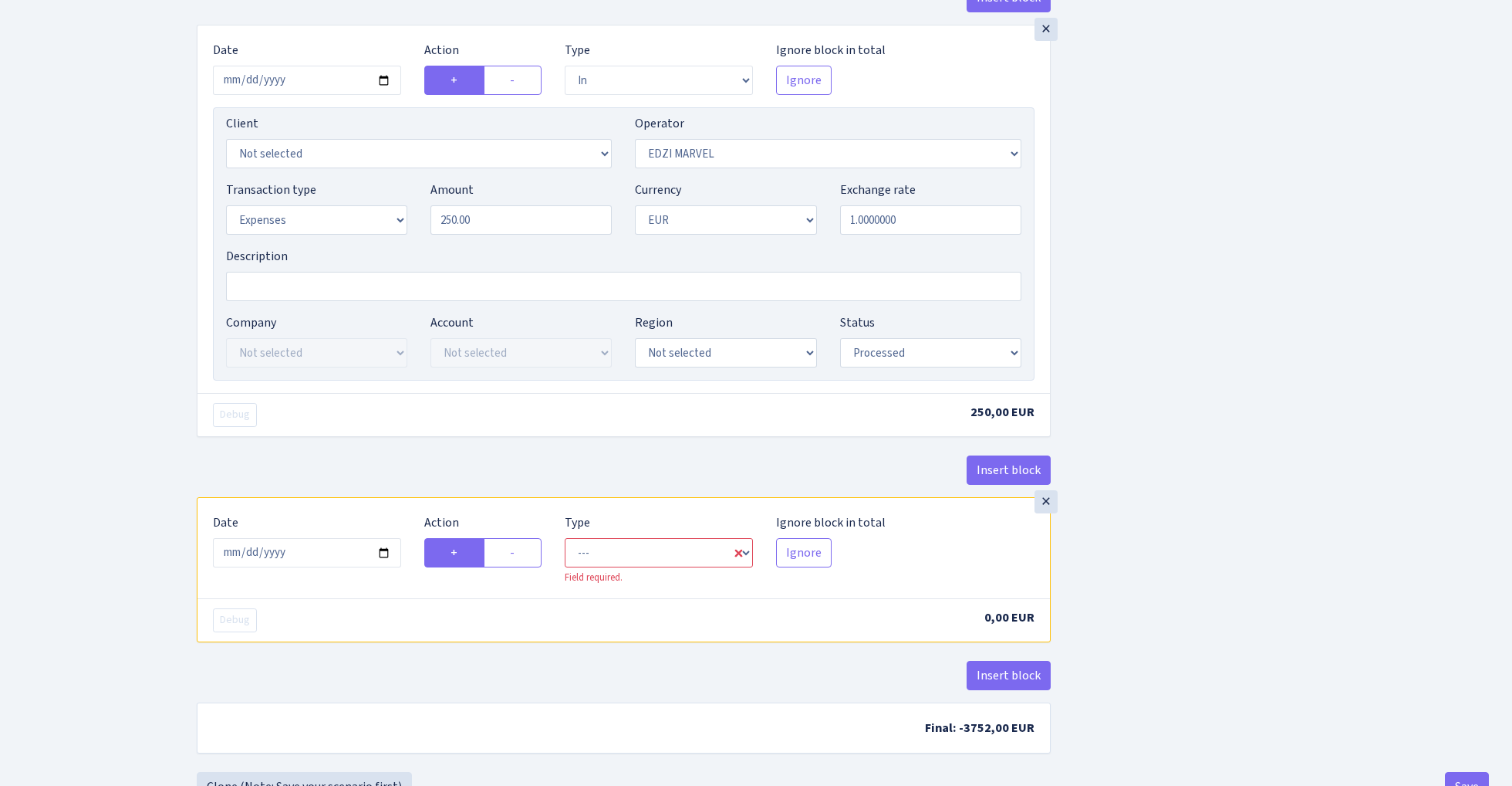
scroll to position [995, 0]
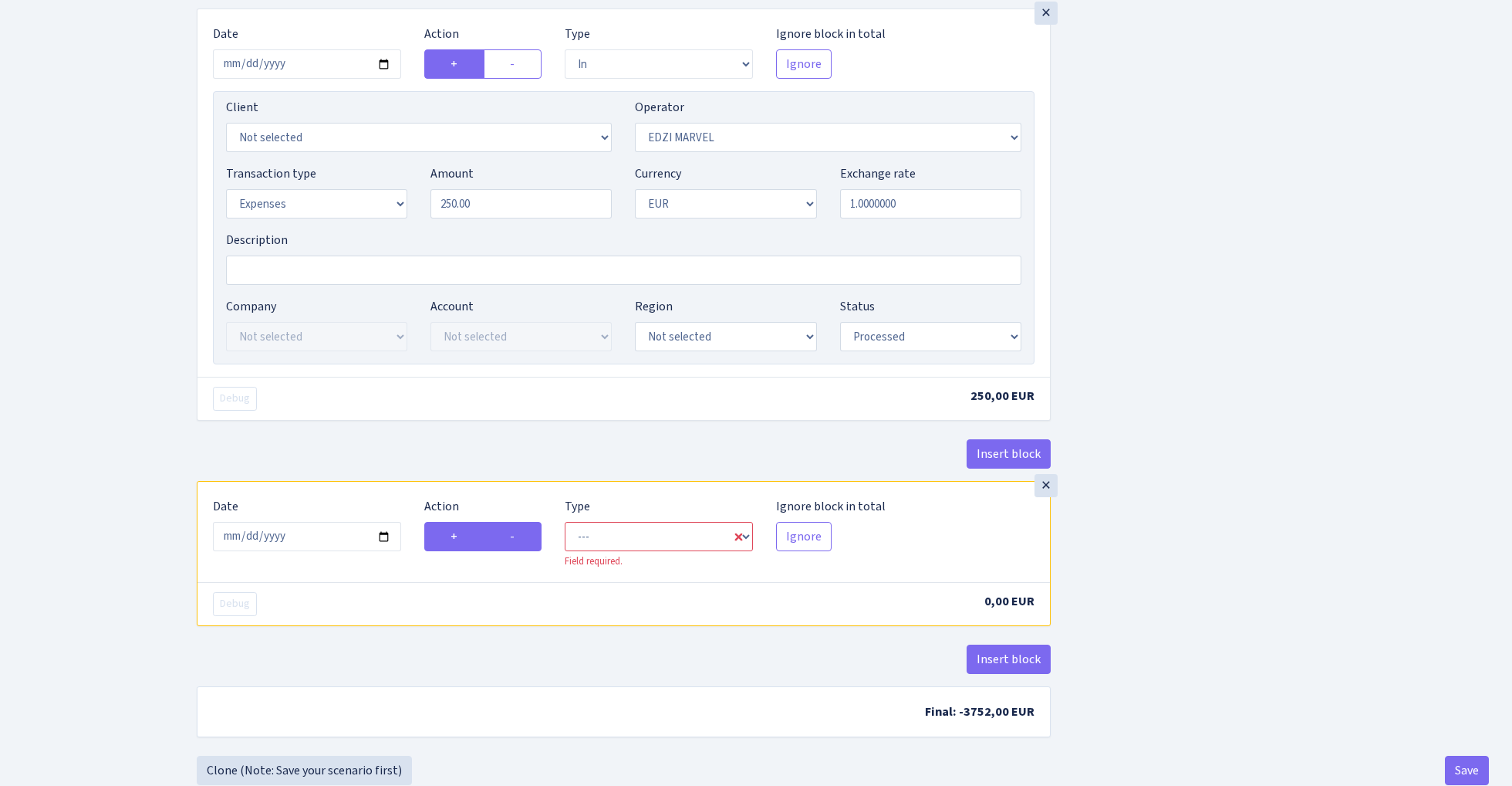
click at [509, 548] on label "-" at bounding box center [513, 536] width 58 height 29
click at [510, 538] on input "-" at bounding box center [514, 531] width 10 height 10
radio input "true"
radio input "false"
select select "out"
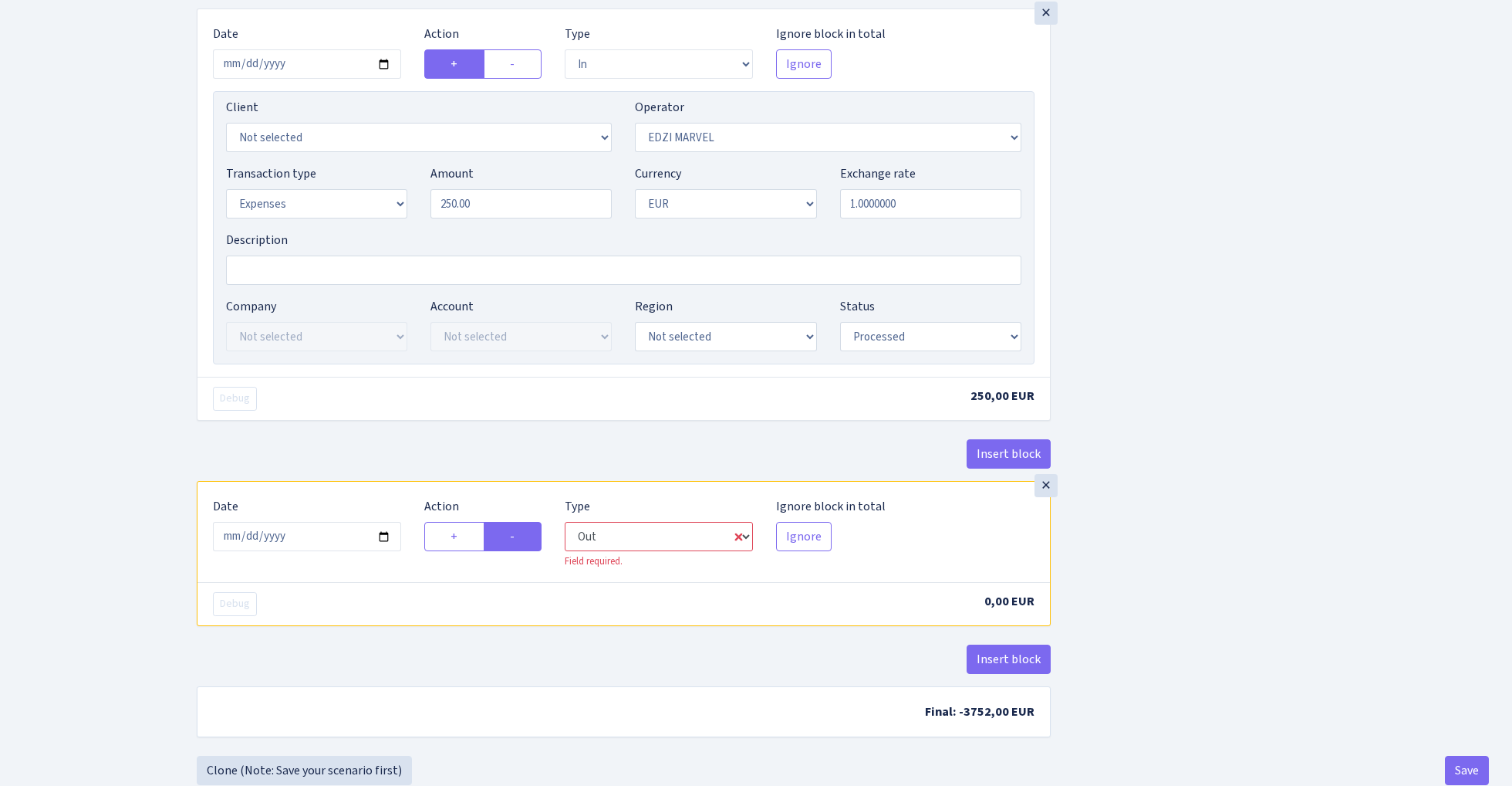
select select "494"
select select "1"
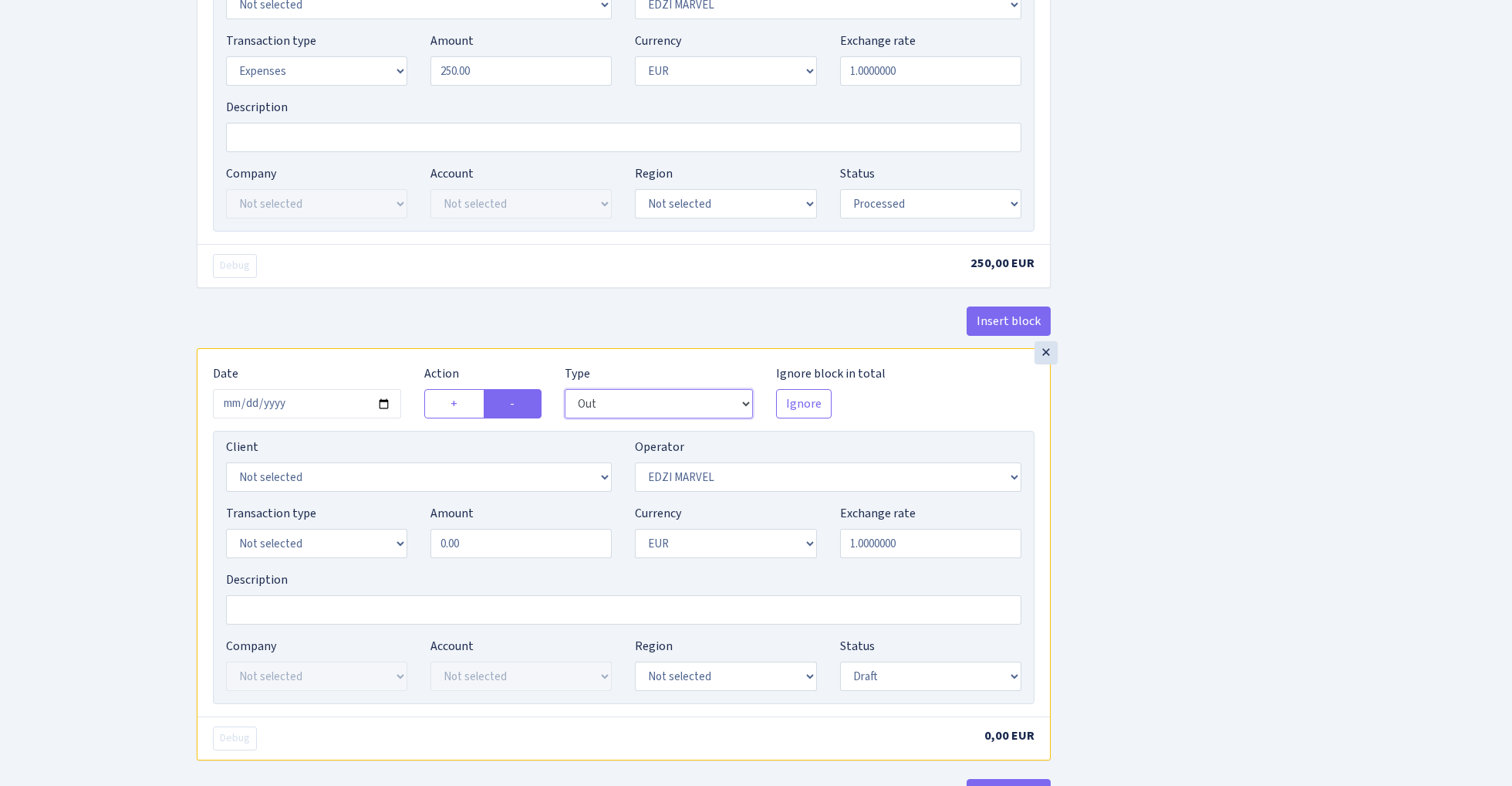
scroll to position [1131, 0]
select select "66"
select select "7"
click at [506, 551] on input "0.00" at bounding box center [521, 540] width 181 height 29
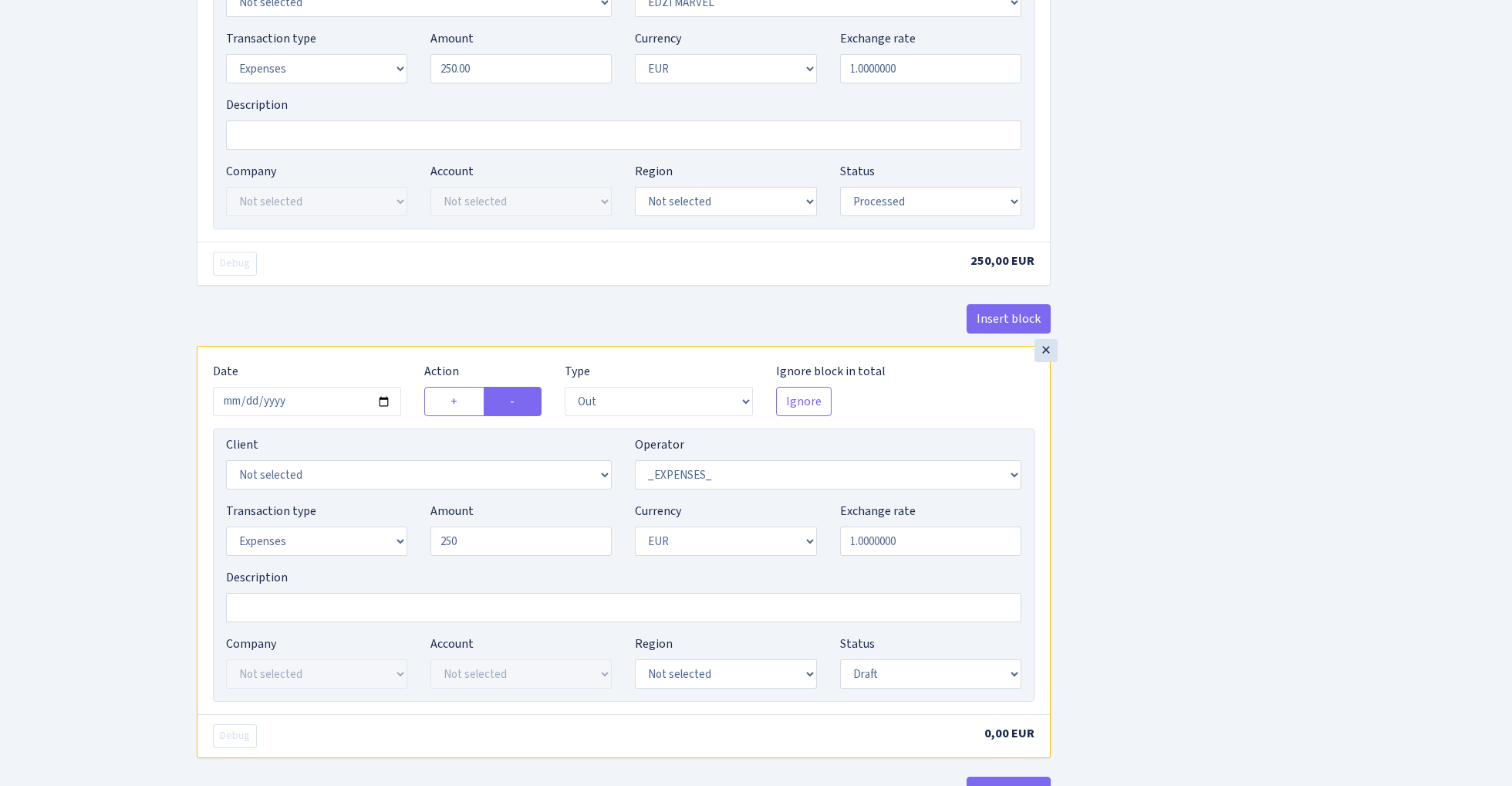
type input "250.00"
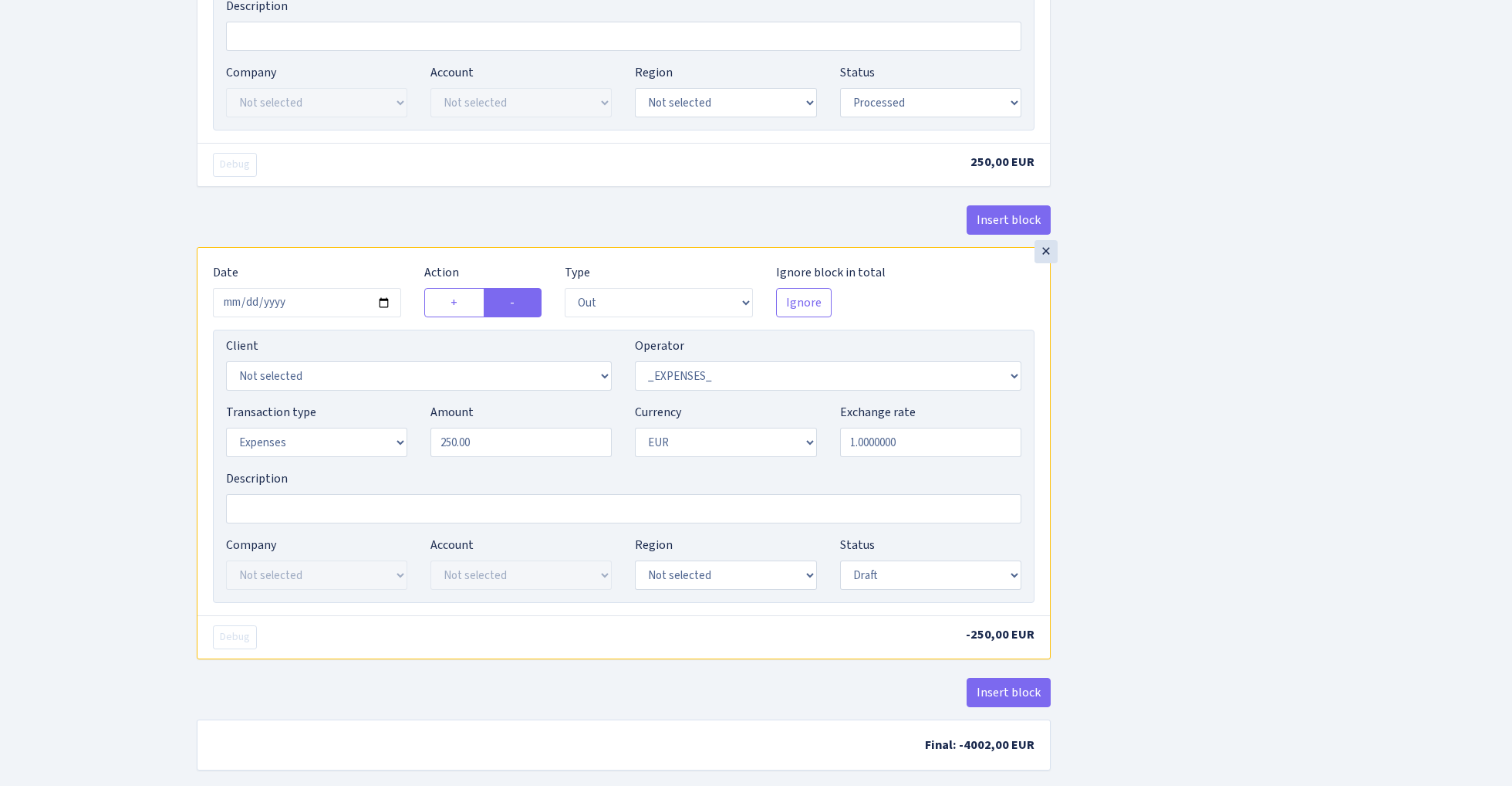
scroll to position [1236, 0]
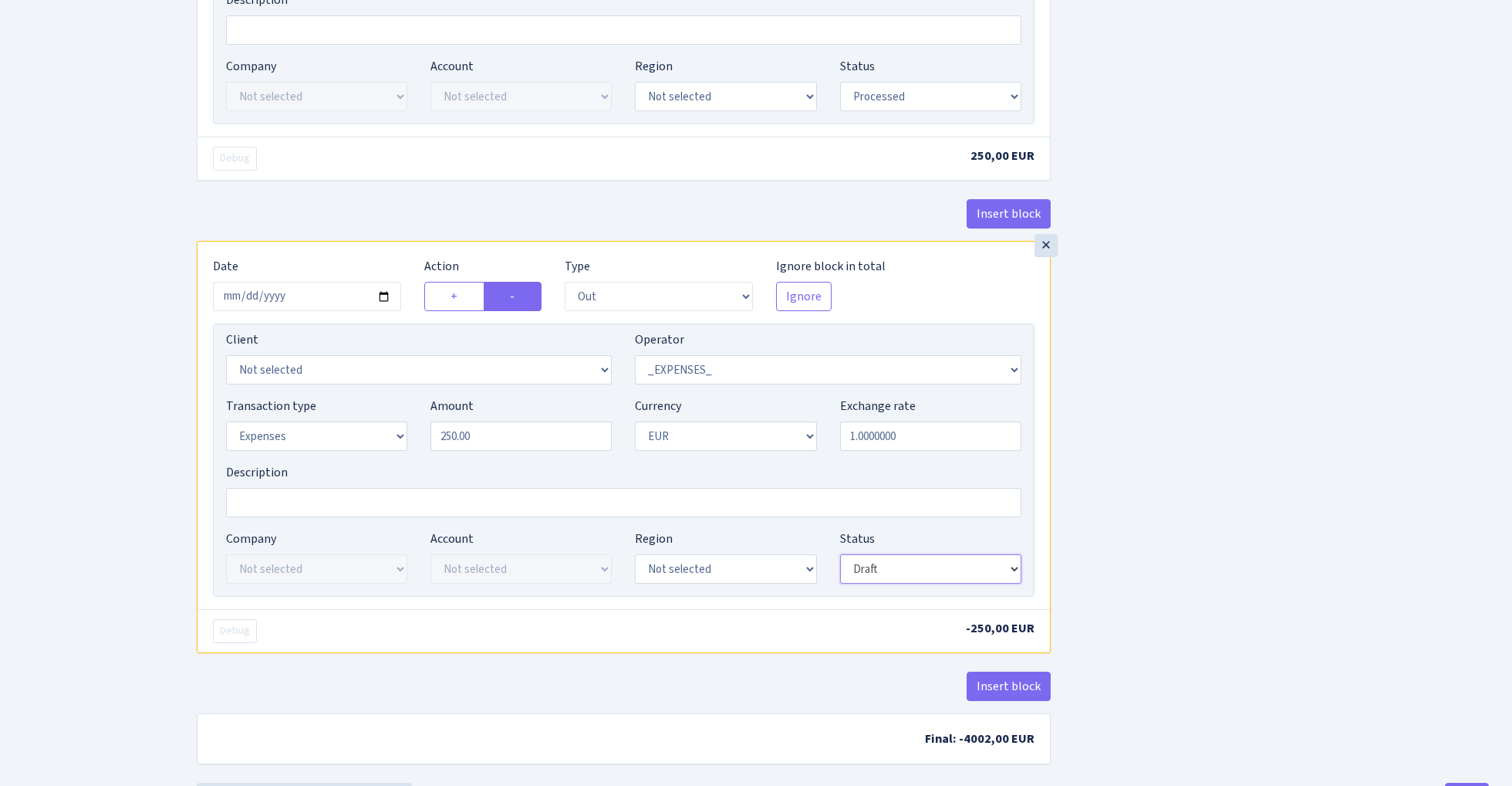
select select "processed"
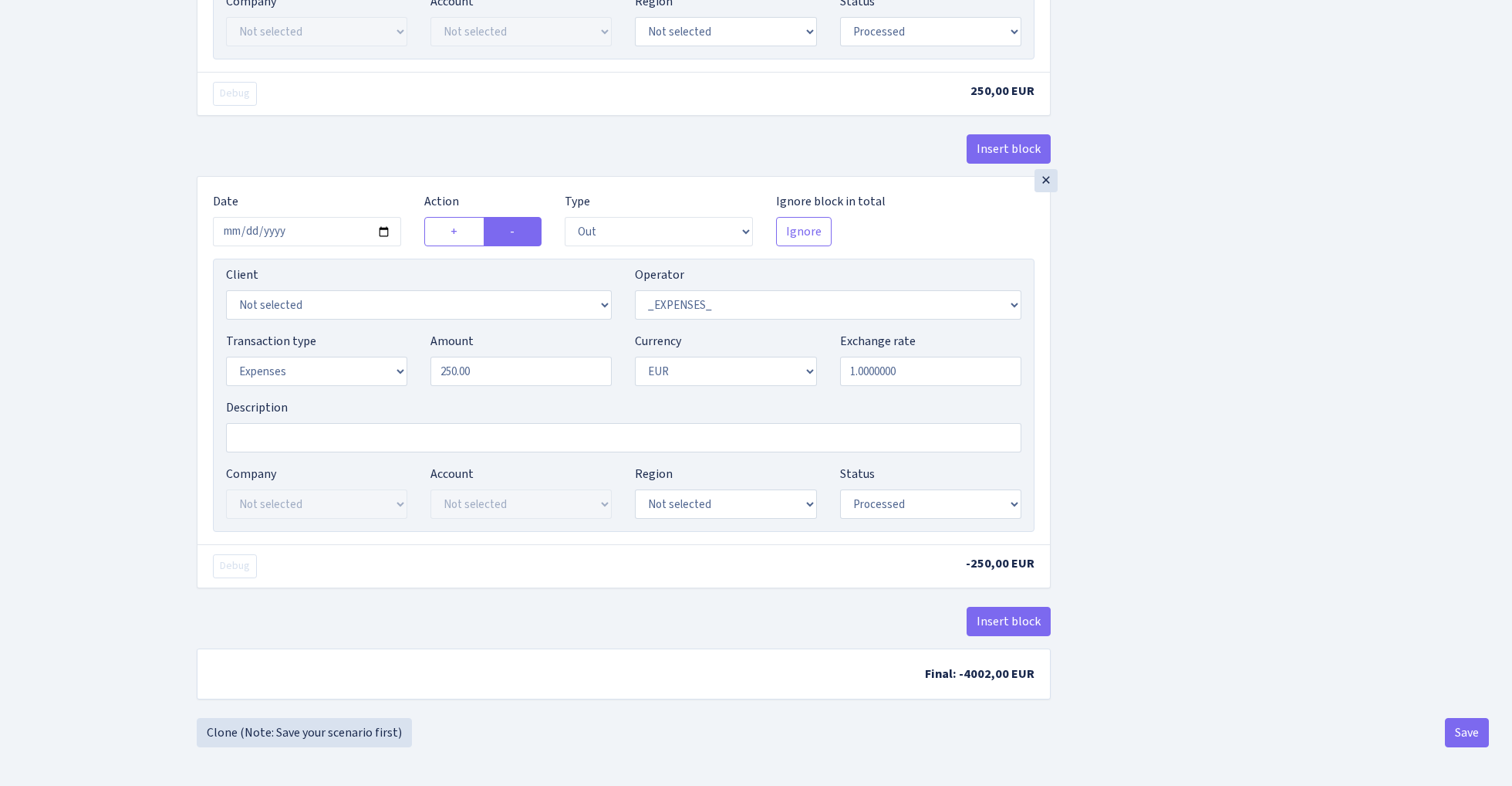
scroll to position [1309, 0]
click at [1472, 728] on button "Save" at bounding box center [1468, 732] width 44 height 29
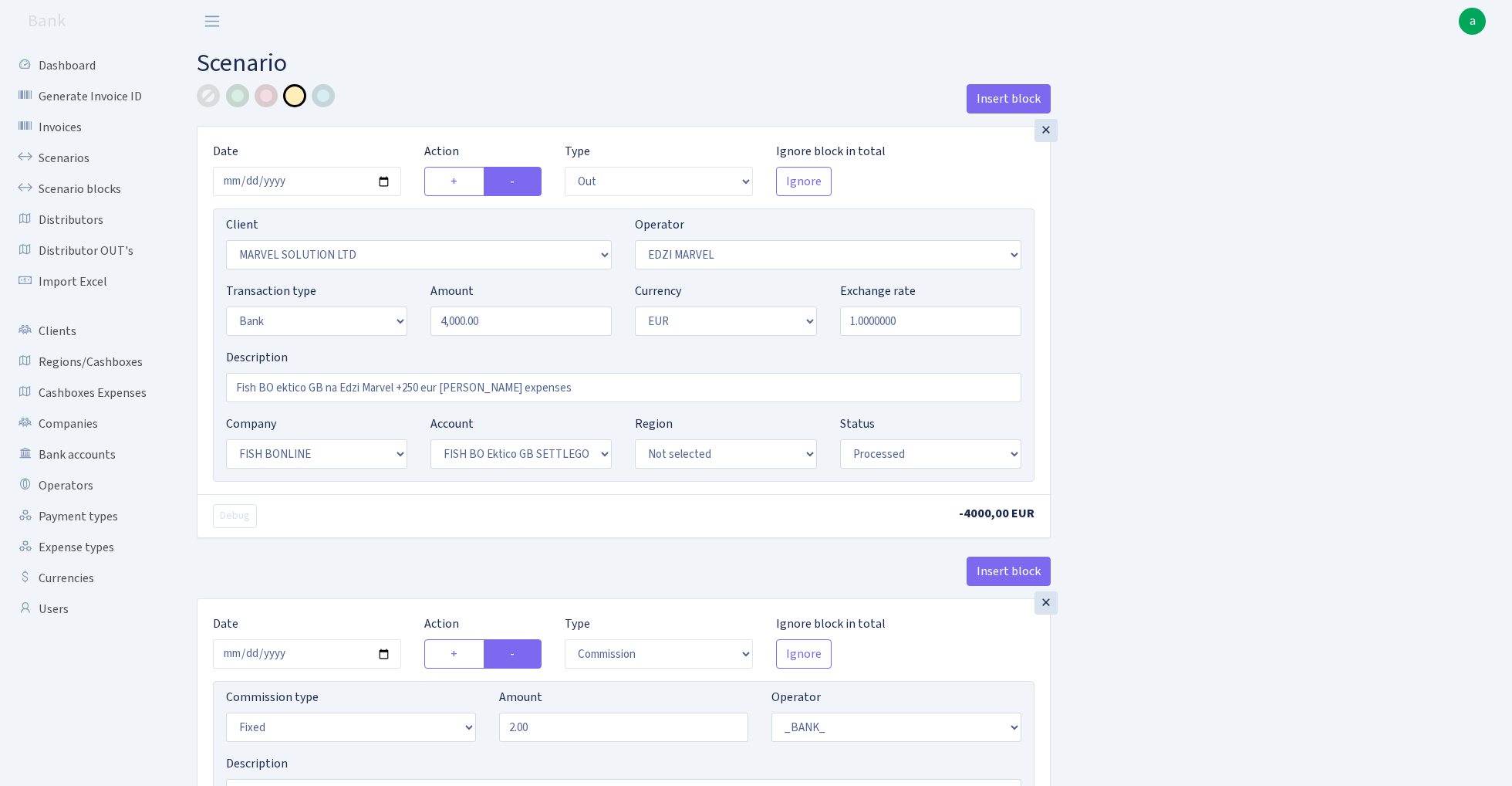
select select "out"
select select "3154"
select select "494"
select select "2"
select select "1"
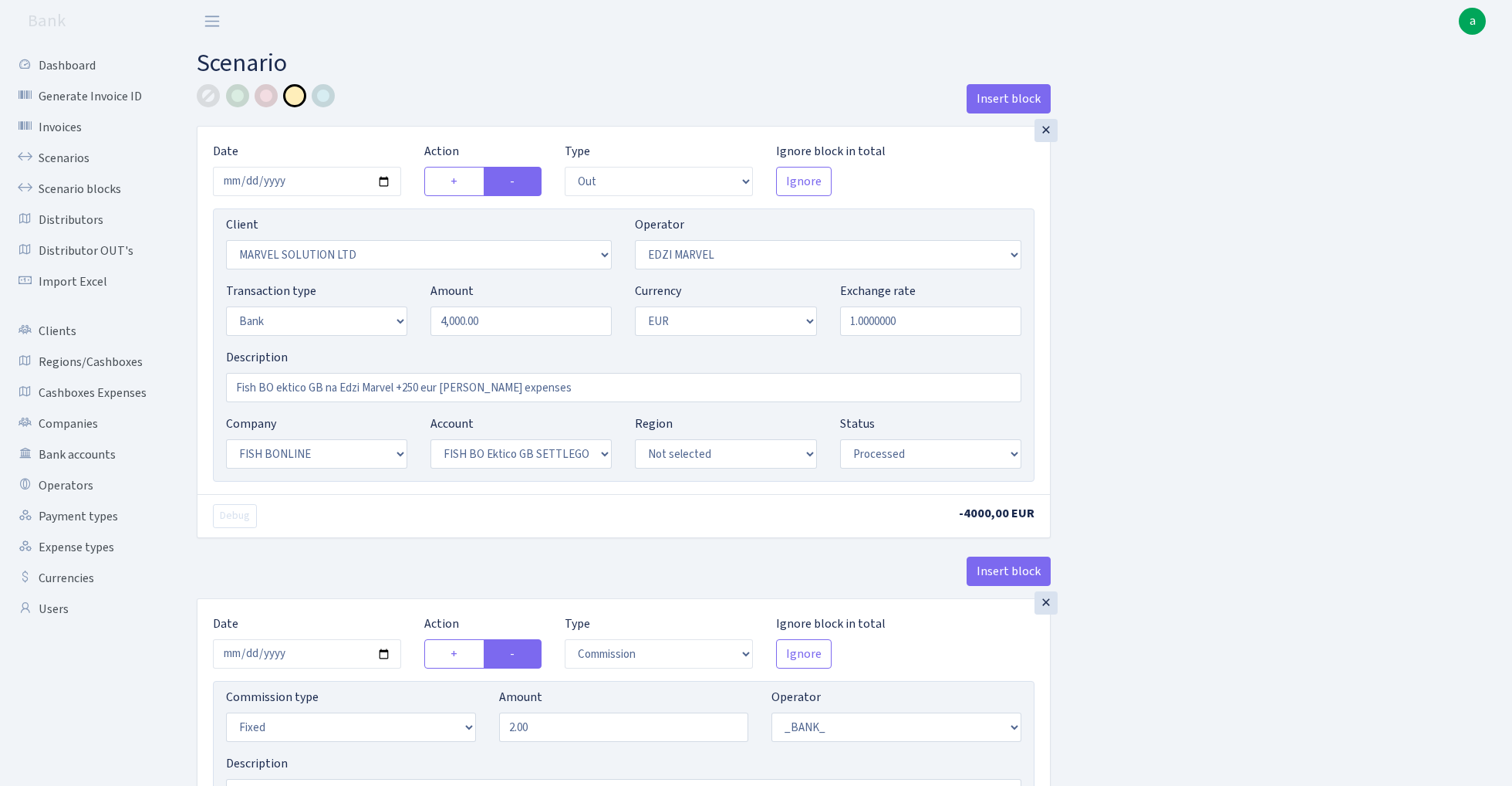
select select "22"
select select "63"
select select "processed"
select select "commission"
select select "fixed"
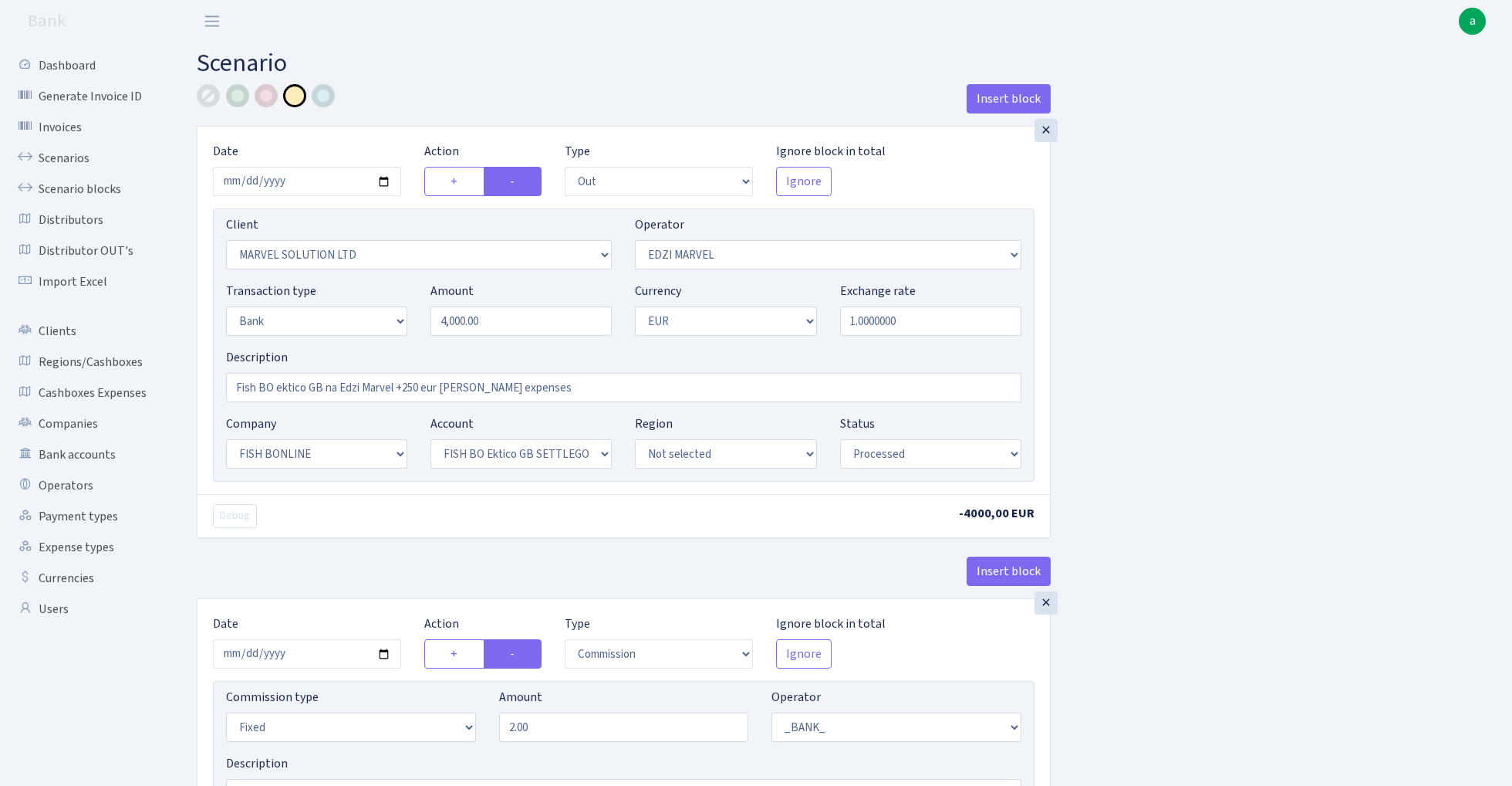
select select "1"
select select "22"
select select "63"
select select "processed"
select select "in"
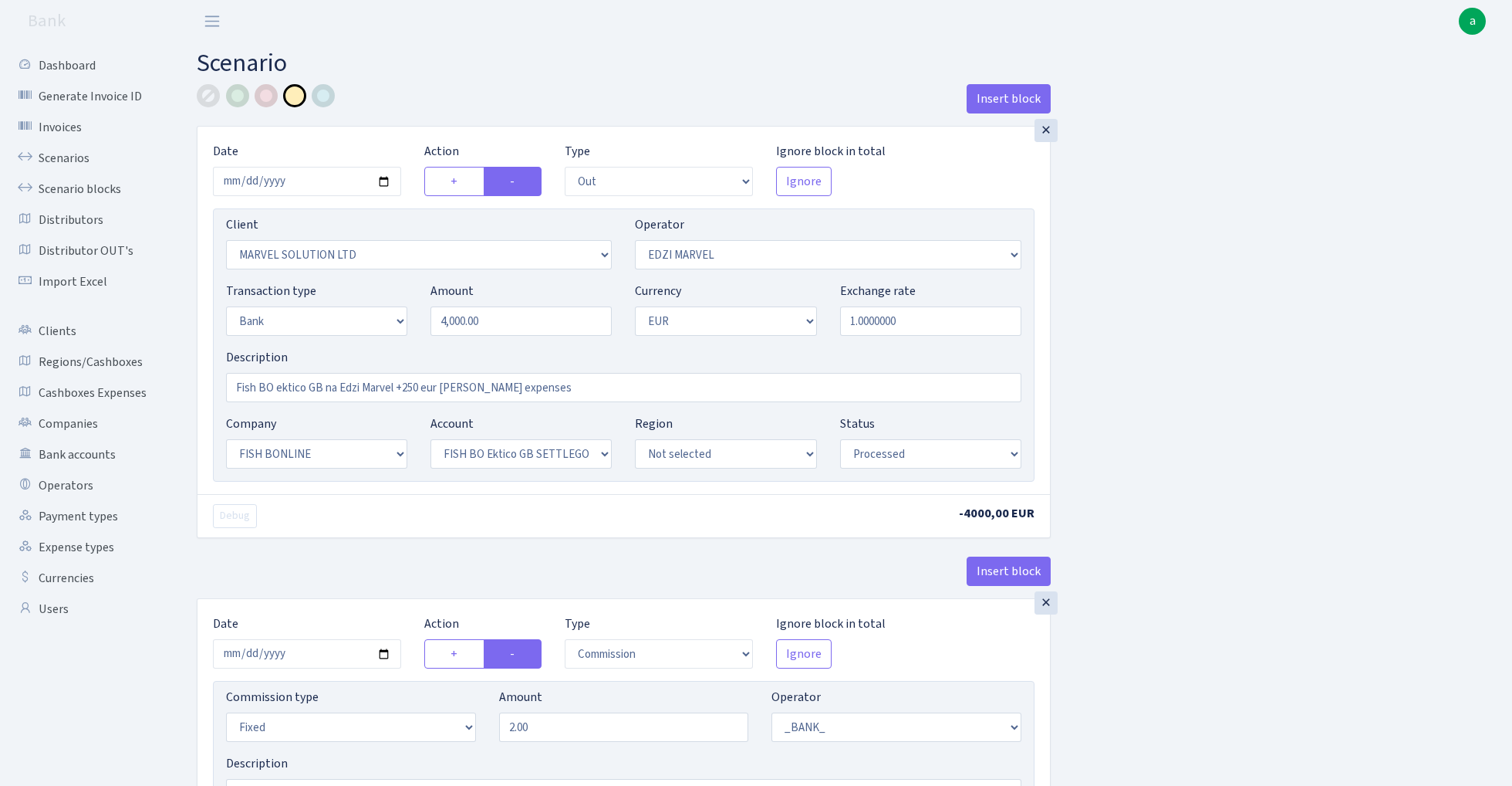
select select "494"
select select "7"
select select "1"
select select "processed"
select select "out"
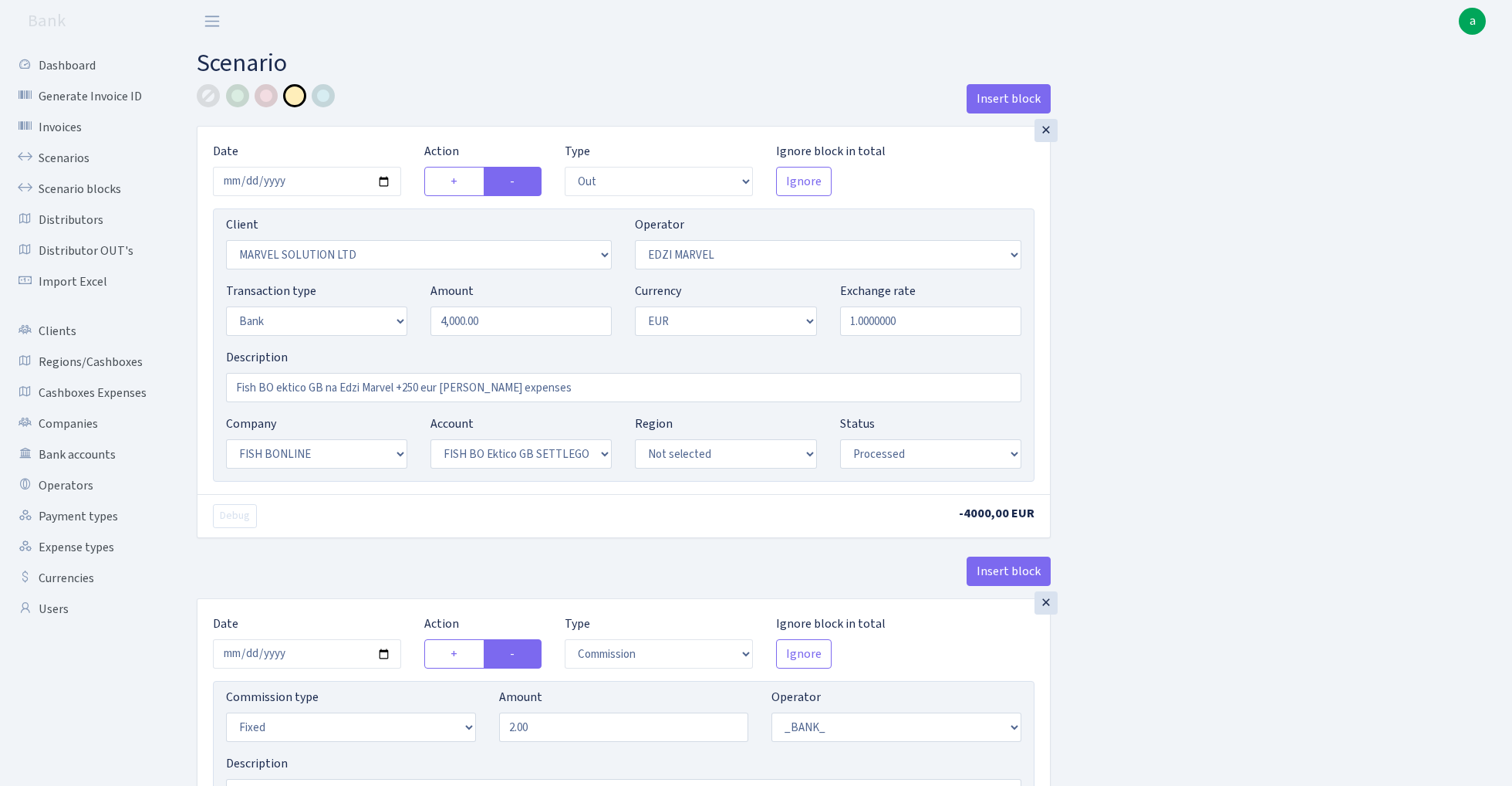
select select "66"
select select "7"
select select "1"
select select "processed"
click at [71, 155] on link "Scenarios" at bounding box center [85, 158] width 154 height 31
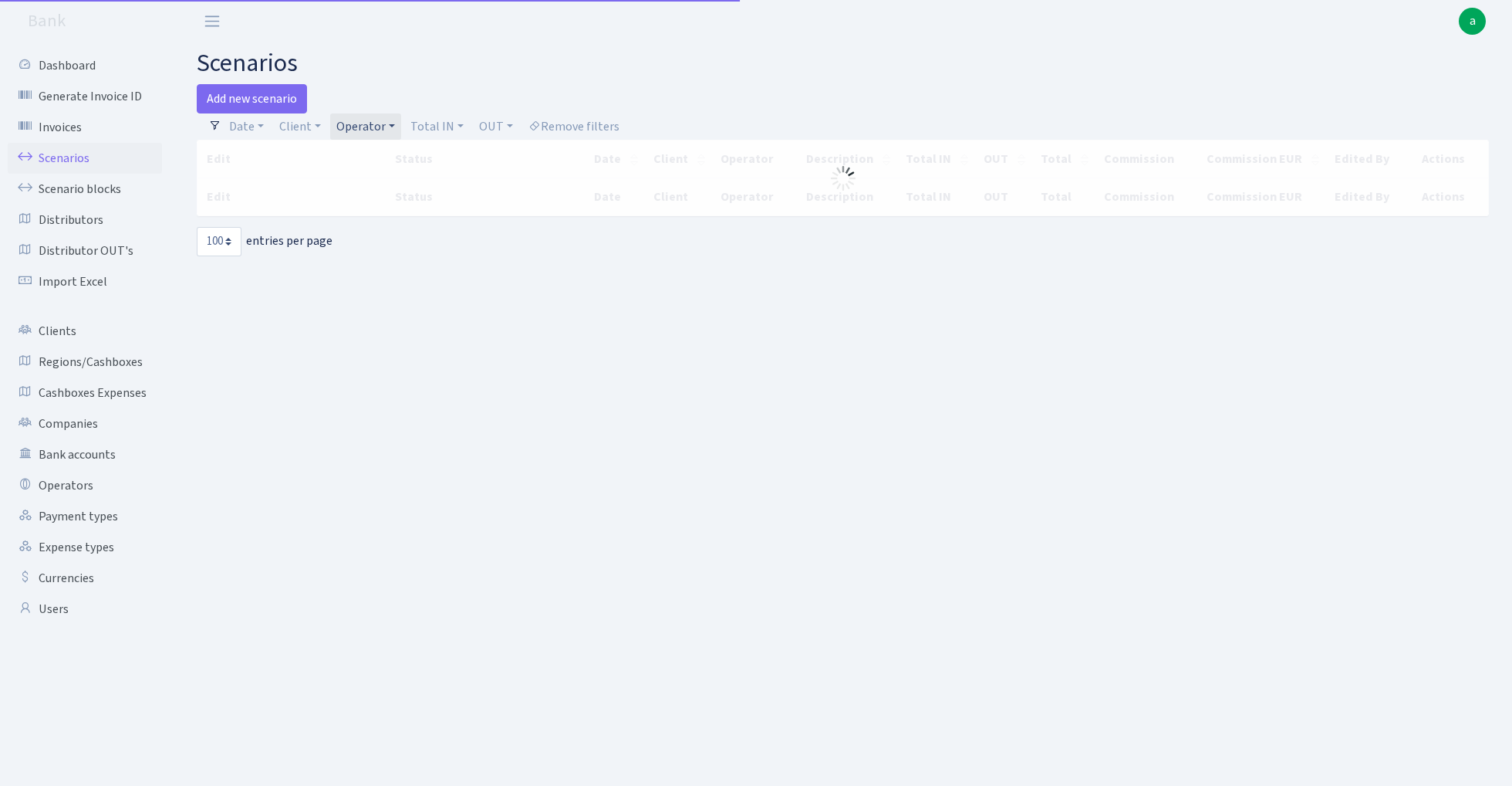
select select "100"
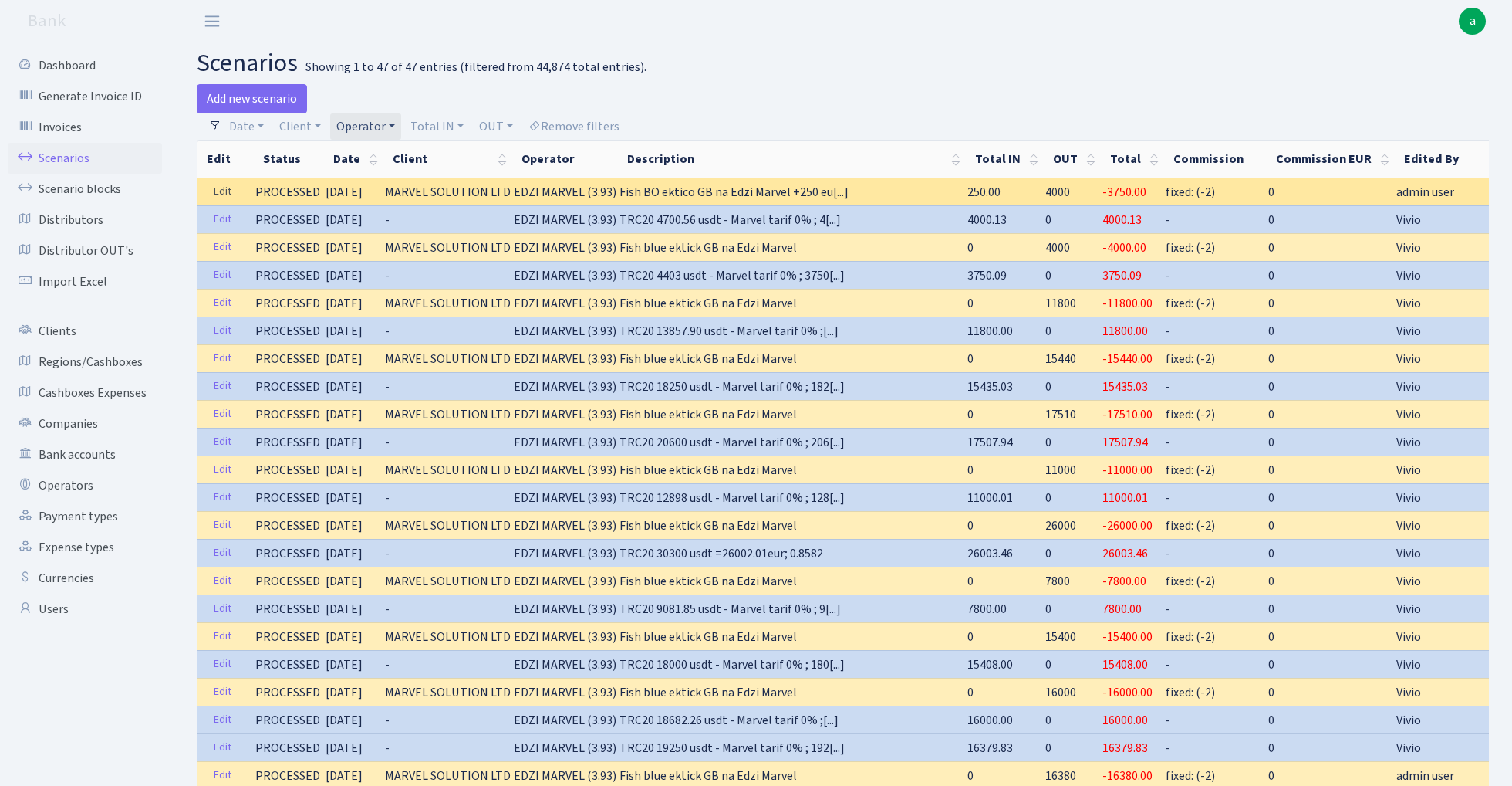
click at [221, 186] on link "Edit" at bounding box center [223, 192] width 32 height 24
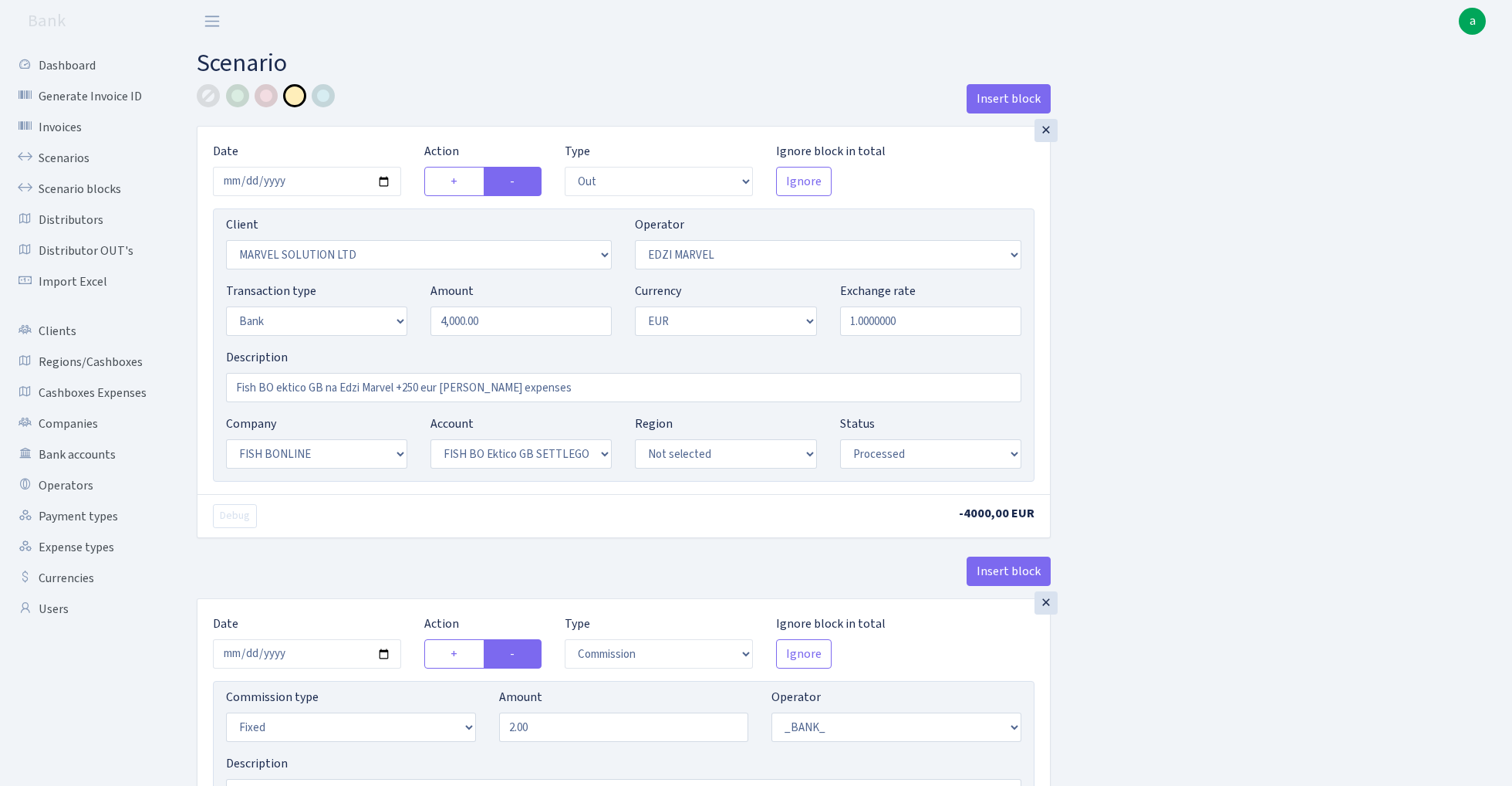
select select "out"
select select "3154"
select select "494"
select select "2"
select select "1"
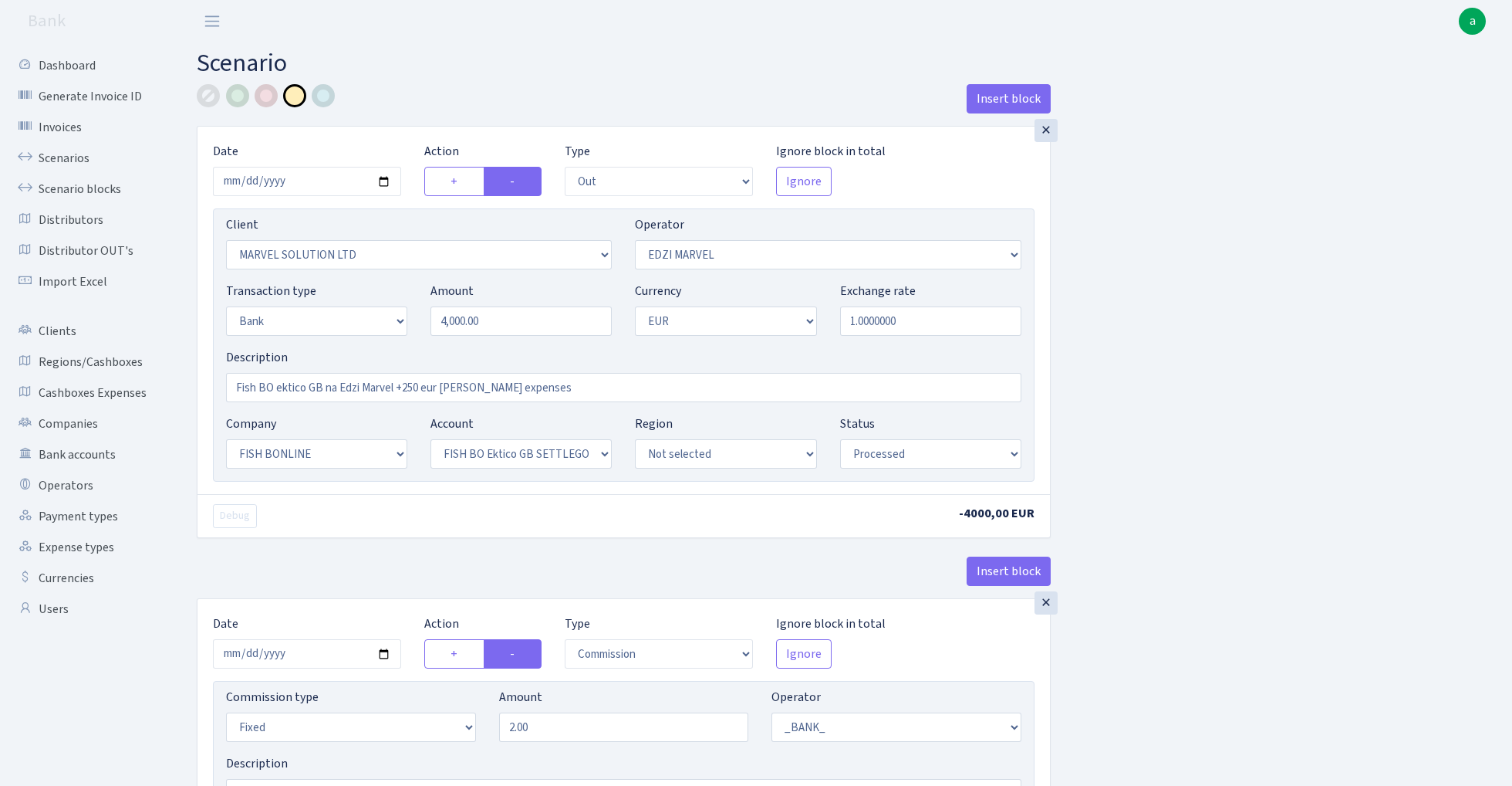
select select "22"
select select "63"
select select "processed"
select select "commission"
select select "fixed"
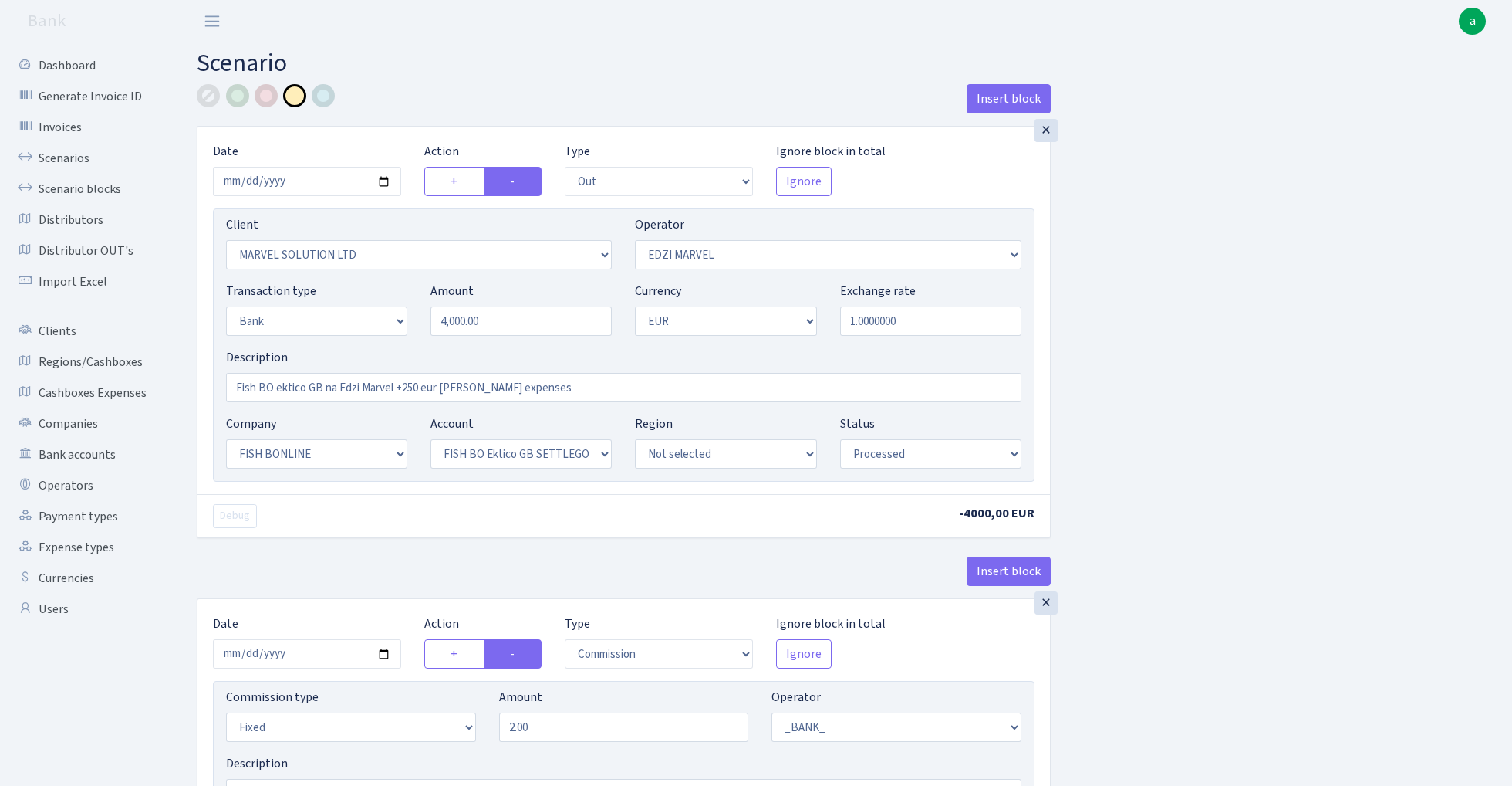
select select "1"
select select "22"
select select "63"
select select "processed"
select select "in"
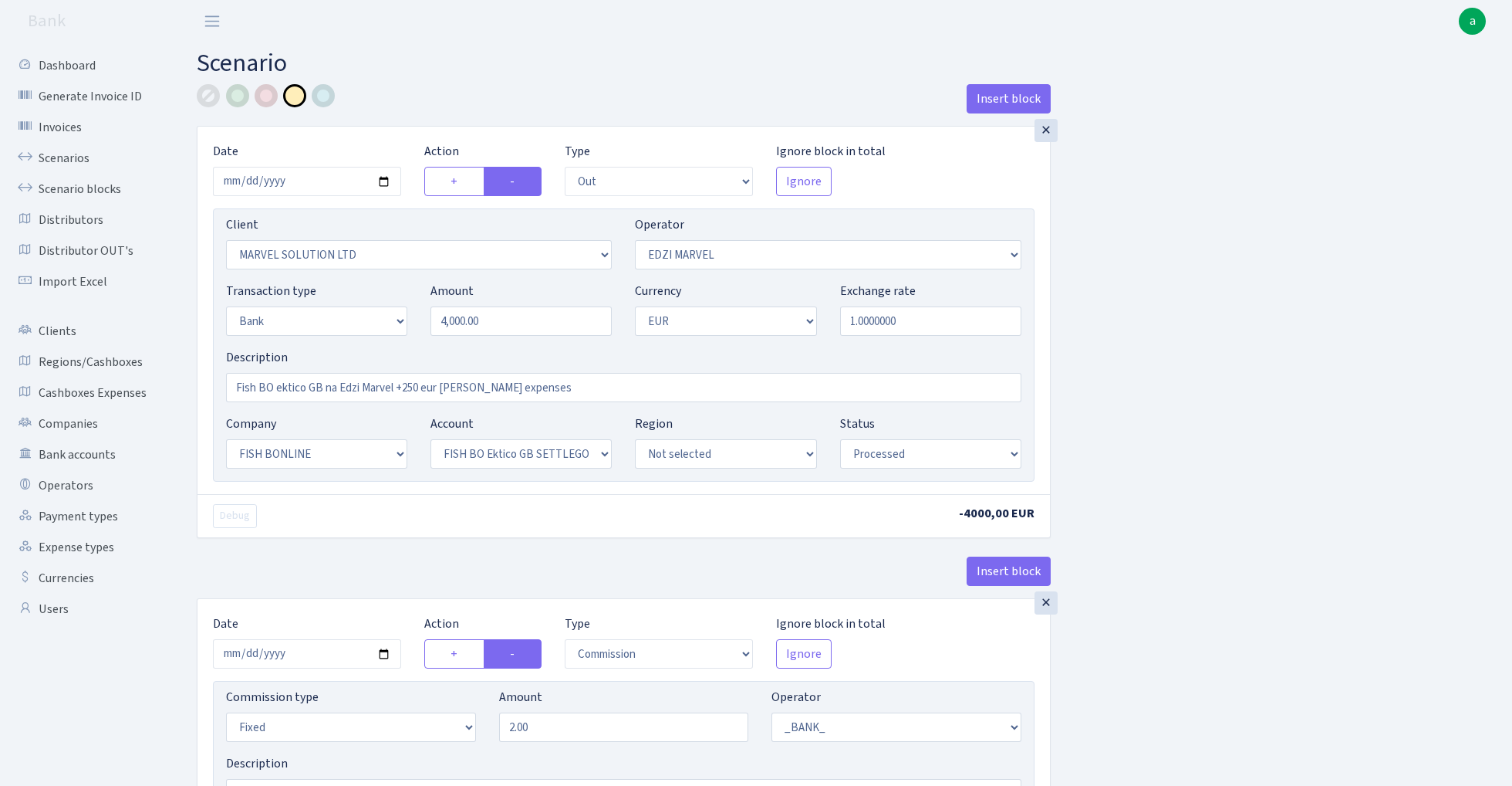
select select "494"
select select "7"
select select "1"
select select "processed"
select select "out"
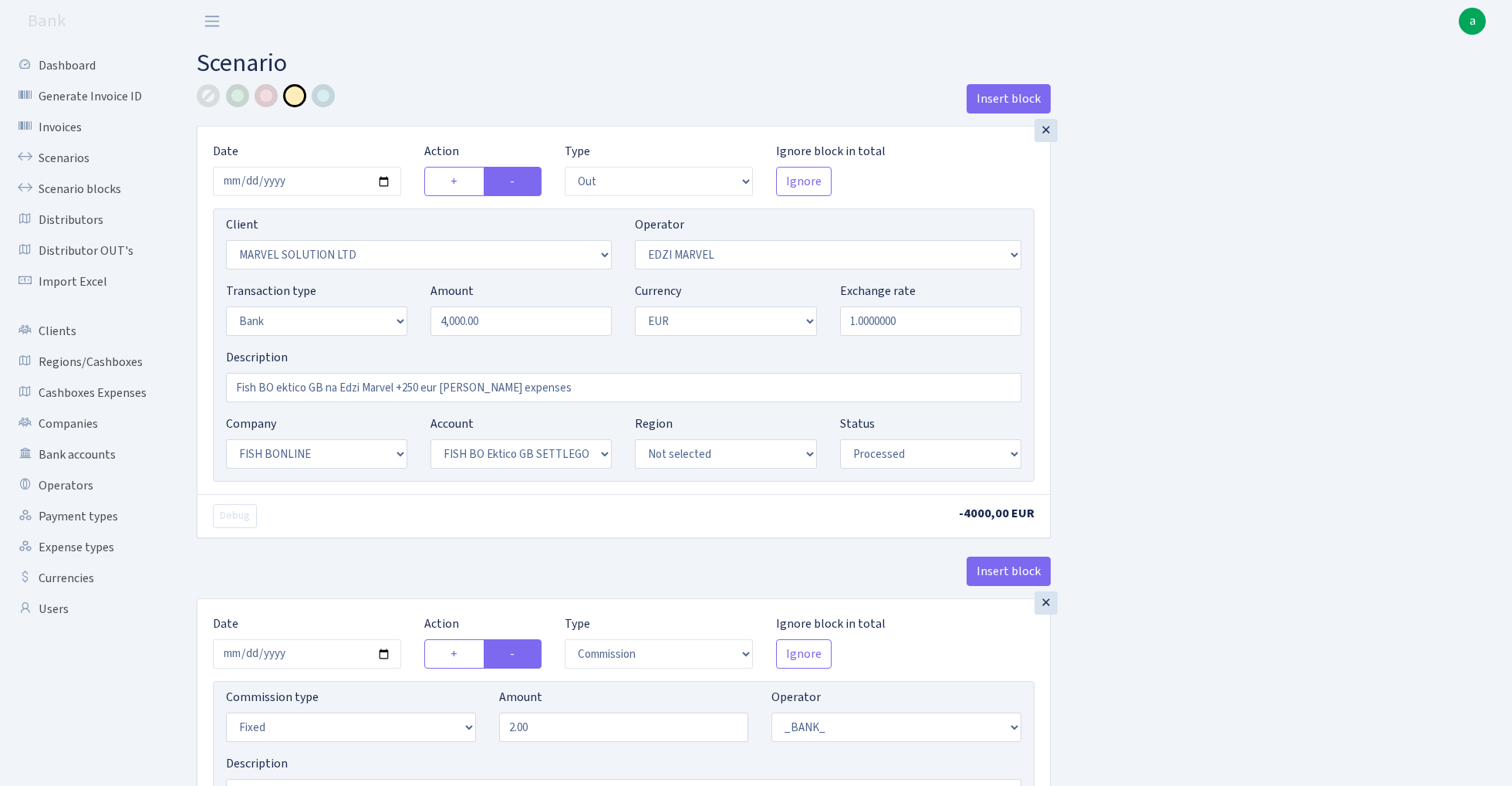
select select "66"
select select "7"
select select "1"
select select "processed"
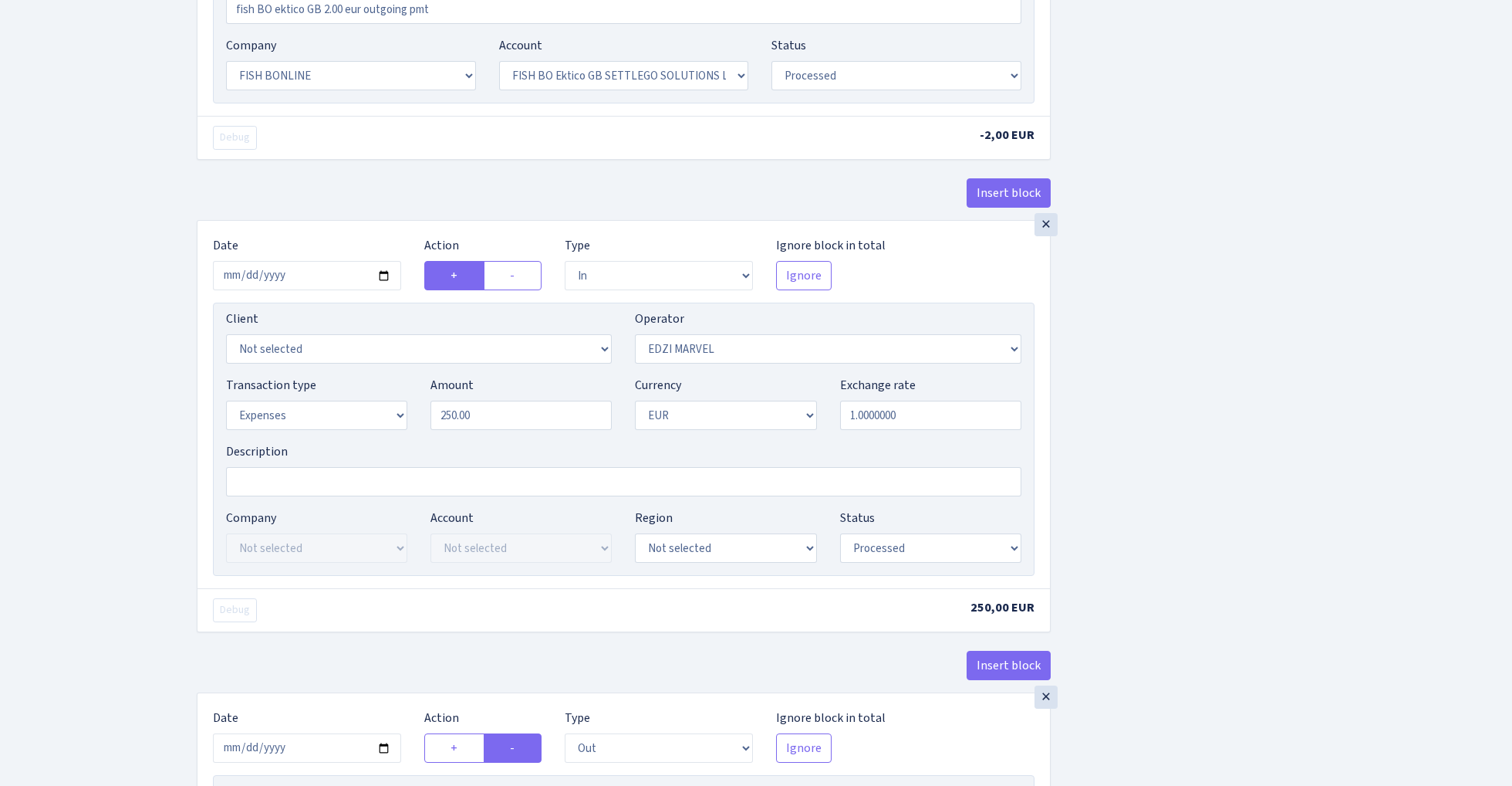
scroll to position [793, 0]
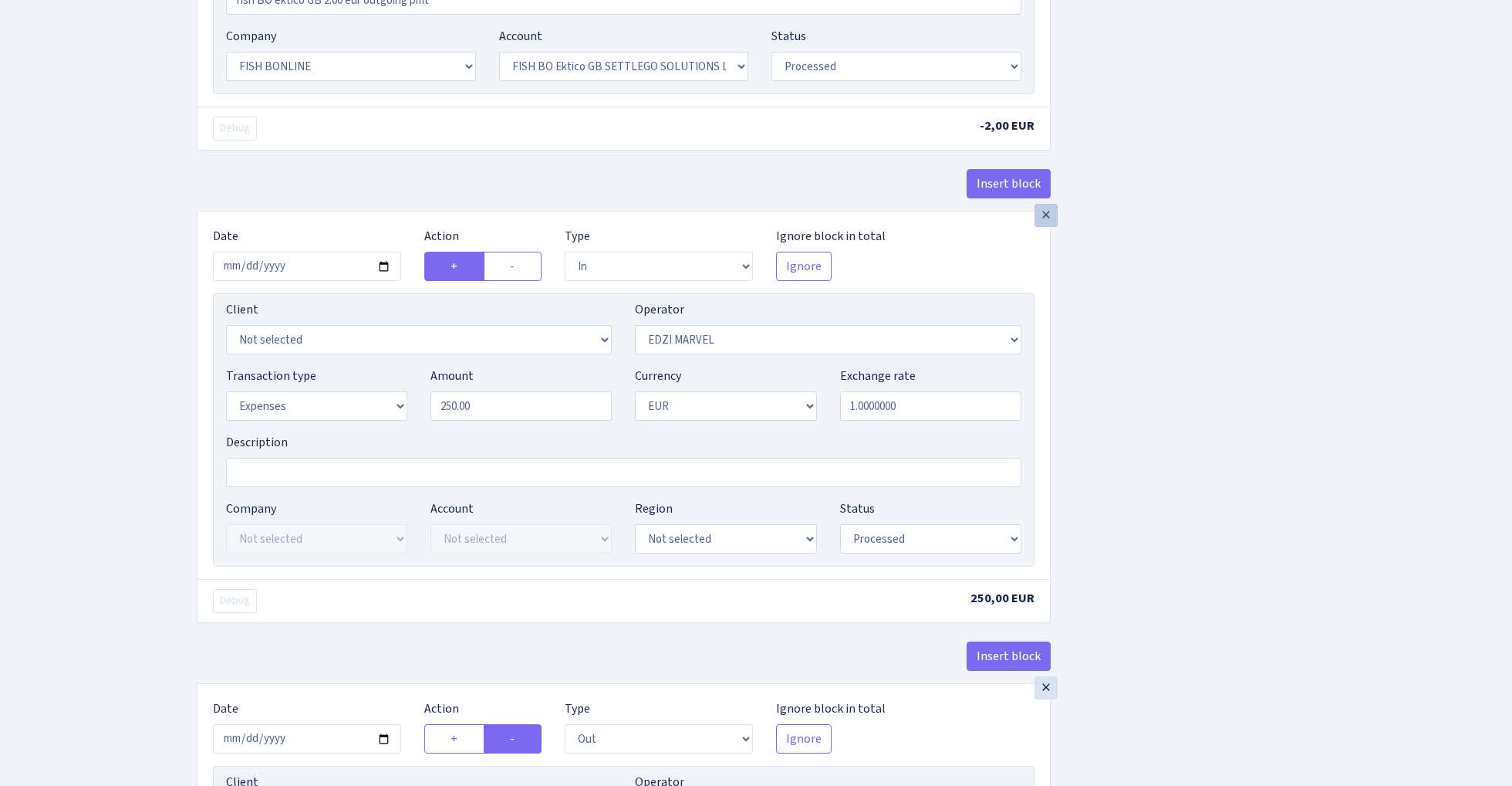
click at [1051, 219] on div "×" at bounding box center [1046, 216] width 23 height 23
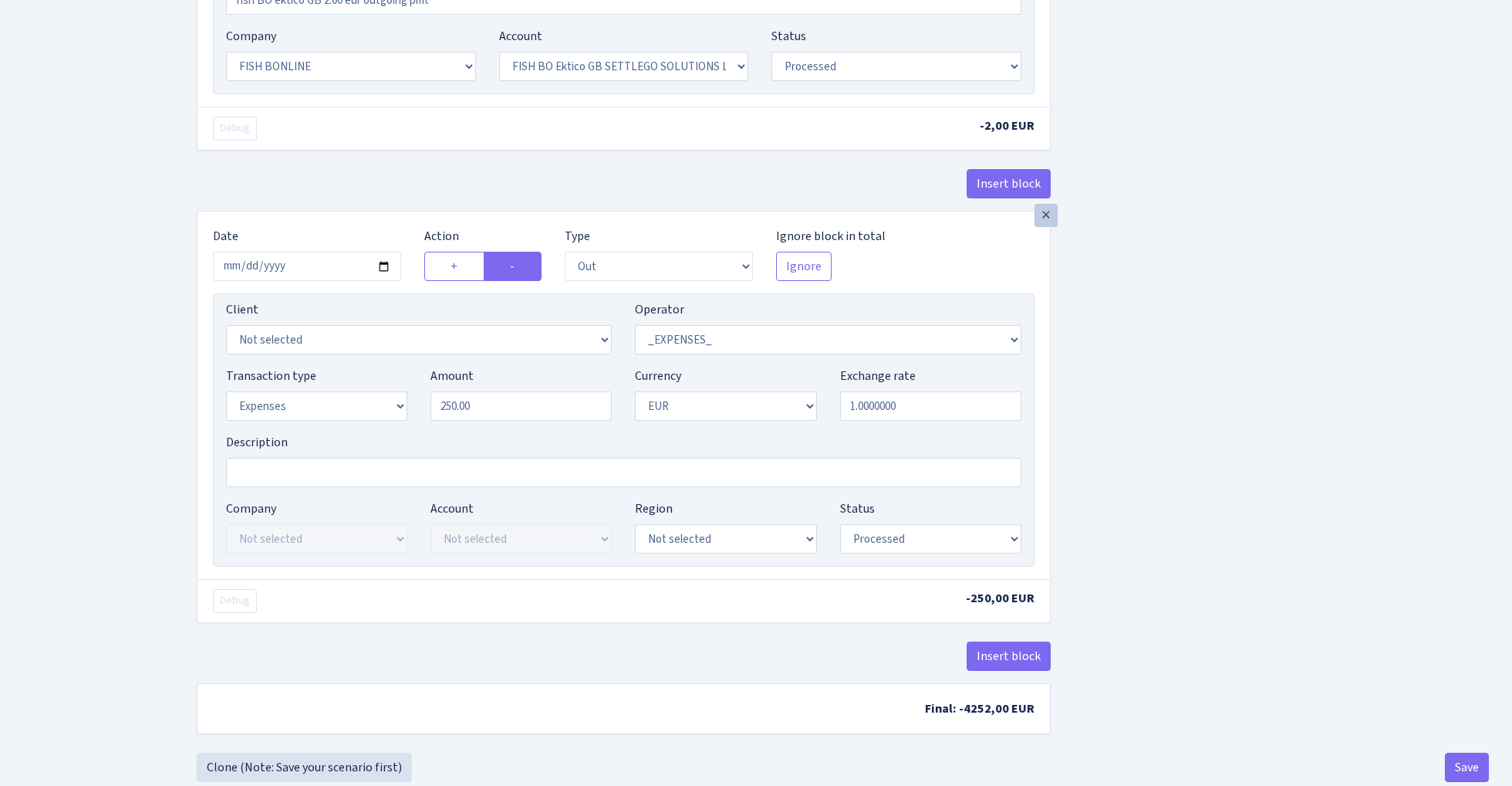
click at [1047, 221] on div "×" at bounding box center [1046, 216] width 23 height 23
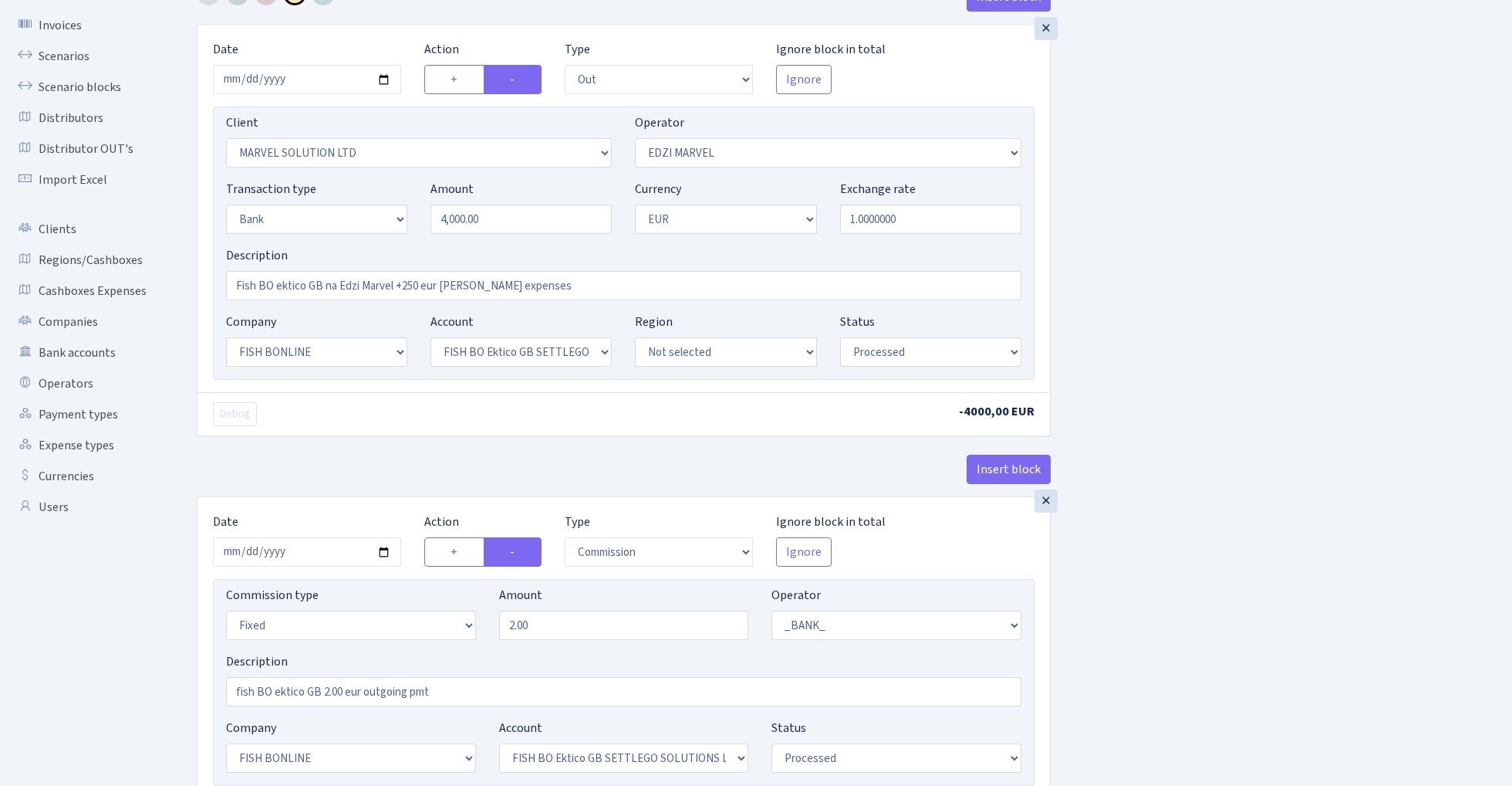
scroll to position [85, 0]
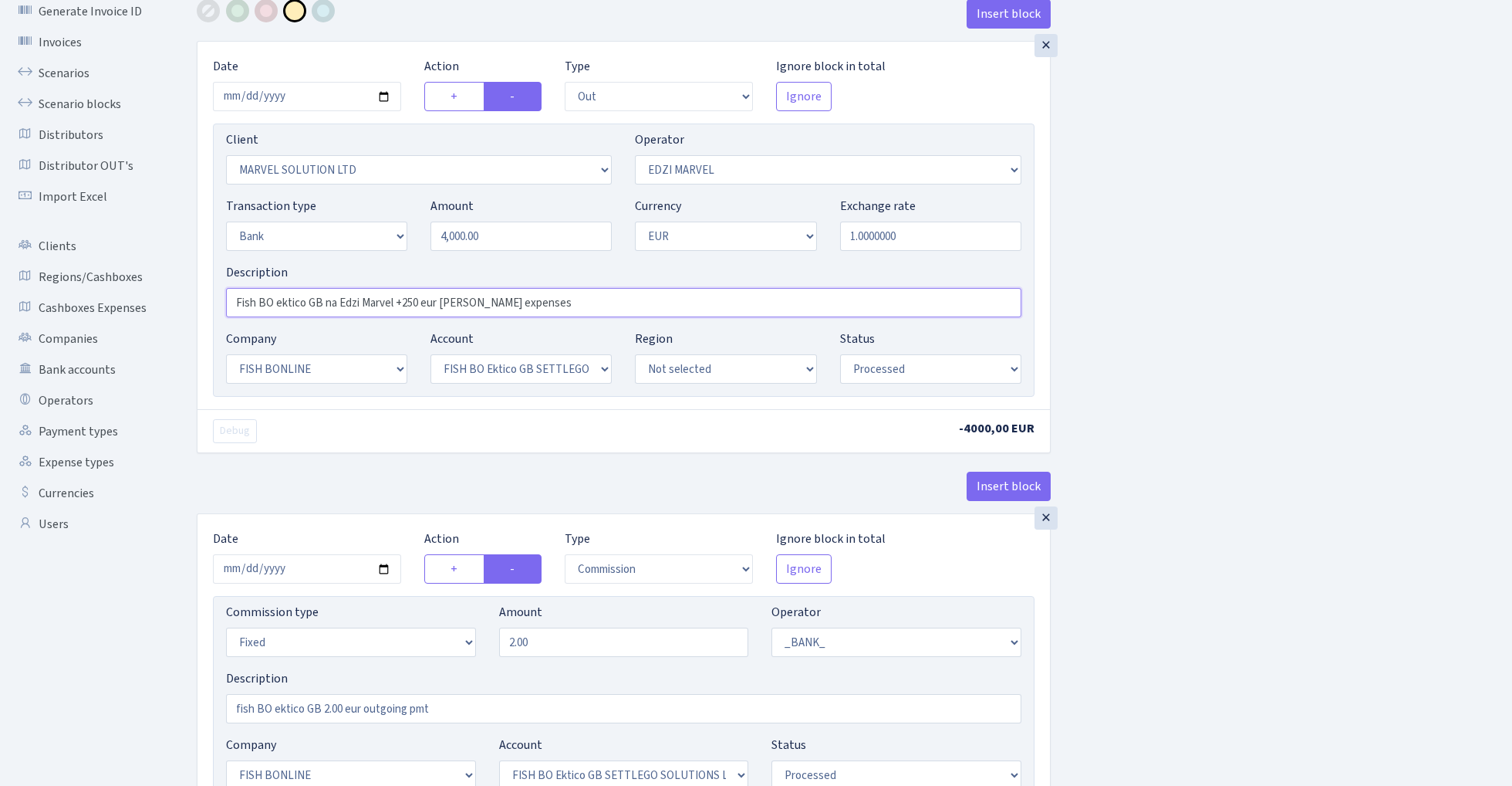
drag, startPoint x: 395, startPoint y: 300, endPoint x: 643, endPoint y: 303, distance: 248.0
click at [643, 303] on input "Fish BO ektico GB na Edzi Marvel +250 eur Igor KOS expenses" at bounding box center [623, 303] width 795 height 29
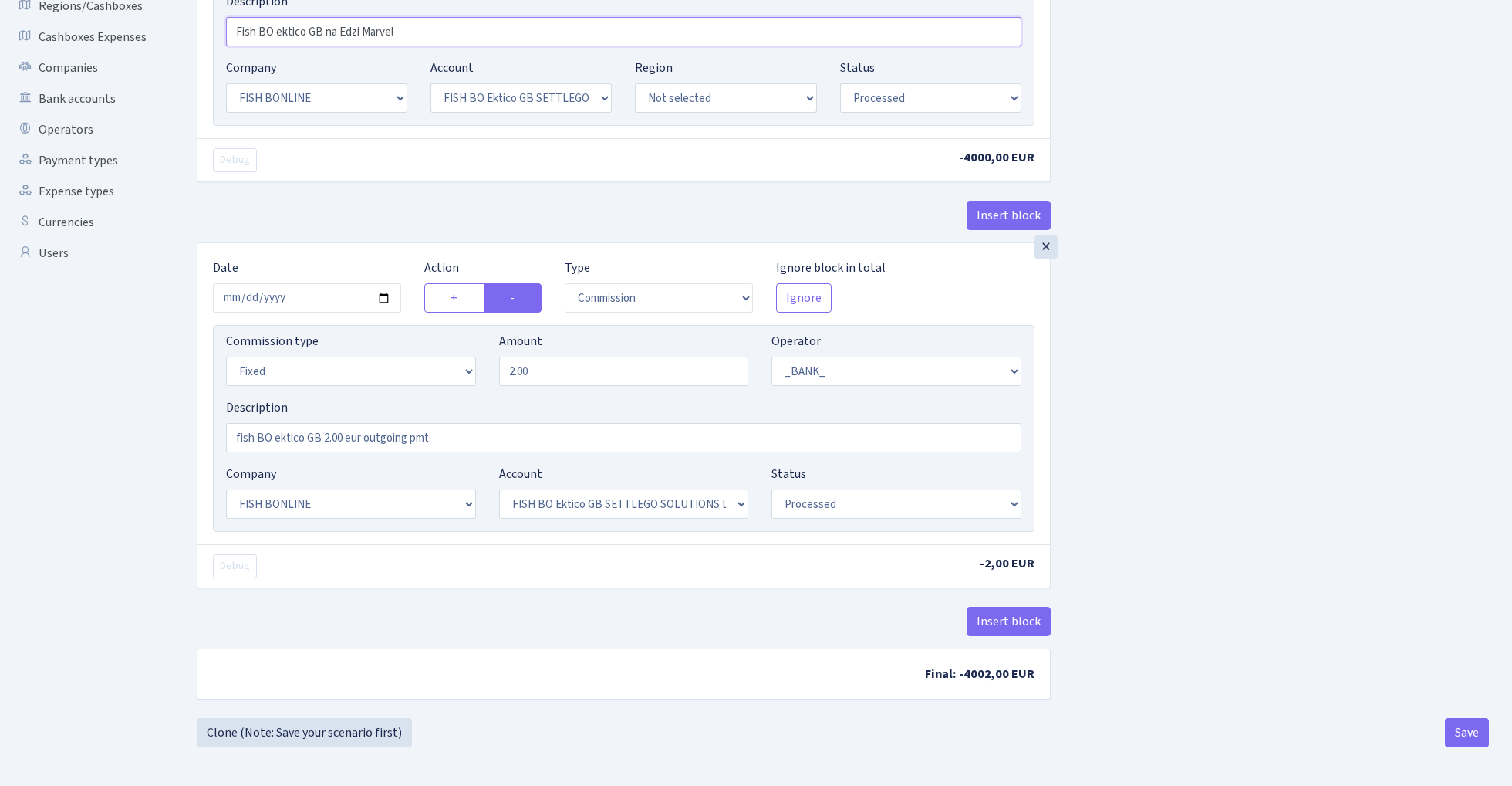
scroll to position [359, 0]
type input "Fish BO ektico GB na Edzi Marvel"
click at [1466, 731] on button "Save" at bounding box center [1468, 732] width 44 height 29
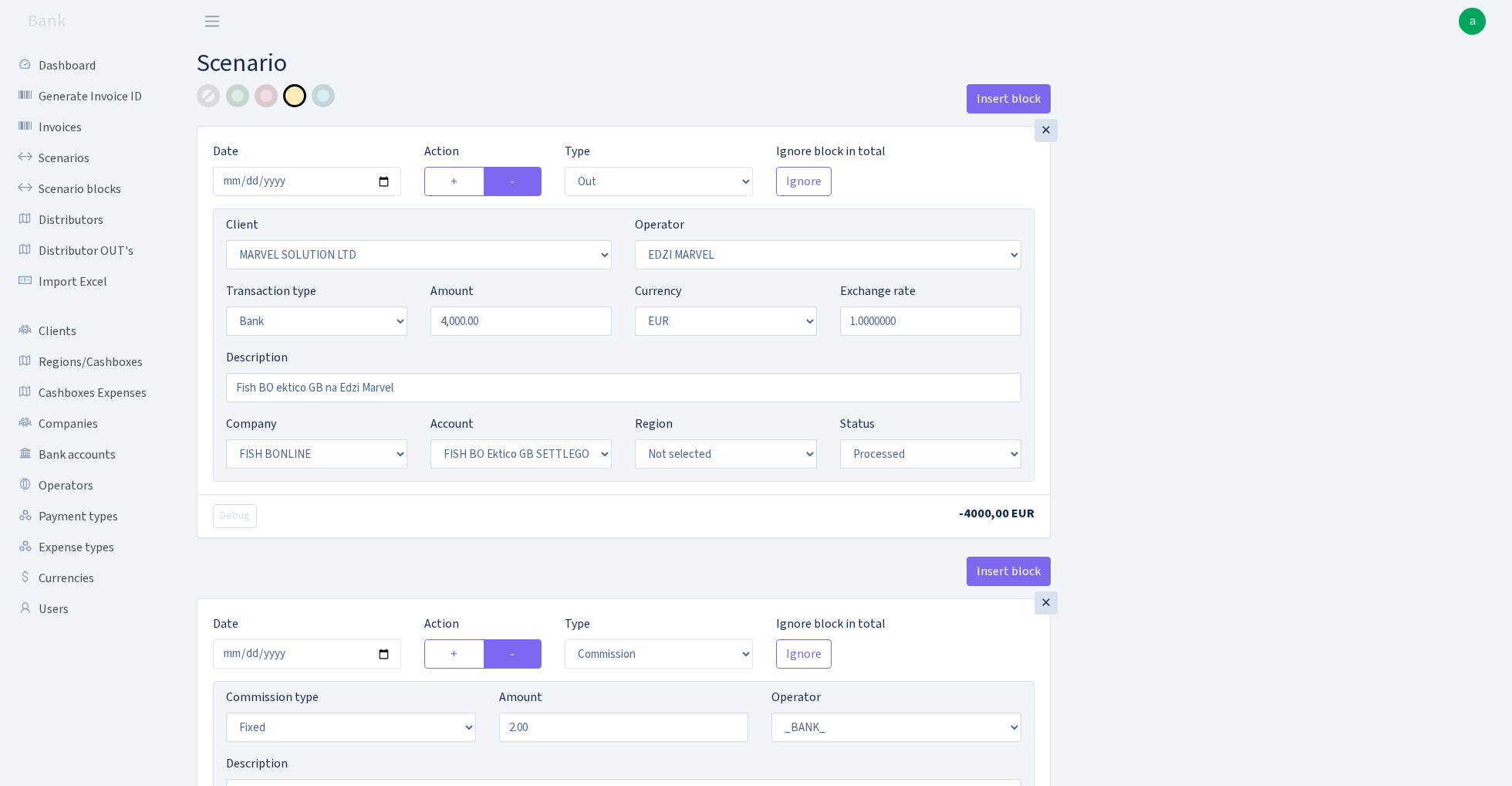
select select "out"
select select "3154"
select select "494"
select select "2"
select select "1"
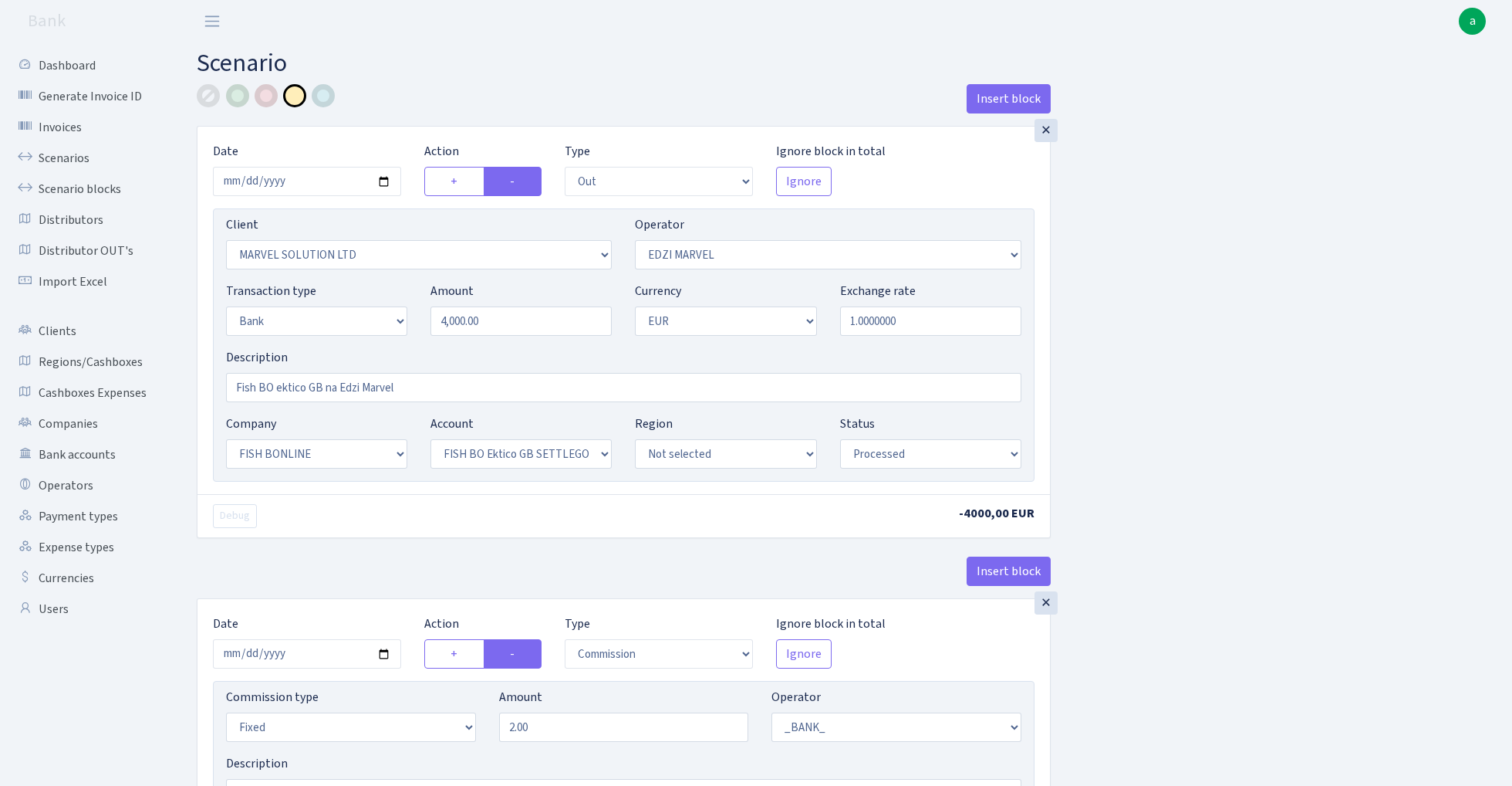
select select "22"
select select "63"
select select "processed"
select select "commission"
select select "fixed"
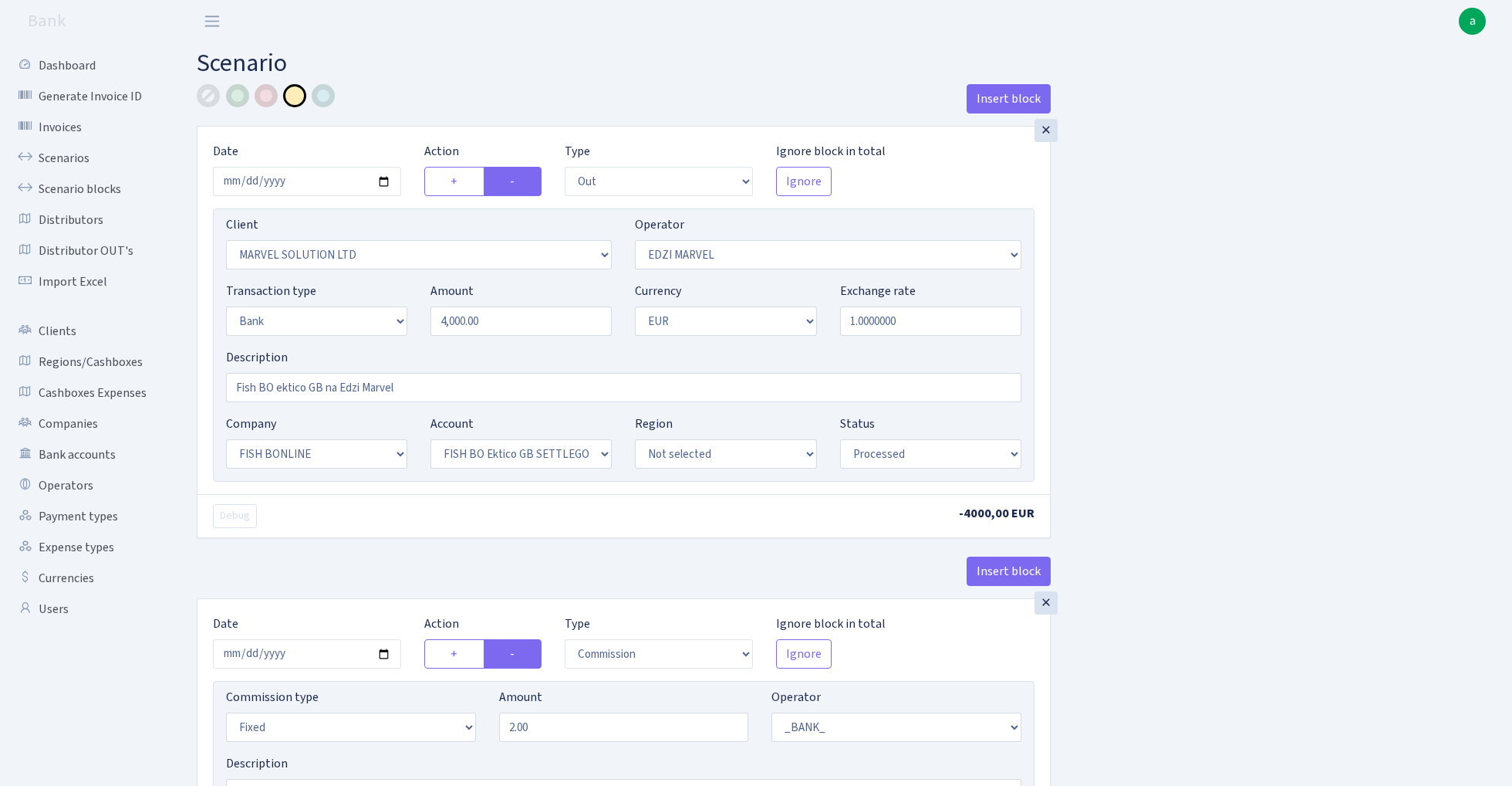
select select "1"
select select "22"
select select "63"
select select "processed"
click at [62, 157] on link "Scenarios" at bounding box center [85, 158] width 154 height 31
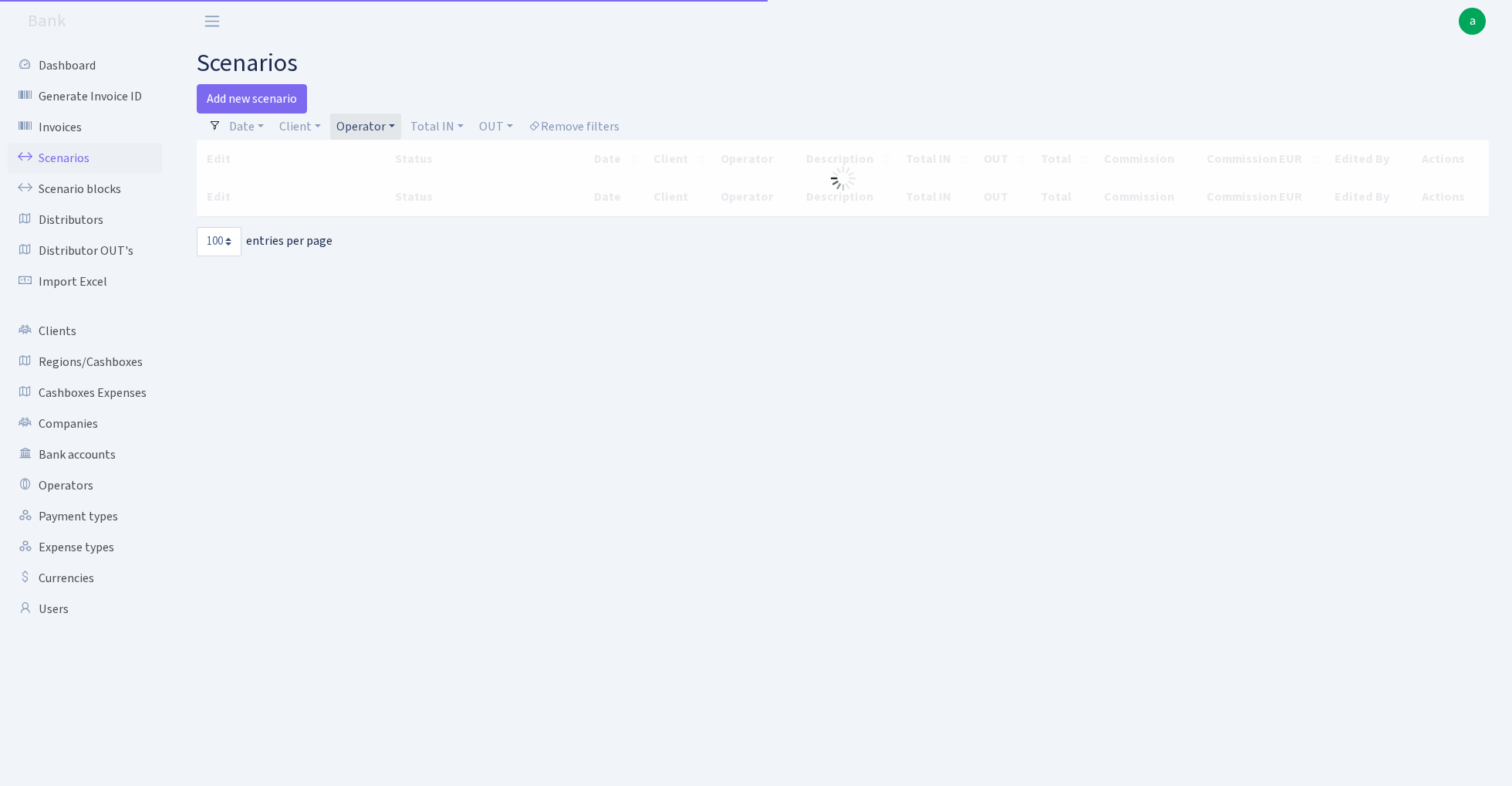
select select "100"
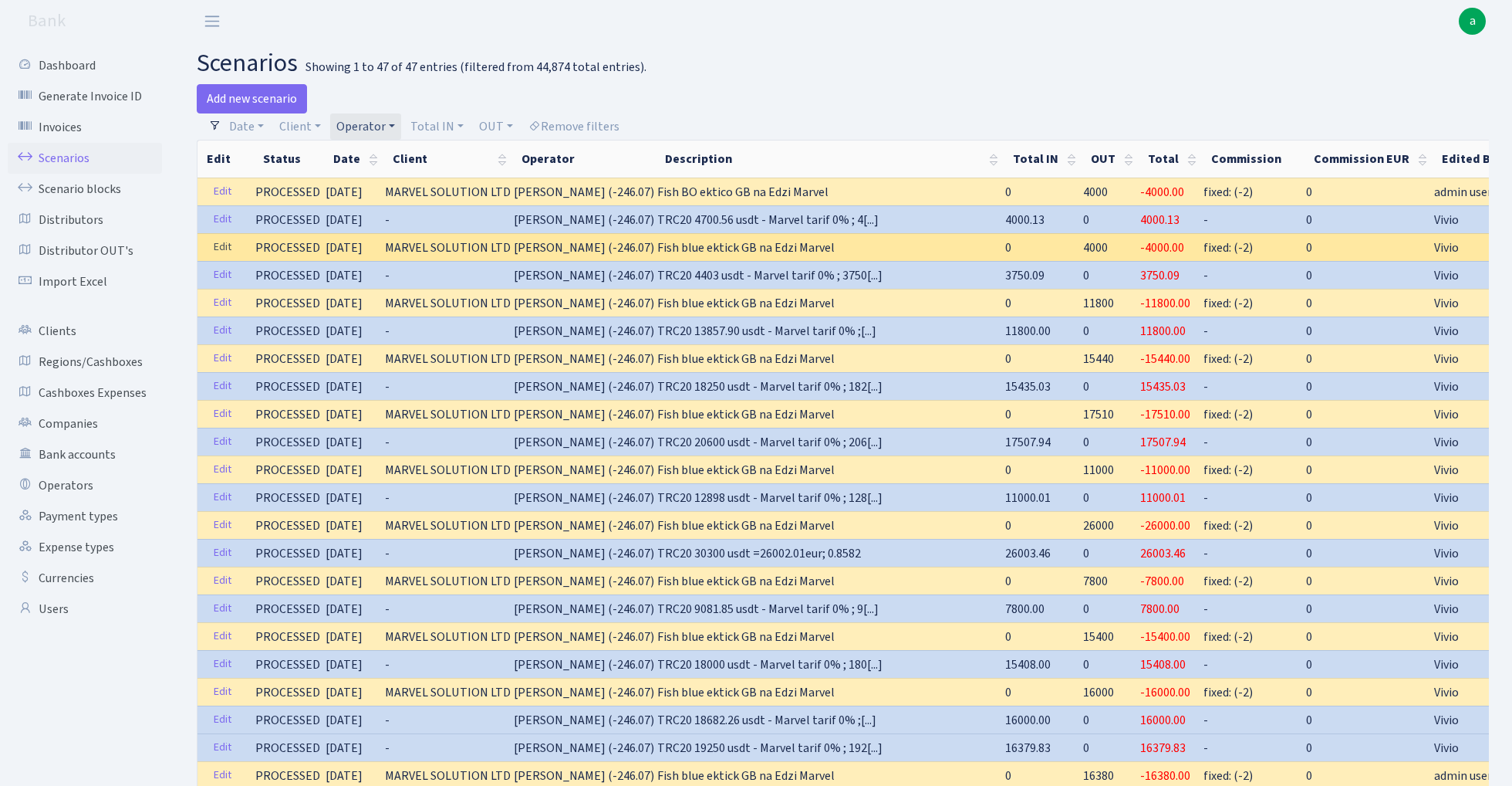
click at [219, 248] on link "Edit" at bounding box center [223, 247] width 32 height 24
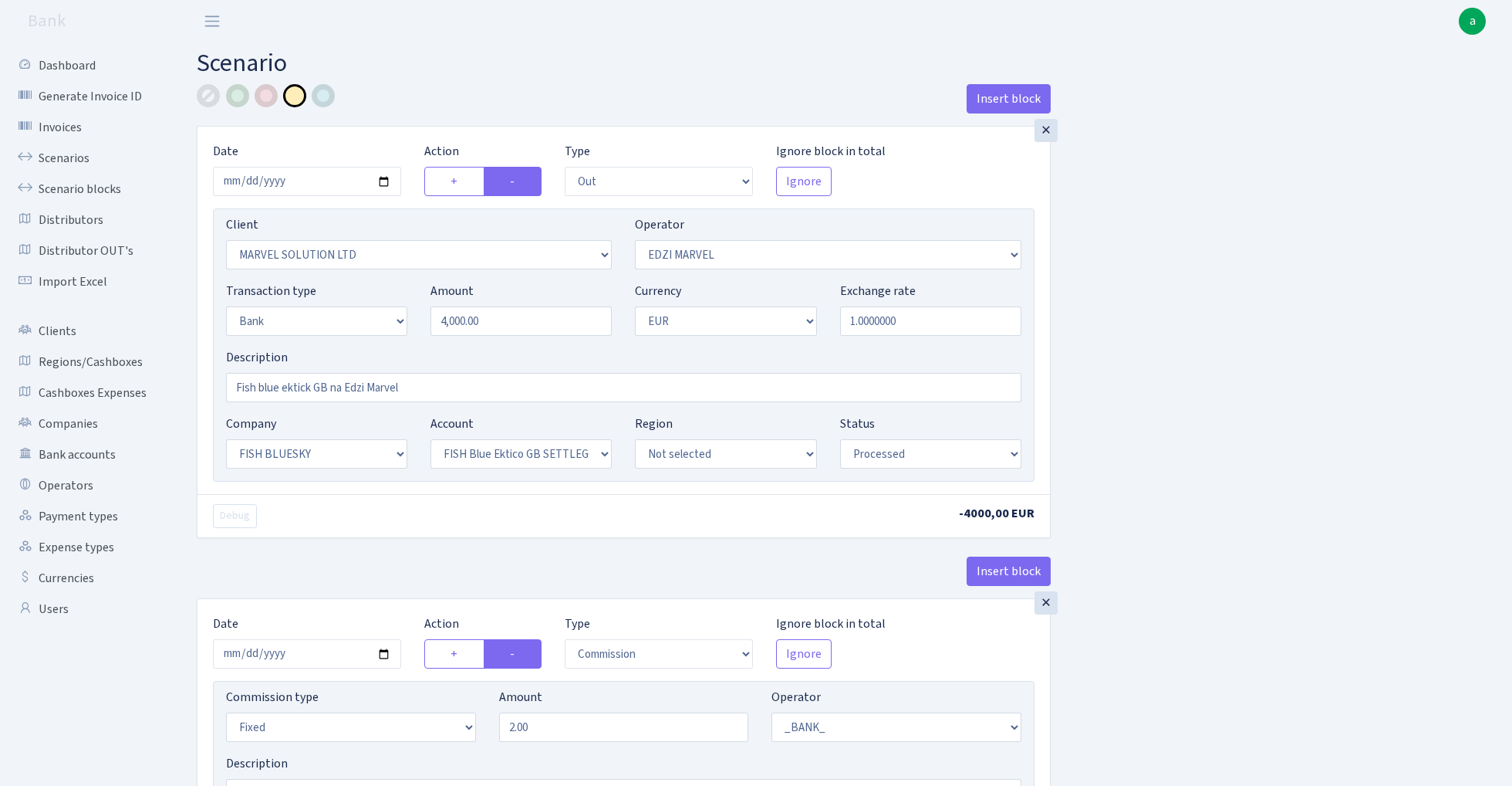
select select "out"
select select "3154"
select select "494"
select select "2"
select select "1"
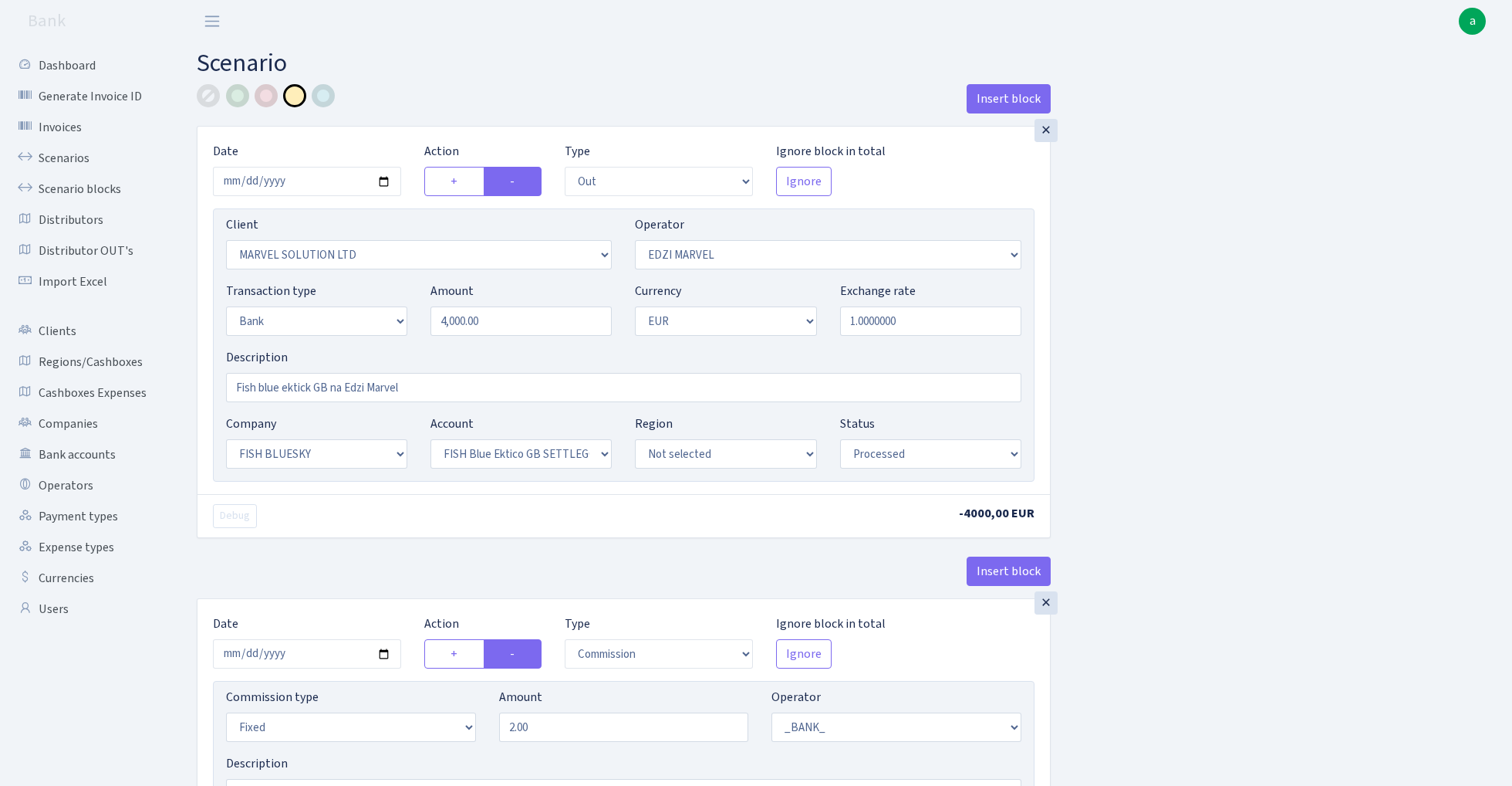
select select "23"
select select "67"
select select "processed"
select select "commission"
select select "fixed"
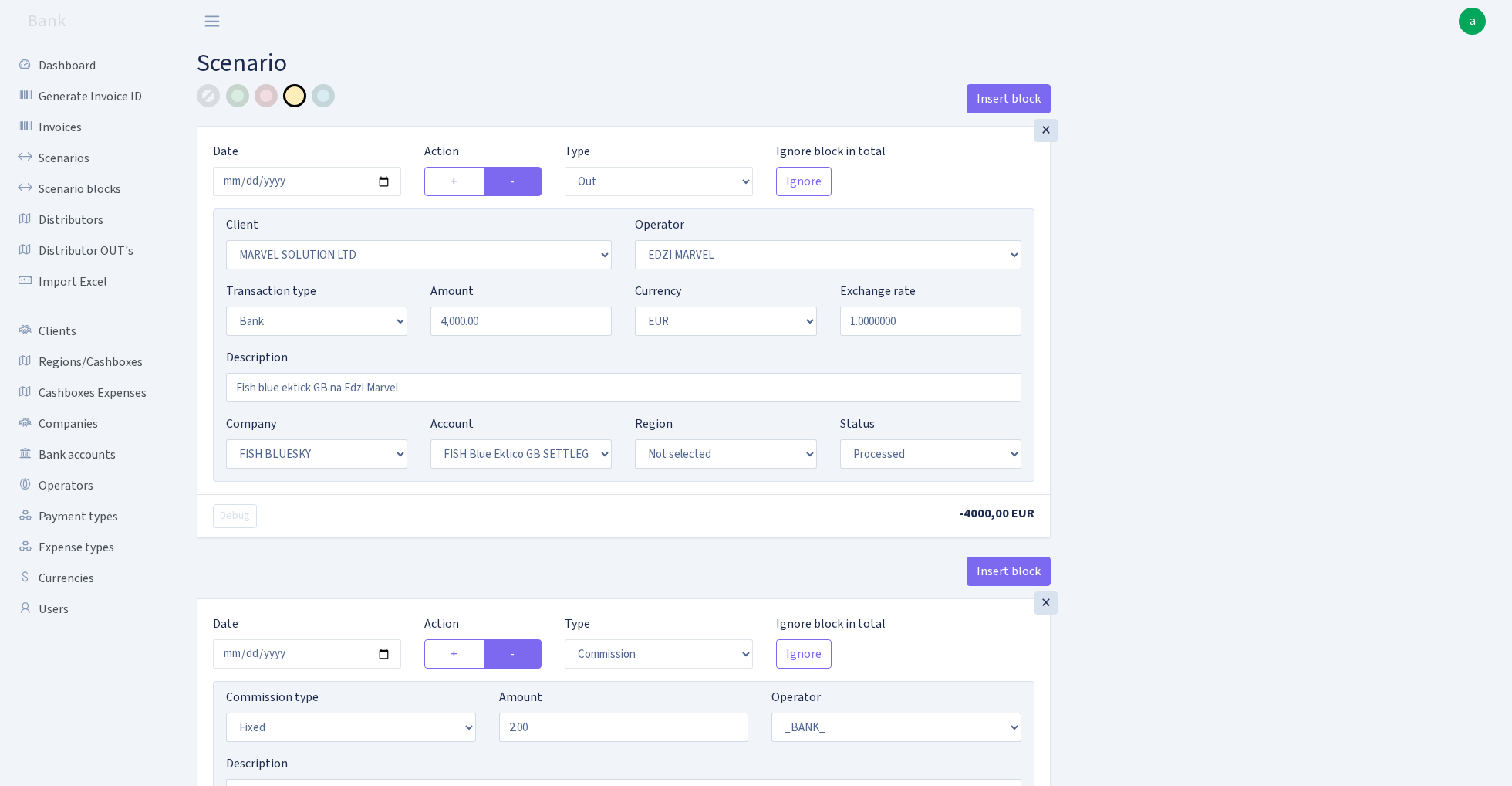
select select "1"
select select "23"
select select "67"
select select "processed"
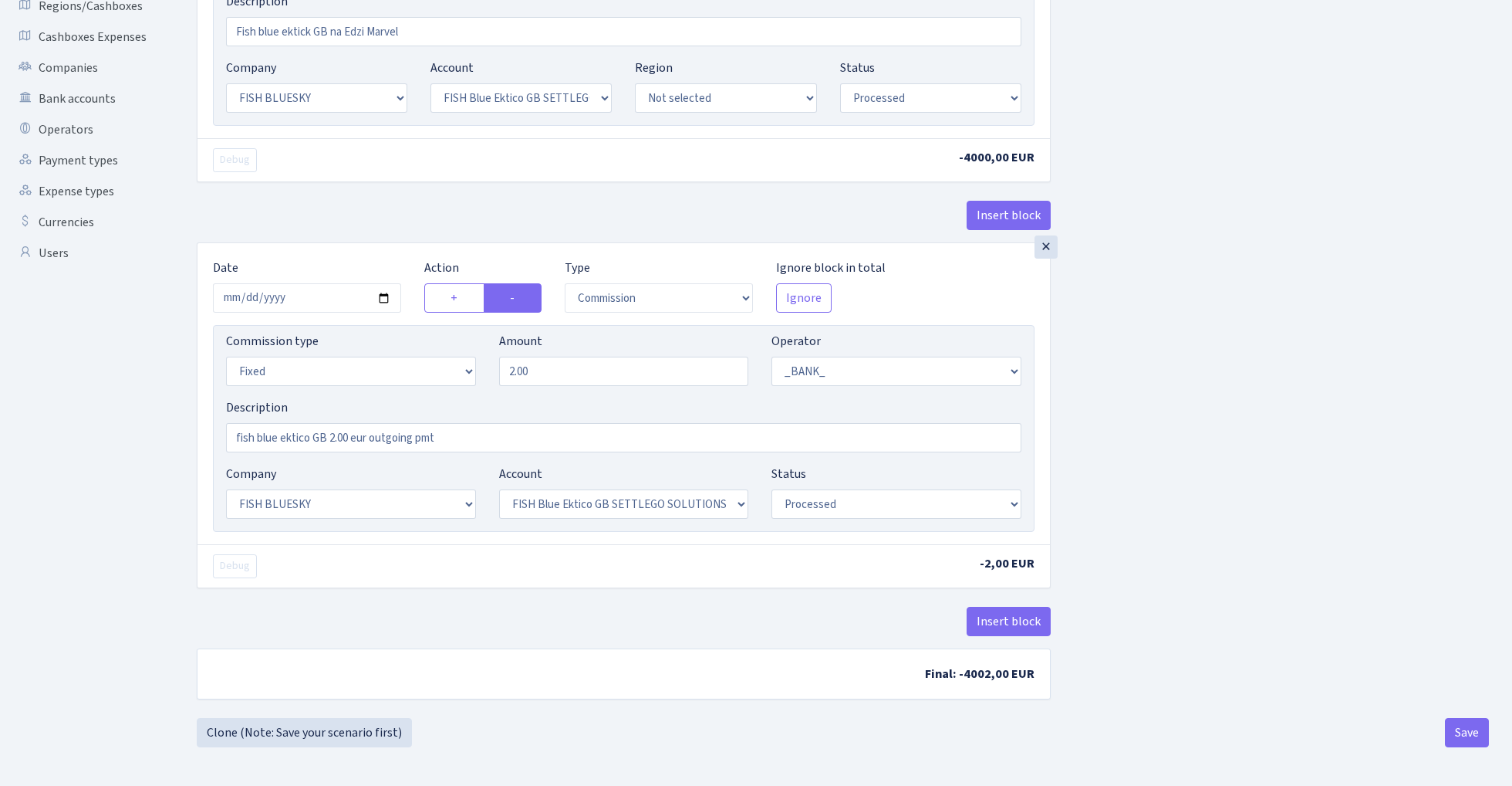
scroll to position [359, 0]
click at [1017, 620] on button "Insert block" at bounding box center [1008, 621] width 84 height 29
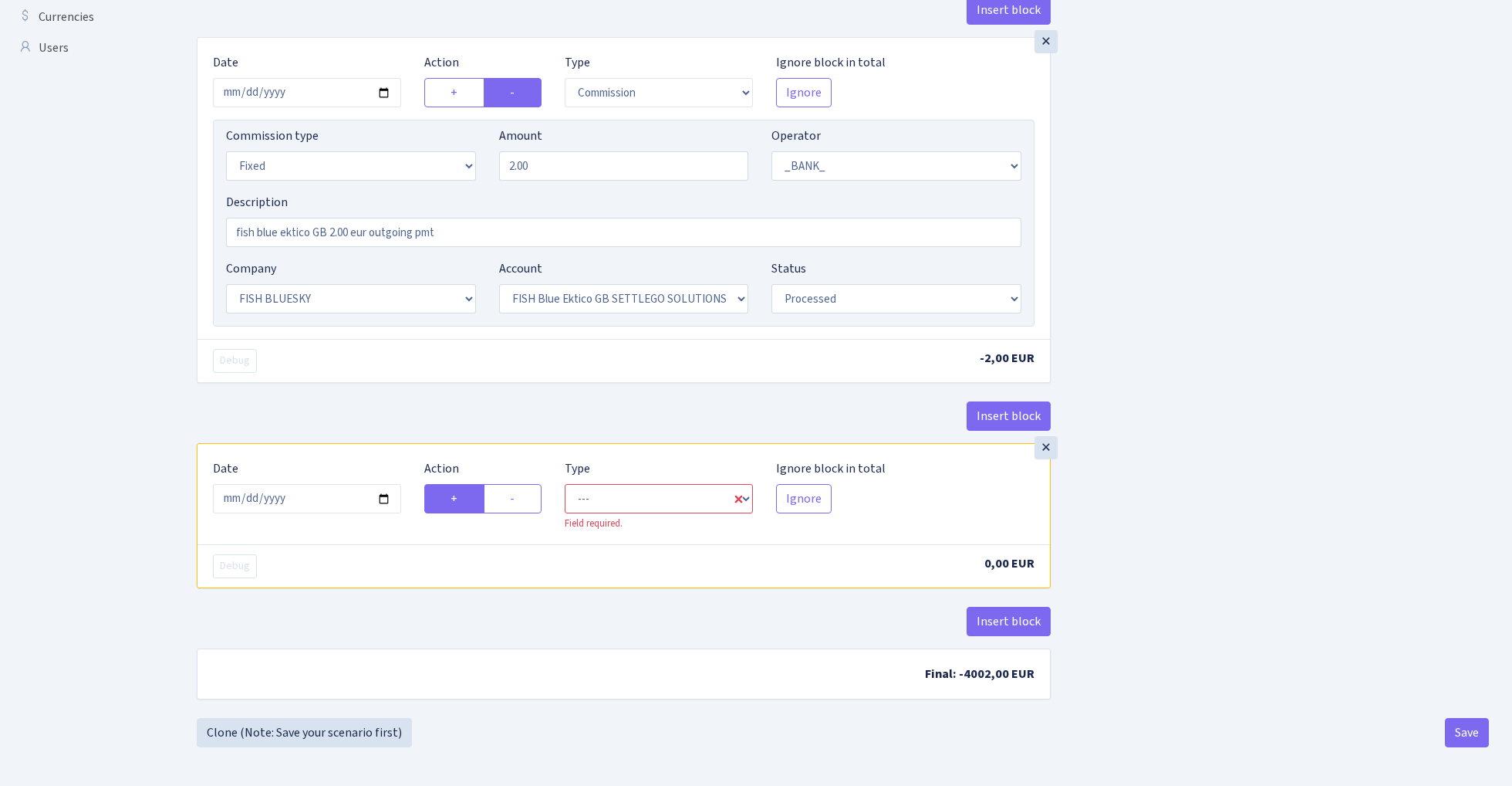
scroll to position [566, 0]
click at [310, 492] on input "[DATE]" at bounding box center [307, 499] width 188 height 29
type input "[DATE]"
click at [458, 401] on div "Insert block" at bounding box center [623, 421] width 854 height 42
select select "in"
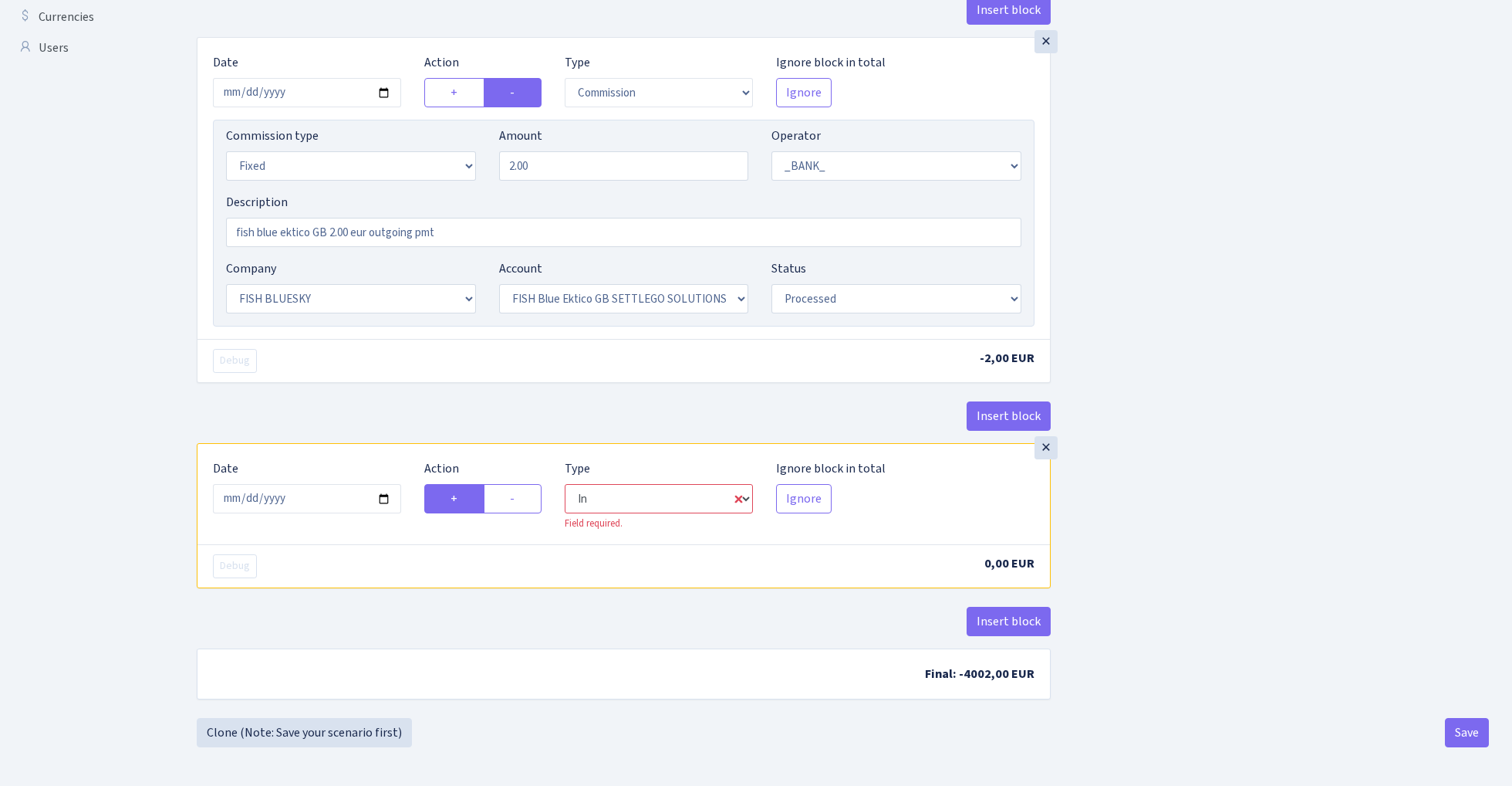
select select "1"
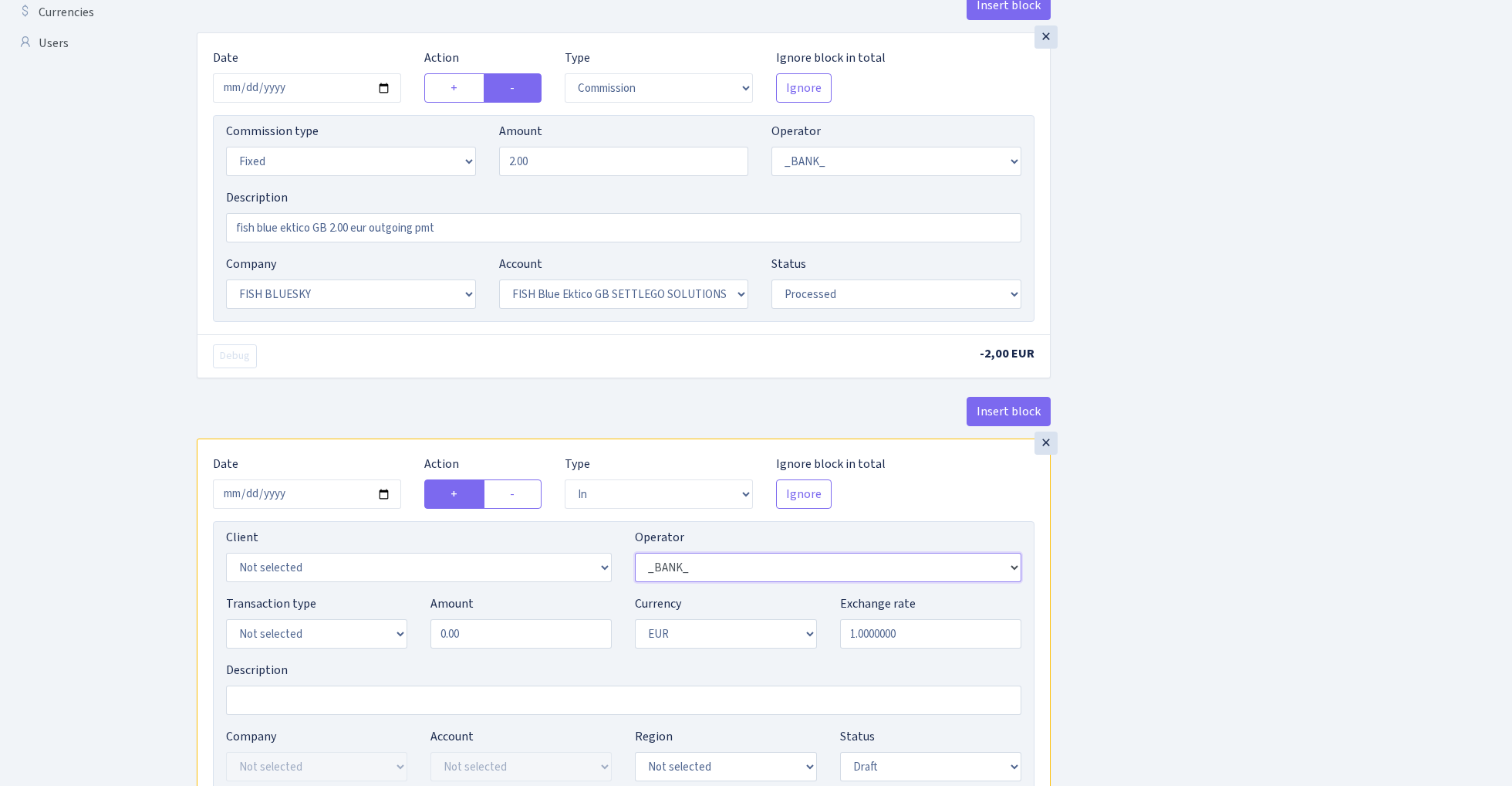
select select "494"
select select "7"
click at [498, 633] on input "0.00" at bounding box center [521, 633] width 181 height 29
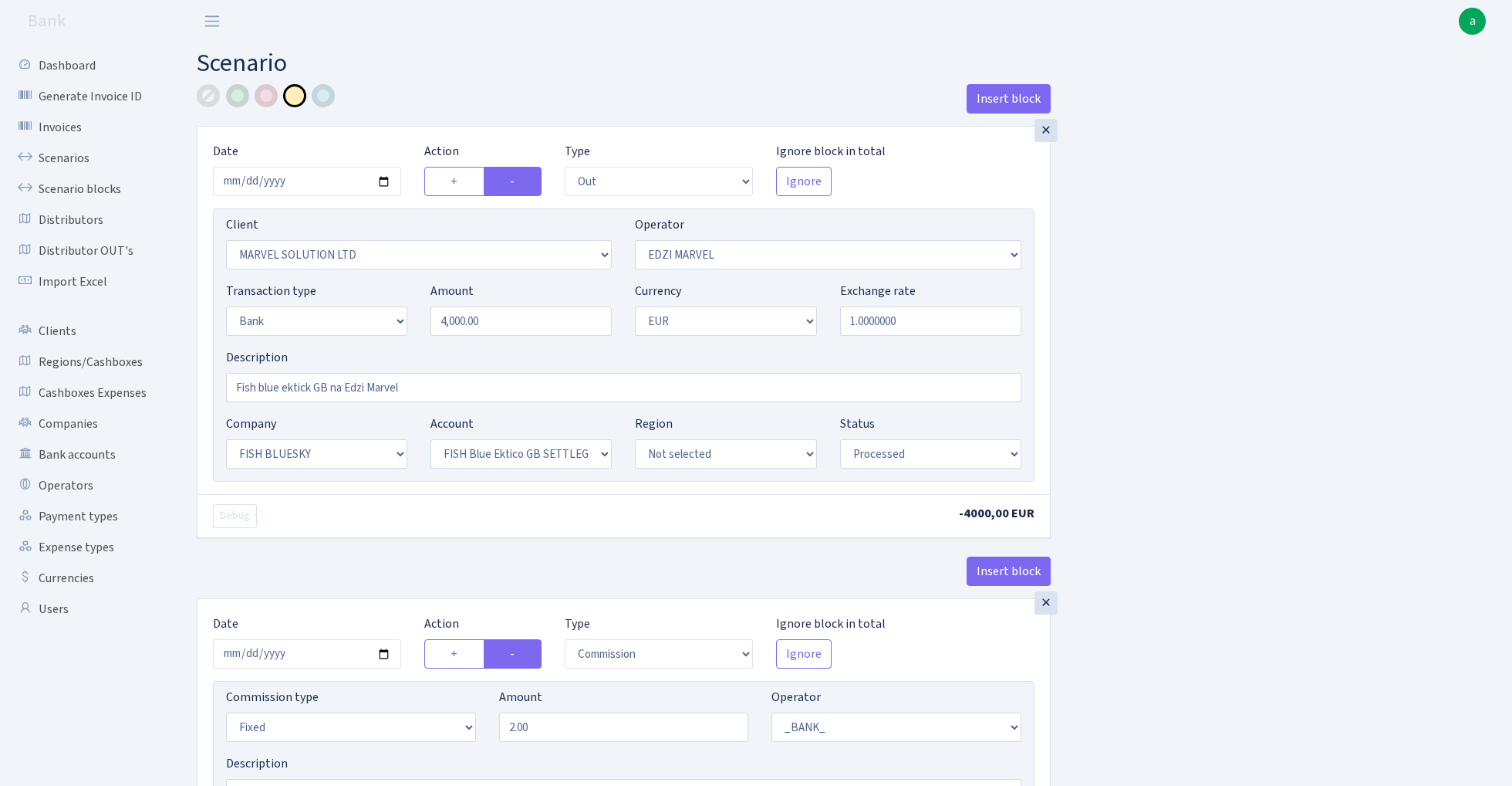
scroll to position [0, 0]
type input "250.00"
click at [466, 394] on input "Fish blue ektick GB na Edzi Marvel" at bounding box center [623, 387] width 795 height 29
paste input "+250 eur Igor KOS expenses"
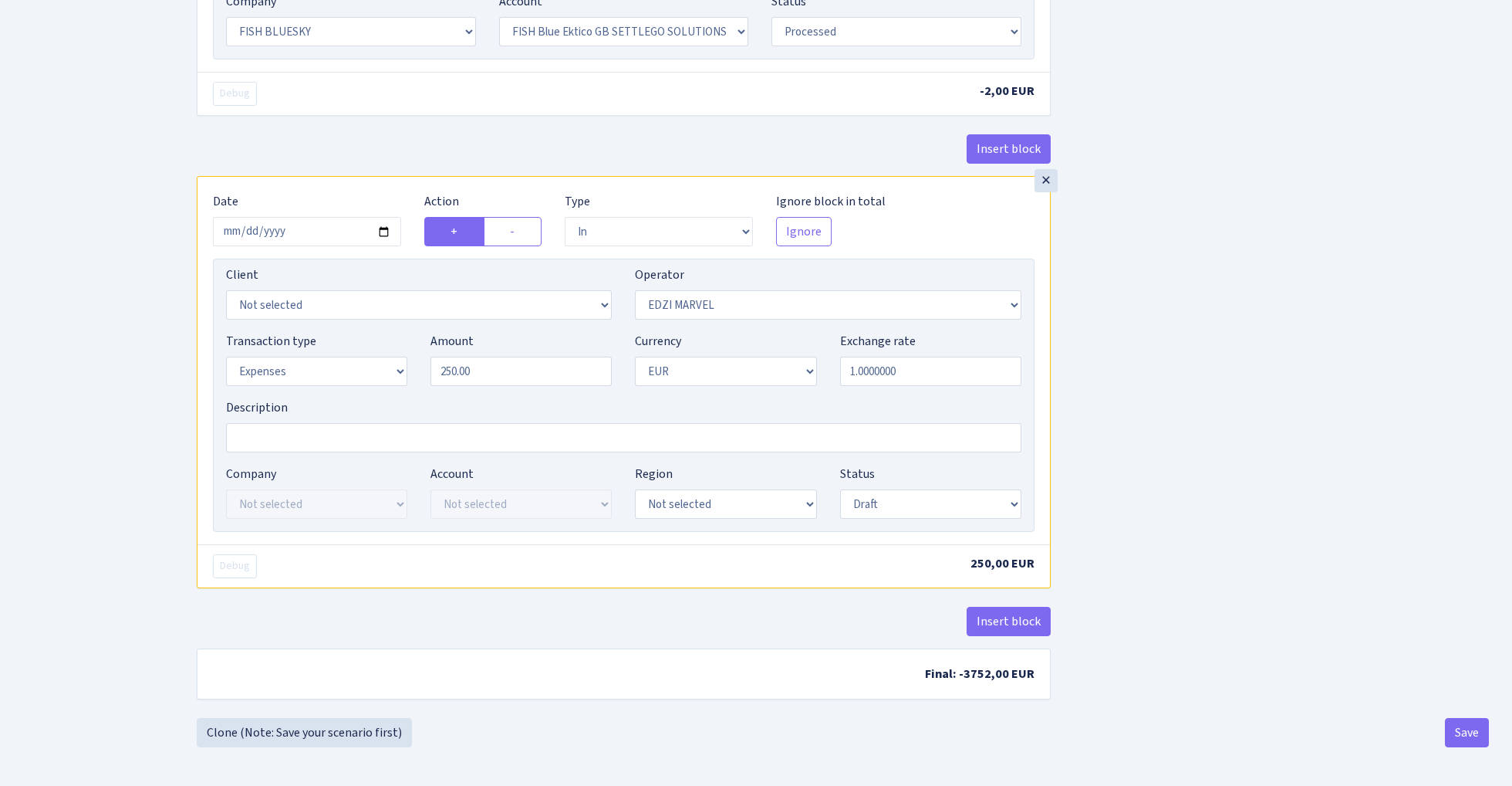
scroll to position [834, 0]
type input "Fish blue ektick GB na Edzi Marvel +250 eur [PERSON_NAME] expenses"
select select "processed"
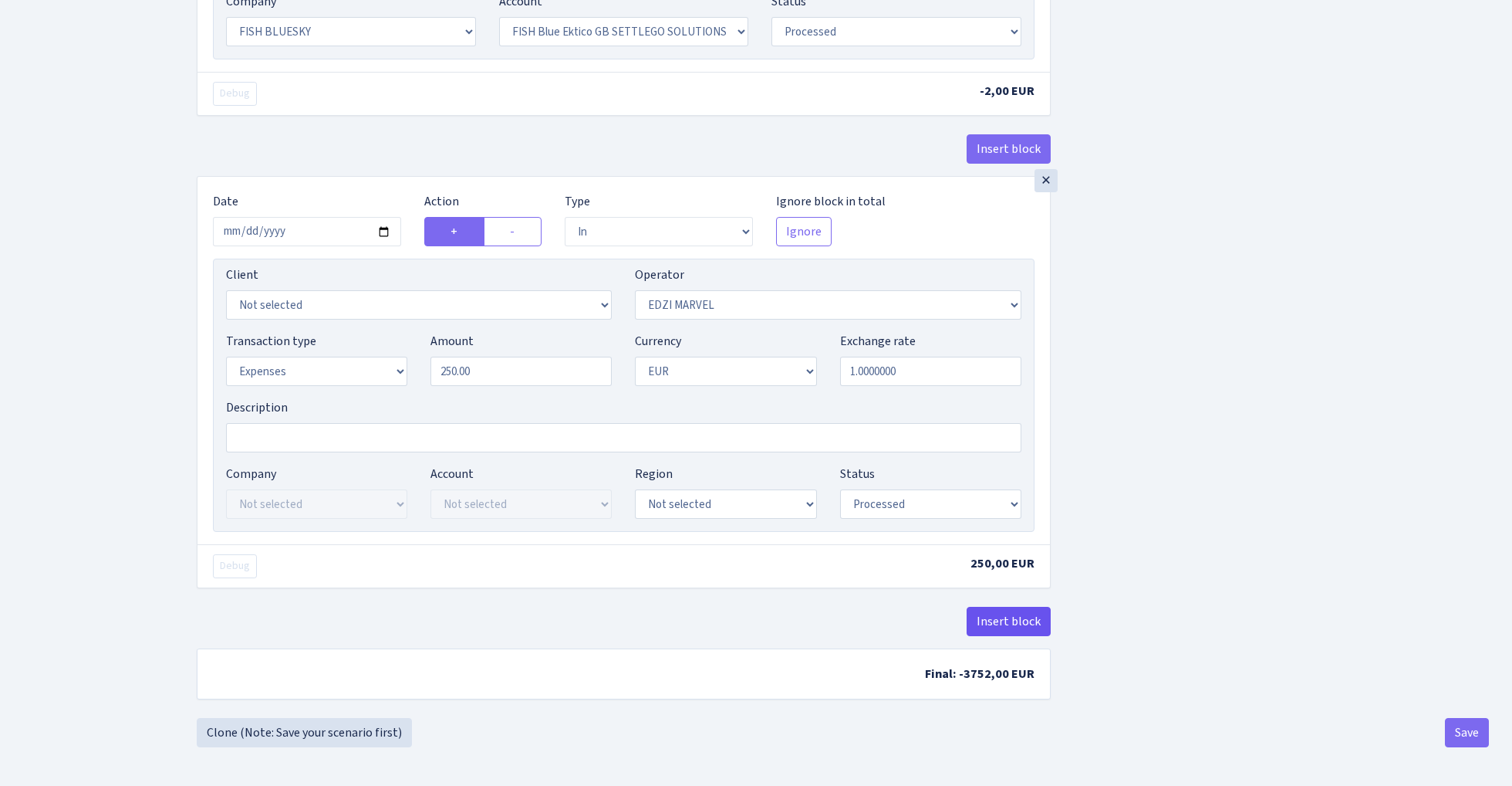
click at [1007, 618] on button "Insert block" at bounding box center [1008, 621] width 84 height 29
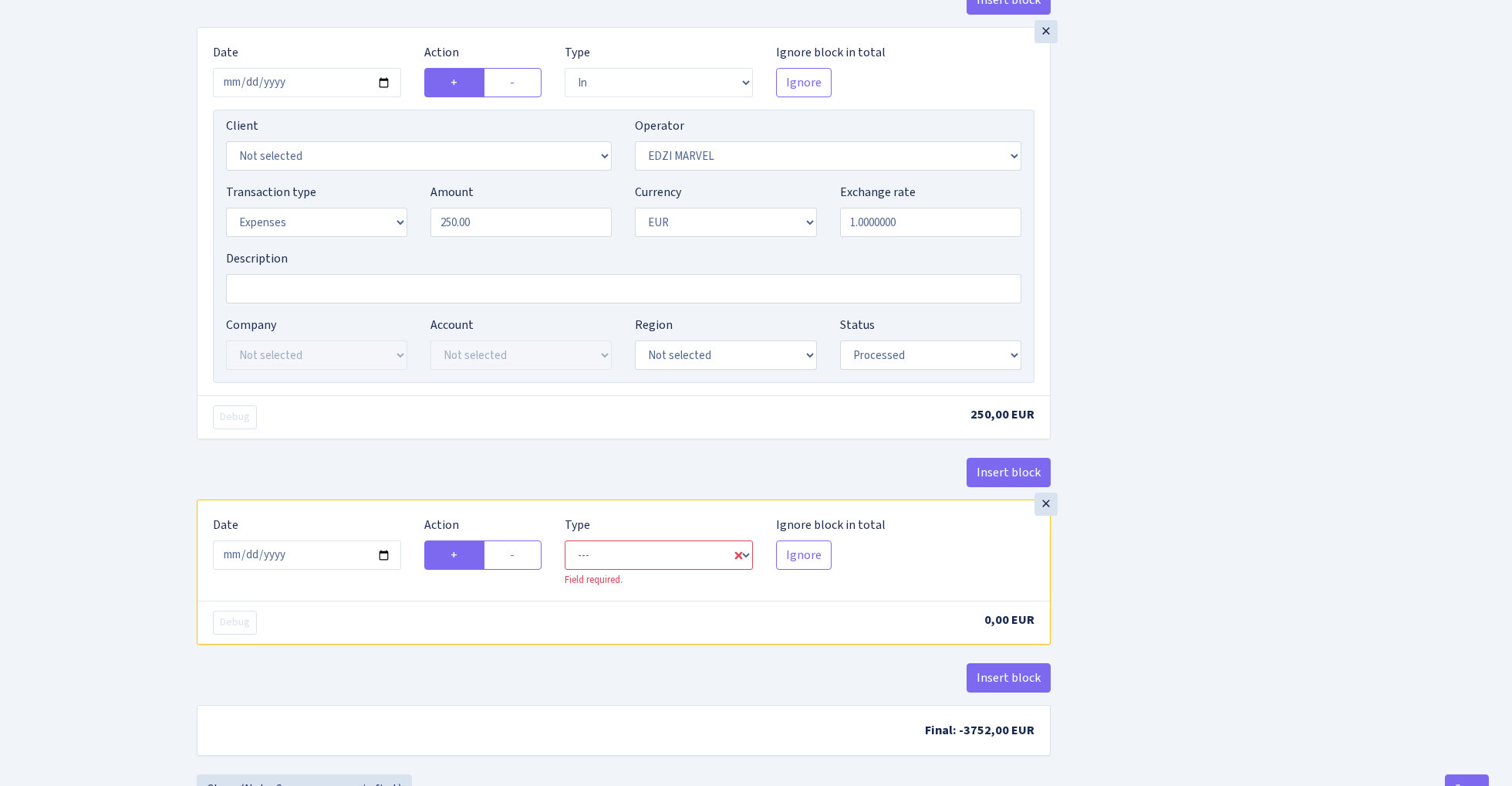
scroll to position [992, 0]
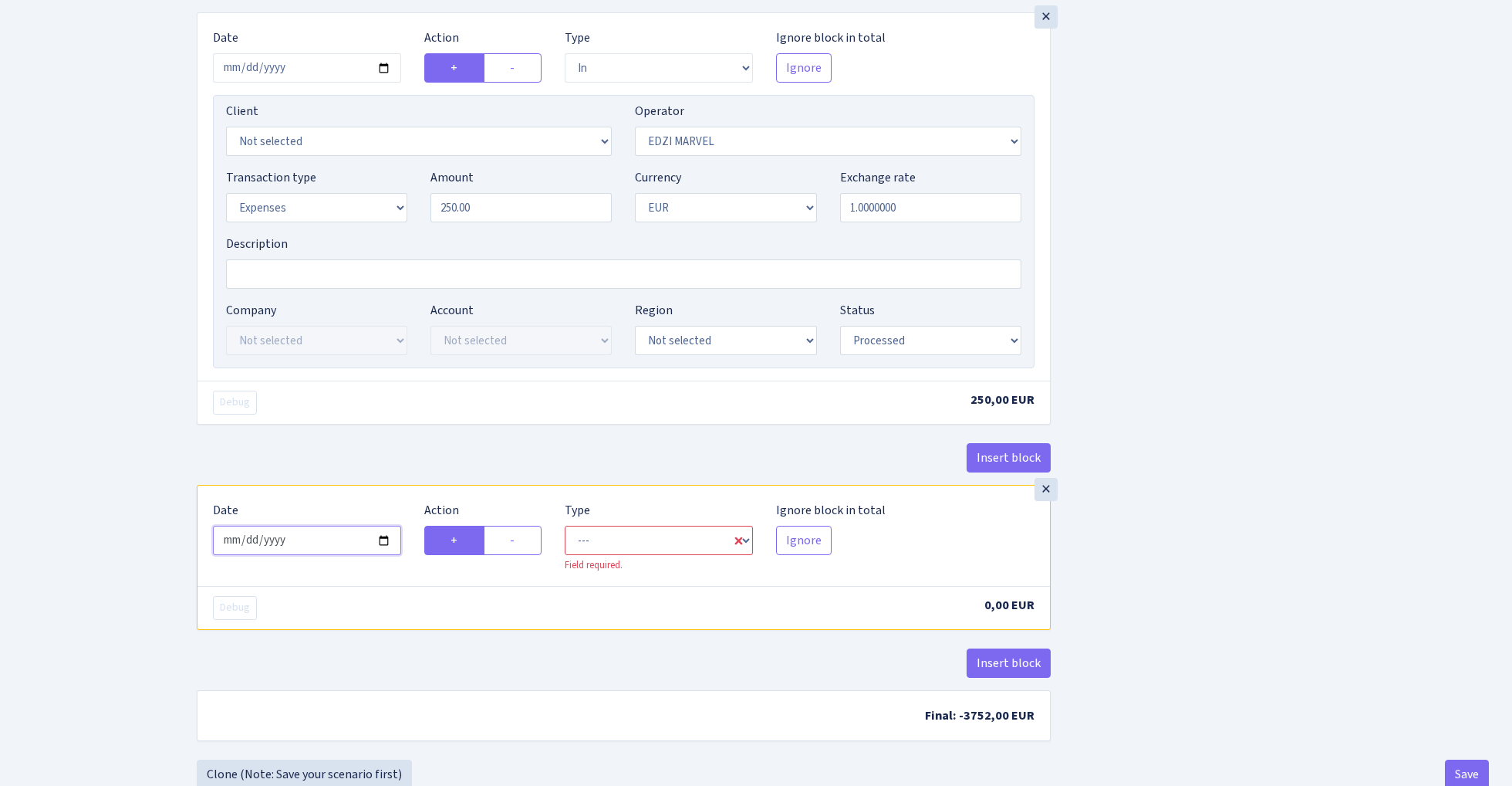
click at [330, 544] on input "2025-10-02" at bounding box center [307, 539] width 188 height 29
type input "2025-09-30"
click at [355, 450] on div "Insert block" at bounding box center [623, 463] width 854 height 42
click at [532, 548] on label "-" at bounding box center [513, 539] width 58 height 29
click at [520, 541] on input "-" at bounding box center [514, 536] width 10 height 10
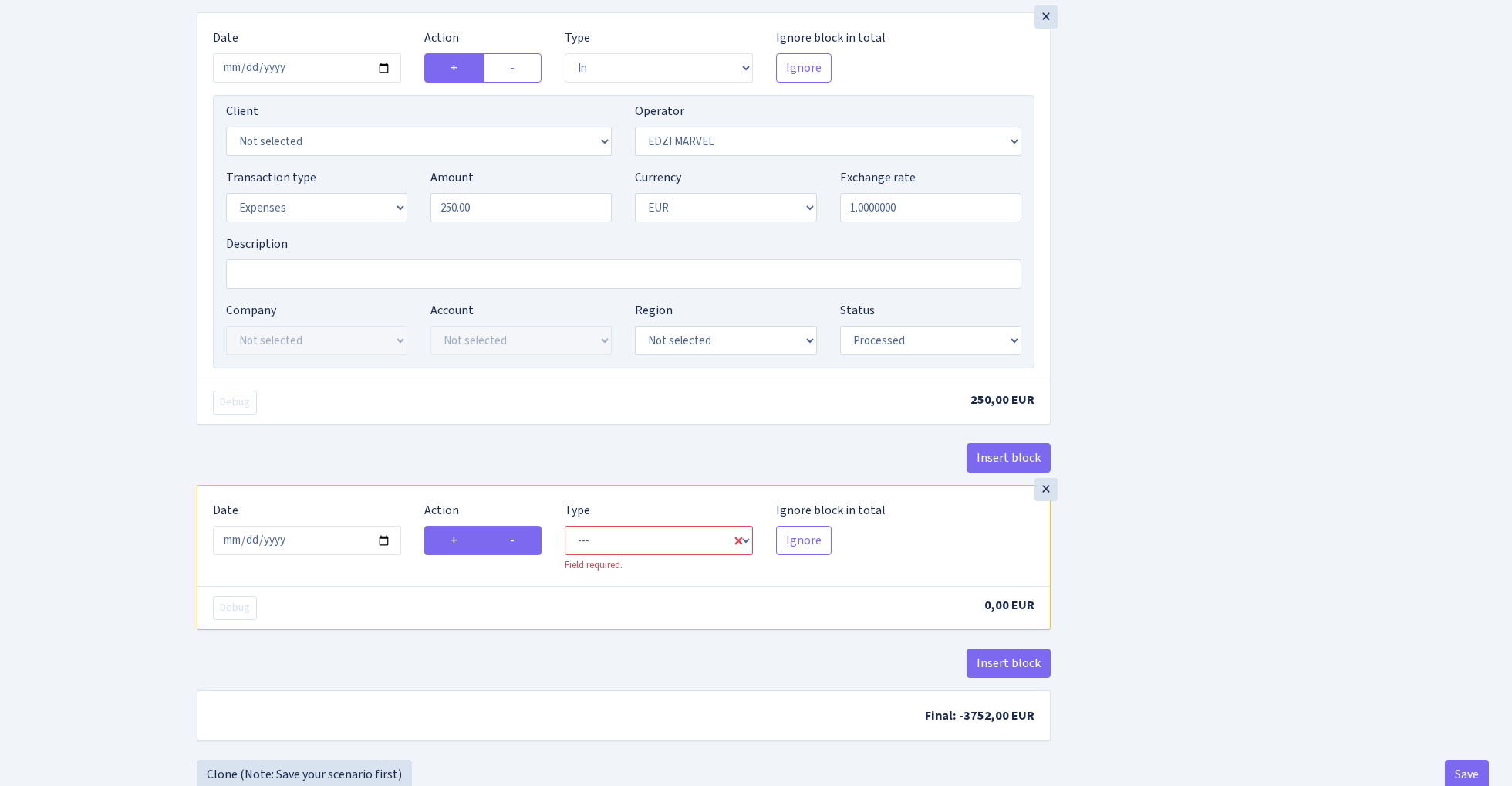
radio input "true"
radio input "false"
select select "out"
select select "494"
select select "1"
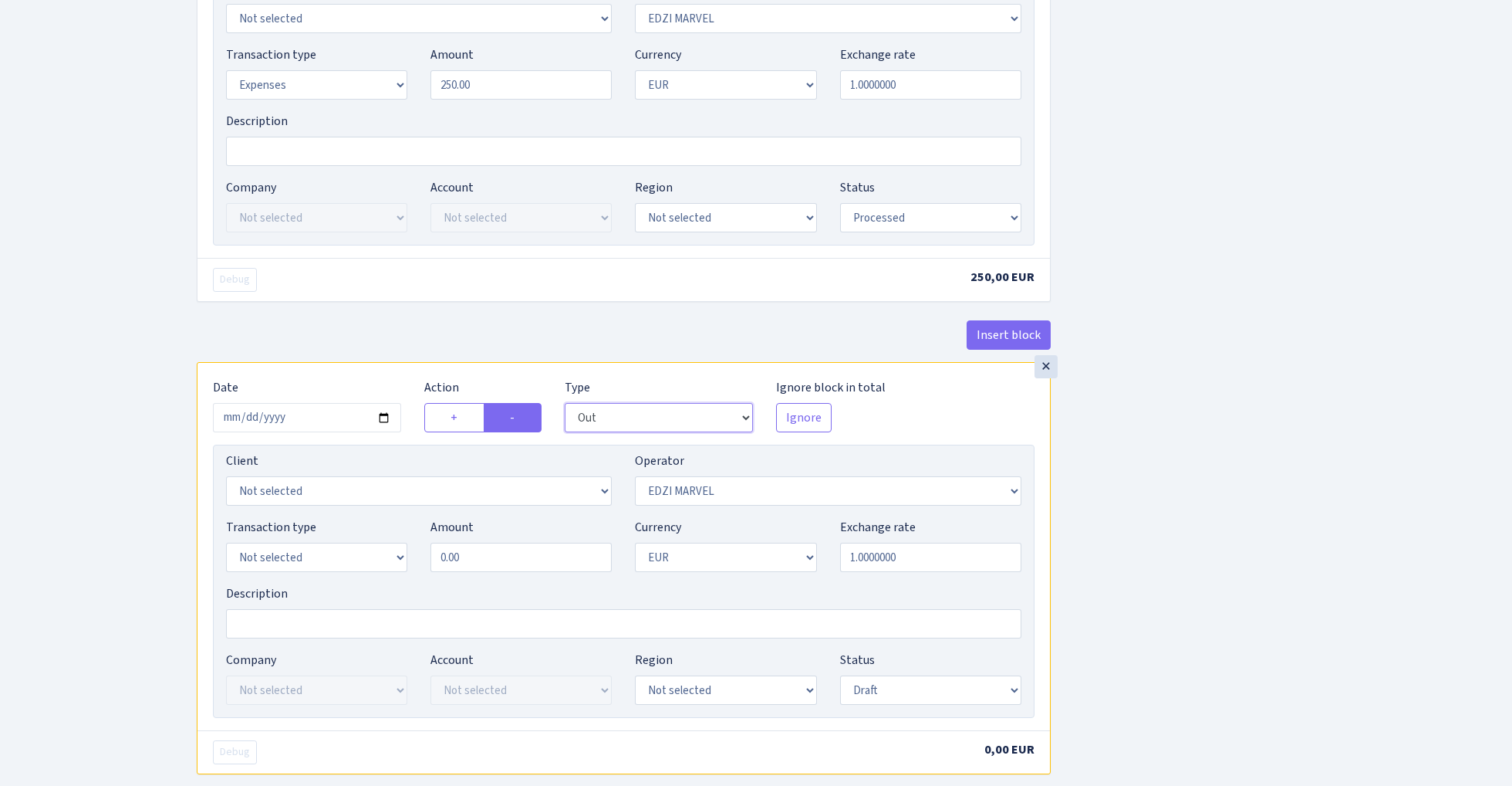
scroll to position [1121, 0]
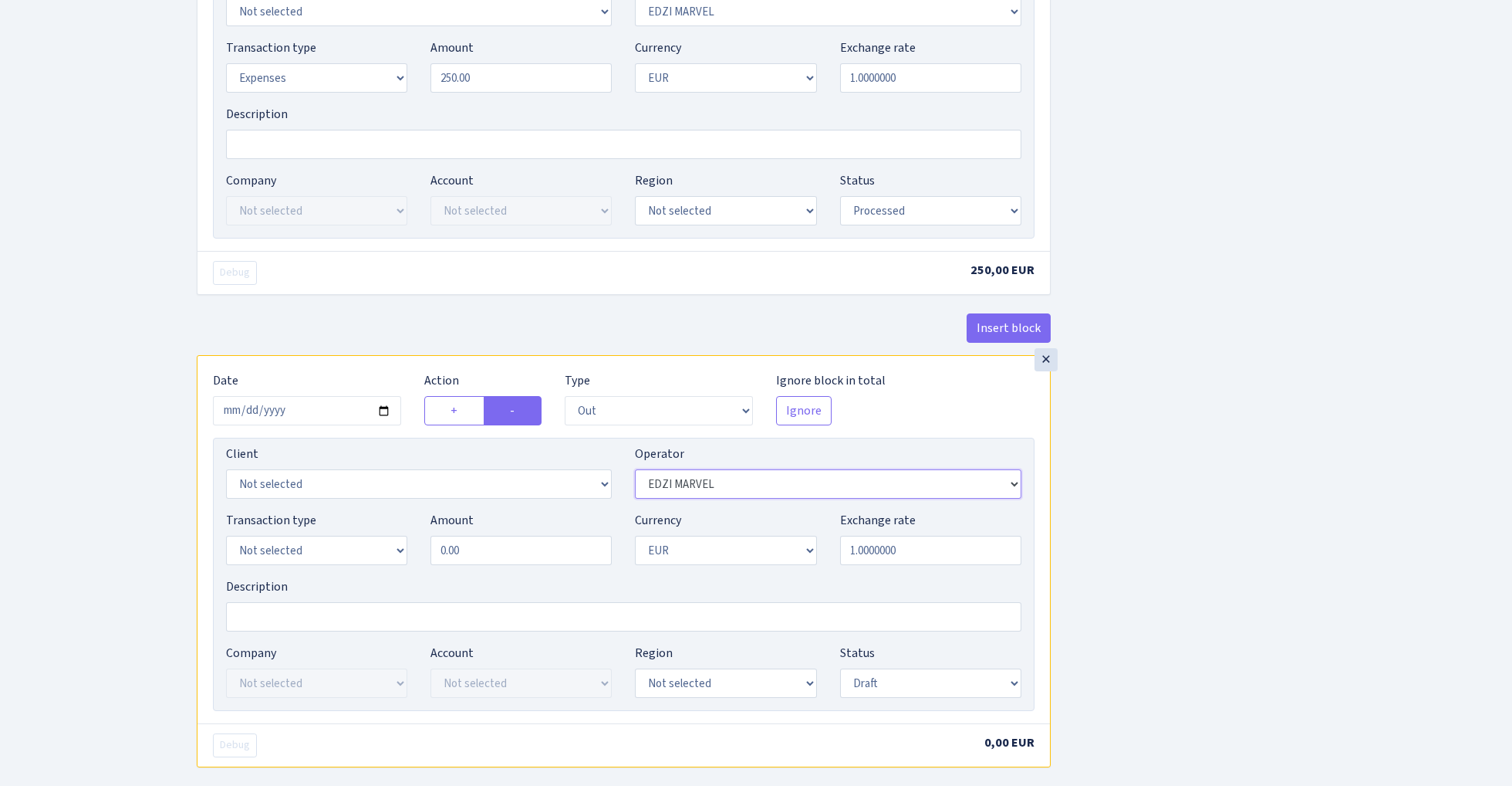
select select "66"
select select "7"
click at [536, 560] on input "0.00" at bounding box center [521, 550] width 181 height 29
type input "250.00"
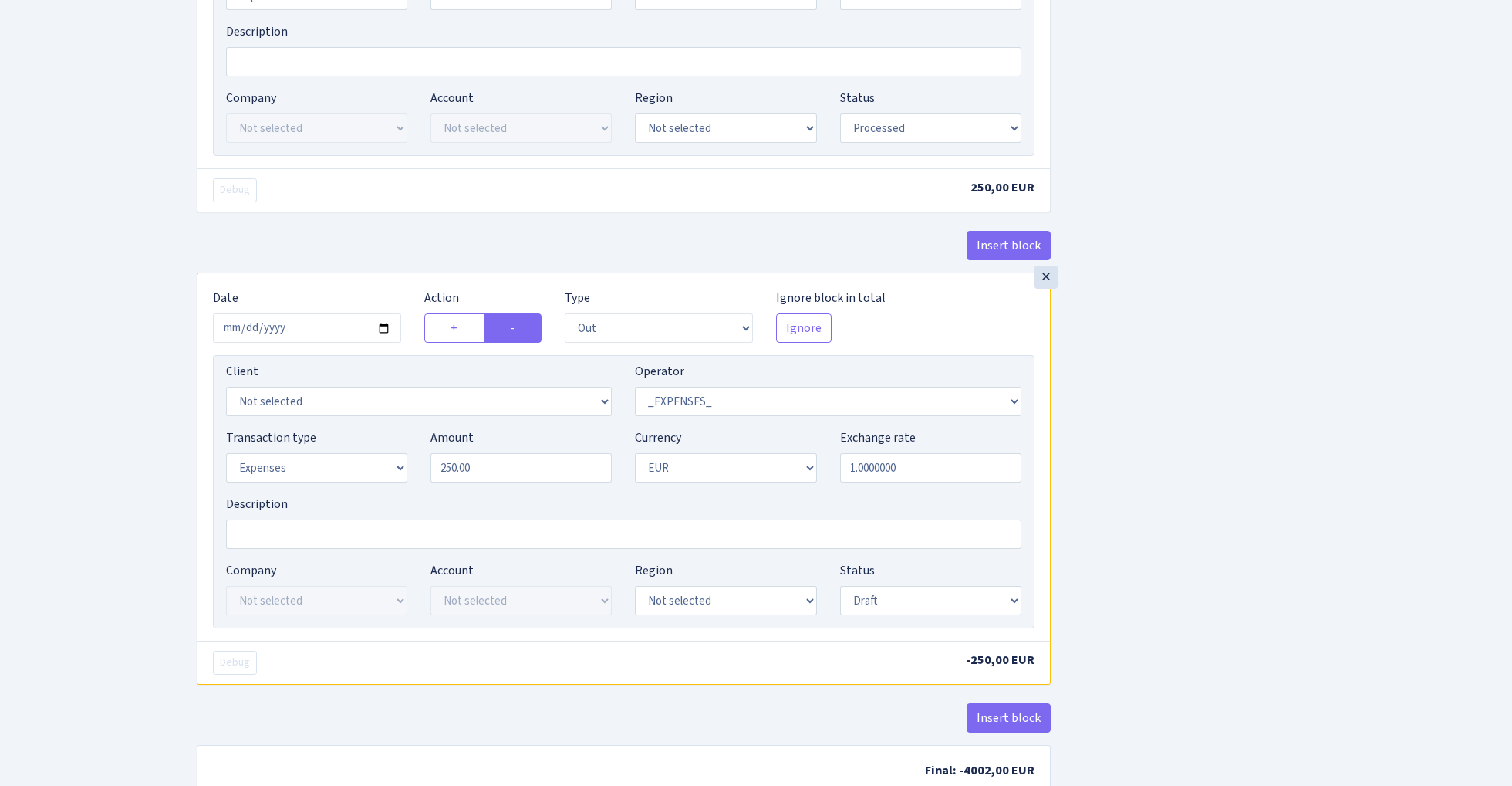
scroll to position [1269, 0]
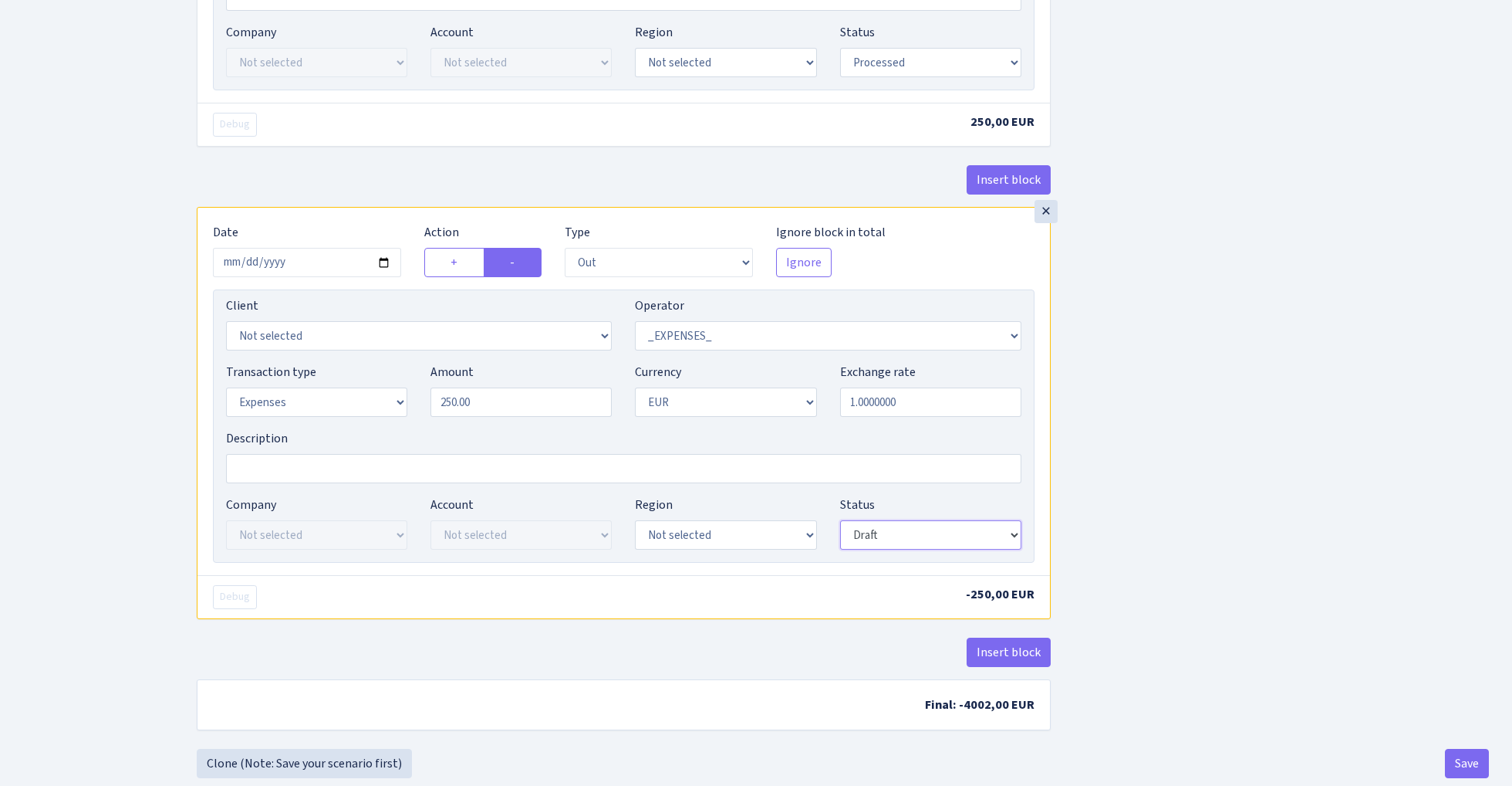
select select "processed"
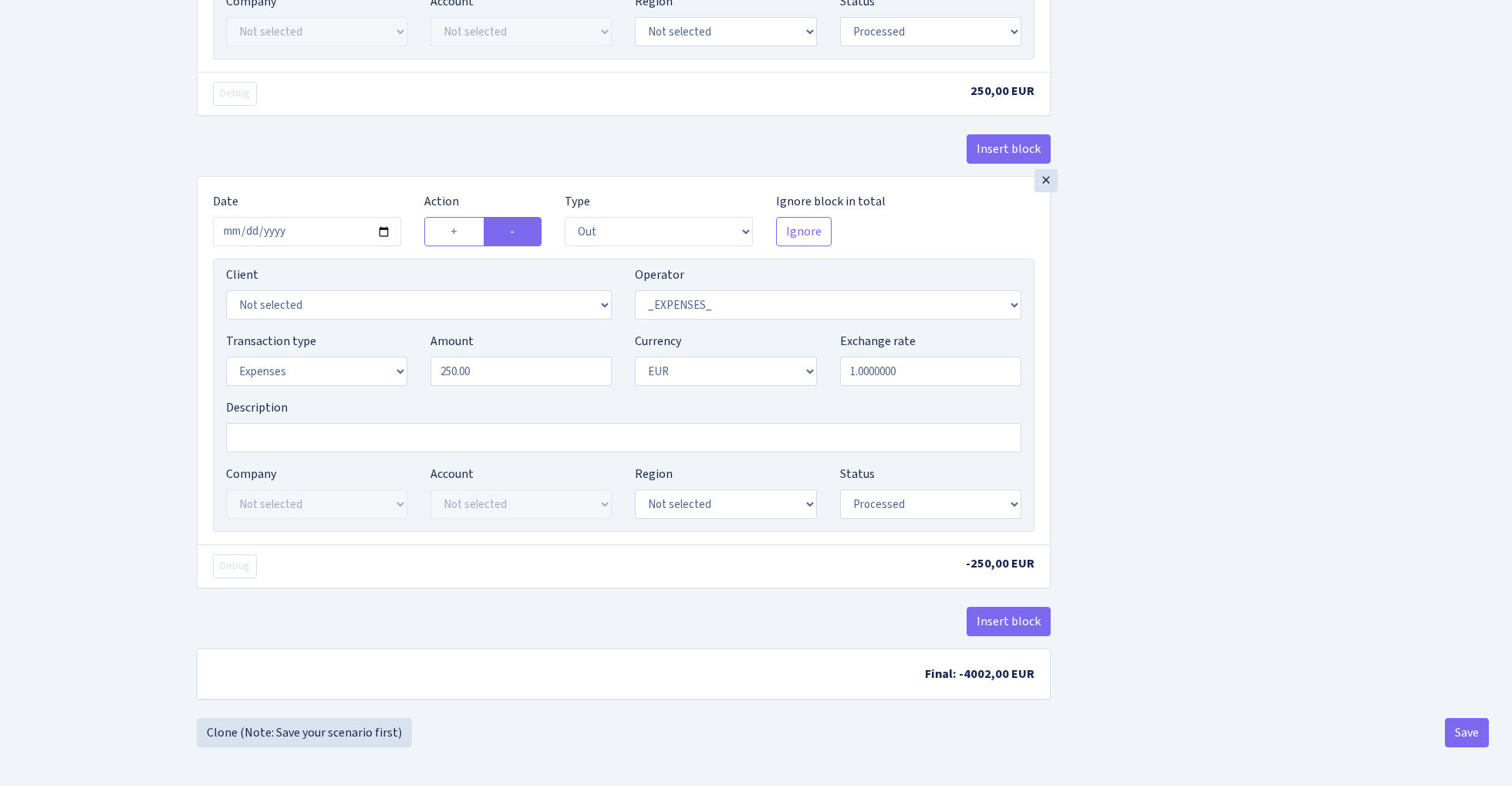
scroll to position [1309, 0]
click at [1461, 727] on button "Save" at bounding box center [1468, 732] width 44 height 29
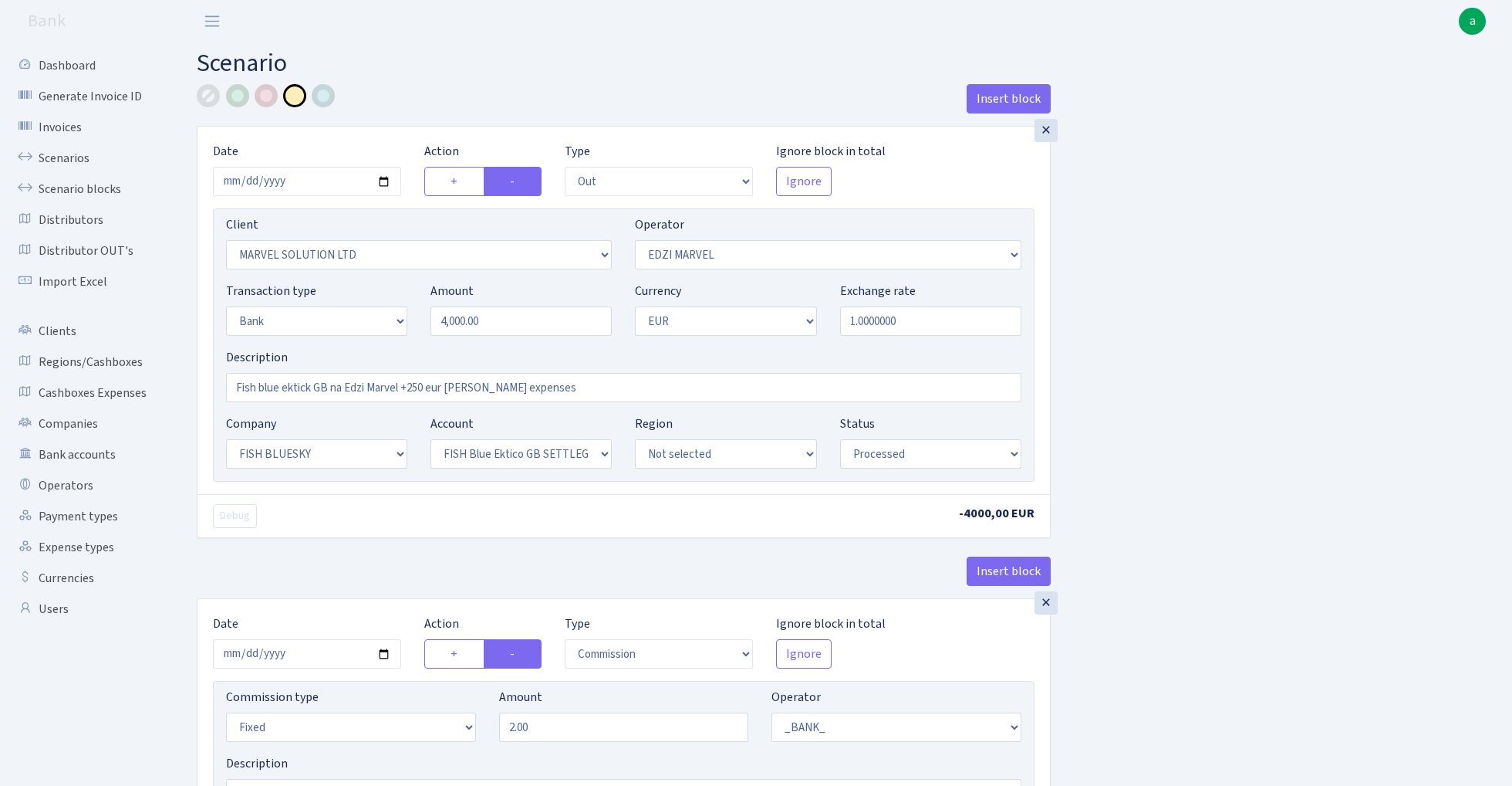
select select "out"
select select "3154"
select select "494"
select select "2"
select select "1"
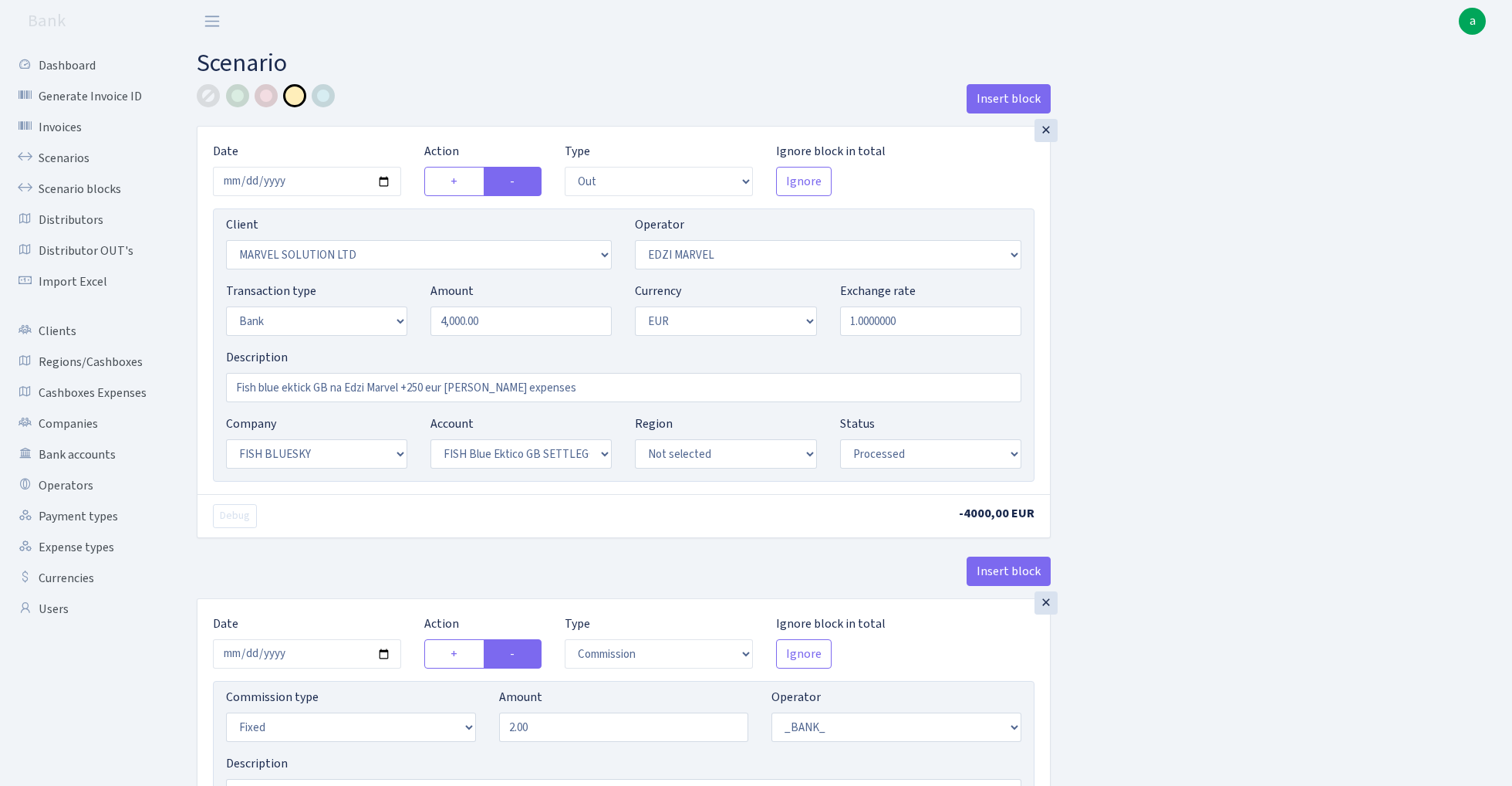
select select "23"
select select "67"
select select "processed"
select select "commission"
select select "fixed"
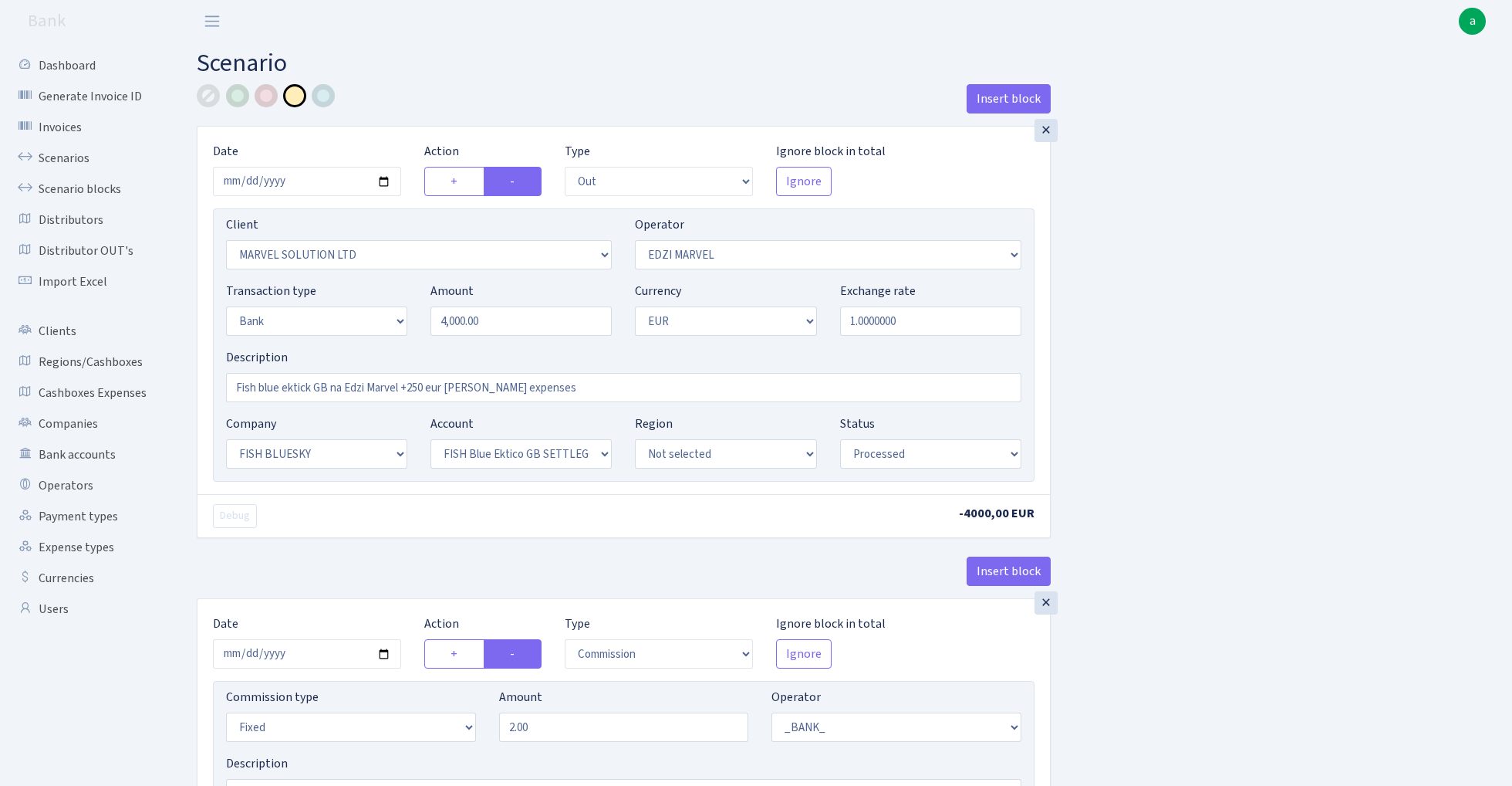
select select "1"
select select "23"
select select "67"
select select "processed"
select select "in"
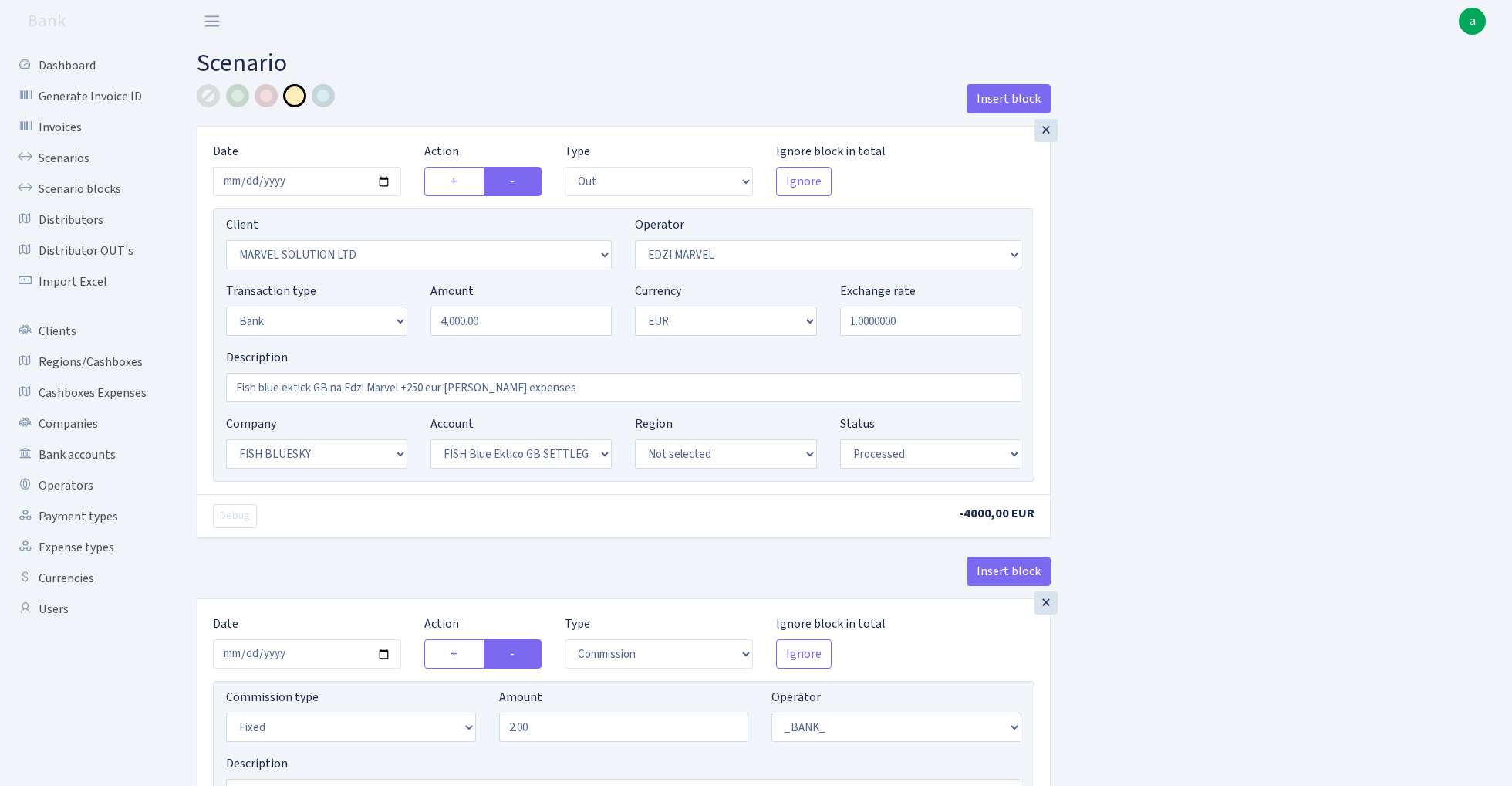
select select "494"
select select "7"
select select "1"
select select "processed"
select select "out"
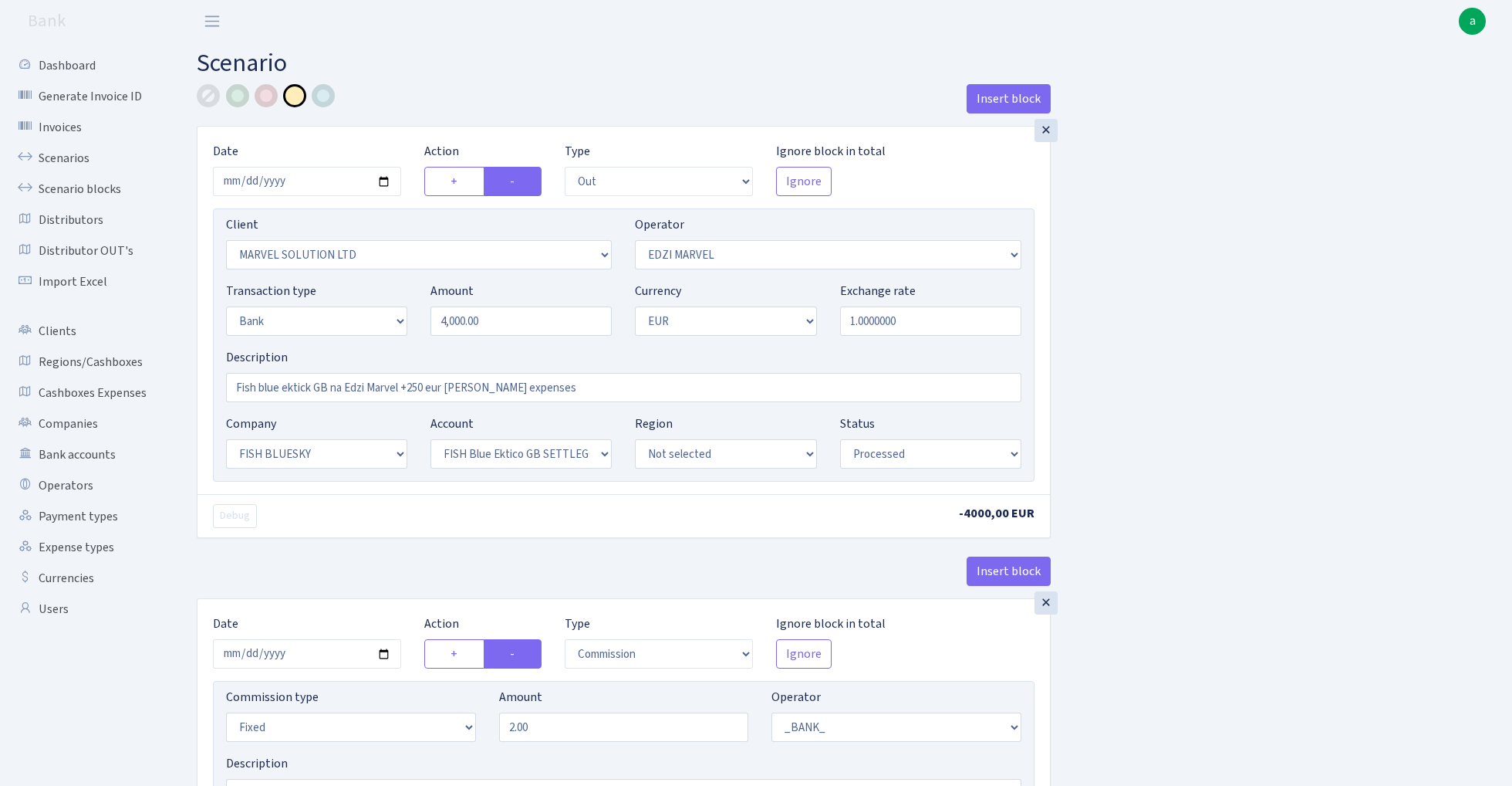
select select "66"
select select "7"
select select "1"
select select "processed"
click at [262, 103] on div at bounding box center [266, 96] width 23 height 23
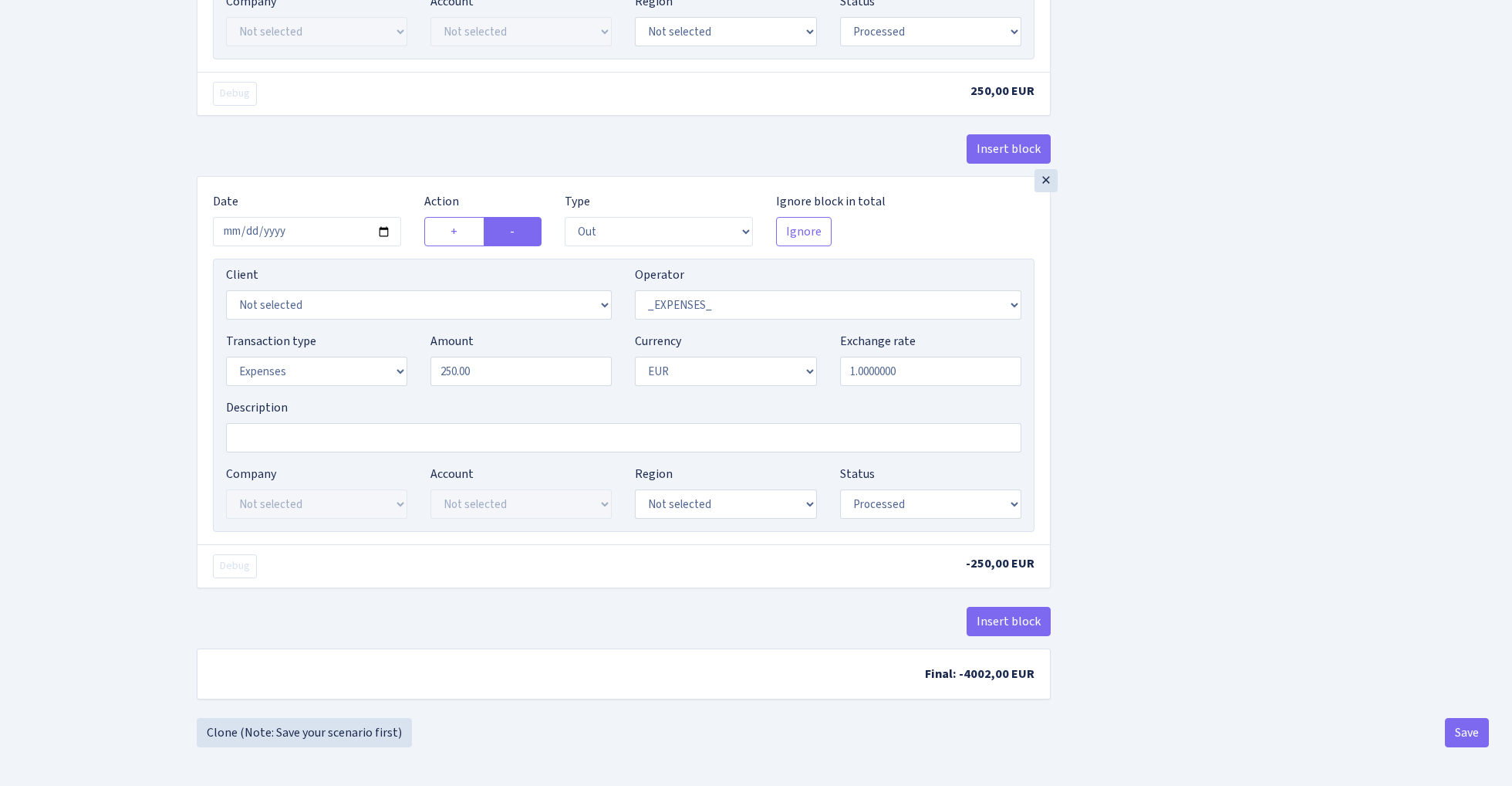
scroll to position [1309, 0]
click at [1468, 735] on button "Save" at bounding box center [1468, 732] width 44 height 29
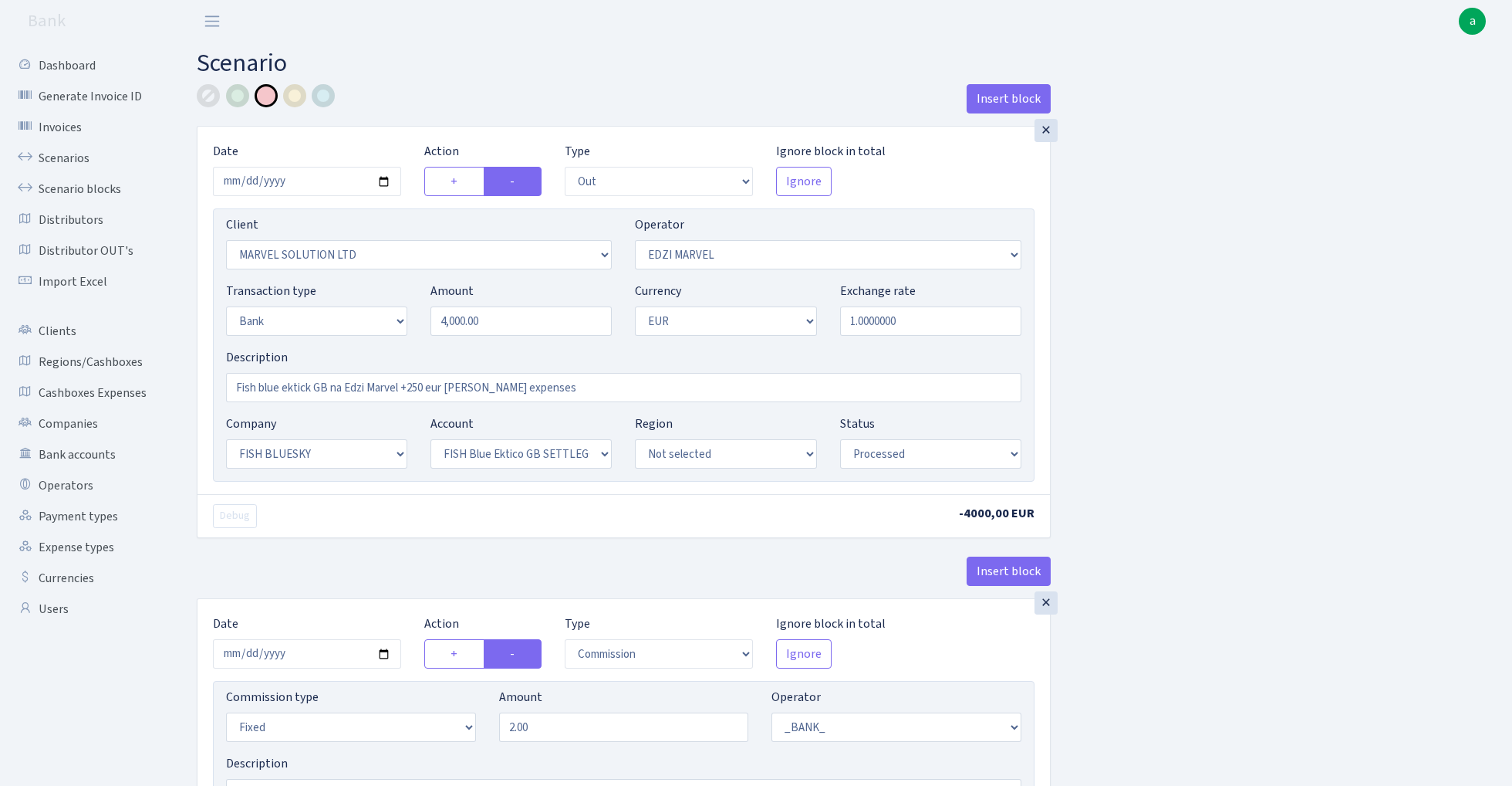
select select "out"
select select "3154"
select select "494"
select select "2"
select select "1"
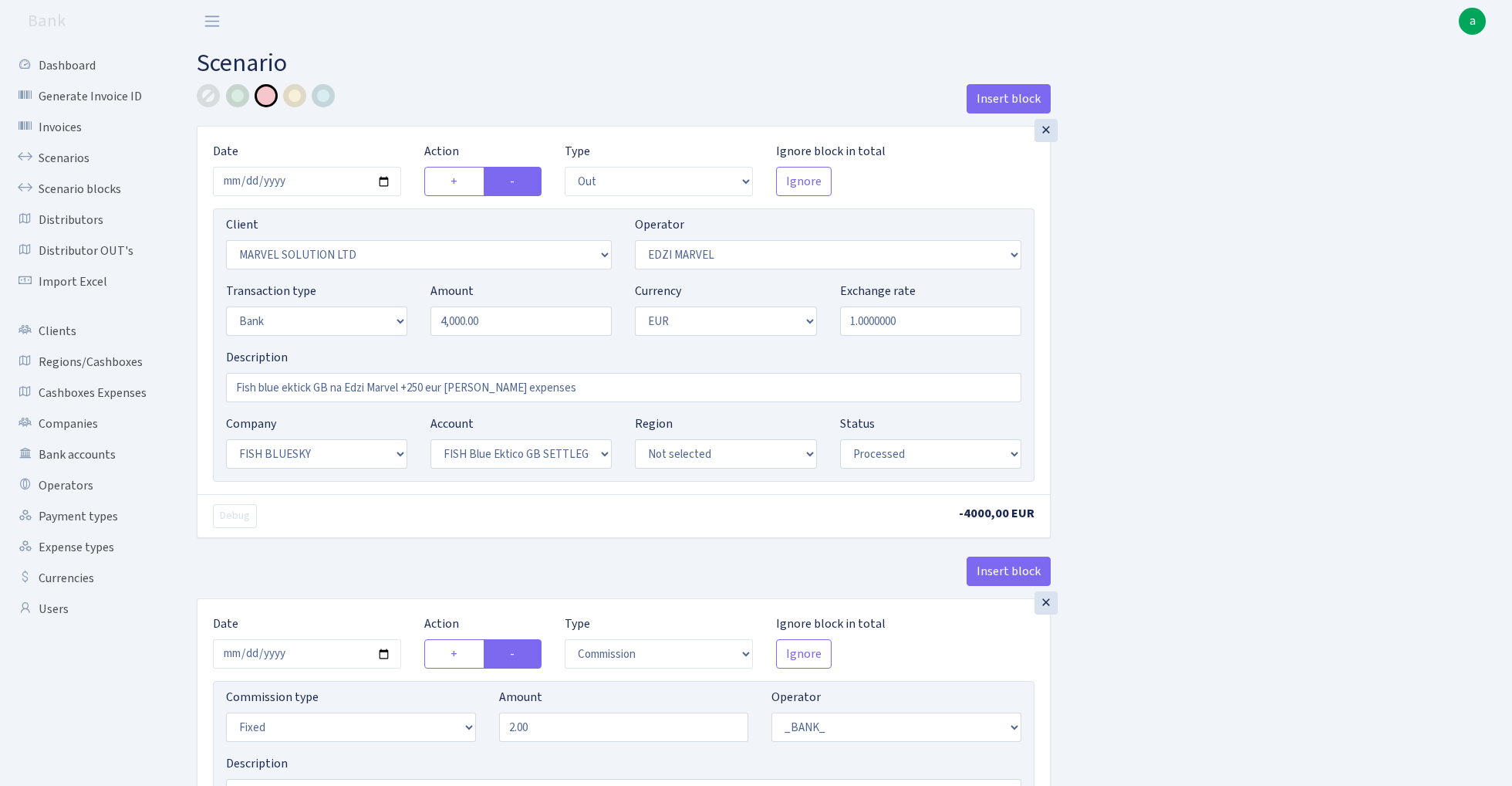
select select "23"
select select "67"
select select "processed"
select select "commission"
select select "fixed"
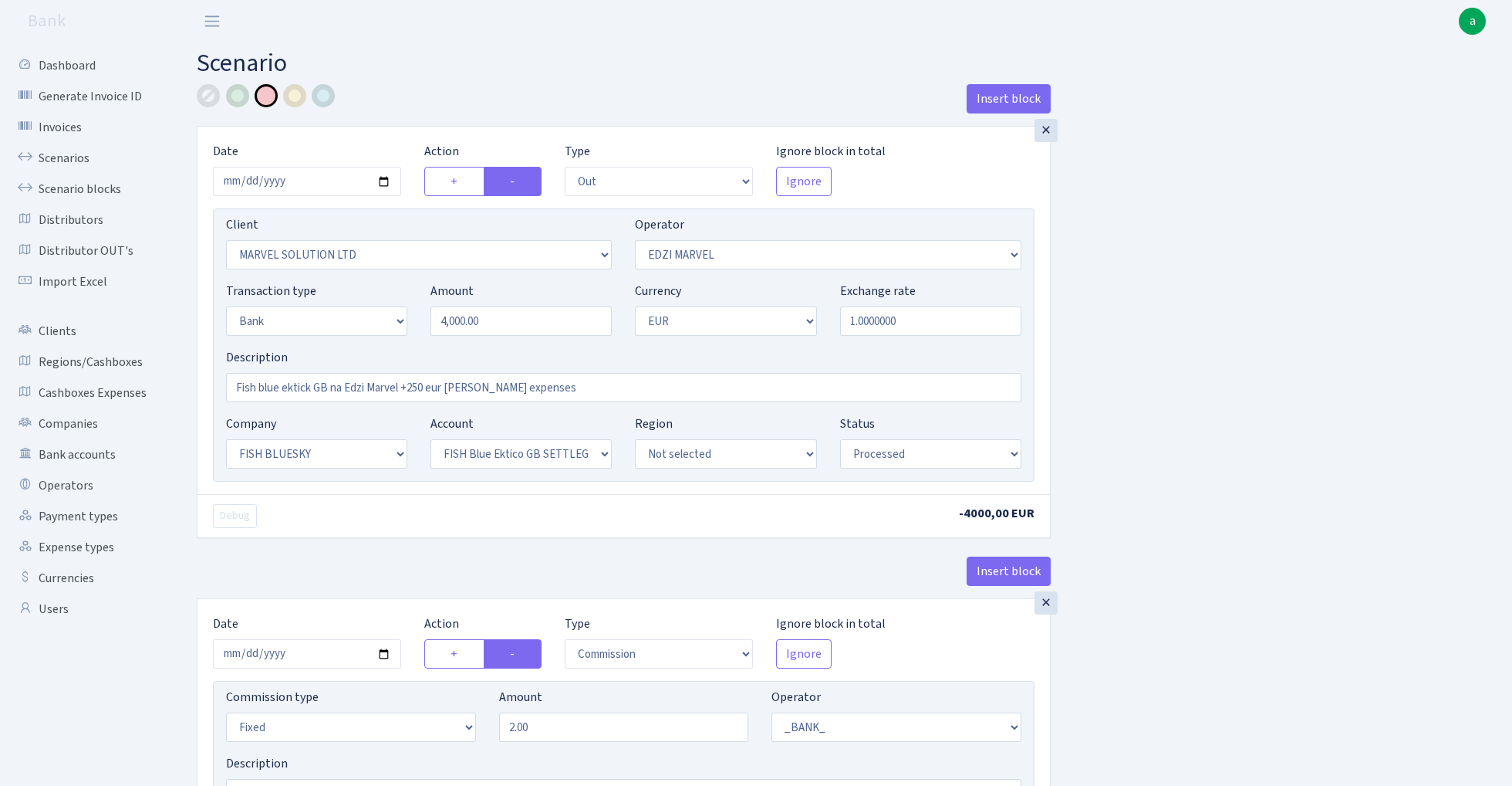
select select "1"
select select "23"
select select "67"
select select "processed"
select select "in"
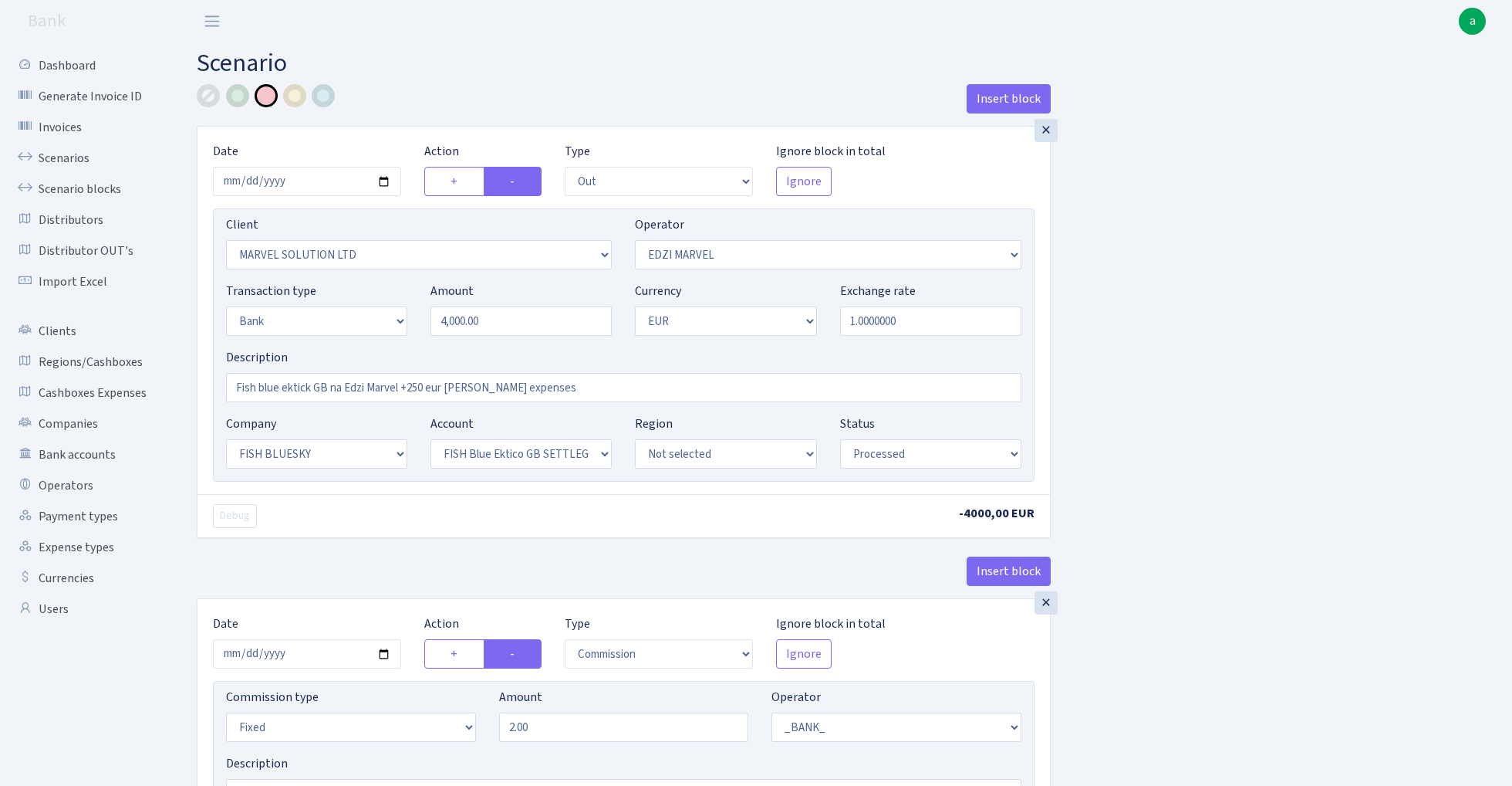
select select "494"
select select "7"
select select "1"
select select "processed"
select select "out"
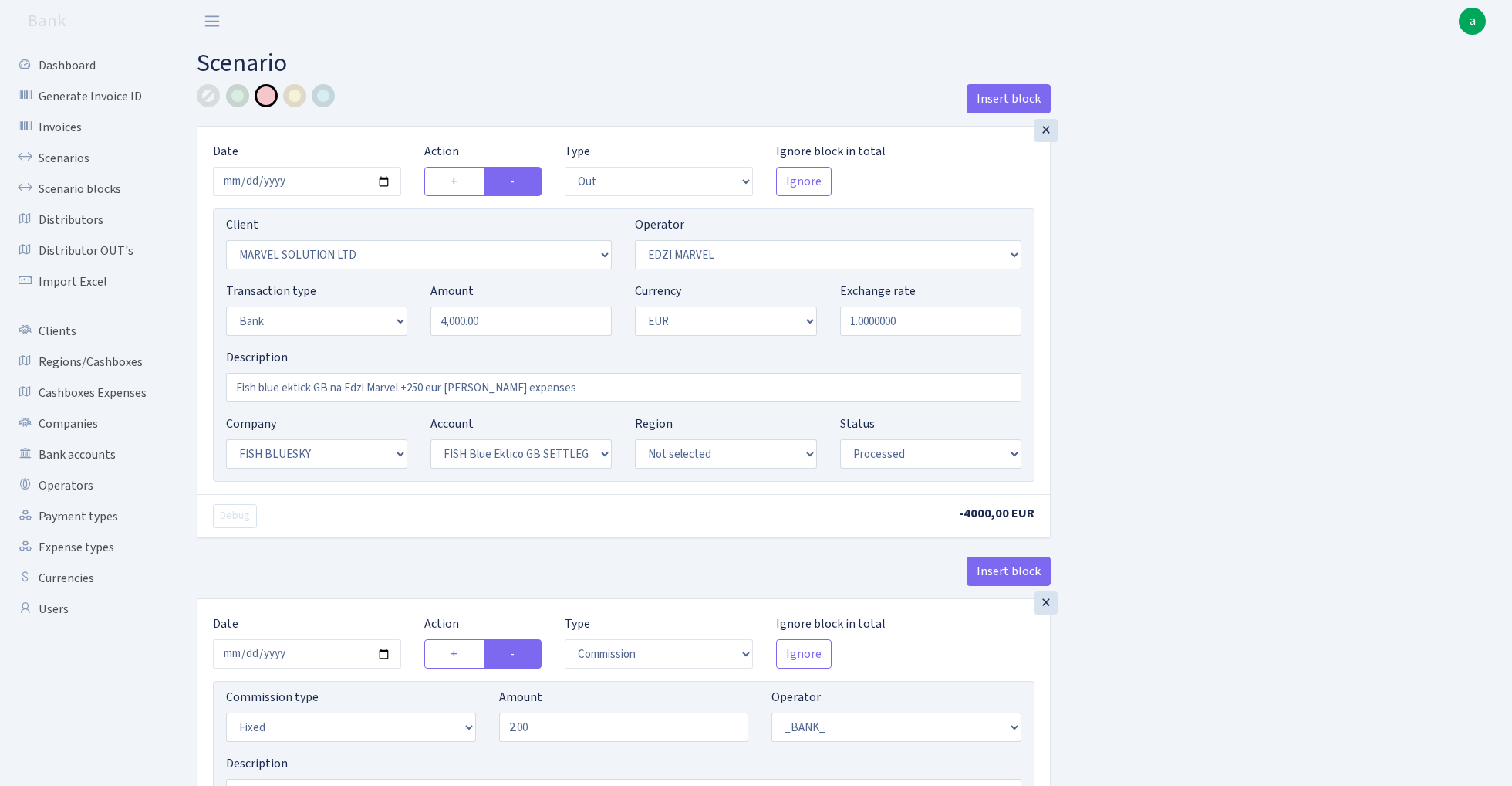
select select "66"
select select "7"
select select "1"
select select "processed"
click at [42, 162] on link "Scenarios" at bounding box center [85, 158] width 154 height 31
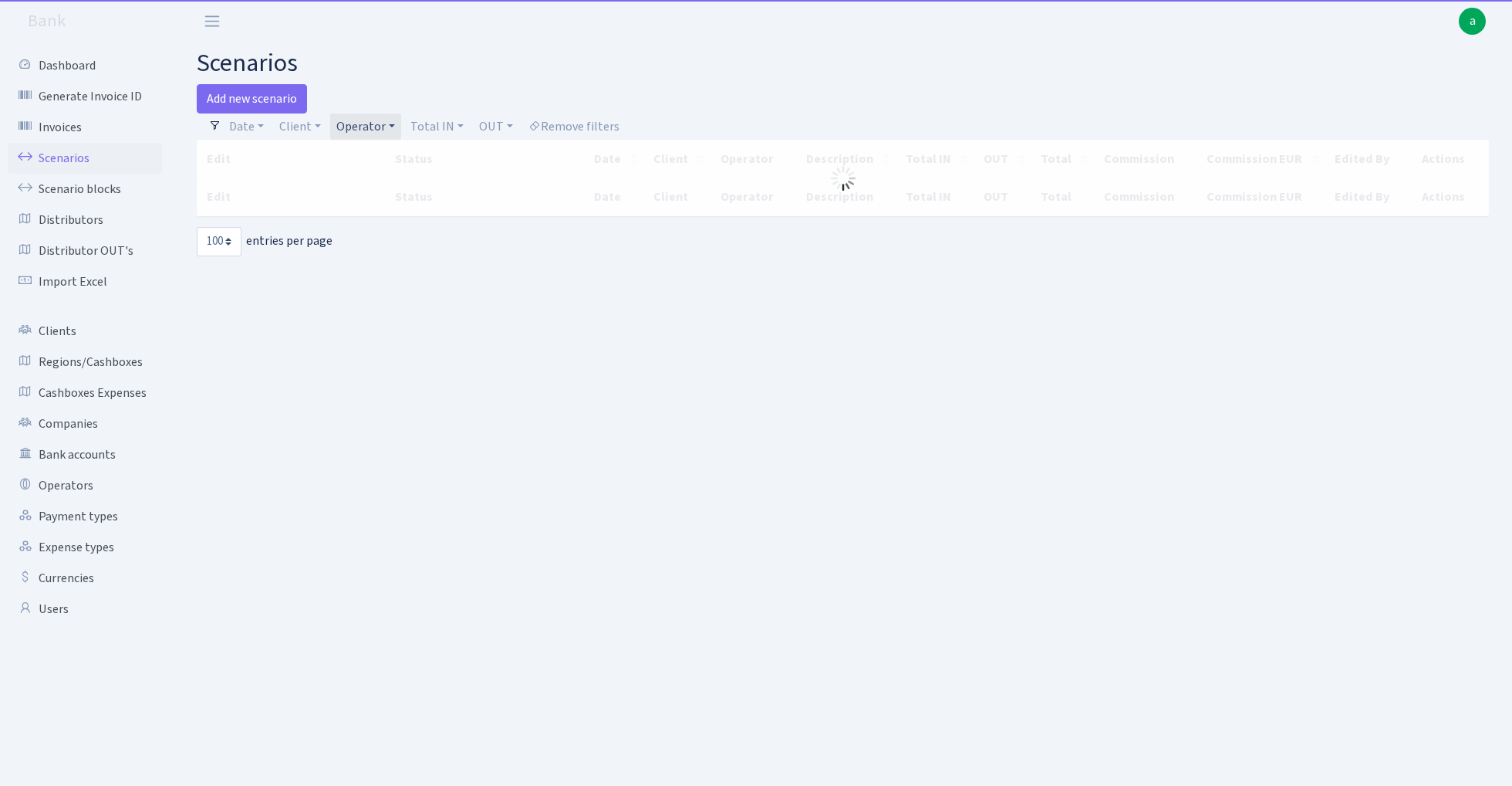
select select "100"
